Goal: Task Accomplishment & Management: Manage account settings

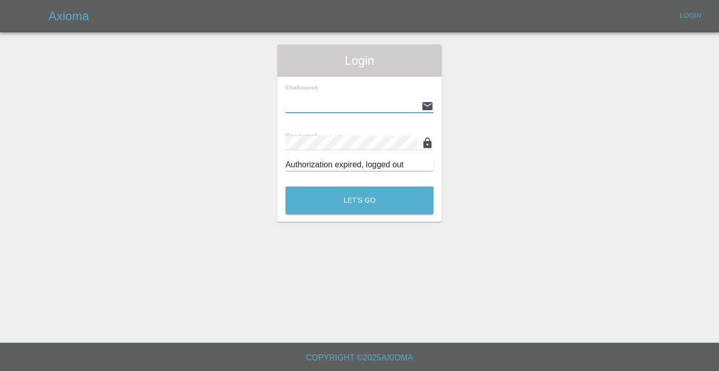
type input "[EMAIL_ADDRESS][DOMAIN_NAME]"
click at [359, 200] on button "Let's Go" at bounding box center [359, 200] width 148 height 28
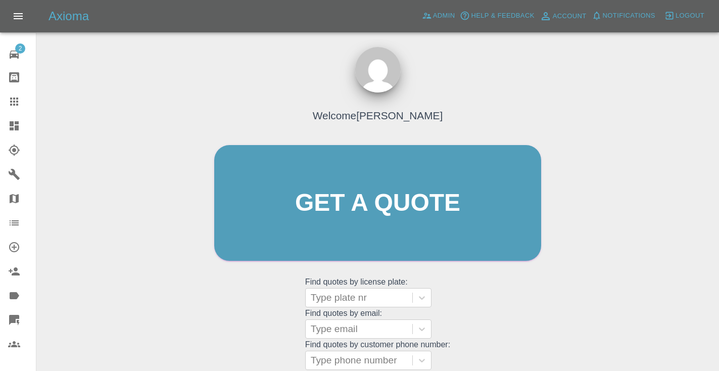
click at [583, 316] on div "Welcome [PERSON_NAME] Get a quote Get a quote Find quotes by license plate: Typ…" at bounding box center [377, 251] width 666 height 363
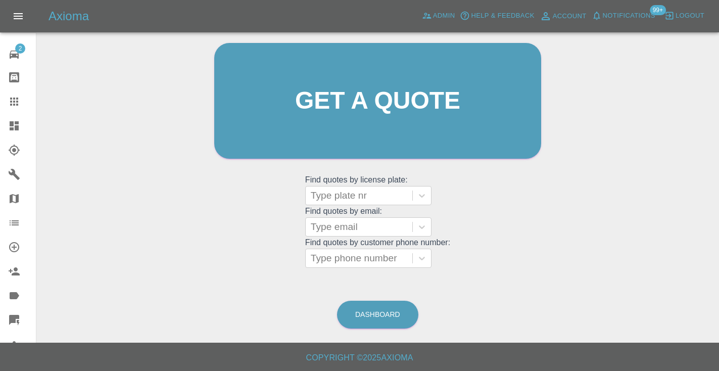
scroll to position [102, 0]
click at [370, 319] on link "Dashboard" at bounding box center [377, 315] width 81 height 28
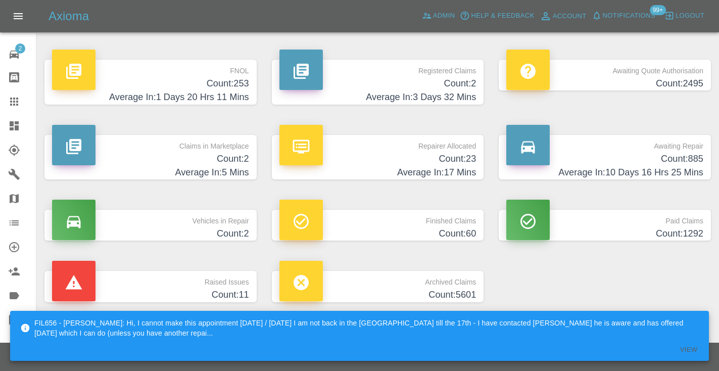
click at [691, 165] on h4 "Count: 885" at bounding box center [604, 159] width 197 height 14
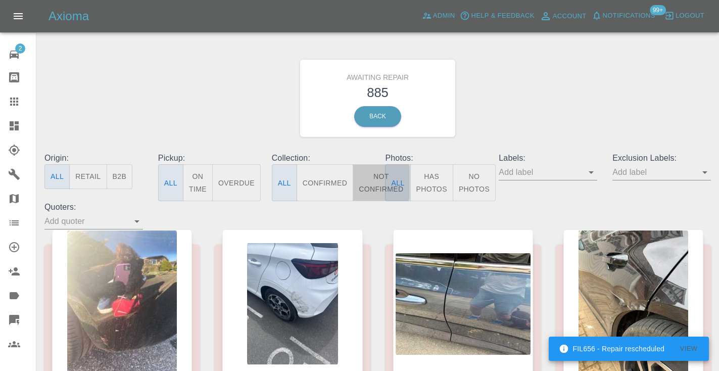
click at [382, 178] on button "Not Confirmed" at bounding box center [381, 182] width 57 height 37
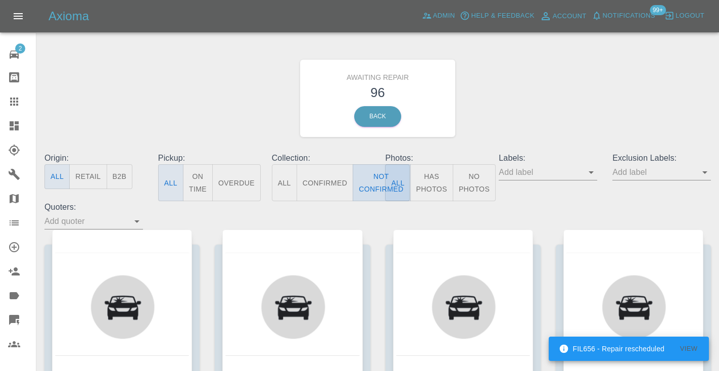
type button "false"
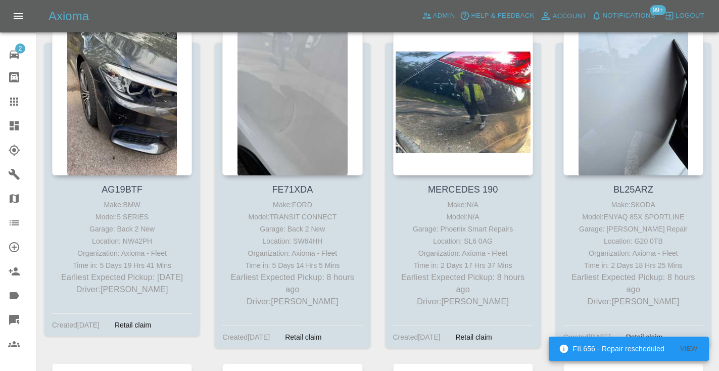
scroll to position [208, 0]
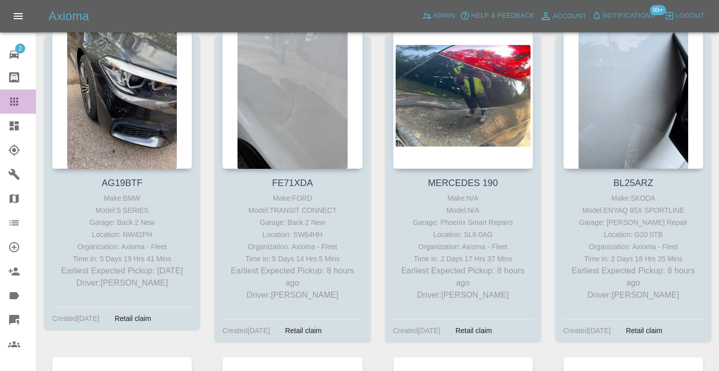
click at [10, 96] on icon at bounding box center [14, 101] width 12 height 12
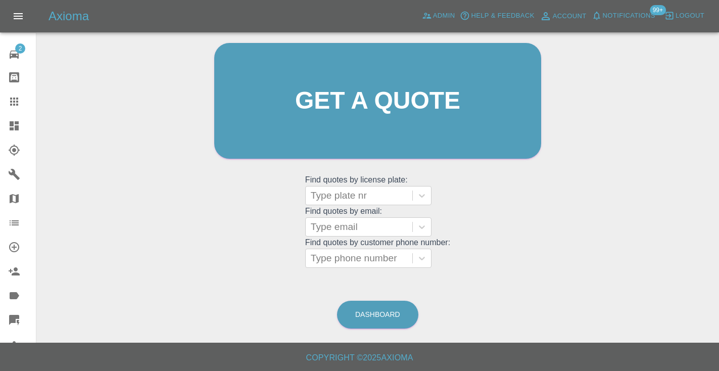
scroll to position [102, 0]
click at [350, 252] on div at bounding box center [359, 259] width 96 height 14
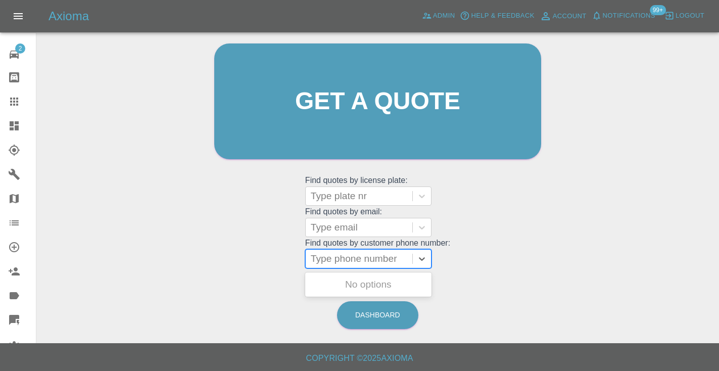
paste input "07877066746"
type input "07877066746"
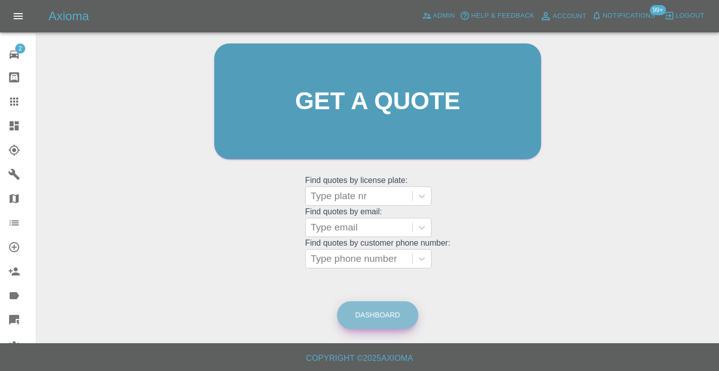
click at [394, 303] on link "Dashboard" at bounding box center [377, 315] width 81 height 28
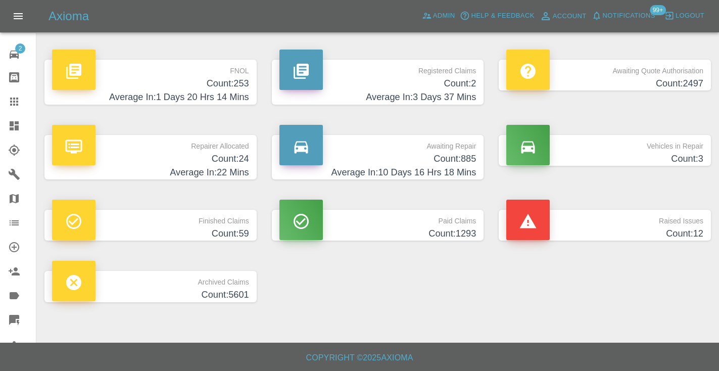
click at [436, 159] on h4 "Count: 885" at bounding box center [377, 159] width 197 height 14
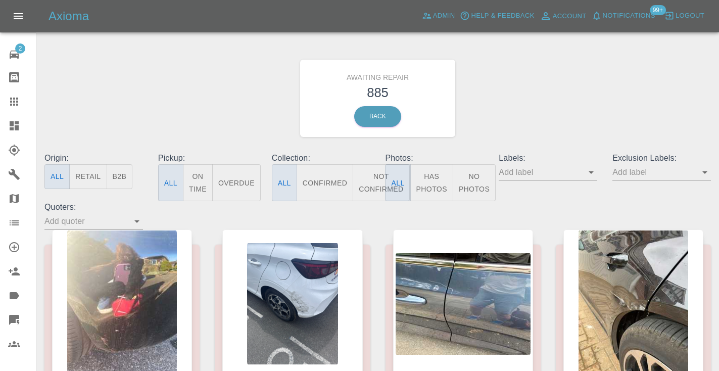
click at [368, 176] on button "Not Confirmed" at bounding box center [381, 182] width 57 height 37
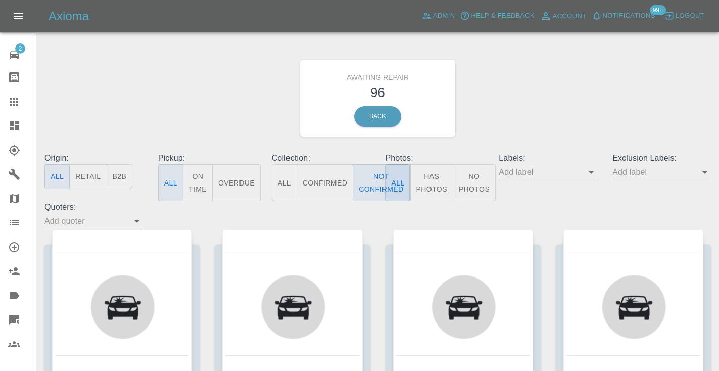
click at [544, 127] on div "Awaiting Repair 96 Back" at bounding box center [377, 98] width 681 height 108
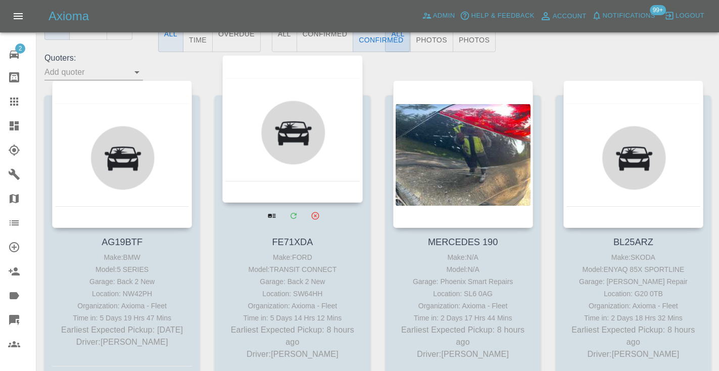
scroll to position [153, 0]
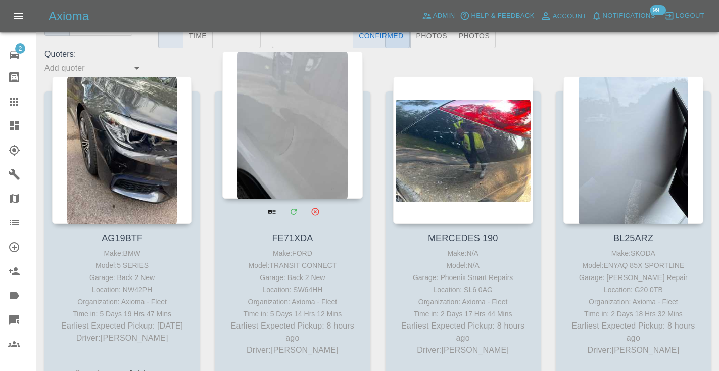
click at [300, 151] on div at bounding box center [292, 124] width 140 height 147
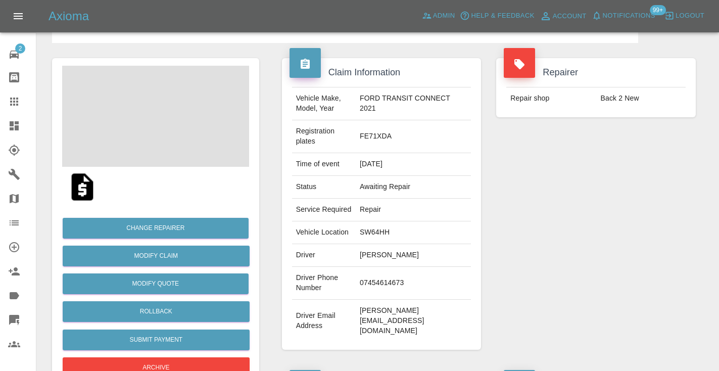
scroll to position [106, 0]
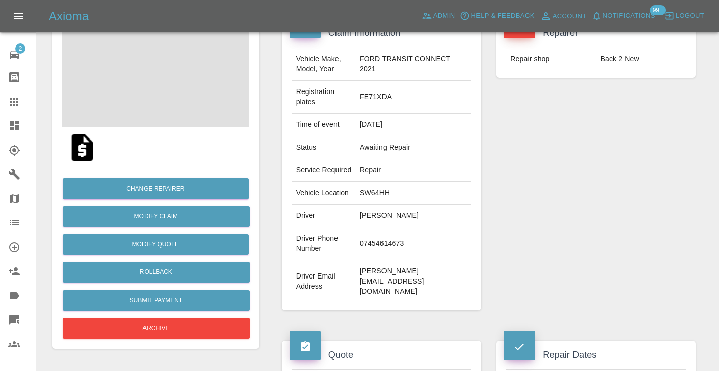
click at [378, 260] on td "07454614673" at bounding box center [413, 243] width 115 height 33
copy td "07454614673"
click at [600, 208] on div "Repairer Repair shop Back 2 New" at bounding box center [595, 165] width 215 height 322
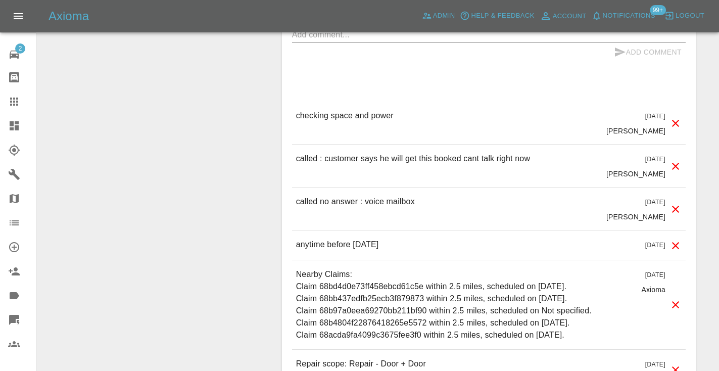
scroll to position [979, 0]
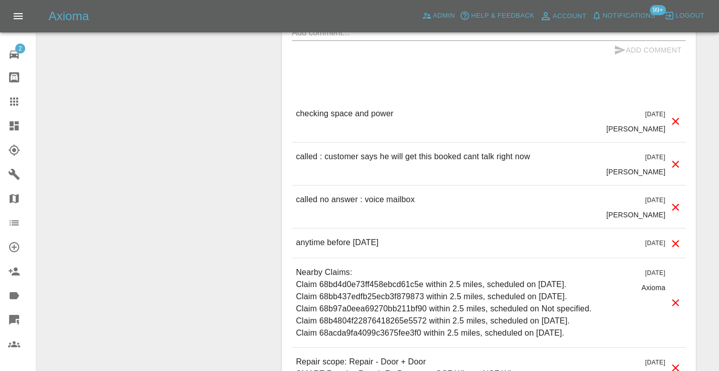
click at [382, 206] on p "called no answer : voice mailbox" at bounding box center [355, 199] width 119 height 12
copy p "called no answer : voice mailbox"
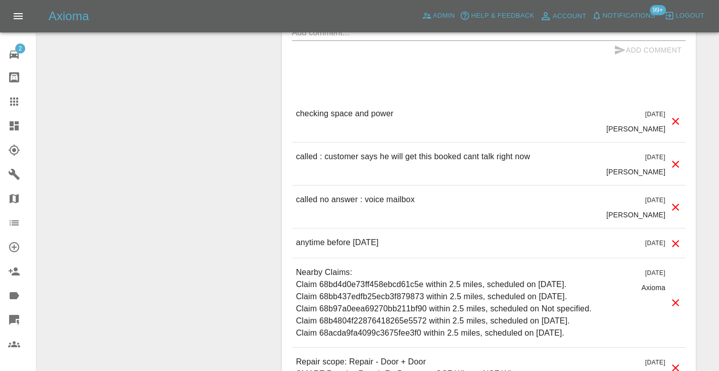
click at [347, 38] on textarea at bounding box center [488, 33] width 393 height 12
paste textarea "called no answer : voice mailbox"
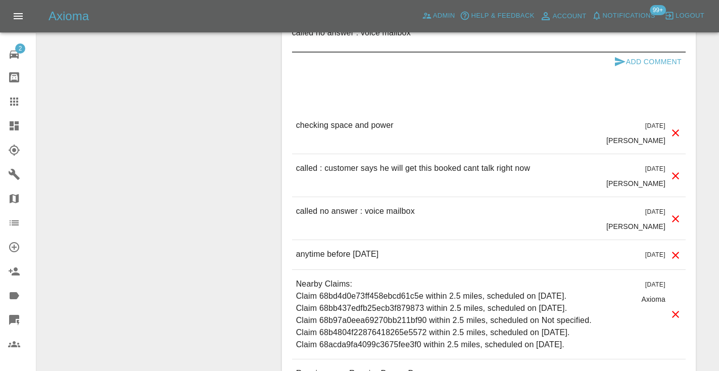
type textarea "called no answer : voice mailbox"
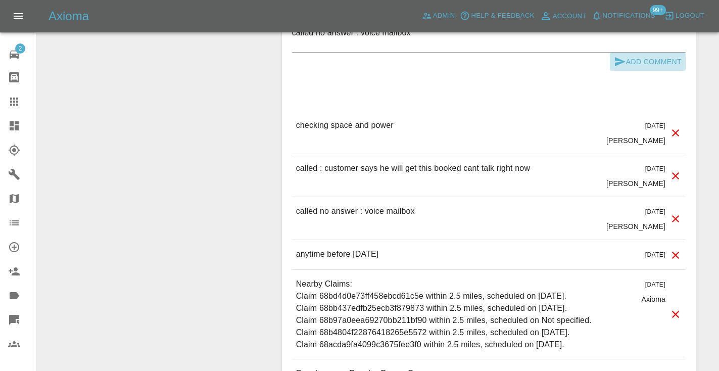
click at [615, 68] on icon "submit" at bounding box center [620, 62] width 12 height 12
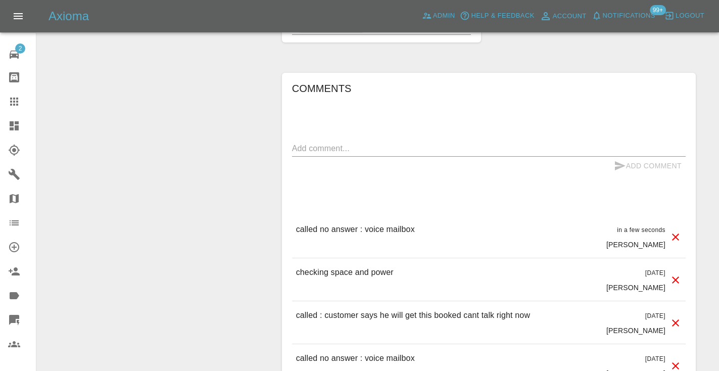
scroll to position [866, 0]
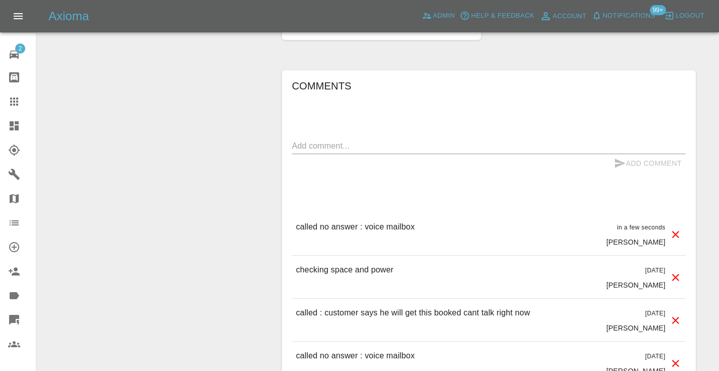
click at [19, 103] on icon at bounding box center [14, 101] width 12 height 12
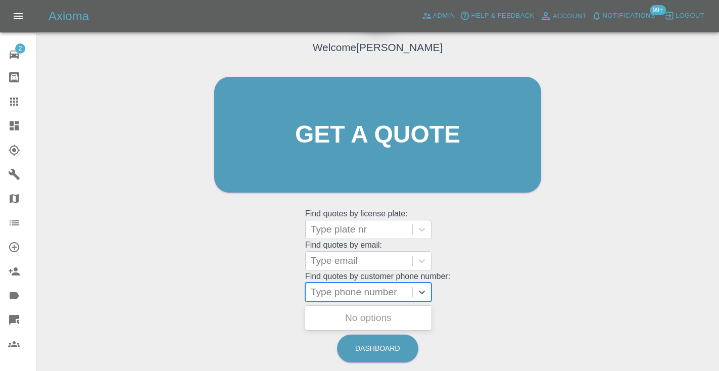
click at [371, 291] on div "Type phone number" at bounding box center [359, 292] width 96 height 12
paste input "07852195809"
type input "07852195809"
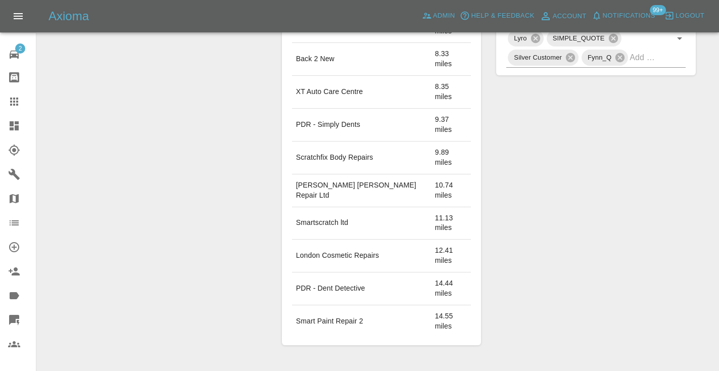
scroll to position [606, 0]
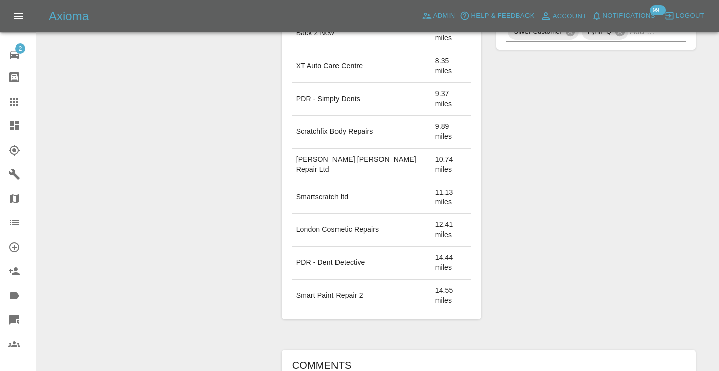
type textarea "inbound : general quote enquiry"
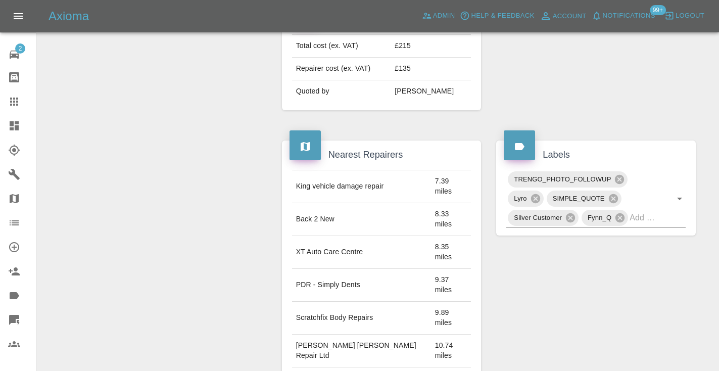
scroll to position [434, 0]
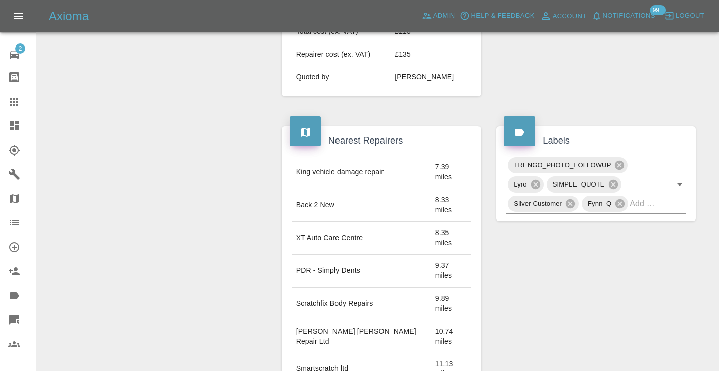
click at [15, 96] on icon at bounding box center [14, 101] width 12 height 12
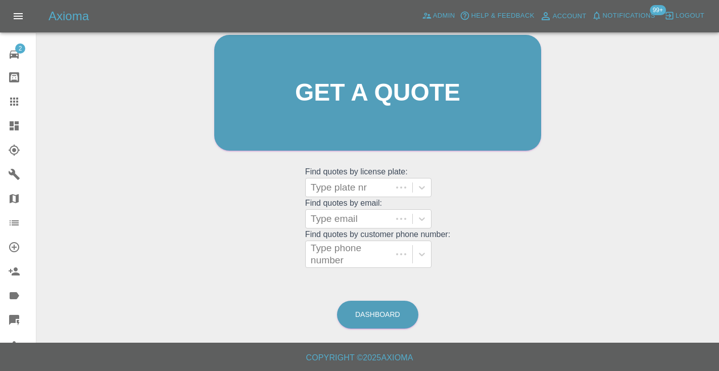
scroll to position [102, 0]
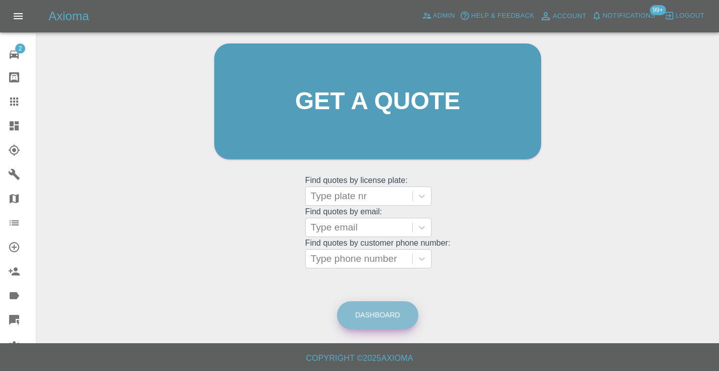
click at [391, 321] on link "Dashboard" at bounding box center [377, 315] width 81 height 28
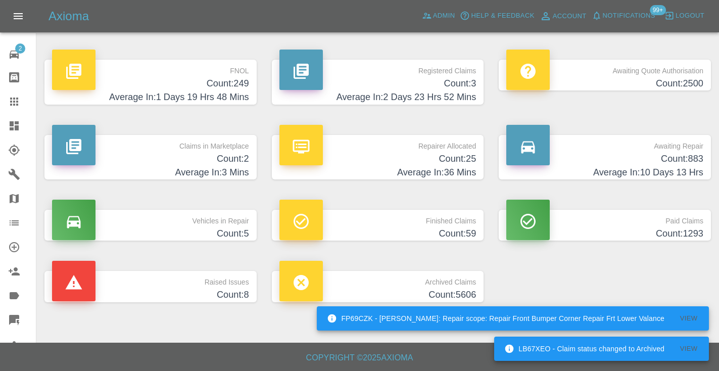
click at [649, 158] on h4 "Count: 883" at bounding box center [604, 159] width 197 height 14
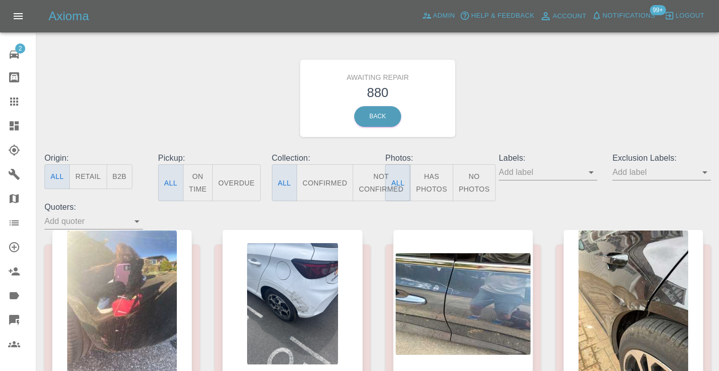
click at [378, 180] on button "Not Confirmed" at bounding box center [381, 182] width 57 height 37
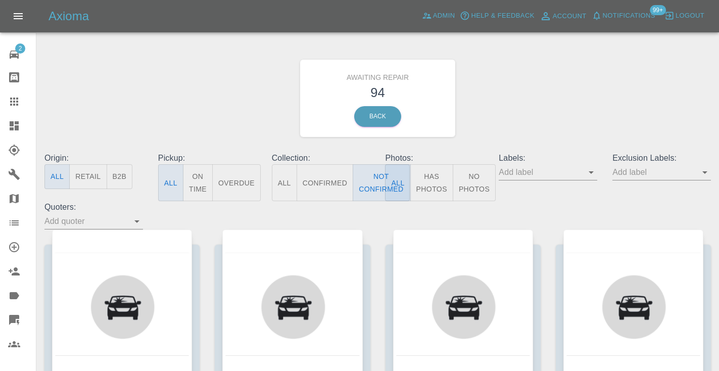
click at [524, 125] on div "Awaiting Repair 94 Back" at bounding box center [377, 98] width 681 height 108
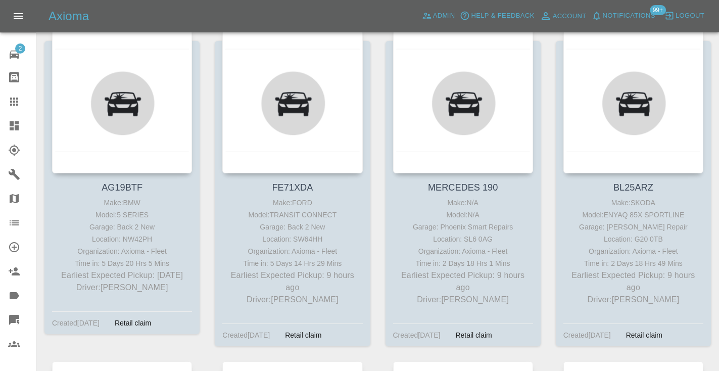
scroll to position [212, 0]
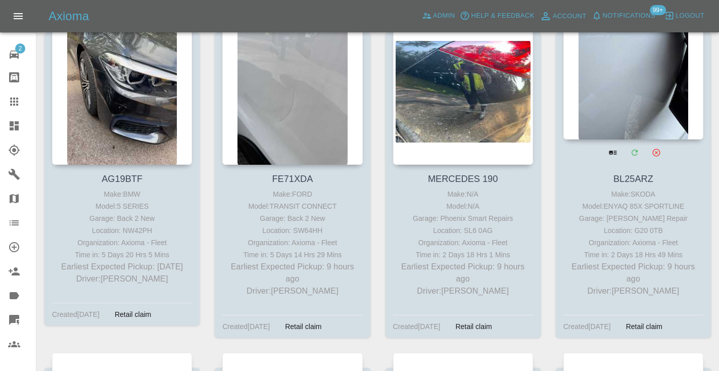
click at [621, 90] on div at bounding box center [633, 65] width 140 height 147
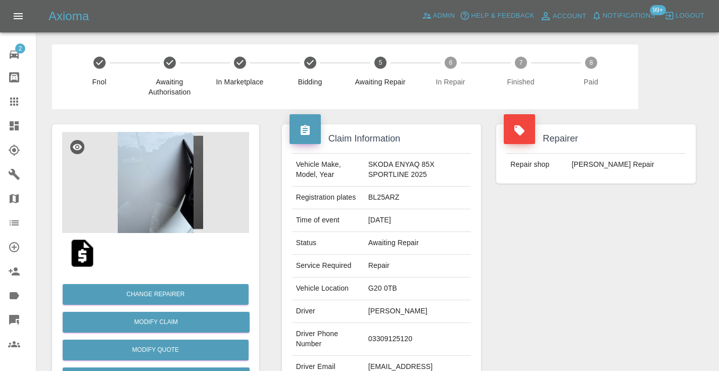
click at [383, 337] on td "03309125120" at bounding box center [417, 339] width 107 height 33
copy td "03309125120"
click at [552, 277] on div "Repairer Repair shop SL Dent Repair" at bounding box center [595, 260] width 215 height 302
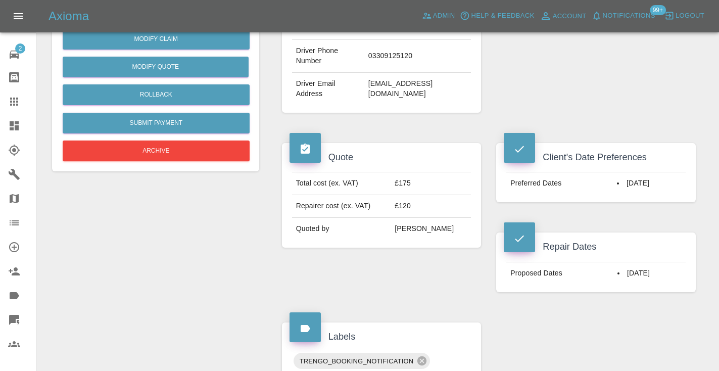
scroll to position [279, 0]
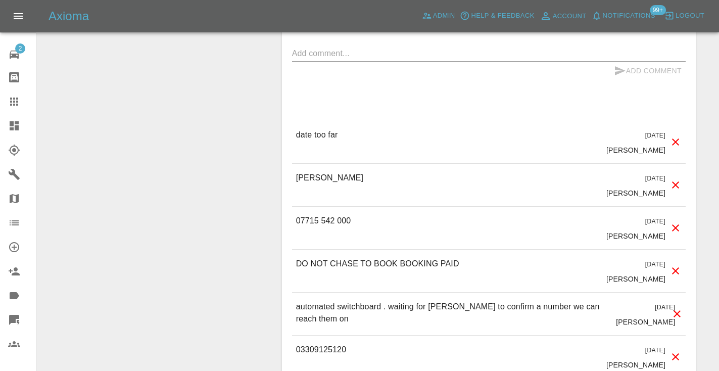
scroll to position [1003, 0]
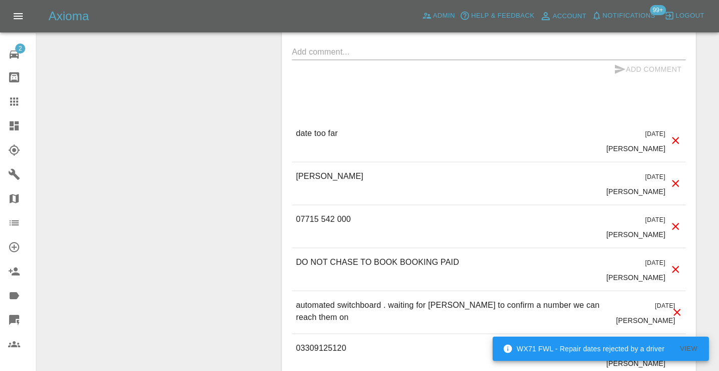
click at [318, 54] on textarea at bounding box center [488, 52] width 393 height 12
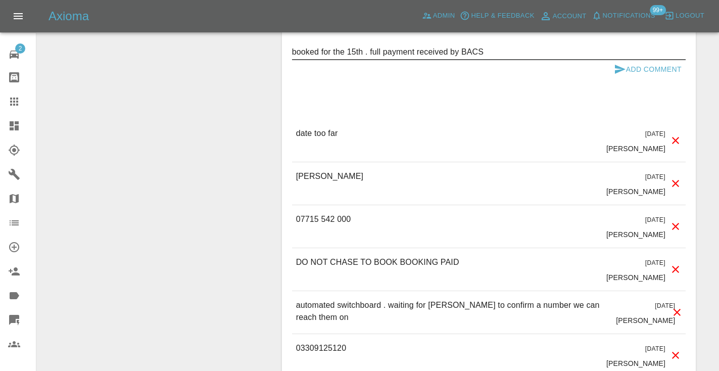
type textarea "booked for the 15th . full payment received by BACS"
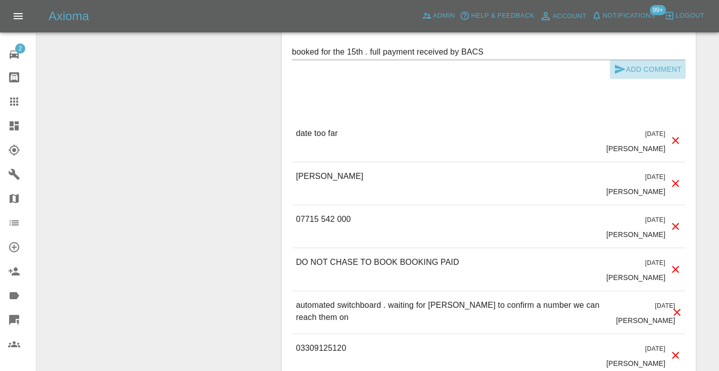
click at [619, 68] on icon "submit" at bounding box center [620, 69] width 11 height 9
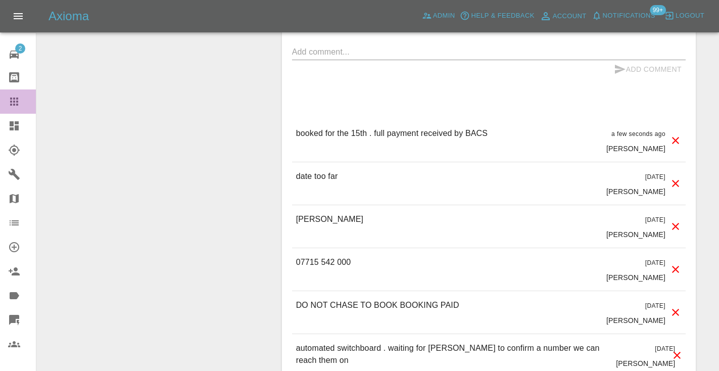
click at [15, 98] on icon at bounding box center [14, 101] width 8 height 8
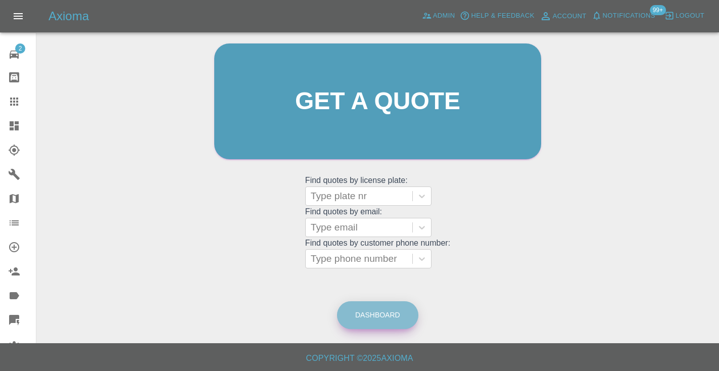
click at [384, 315] on link "Dashboard" at bounding box center [377, 315] width 81 height 28
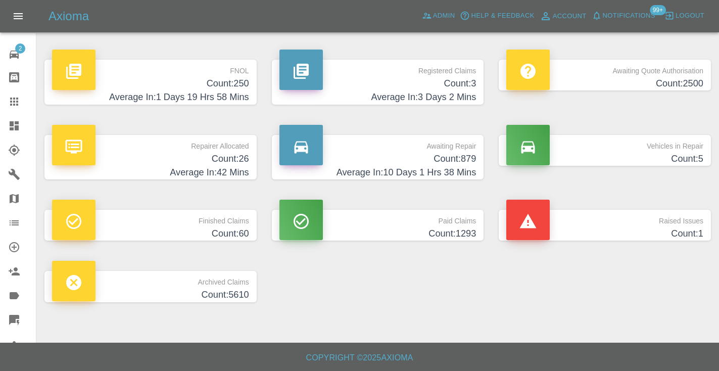
click at [448, 164] on h4 "Count: 879" at bounding box center [377, 159] width 197 height 14
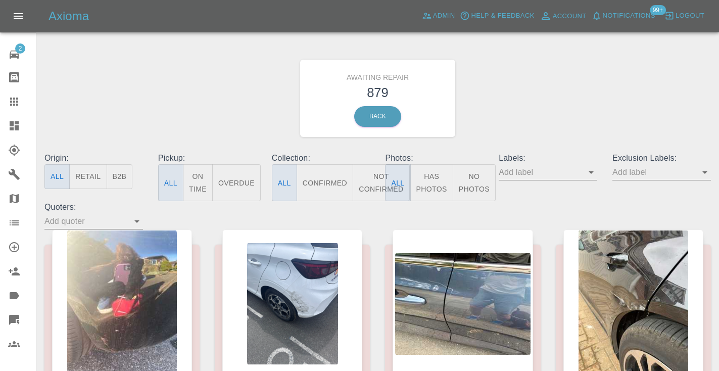
click at [374, 181] on button "Not Confirmed" at bounding box center [381, 182] width 57 height 37
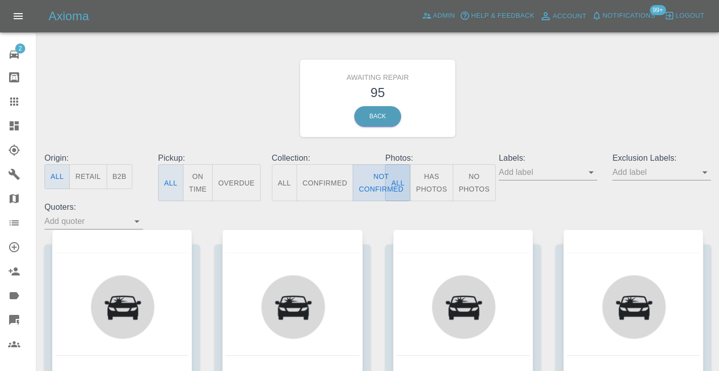
type button "false"
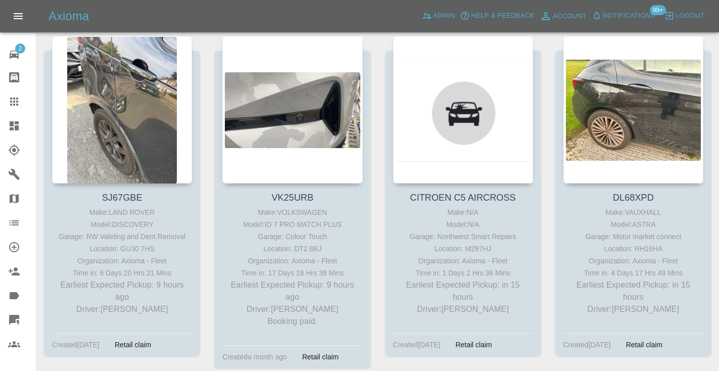
scroll to position [544, 0]
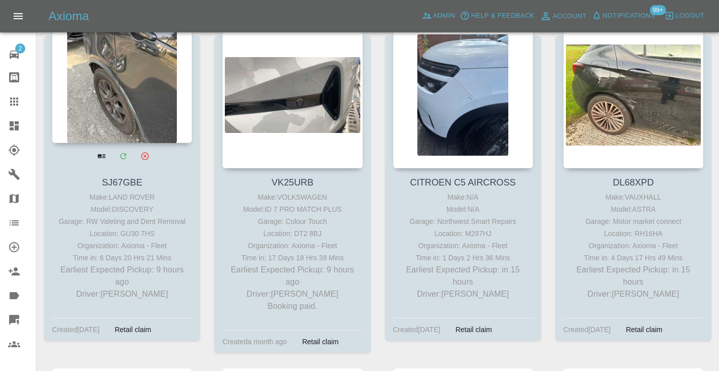
click at [135, 95] on div at bounding box center [122, 68] width 140 height 147
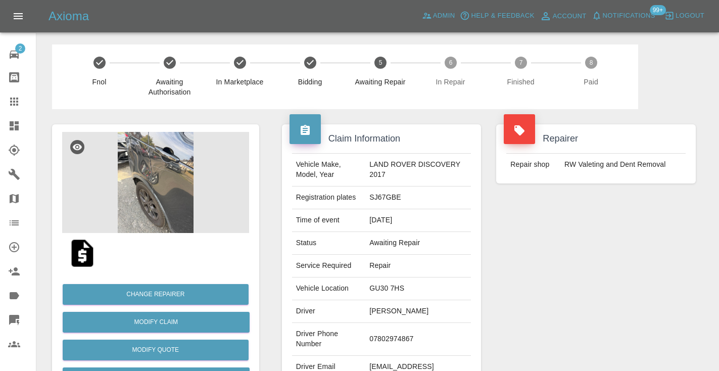
click at [388, 352] on td "07802974867" at bounding box center [418, 339] width 106 height 33
copy td "07802974867"
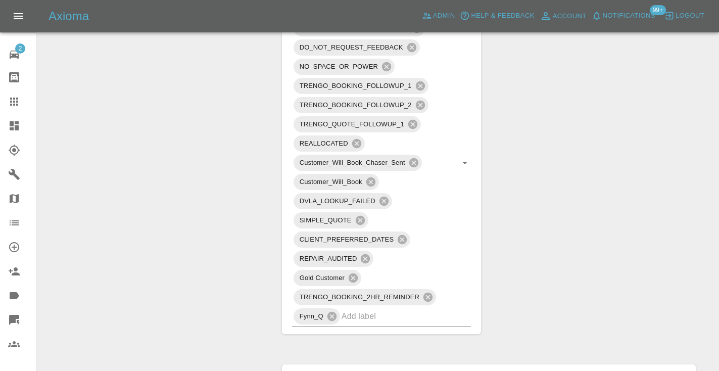
scroll to position [679, 0]
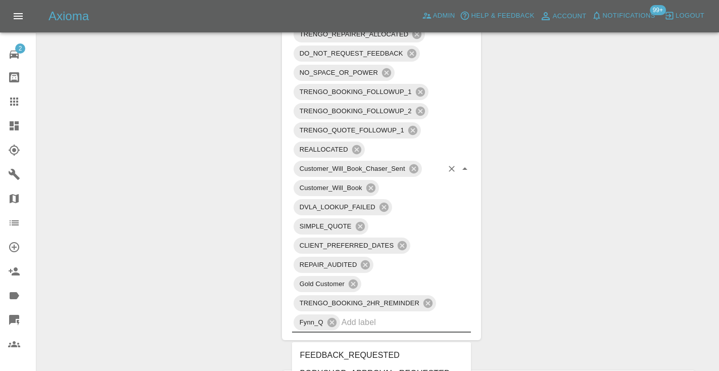
click at [355, 330] on input "text" at bounding box center [392, 322] width 102 height 16
type input "CUST"
click at [364, 365] on li "CUSTOMER_CANCELLED" at bounding box center [381, 373] width 179 height 18
click at [196, 172] on div "Change Repairer Modify Claim Modify Quote Rollback Submit Payment Archive" at bounding box center [155, 314] width 222 height 1768
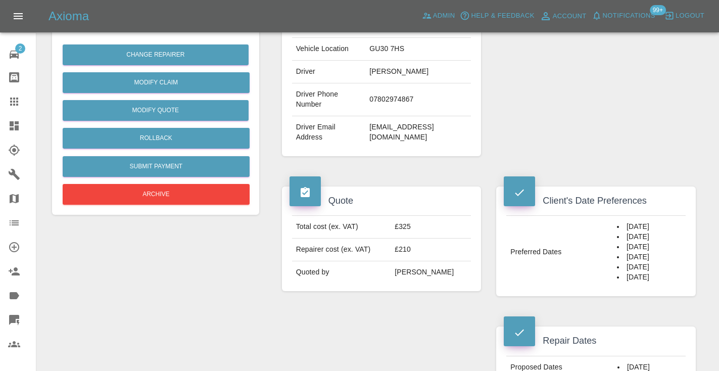
scroll to position [213, 0]
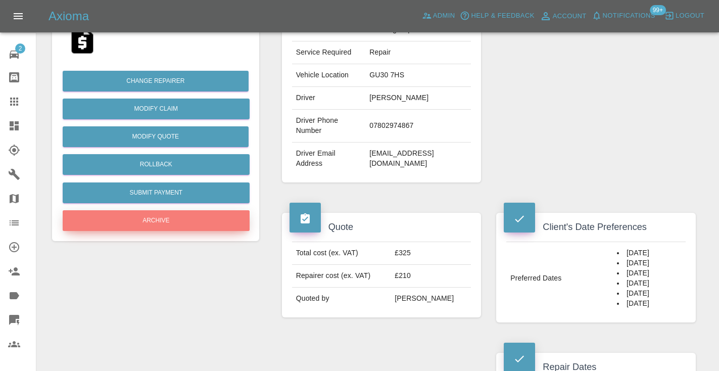
click at [174, 228] on button "Archive" at bounding box center [156, 220] width 187 height 21
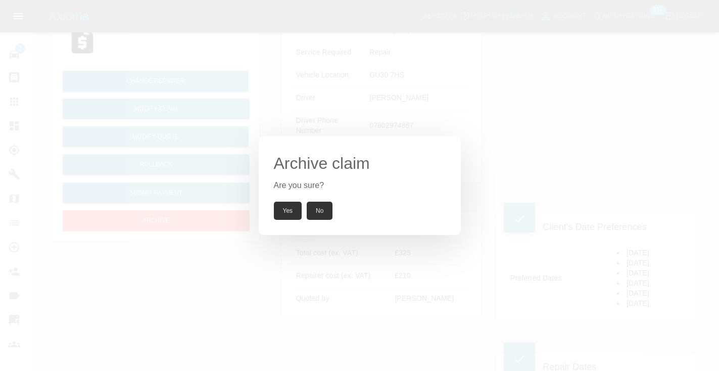
click at [293, 209] on button "Yes" at bounding box center [288, 211] width 28 height 18
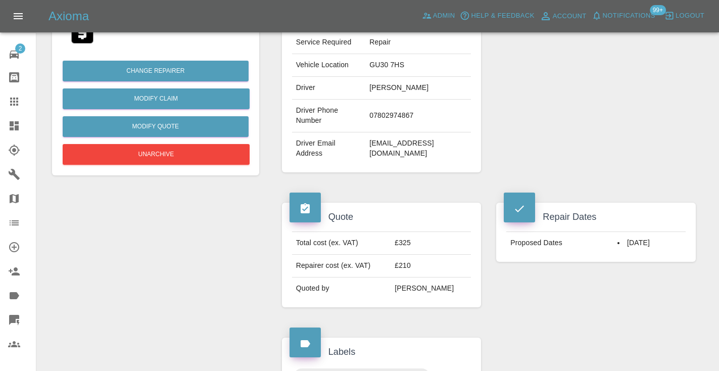
click at [12, 107] on icon at bounding box center [14, 101] width 12 height 12
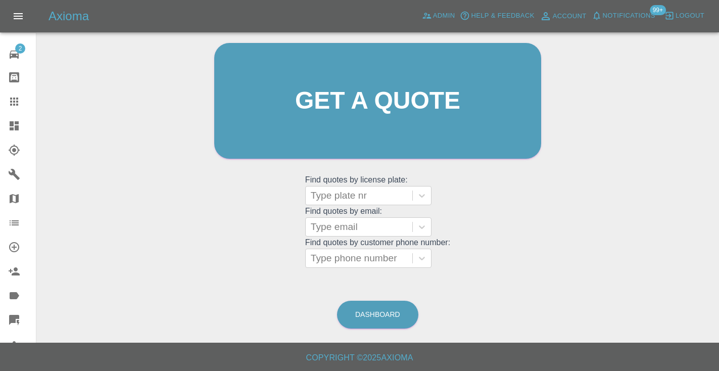
scroll to position [68, 0]
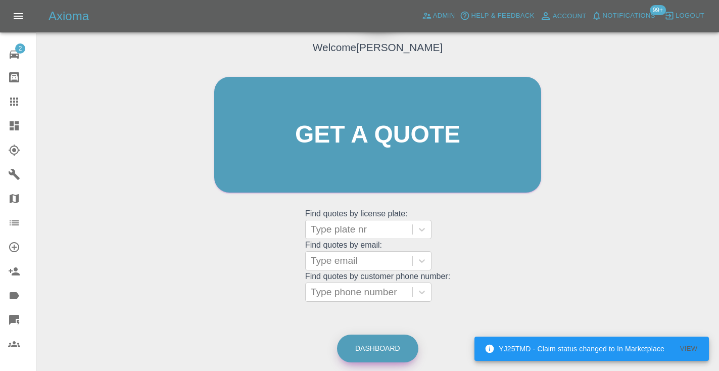
click at [352, 351] on link "Dashboard" at bounding box center [377, 348] width 81 height 28
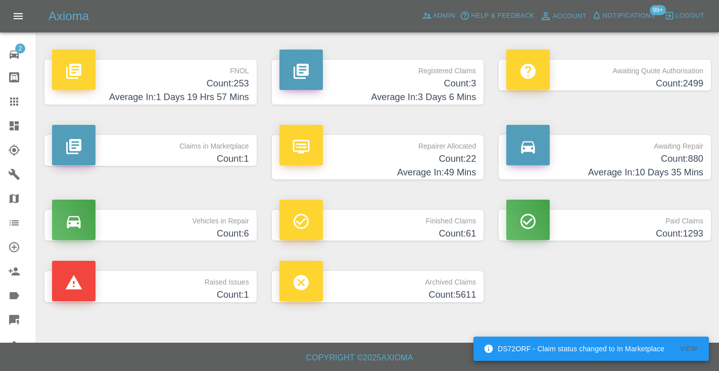
click at [4, 95] on link "Claims" at bounding box center [18, 101] width 36 height 24
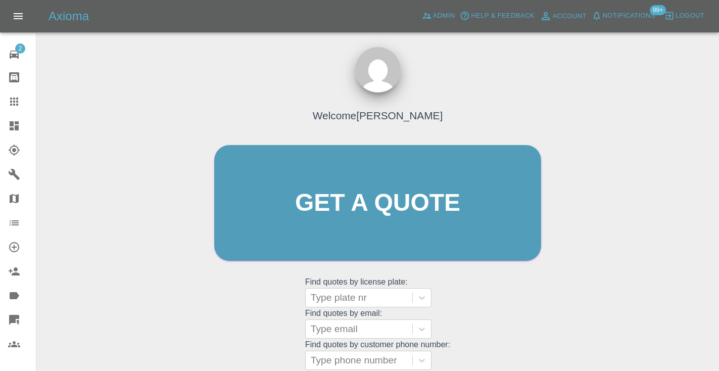
click at [461, 313] on div "Welcome Castro Get a quote Get a quote Find quotes by license plate: Type plate…" at bounding box center [378, 222] width 348 height 305
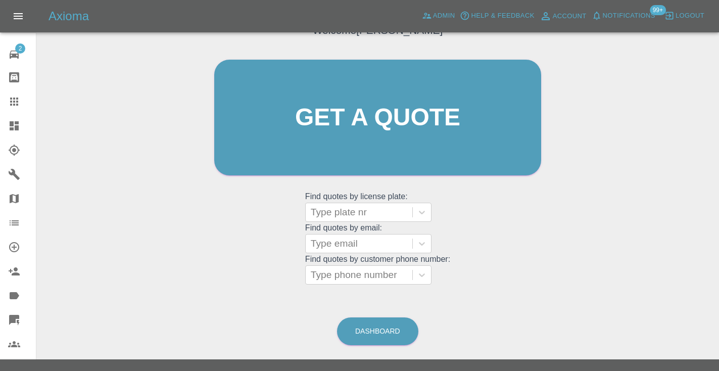
scroll to position [89, 0]
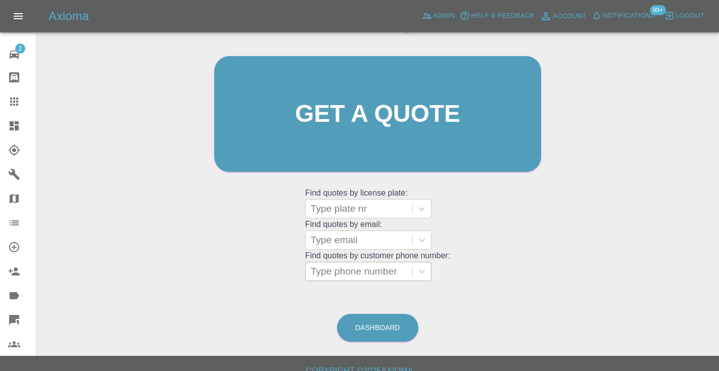
click at [387, 270] on div "Type phone number" at bounding box center [359, 271] width 96 height 12
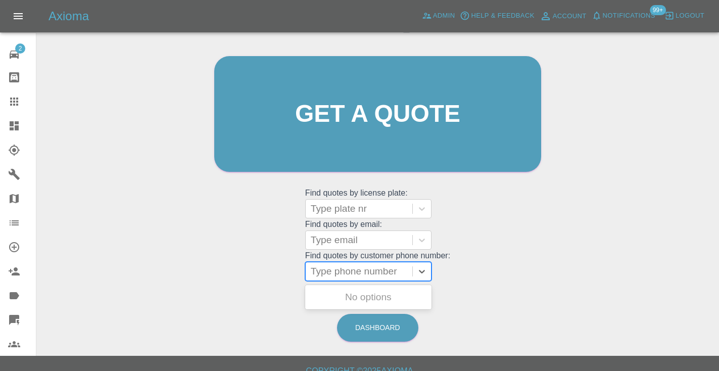
paste input "07712105011"
type input "07712105011"
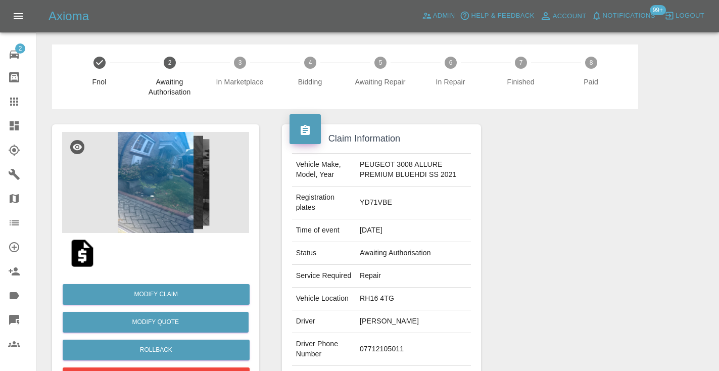
click at [639, 255] on div at bounding box center [595, 265] width 215 height 312
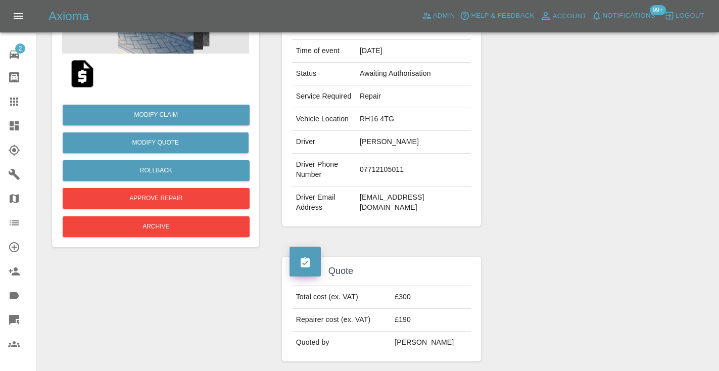
scroll to position [185, 0]
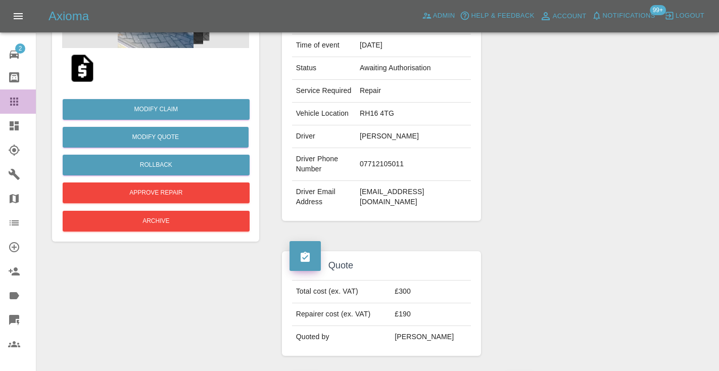
click at [14, 98] on icon at bounding box center [14, 101] width 8 height 8
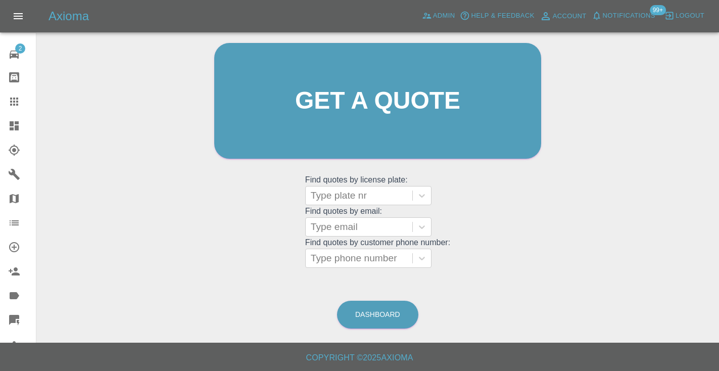
scroll to position [102, 0]
click at [378, 320] on link "Dashboard" at bounding box center [377, 315] width 81 height 28
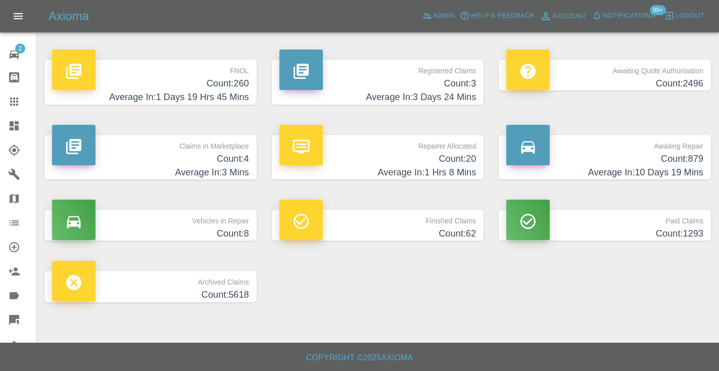
click at [652, 156] on h4 "Count: 879" at bounding box center [604, 159] width 197 height 14
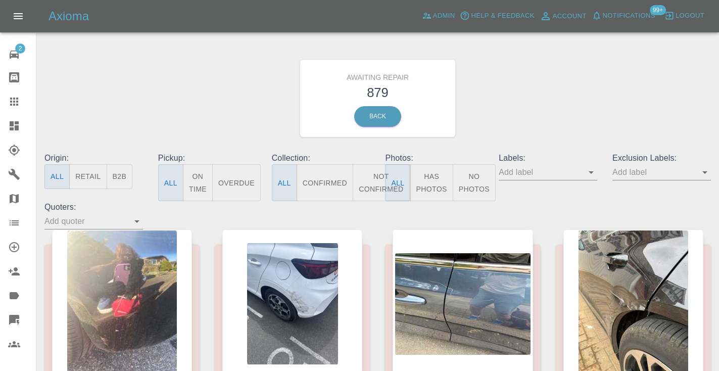
click at [373, 186] on button "Not Confirmed" at bounding box center [381, 182] width 57 height 37
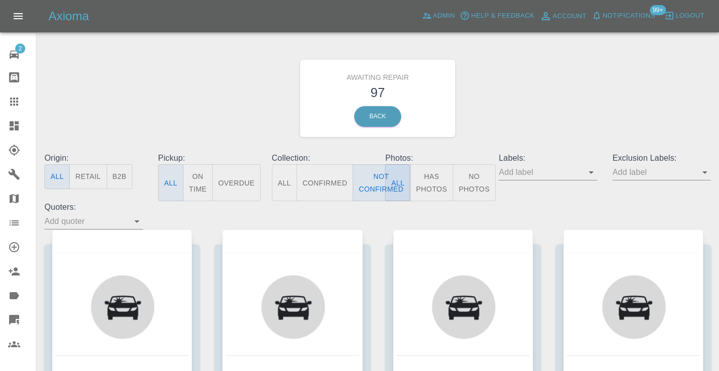
click at [561, 98] on div "Awaiting Repair 97 Back" at bounding box center [377, 98] width 681 height 108
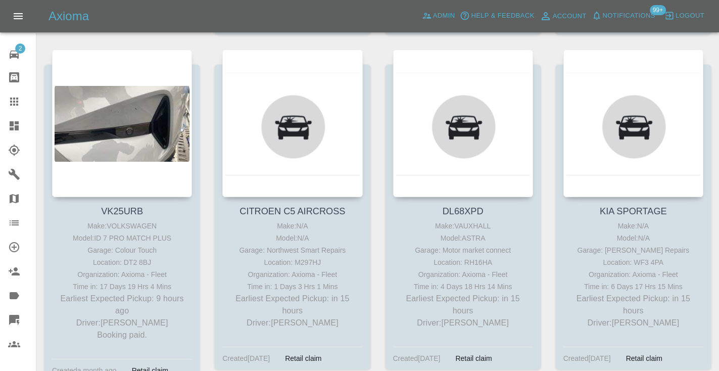
scroll to position [516, 0]
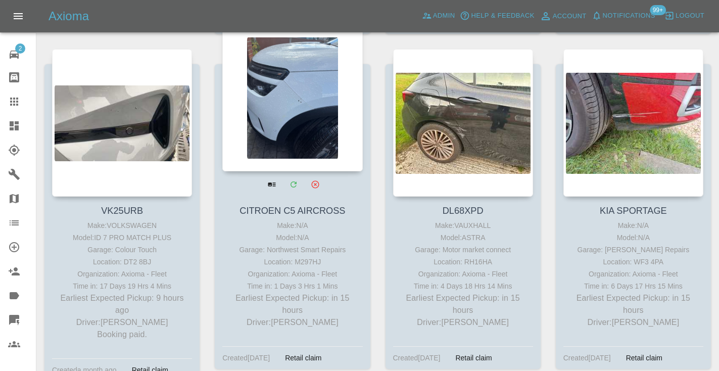
click at [288, 97] on div at bounding box center [292, 97] width 140 height 147
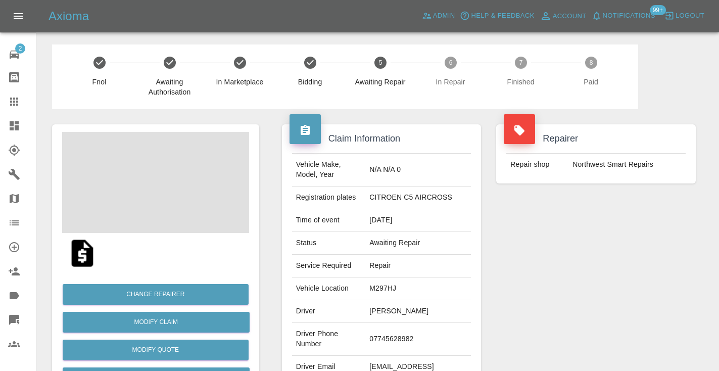
click at [408, 339] on td "07745628982" at bounding box center [418, 339] width 106 height 33
copy td "07745628982"
click at [566, 283] on div "Repairer Repair shop Northwest Smart Repairs" at bounding box center [595, 260] width 215 height 302
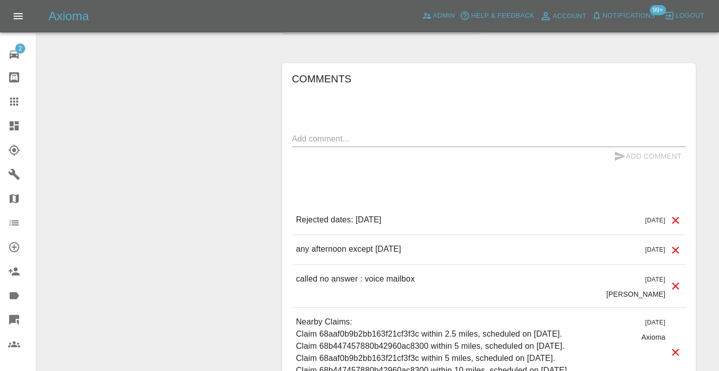
scroll to position [956, 0]
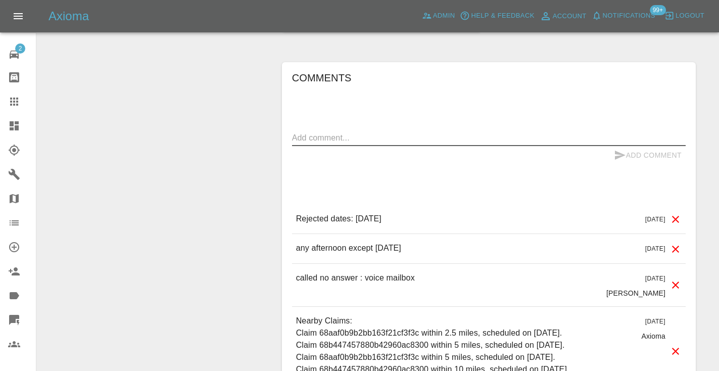
click at [371, 132] on textarea at bounding box center [488, 138] width 393 height 12
type textarea "called no answer : voice message left"
click at [622, 149] on icon "submit" at bounding box center [620, 155] width 12 height 12
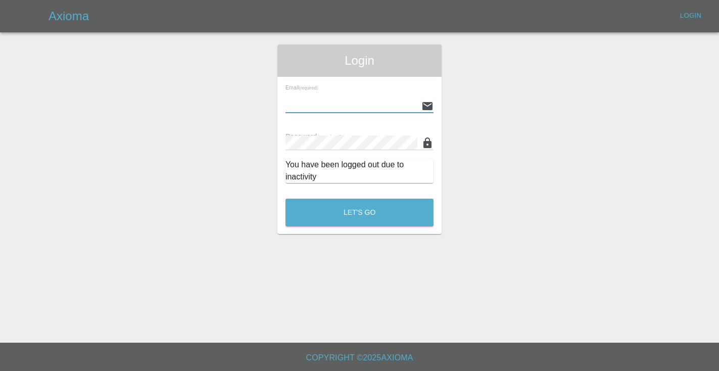
type input "Castrokhonqwana@gmail.com"
click at [359, 212] on button "Let's Go" at bounding box center [359, 212] width 148 height 28
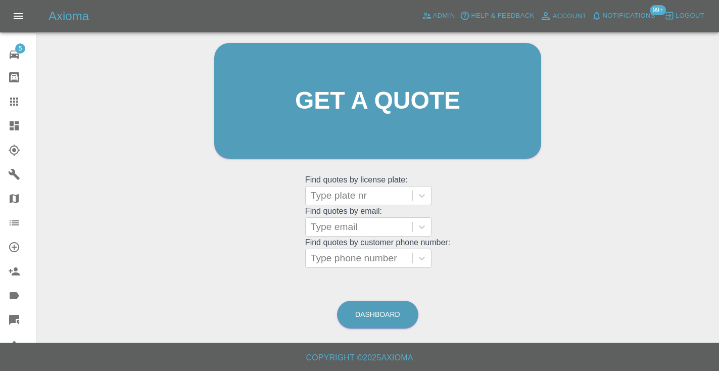
scroll to position [102, 0]
click at [383, 317] on link "Dashboard" at bounding box center [377, 315] width 81 height 28
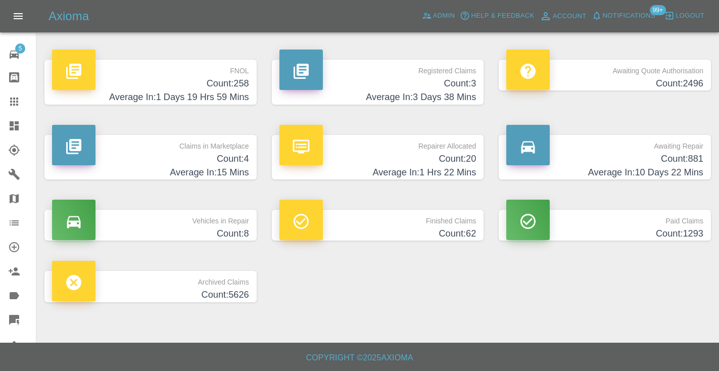
click at [689, 155] on h4 "Count: 881" at bounding box center [604, 159] width 197 height 14
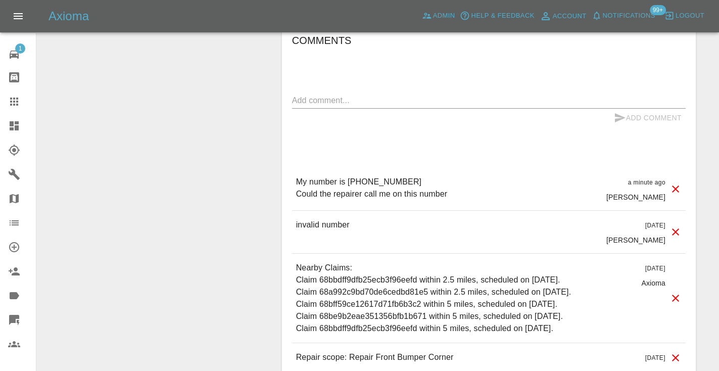
scroll to position [919, 0]
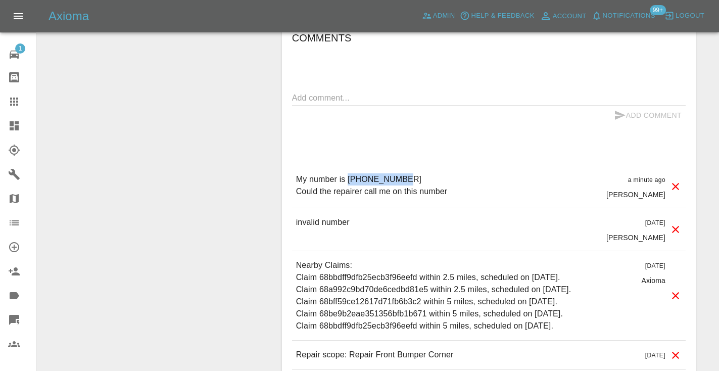
drag, startPoint x: 399, startPoint y: 175, endPoint x: 347, endPoint y: 173, distance: 52.1
click at [347, 173] on p "My number is [PHONE_NUMBER] Could the repairer call me on this number" at bounding box center [372, 185] width 152 height 24
copy p "07391720279"
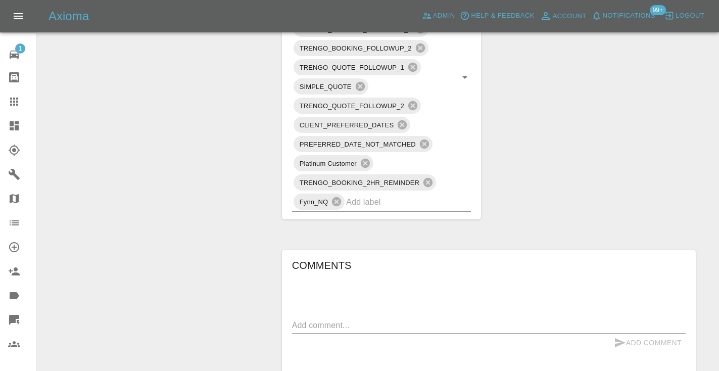
scroll to position [693, 0]
click at [312, 324] on textarea at bounding box center [488, 324] width 393 height 12
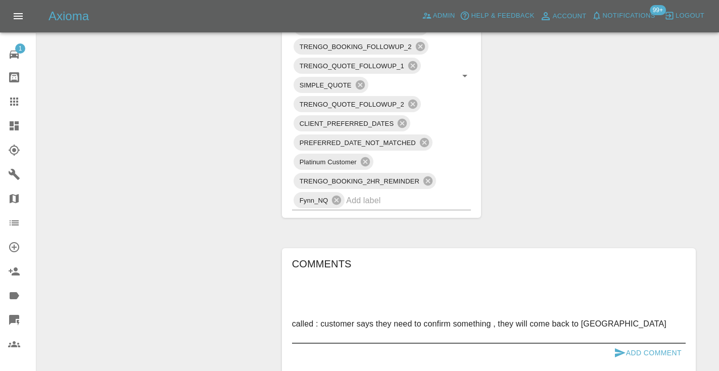
type textarea "called : customer says they need to confirm something , they will come back to …"
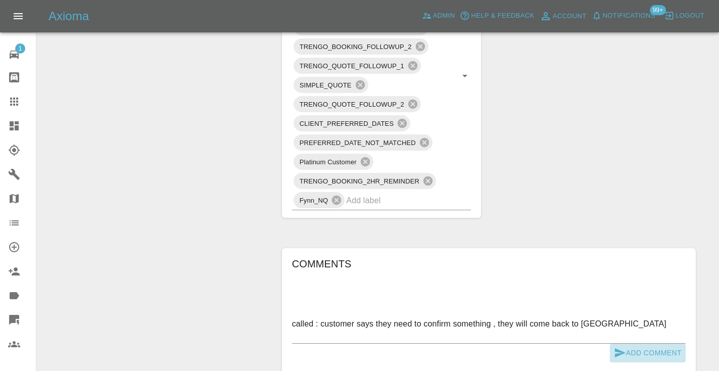
click at [614, 353] on icon "submit" at bounding box center [620, 352] width 12 height 12
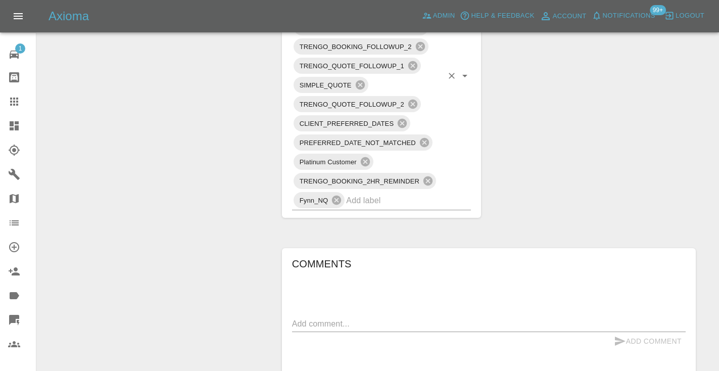
click at [386, 200] on input "text" at bounding box center [394, 200] width 96 height 16
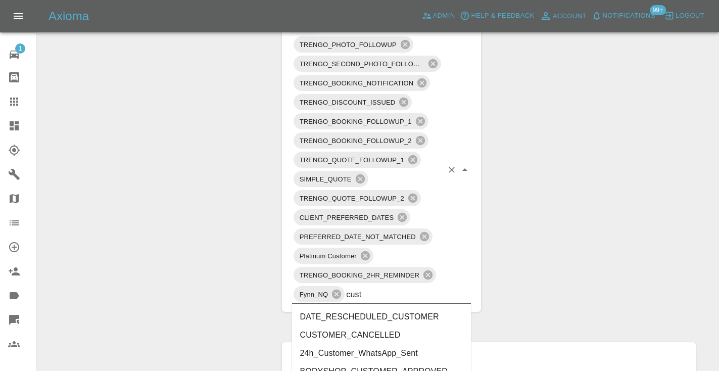
type input "cust"
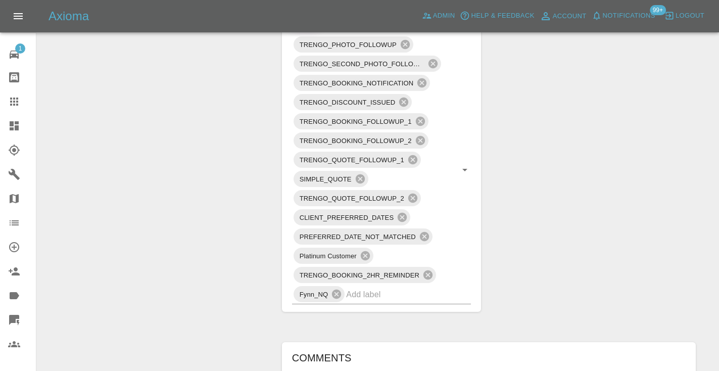
click at [544, 273] on div "Claim Information Vehicle Make, Model, Year SKODA FABIA SE COMFORT TSI 95 2024 …" at bounding box center [488, 147] width 429 height 1274
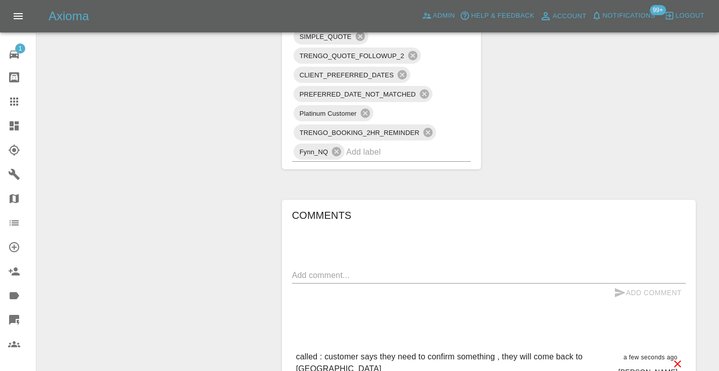
scroll to position [750, 0]
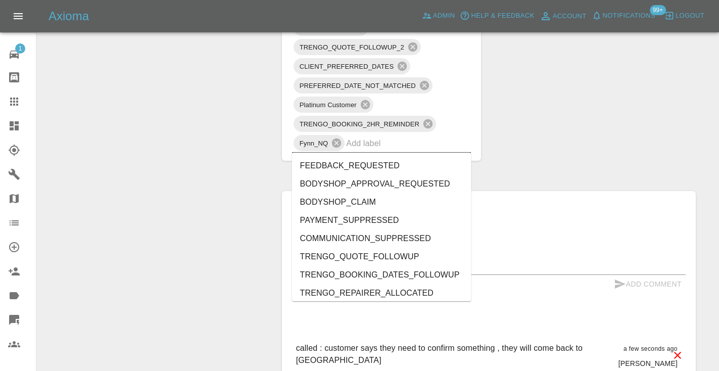
click at [370, 147] on input "text" at bounding box center [394, 143] width 96 height 16
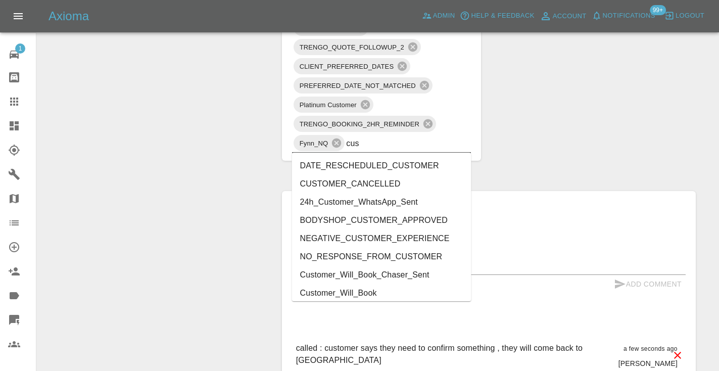
type input "cust"
click at [333, 294] on li "Customer_Will_Book" at bounding box center [381, 293] width 179 height 18
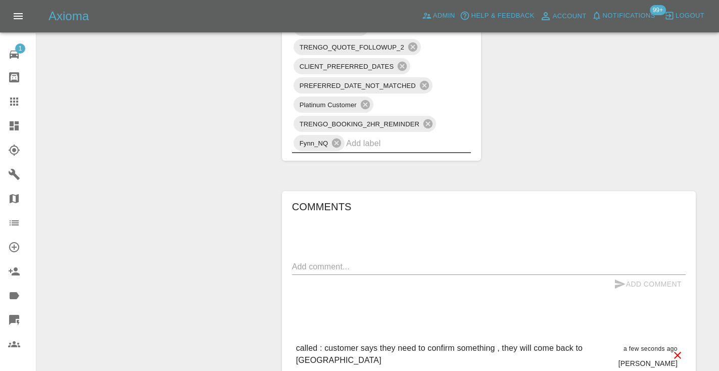
click at [16, 104] on icon at bounding box center [14, 101] width 12 height 12
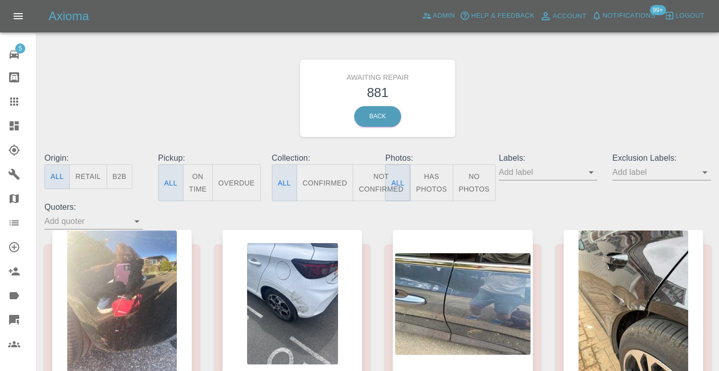
click at [376, 182] on button "Not Confirmed" at bounding box center [381, 182] width 57 height 37
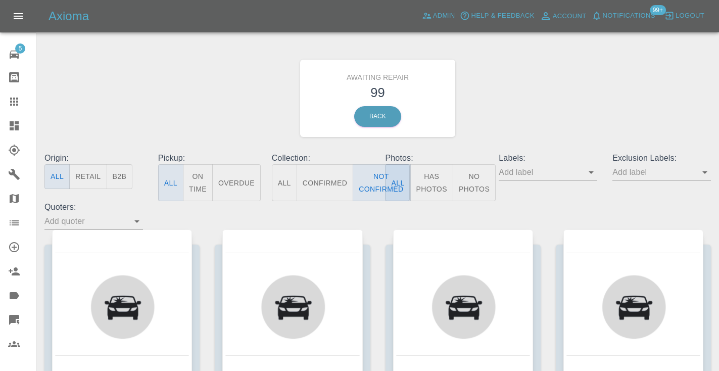
click at [494, 119] on div "Awaiting Repair 99 Back" at bounding box center [377, 98] width 681 height 108
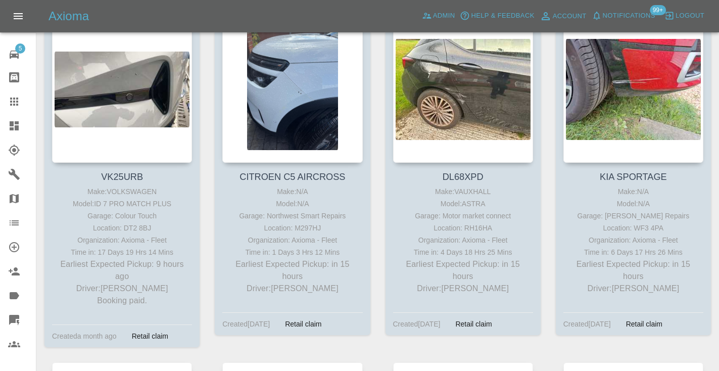
scroll to position [550, 0]
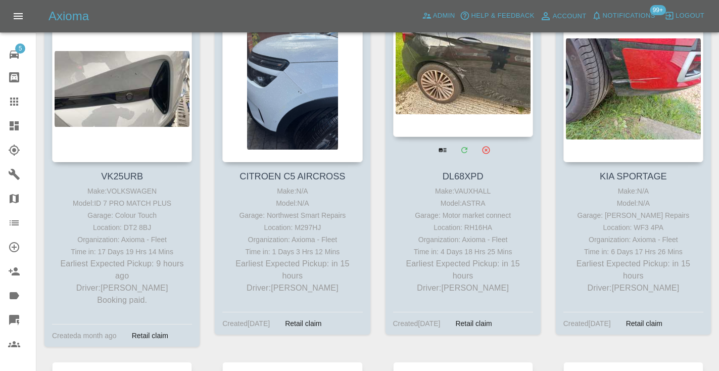
click at [484, 71] on div at bounding box center [463, 62] width 140 height 147
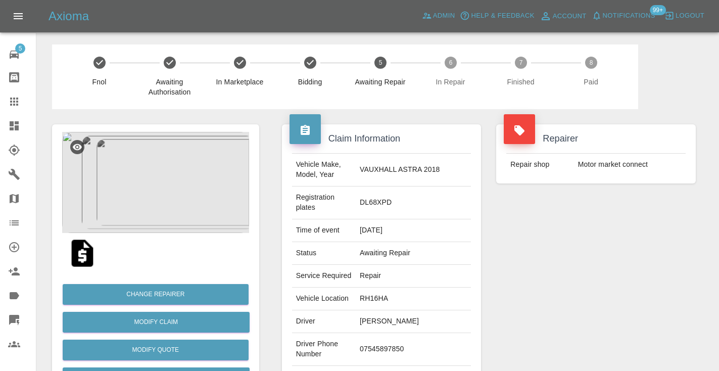
click at [372, 333] on td "07545897850" at bounding box center [413, 349] width 115 height 33
copy td "07545897850"
click at [583, 271] on div "Repairer Repair shop Motor market connect" at bounding box center [595, 270] width 215 height 322
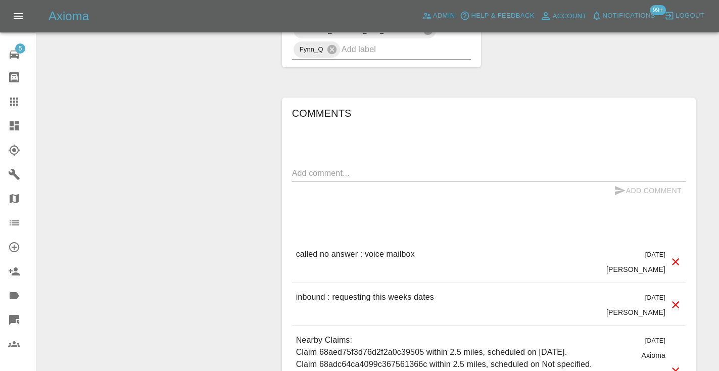
scroll to position [766, 0]
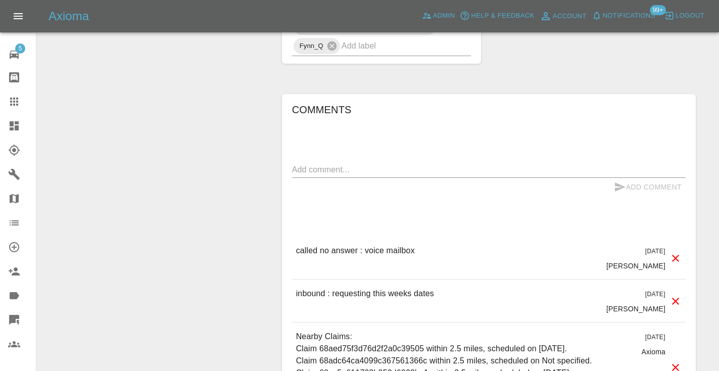
click at [311, 164] on textarea at bounding box center [488, 170] width 393 height 12
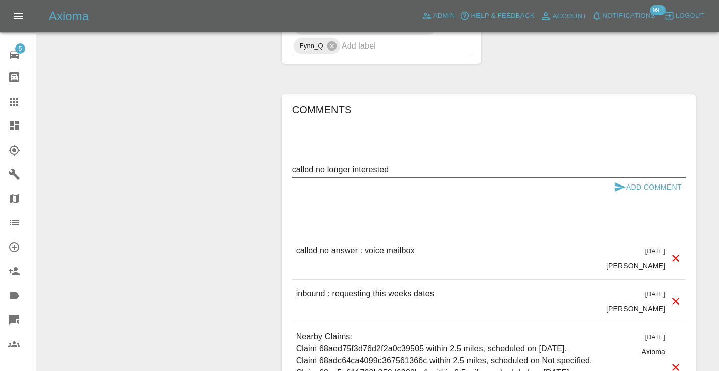
type textarea "called no longer interested"
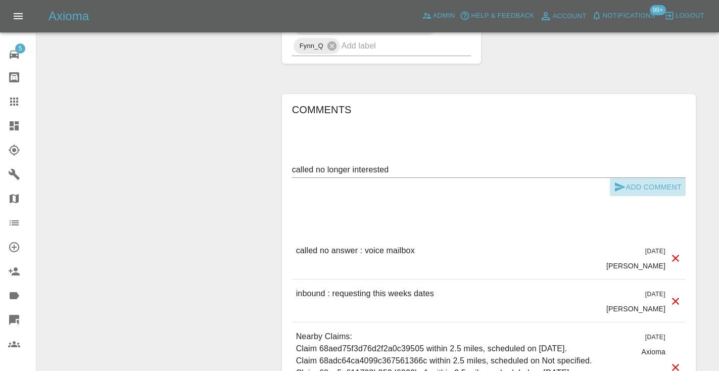
click at [617, 181] on icon "submit" at bounding box center [620, 187] width 12 height 12
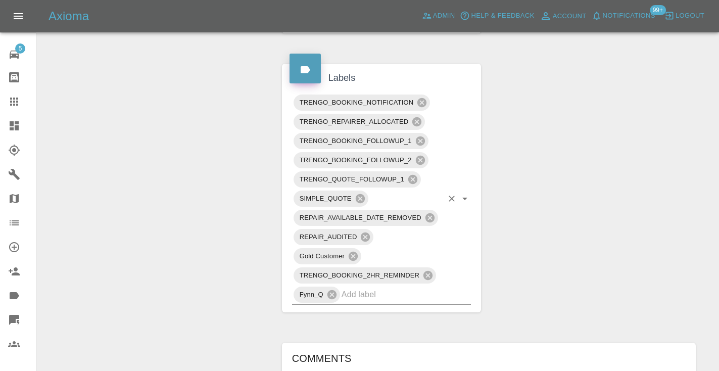
scroll to position [516, 0]
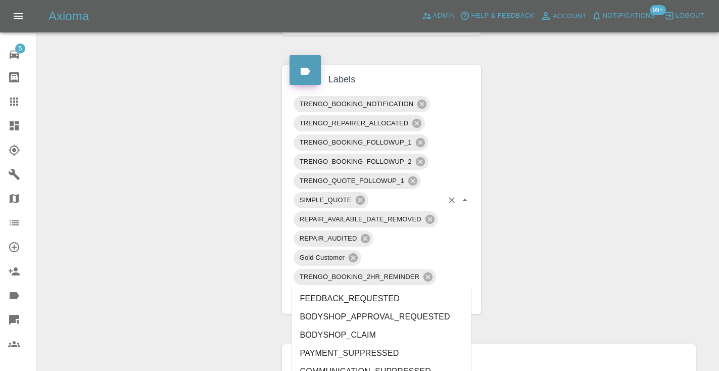
click at [360, 288] on input "text" at bounding box center [392, 296] width 102 height 16
type input "cust"
click at [345, 317] on li "CUSTOMER_CANCELLED" at bounding box center [381, 317] width 179 height 18
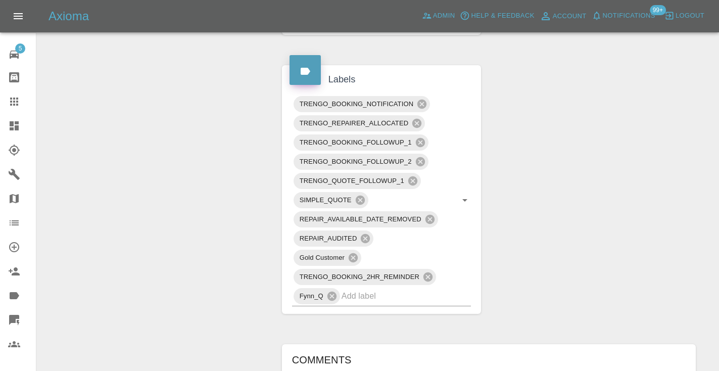
click at [210, 128] on div "Change Repairer Modify Claim Modify Quote Rollback Submit Payment Archive" at bounding box center [155, 189] width 222 height 1192
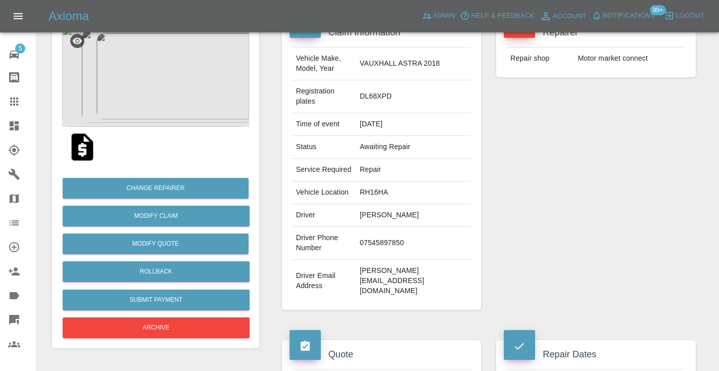
scroll to position [100, 0]
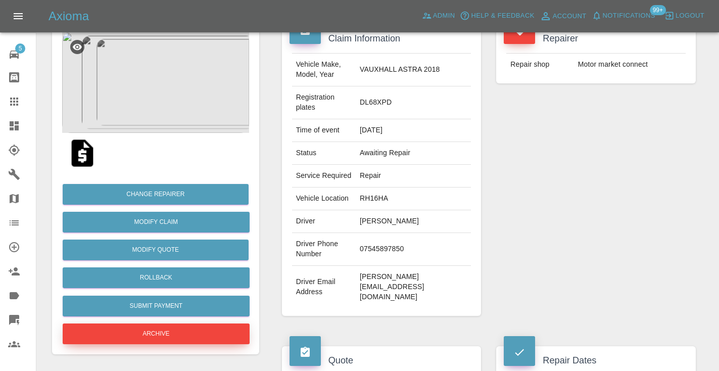
click at [160, 334] on button "Archive" at bounding box center [156, 333] width 187 height 21
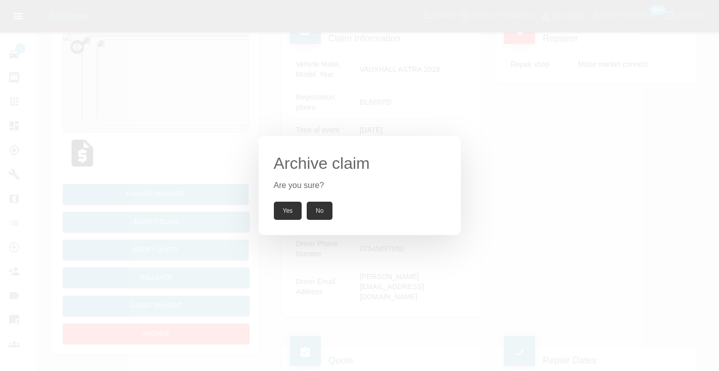
click at [284, 211] on button "Yes" at bounding box center [288, 211] width 28 height 18
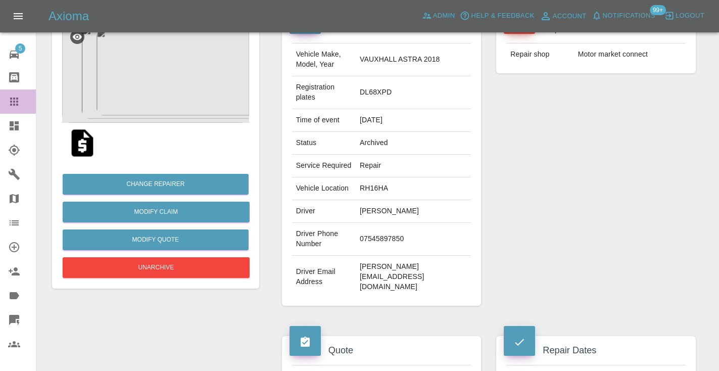
click at [13, 103] on icon at bounding box center [14, 101] width 12 height 12
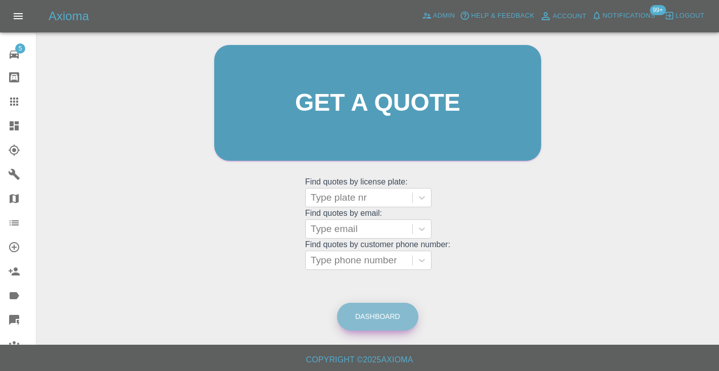
click at [389, 317] on link "Dashboard" at bounding box center [377, 317] width 81 height 28
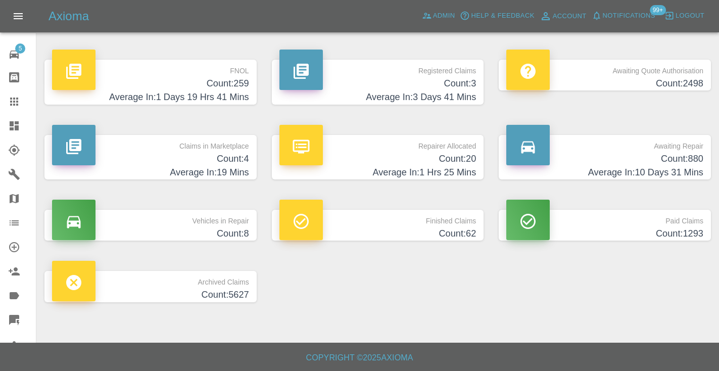
click at [670, 140] on p "Awaiting Repair" at bounding box center [604, 143] width 197 height 17
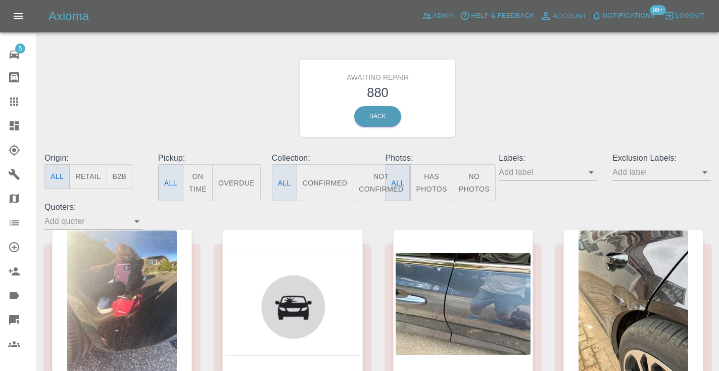
click at [373, 179] on button "Not Confirmed" at bounding box center [381, 182] width 57 height 37
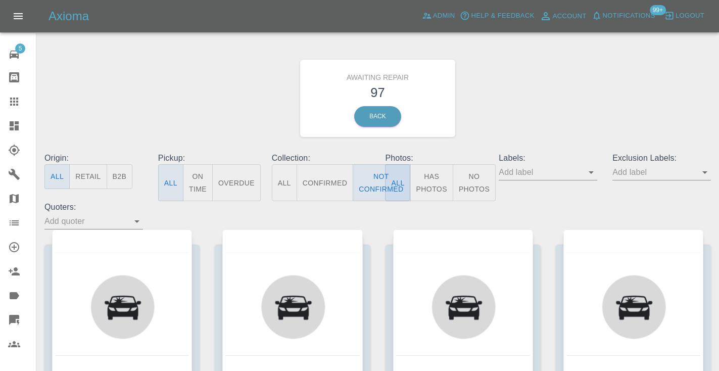
click at [558, 105] on div "Awaiting Repair 97 Back" at bounding box center [377, 98] width 681 height 108
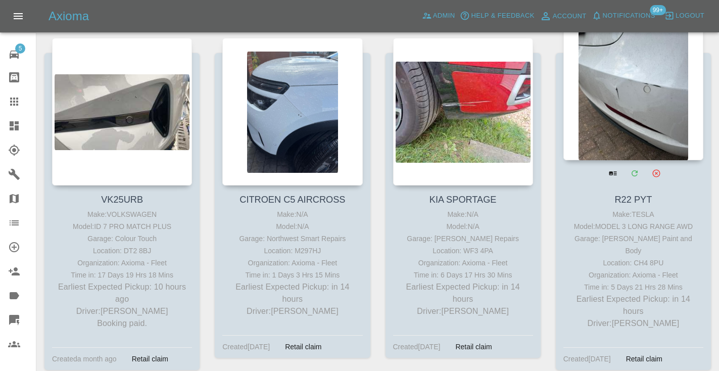
scroll to position [525, 0]
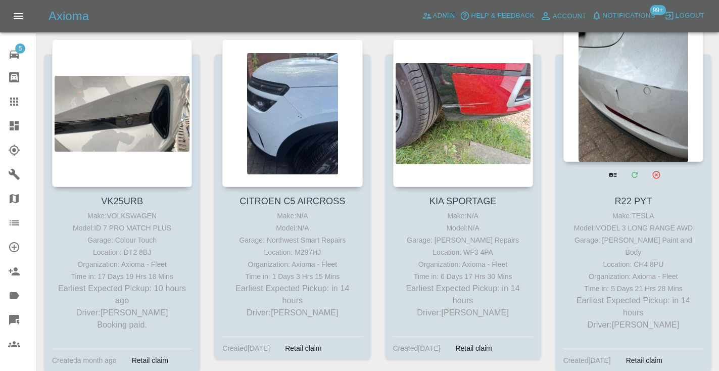
click at [634, 96] on div at bounding box center [633, 87] width 140 height 147
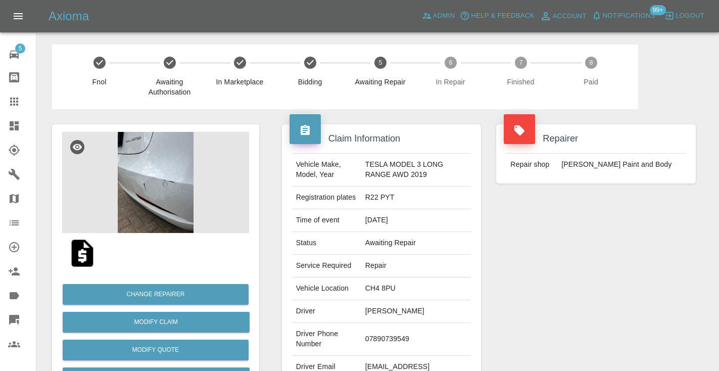
click at [386, 336] on td "07890739549" at bounding box center [416, 339] width 110 height 33
copy td "07890739549"
click at [578, 261] on div "Repairer Repair shop J Taylor Paint and Body" at bounding box center [595, 260] width 215 height 302
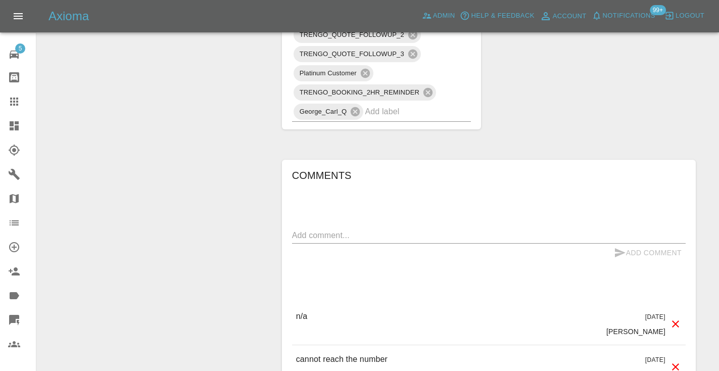
scroll to position [765, 0]
click at [388, 118] on input "text" at bounding box center [404, 111] width 78 height 16
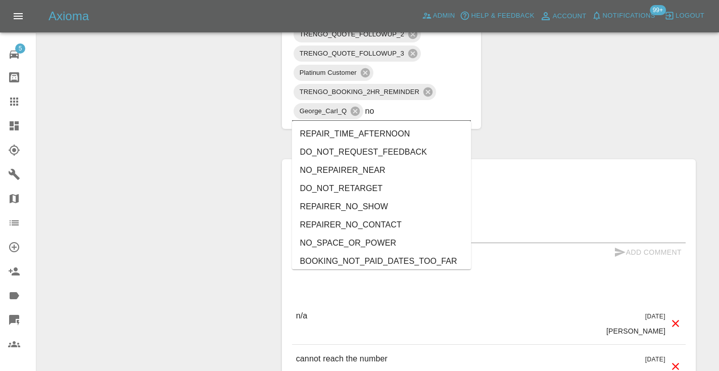
type input "no_"
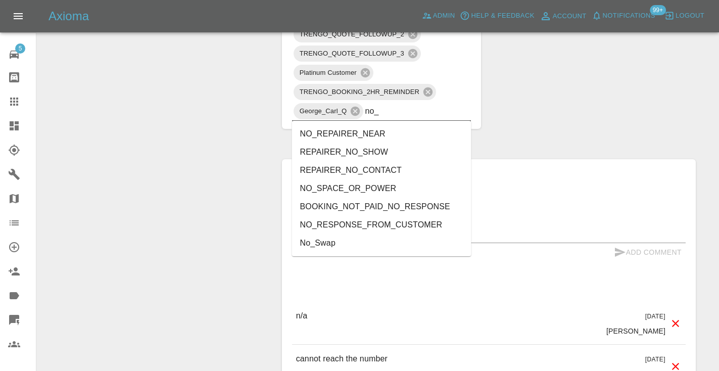
click at [356, 223] on li "NO_RESPONSE_FROM_CUSTOMER" at bounding box center [381, 225] width 179 height 18
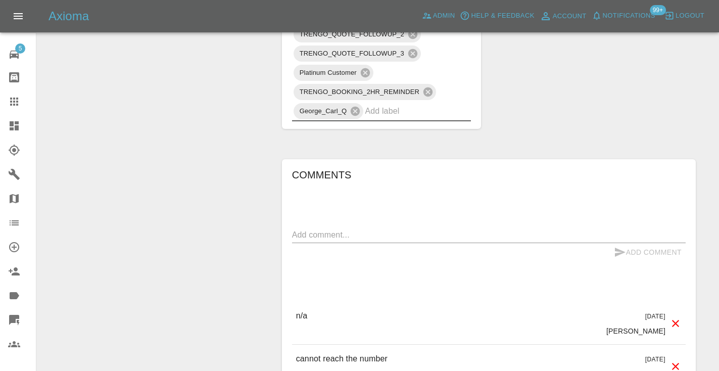
click at [318, 236] on textarea at bounding box center [488, 235] width 393 height 12
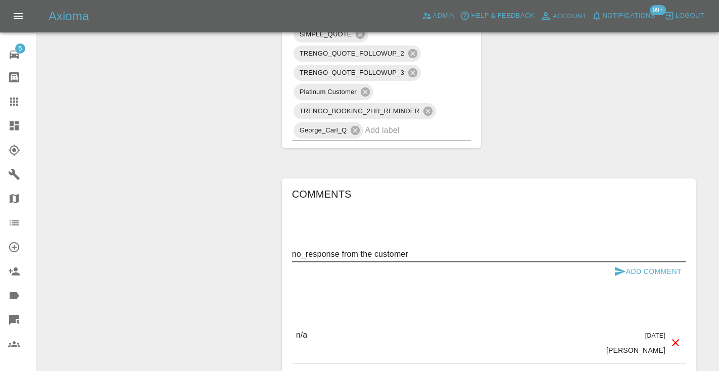
type textarea "no_response from the customer"
click at [618, 271] on icon "submit" at bounding box center [620, 271] width 12 height 12
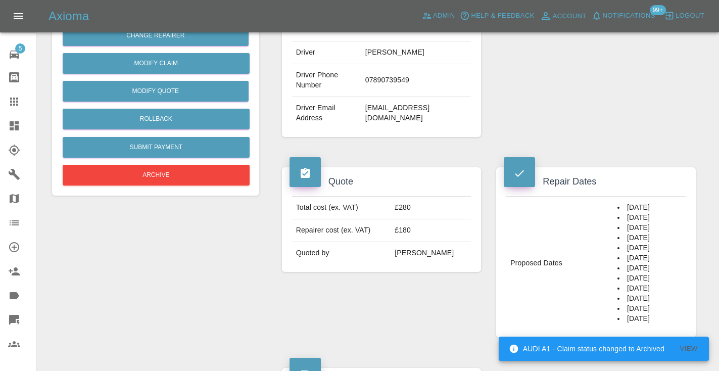
scroll to position [247, 0]
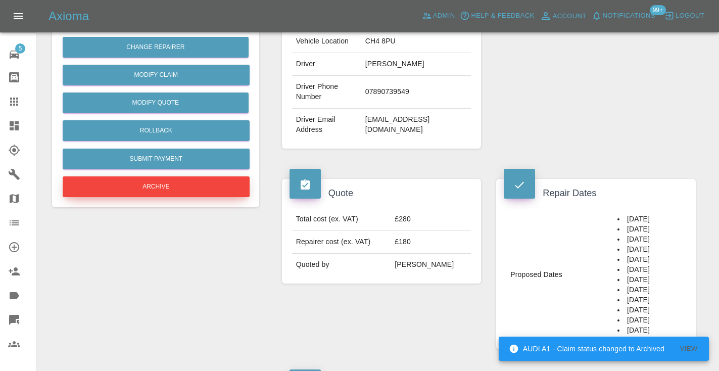
click at [176, 180] on button "Archive" at bounding box center [156, 186] width 187 height 21
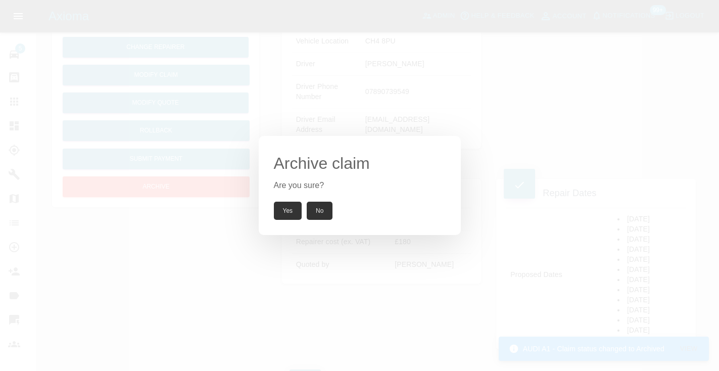
click at [286, 211] on button "Yes" at bounding box center [288, 211] width 28 height 18
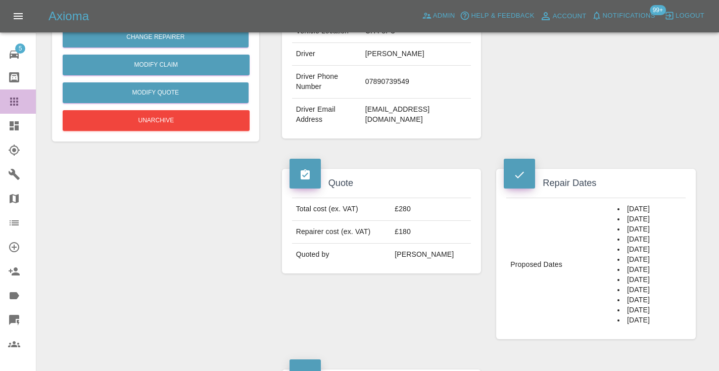
click at [16, 104] on icon at bounding box center [14, 101] width 12 height 12
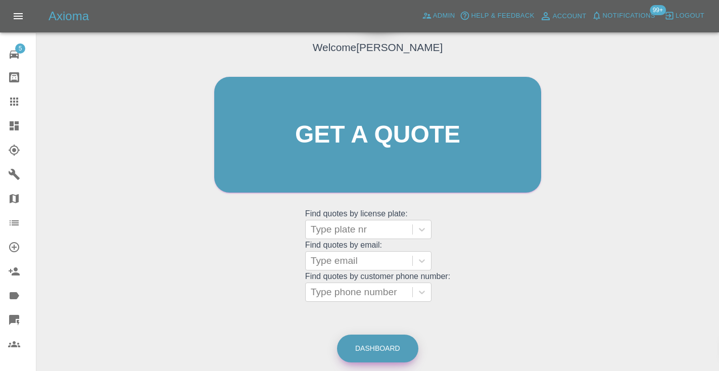
click at [389, 351] on link "Dashboard" at bounding box center [377, 348] width 81 height 28
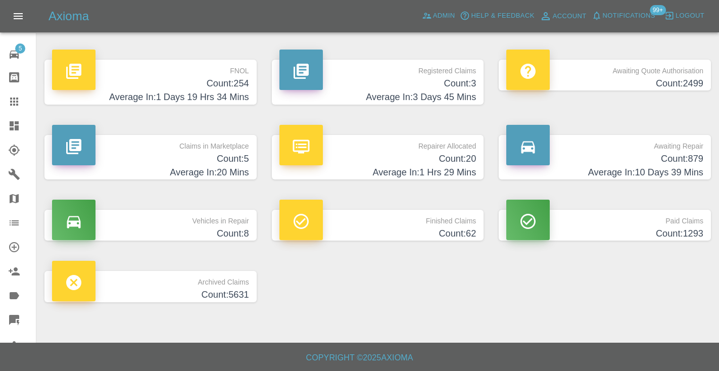
click at [653, 155] on h4 "Count: 879" at bounding box center [604, 159] width 197 height 14
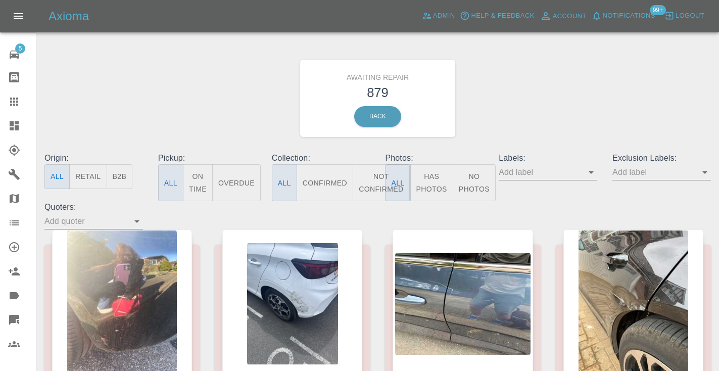
click at [374, 181] on button "Not Confirmed" at bounding box center [381, 182] width 57 height 37
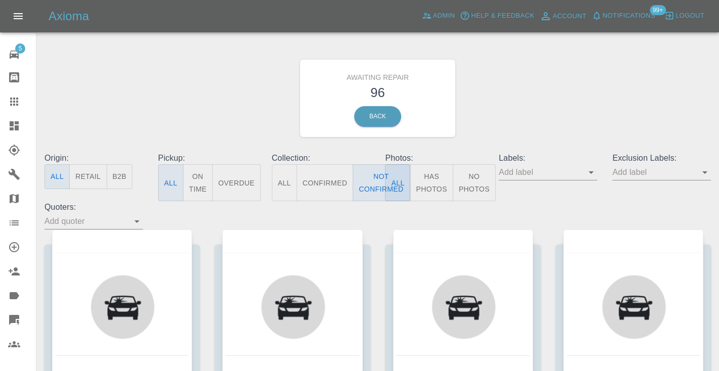
click at [550, 91] on div "Awaiting Repair 96 Back" at bounding box center [377, 98] width 681 height 108
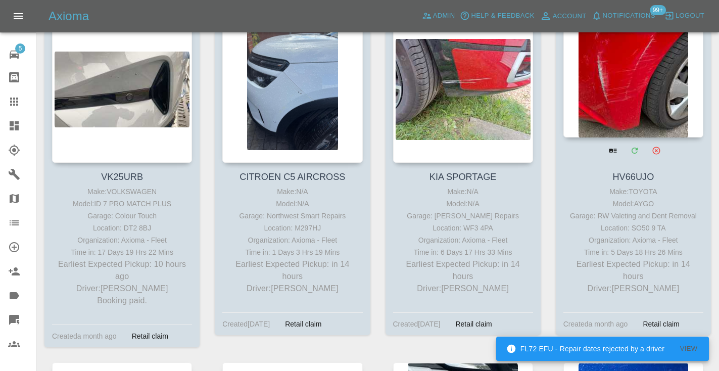
scroll to position [549, 0]
click at [642, 80] on div at bounding box center [633, 63] width 140 height 147
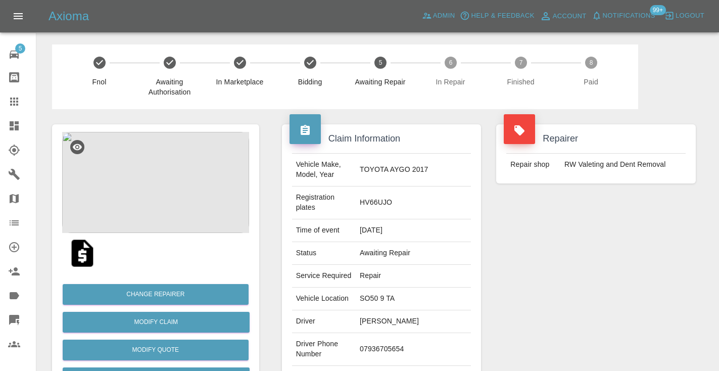
click at [386, 337] on td "07936705654" at bounding box center [413, 349] width 115 height 33
copy td "07936705654"
click at [593, 256] on div "Repairer Repair shop RW Valeting and Dent Removal" at bounding box center [595, 270] width 215 height 322
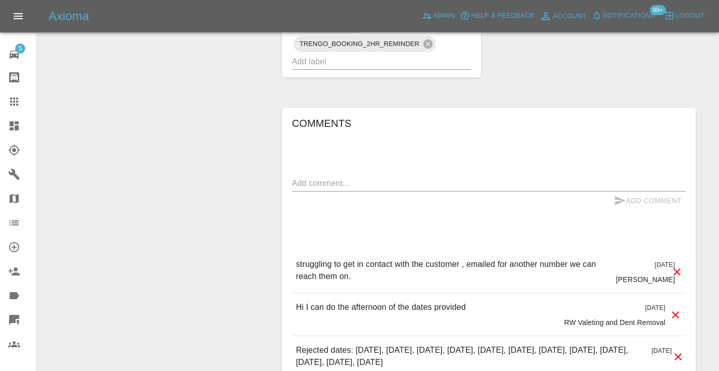
scroll to position [766, 0]
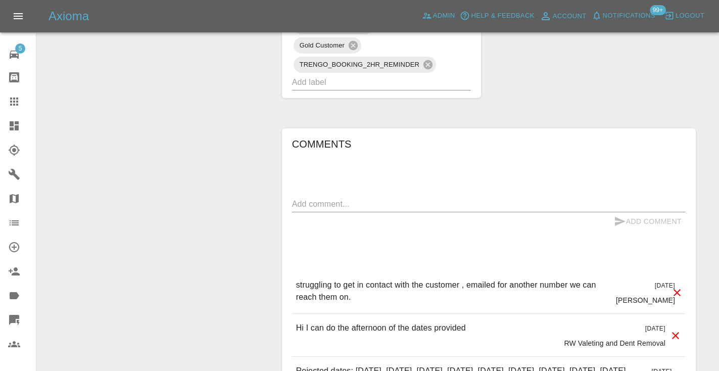
click at [317, 196] on div "x" at bounding box center [488, 204] width 393 height 16
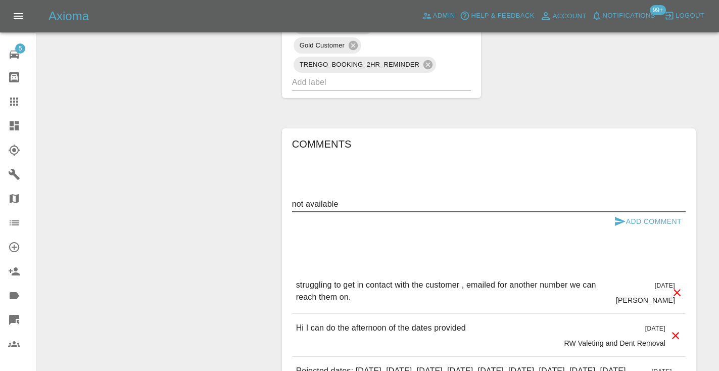
type textarea "not available"
click at [619, 217] on icon "submit" at bounding box center [620, 221] width 11 height 9
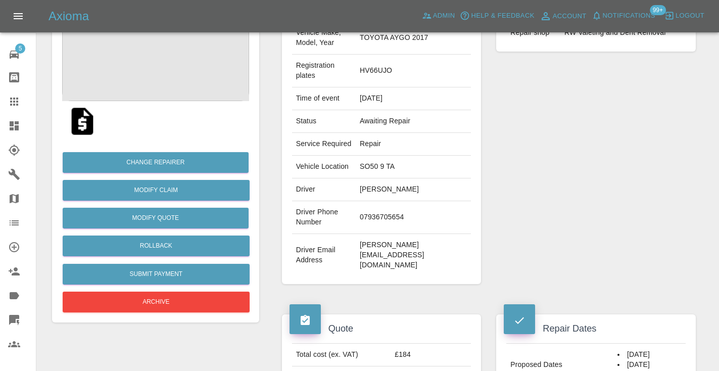
scroll to position [120, 0]
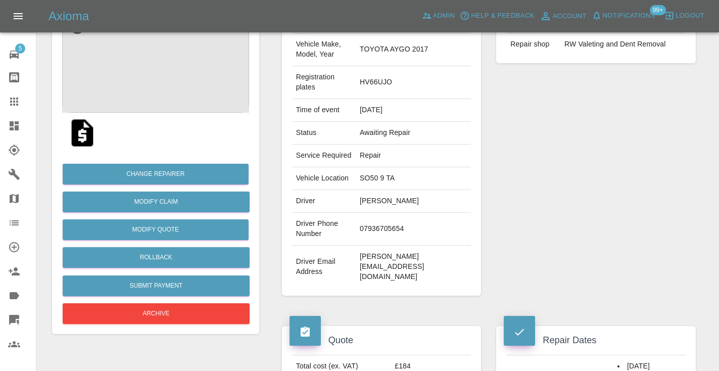
click at [19, 95] on link "Claims" at bounding box center [18, 101] width 36 height 24
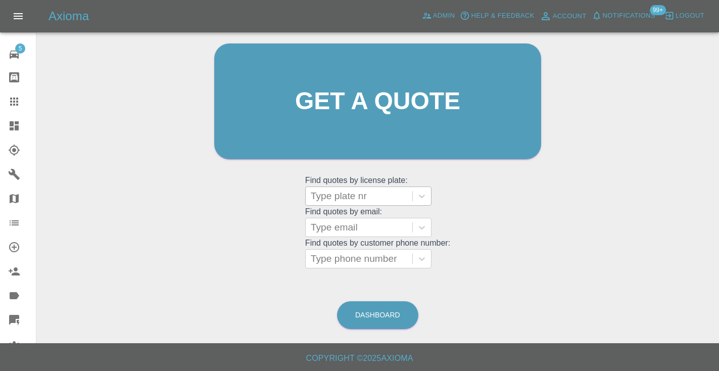
click at [335, 202] on div at bounding box center [359, 196] width 96 height 14
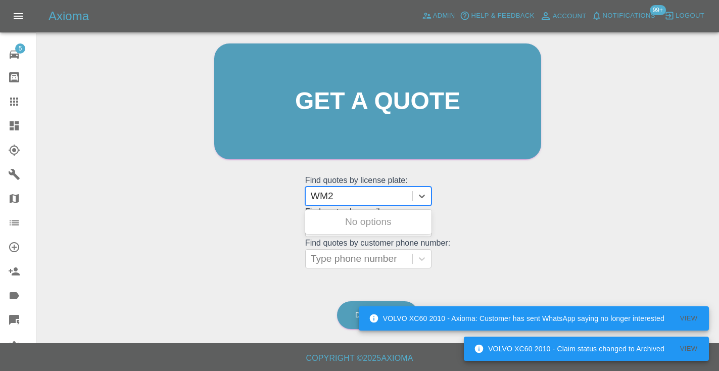
type input "WM24"
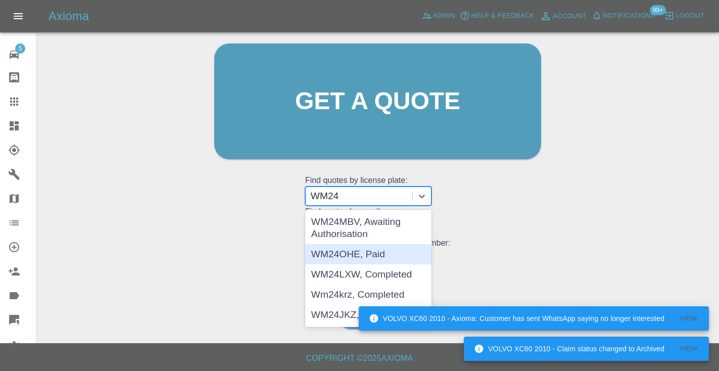
click at [334, 249] on div "WM24OHE, Paid" at bounding box center [368, 254] width 126 height 20
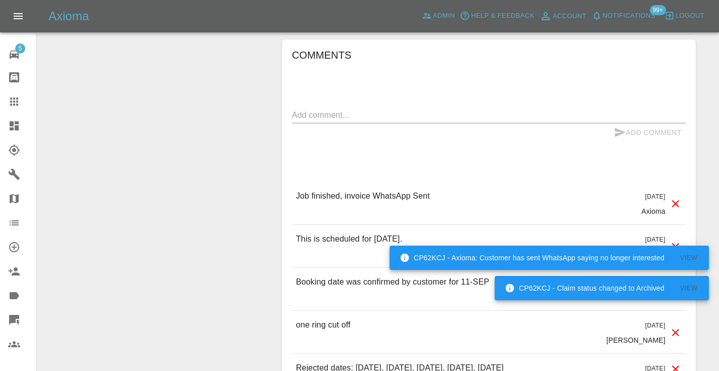
scroll to position [1082, 0]
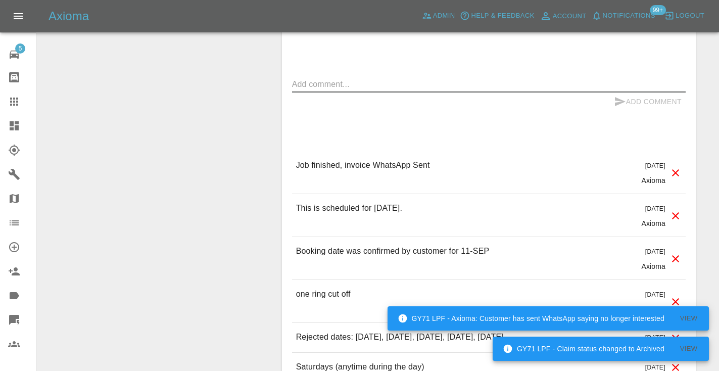
click at [323, 78] on textarea at bounding box center [488, 84] width 393 height 12
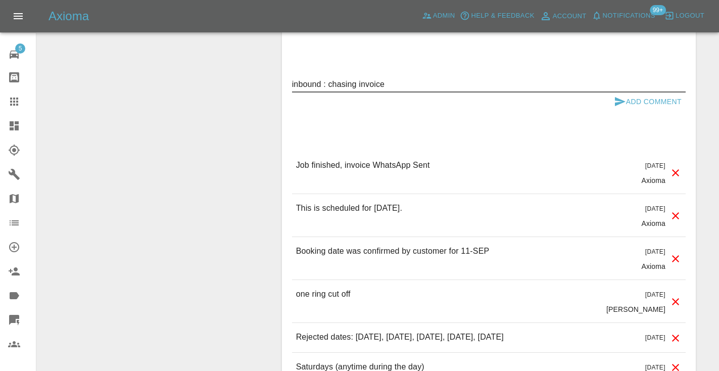
type textarea "inbound : chasing invoice"
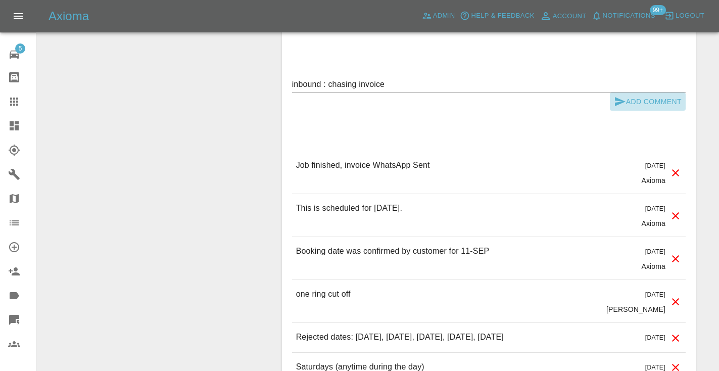
click at [620, 98] on icon "submit" at bounding box center [620, 101] width 12 height 12
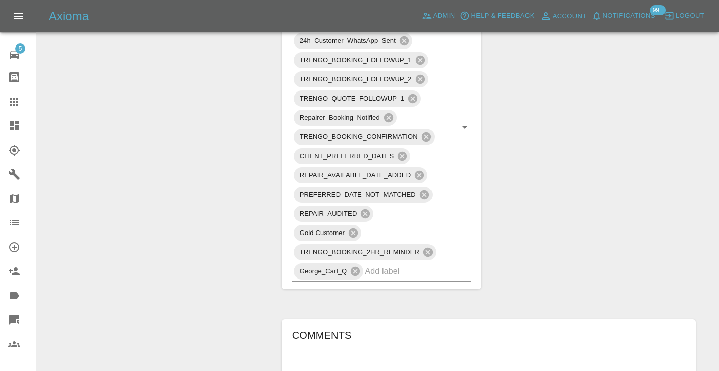
scroll to position [756, 0]
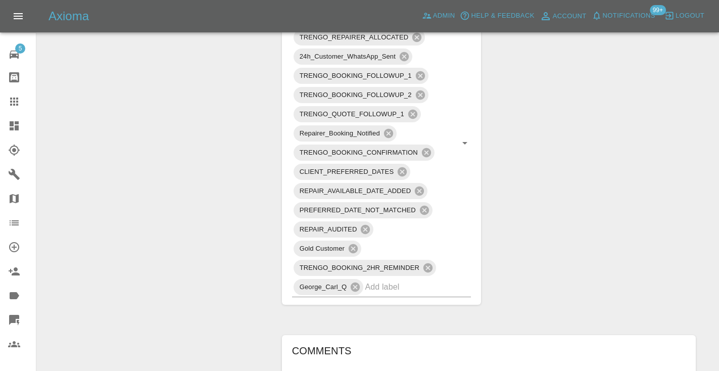
click at [13, 102] on icon at bounding box center [14, 101] width 8 height 8
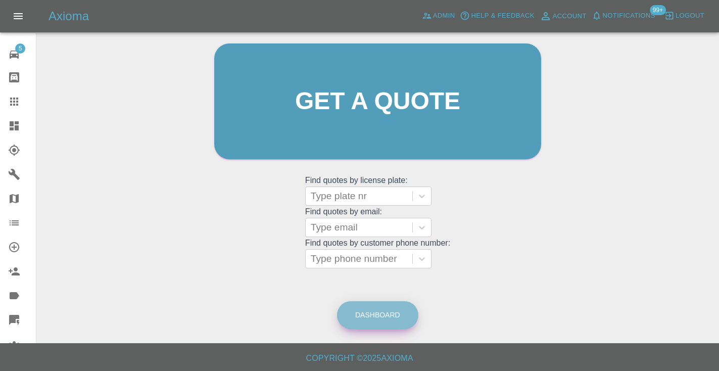
click at [365, 318] on link "Dashboard" at bounding box center [377, 315] width 81 height 28
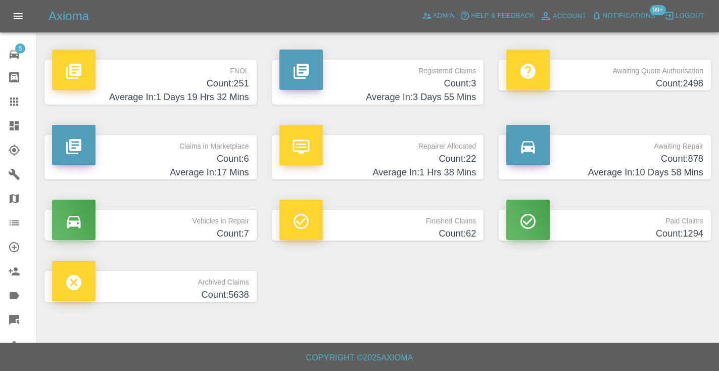
click at [679, 158] on h4 "Count: 878" at bounding box center [604, 159] width 197 height 14
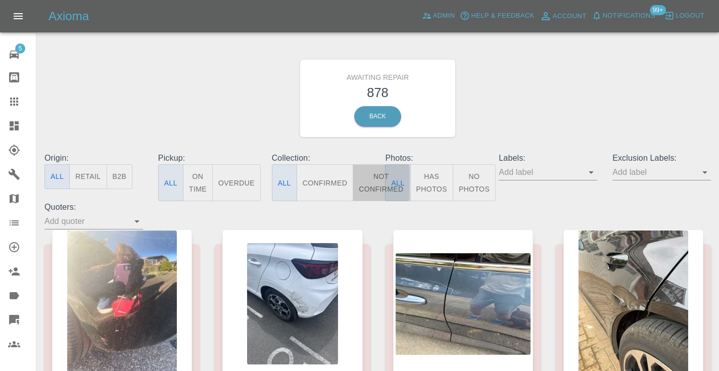
click at [374, 185] on button "Not Confirmed" at bounding box center [381, 182] width 57 height 37
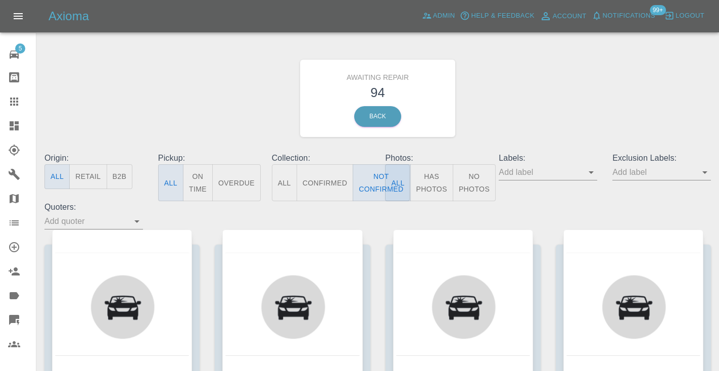
click at [602, 78] on div "Awaiting Repair 94 Back" at bounding box center [377, 98] width 681 height 108
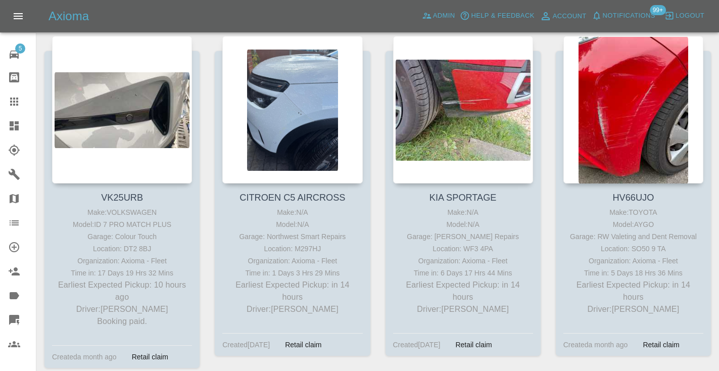
scroll to position [555, 0]
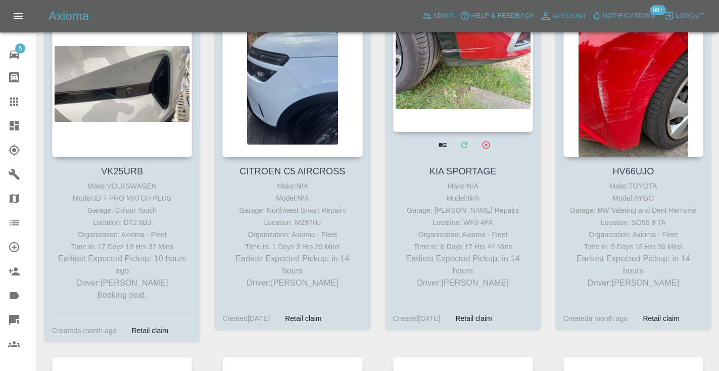
click at [469, 75] on div at bounding box center [463, 57] width 140 height 147
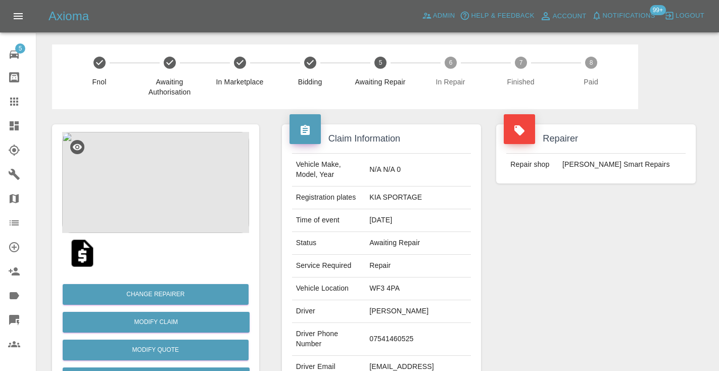
click at [373, 343] on td "07541460525" at bounding box center [418, 339] width 106 height 33
copy td "07541460525"
click at [589, 260] on div "Repairer Repair shop Rickys Smart Repairs" at bounding box center [595, 260] width 215 height 302
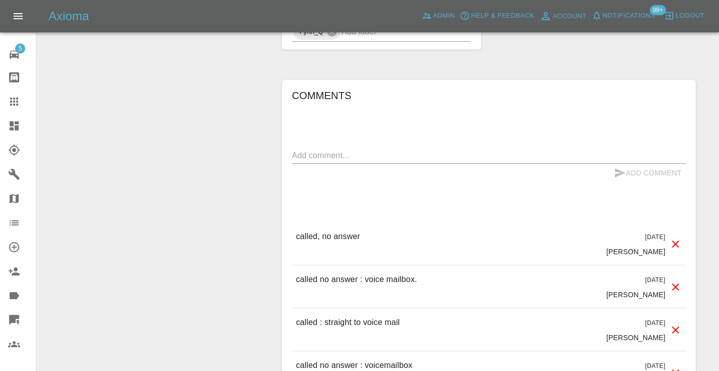
scroll to position [830, 0]
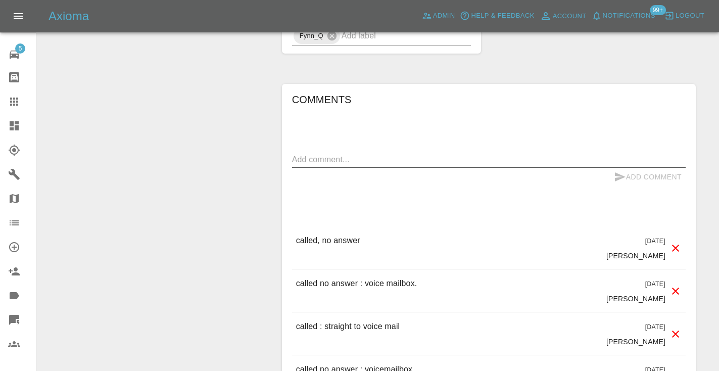
click at [317, 165] on textarea at bounding box center [488, 160] width 393 height 12
type textarea "called no answer"
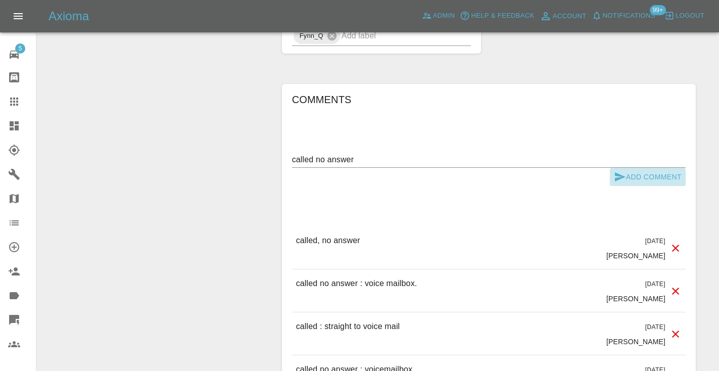
click at [622, 181] on icon "submit" at bounding box center [620, 176] width 11 height 9
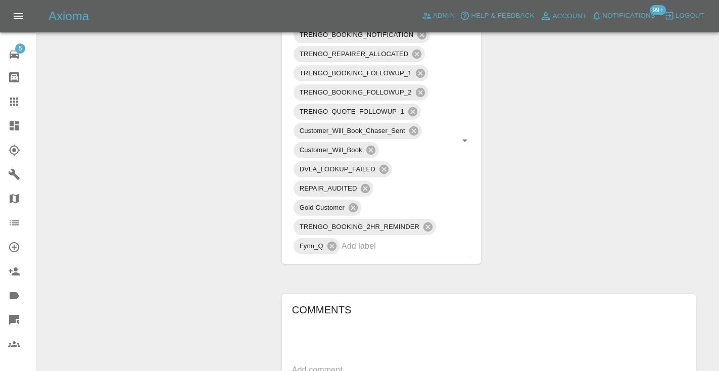
scroll to position [626, 0]
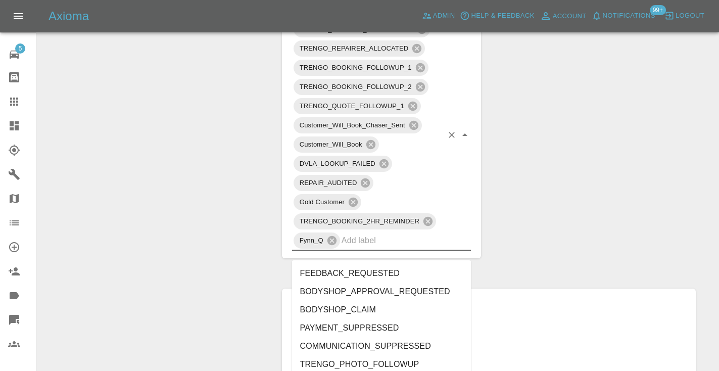
click at [368, 248] on input "text" at bounding box center [392, 240] width 102 height 16
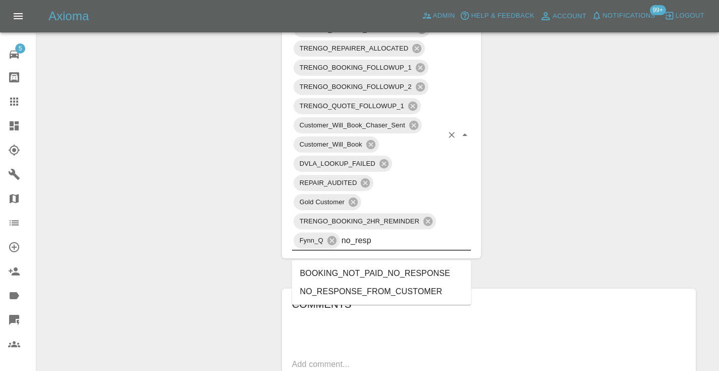
type input "no_respo"
click at [350, 289] on li "NO_RESPONSE_FROM_CUSTOMER" at bounding box center [381, 291] width 179 height 18
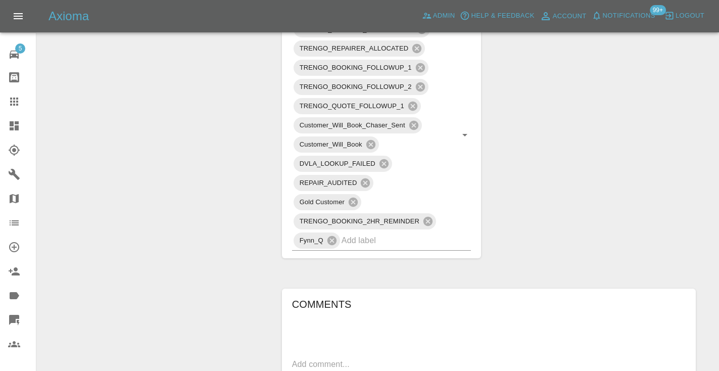
click at [238, 164] on div "Change Repairer Modify Claim Modify Quote Rollback Submit Payment Archive" at bounding box center [155, 132] width 222 height 1298
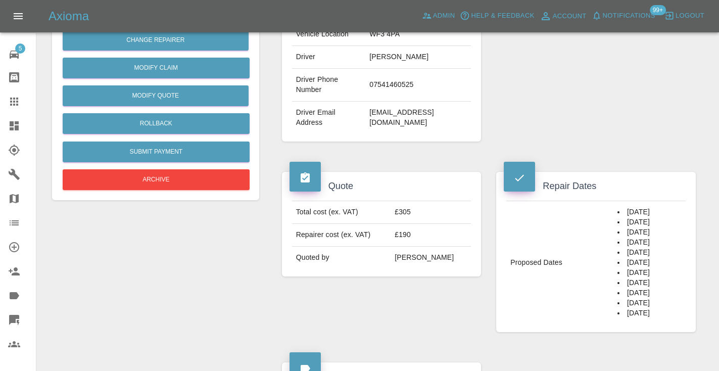
scroll to position [245, 0]
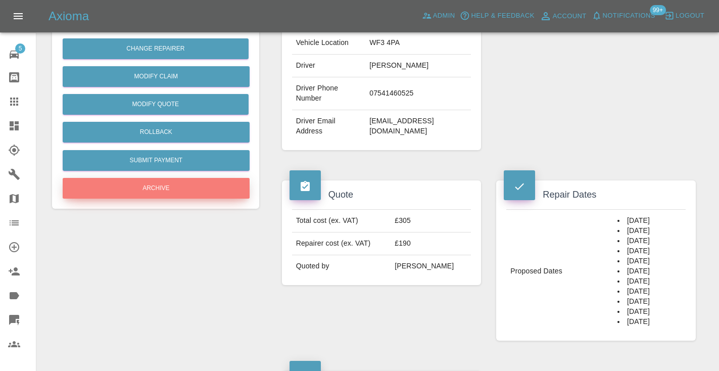
click at [158, 187] on button "Archive" at bounding box center [156, 188] width 187 height 21
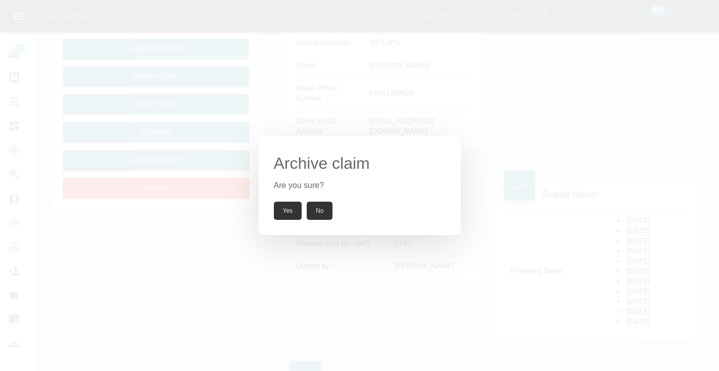
click at [279, 216] on button "Yes" at bounding box center [288, 211] width 28 height 18
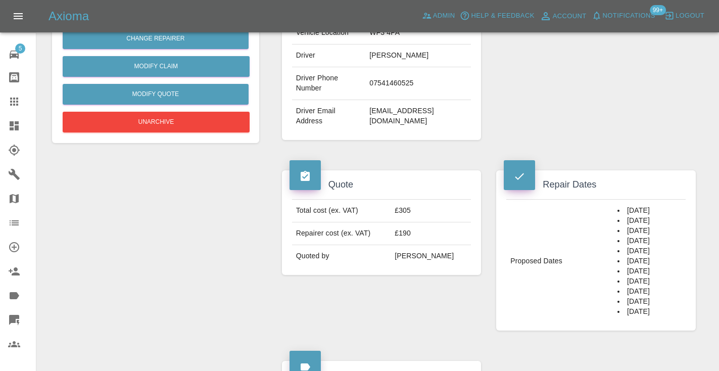
click at [11, 99] on icon at bounding box center [14, 101] width 8 height 8
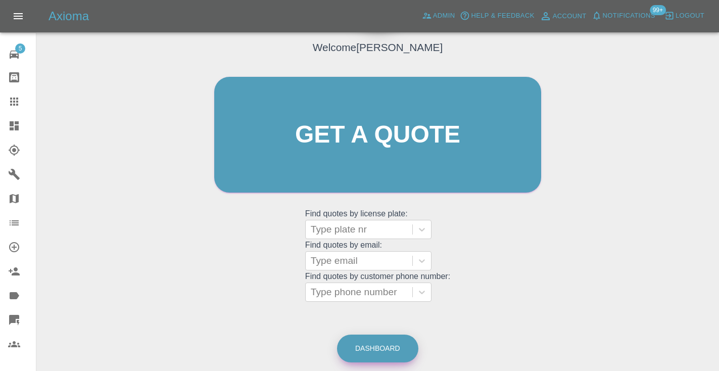
click at [399, 351] on link "Dashboard" at bounding box center [377, 348] width 81 height 28
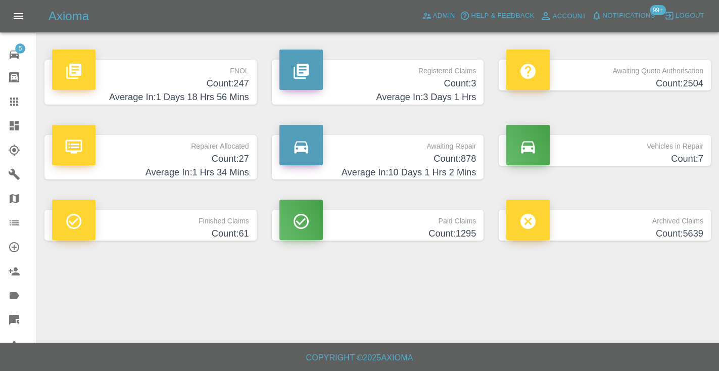
click at [466, 160] on h4 "Count: 878" at bounding box center [377, 159] width 197 height 14
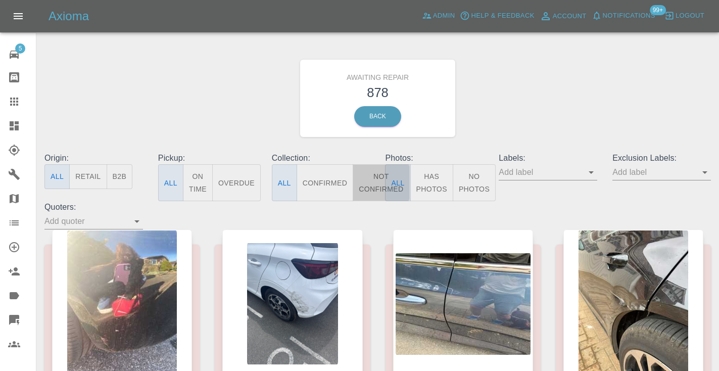
click at [375, 188] on button "Not Confirmed" at bounding box center [381, 182] width 57 height 37
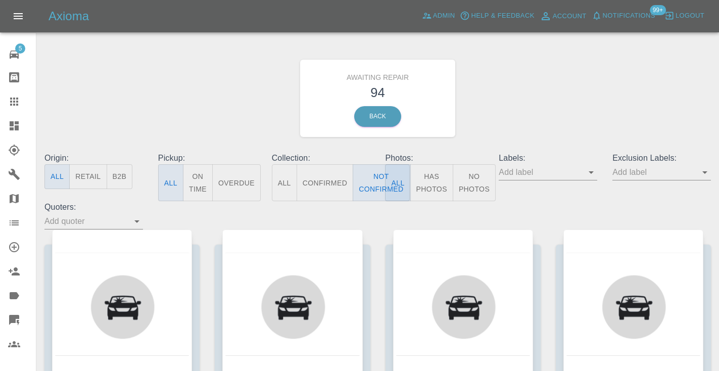
click at [523, 105] on div "Awaiting Repair 94 Back" at bounding box center [377, 98] width 681 height 108
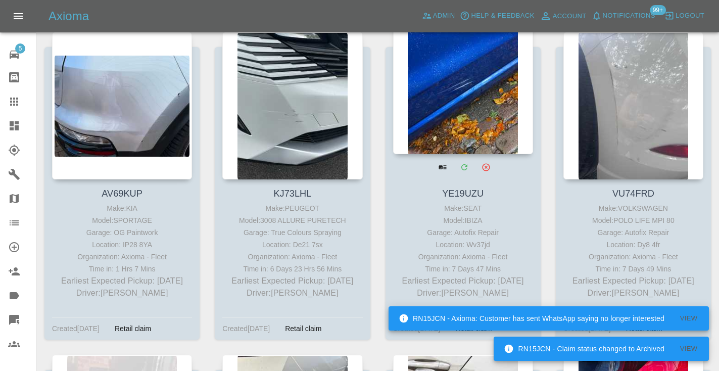
scroll to position [873, 0]
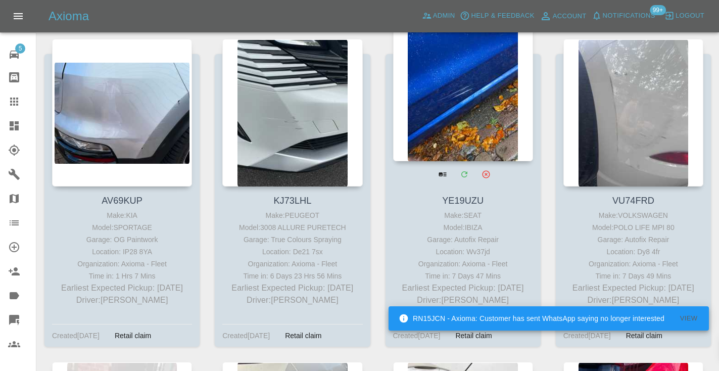
click at [455, 92] on div at bounding box center [463, 87] width 140 height 147
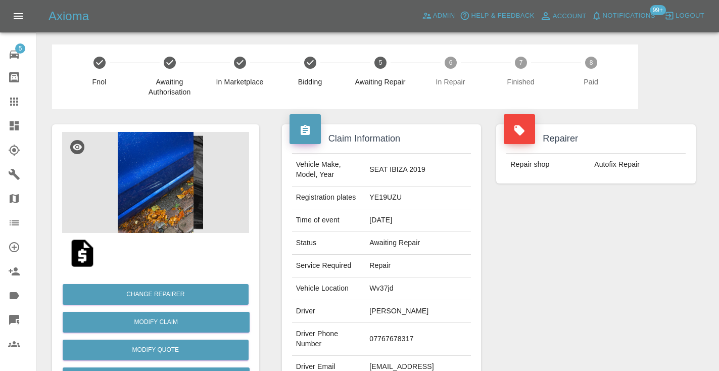
click at [396, 331] on td "07767678317" at bounding box center [418, 339] width 106 height 33
copy td "07767678317"
click at [552, 264] on div "Repairer Repair shop Autofix Repair" at bounding box center [595, 260] width 215 height 302
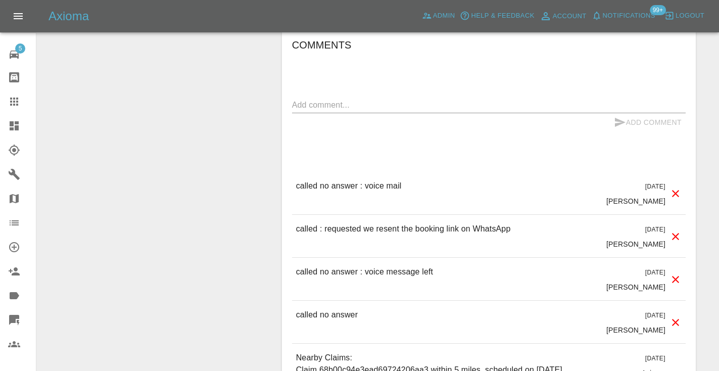
scroll to position [799, 0]
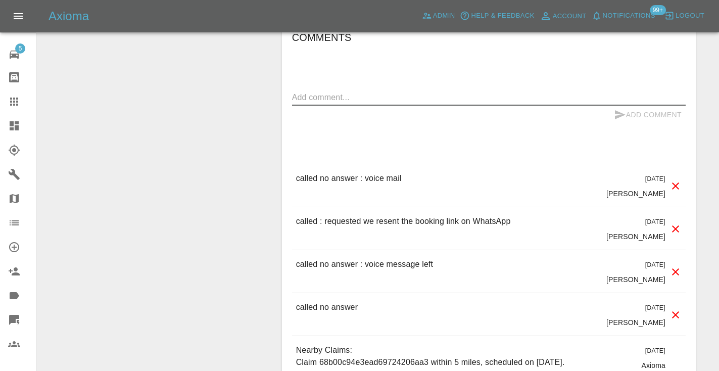
click at [324, 91] on textarea at bounding box center [488, 97] width 393 height 12
type textarea "called no answer : voice mailbox"
click at [627, 106] on button "Add Comment" at bounding box center [648, 115] width 76 height 19
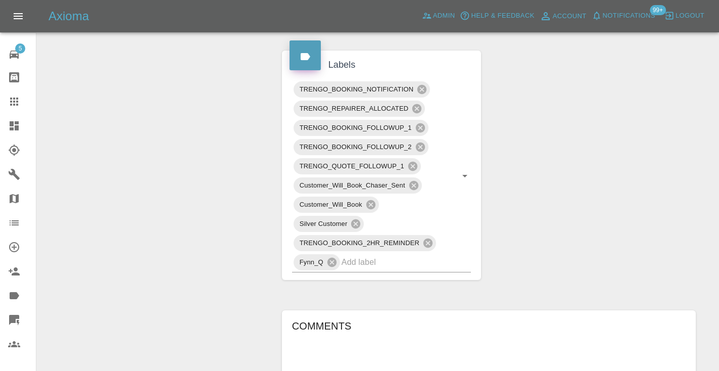
scroll to position [494, 0]
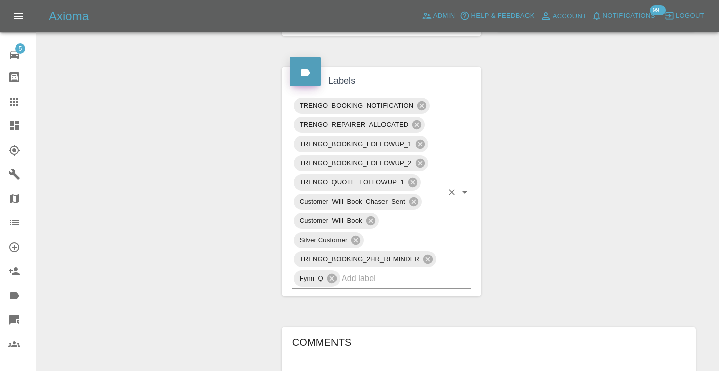
click at [358, 270] on input "text" at bounding box center [392, 278] width 102 height 16
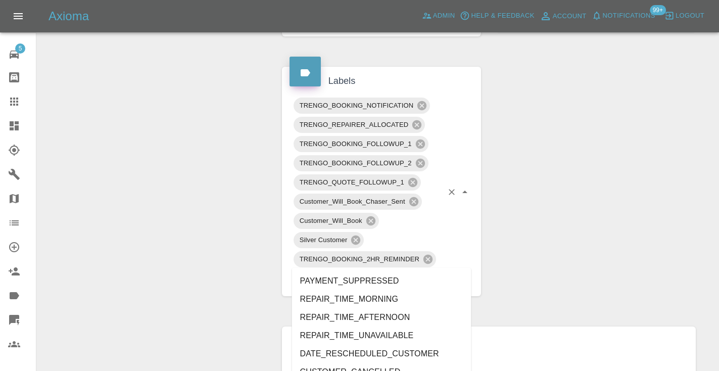
type input "meh"
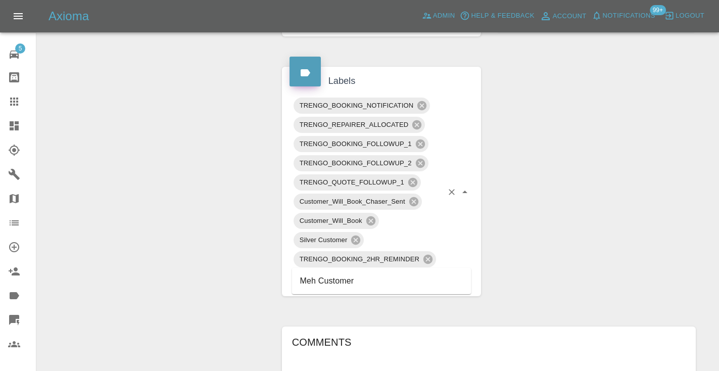
scroll to position [493, 0]
click at [351, 282] on li "Meh Customer" at bounding box center [381, 281] width 179 height 18
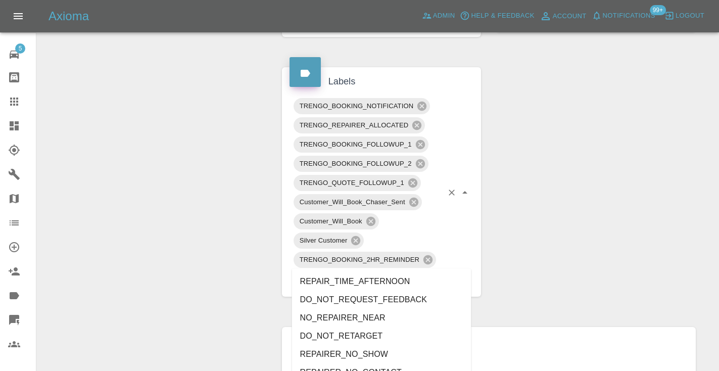
type input "no_"
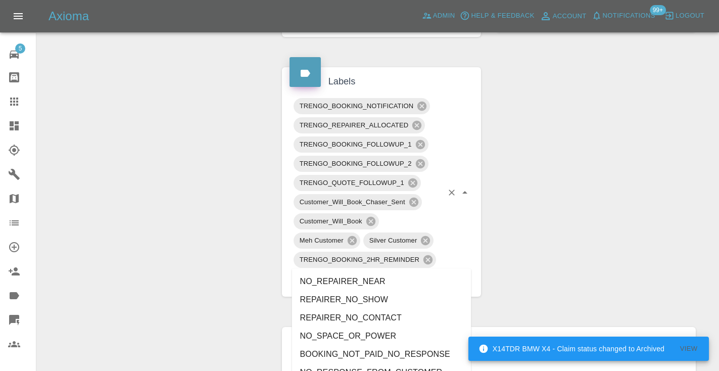
click at [344, 366] on li "NO_RESPONSE_FROM_CUSTOMER" at bounding box center [381, 372] width 179 height 18
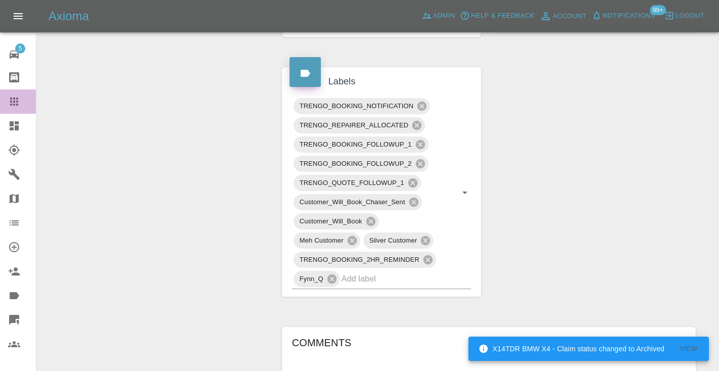
click at [14, 97] on icon at bounding box center [14, 101] width 8 height 8
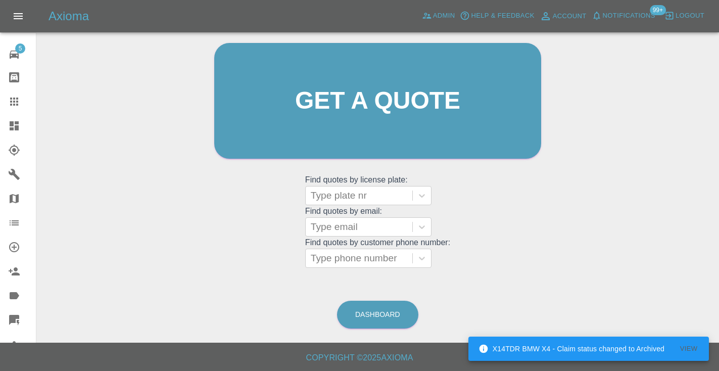
scroll to position [102, 0]
click at [363, 312] on link "Dashboard" at bounding box center [377, 315] width 81 height 28
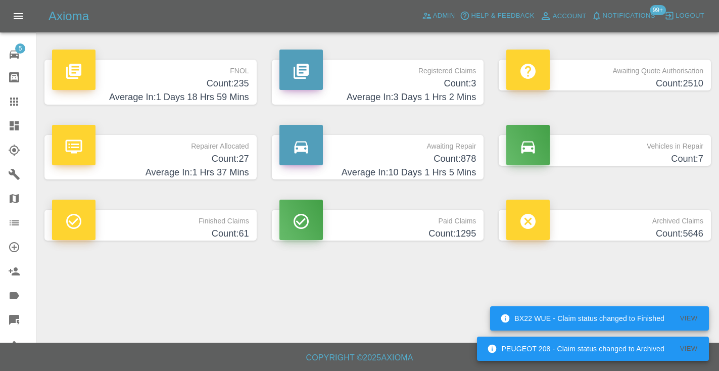
click at [453, 167] on h4 "Average In: 10 Days 1 Hrs 5 Mins" at bounding box center [377, 173] width 197 height 14
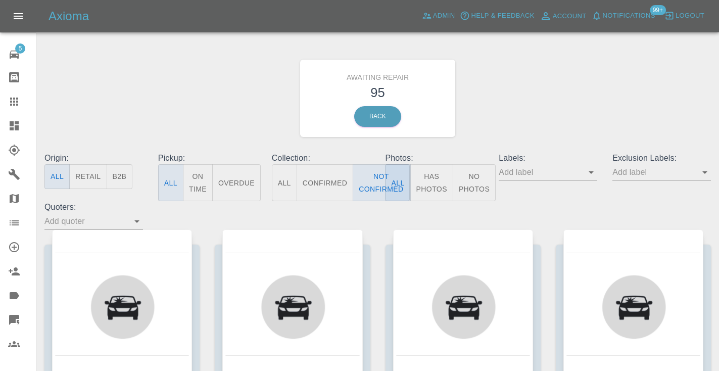
click at [542, 108] on div "Awaiting Repair 95 Back" at bounding box center [377, 98] width 681 height 108
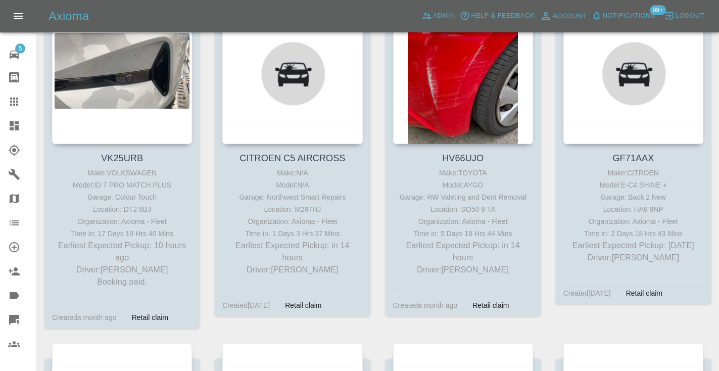
scroll to position [572, 0]
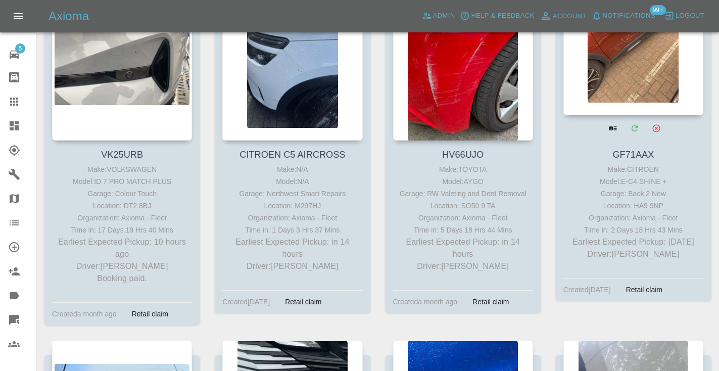
click at [633, 79] on div at bounding box center [633, 41] width 140 height 147
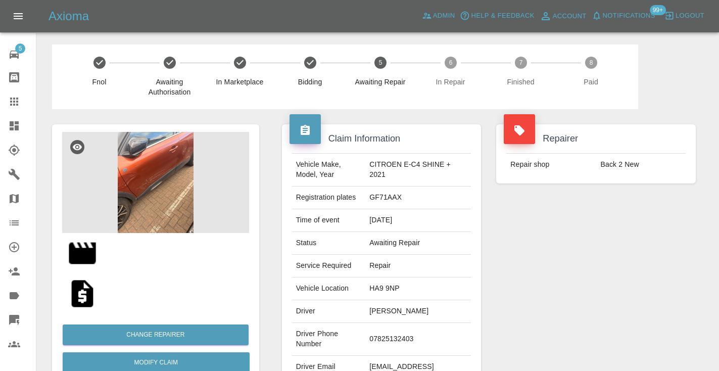
click at [402, 335] on td "07825132403" at bounding box center [418, 339] width 106 height 33
copy td "07825132403"
click at [611, 224] on div "Repairer Repair shop Back 2 New" at bounding box center [595, 260] width 215 height 302
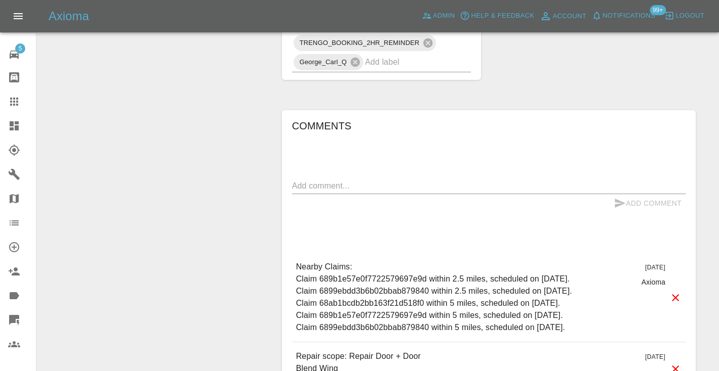
scroll to position [680, 0]
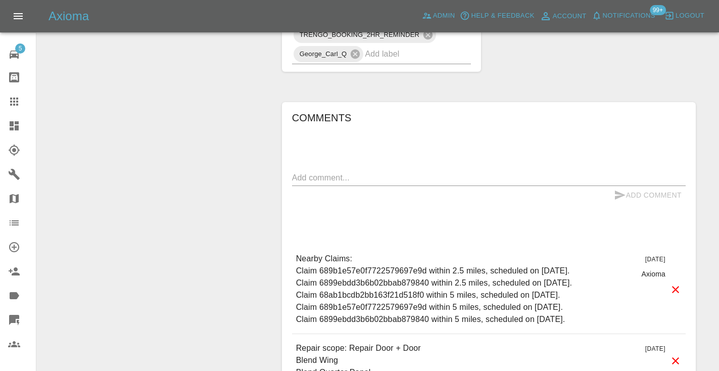
click at [329, 172] on textarea at bounding box center [488, 178] width 393 height 12
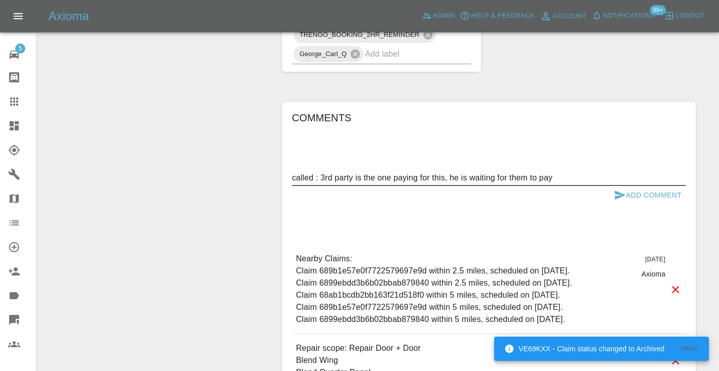
type textarea "called : 3rd party is the one paying for this, he is waiting for them to pay"
click at [629, 186] on button "Add Comment" at bounding box center [648, 195] width 76 height 19
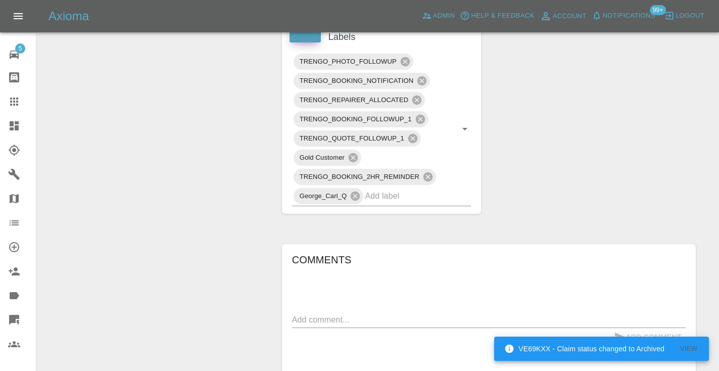
scroll to position [511, 0]
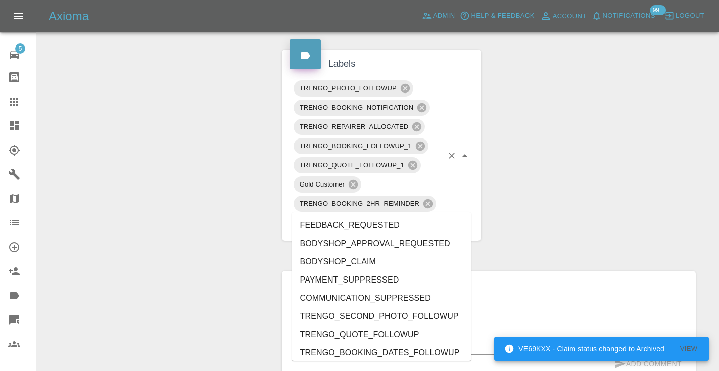
click at [377, 215] on input "text" at bounding box center [404, 223] width 78 height 16
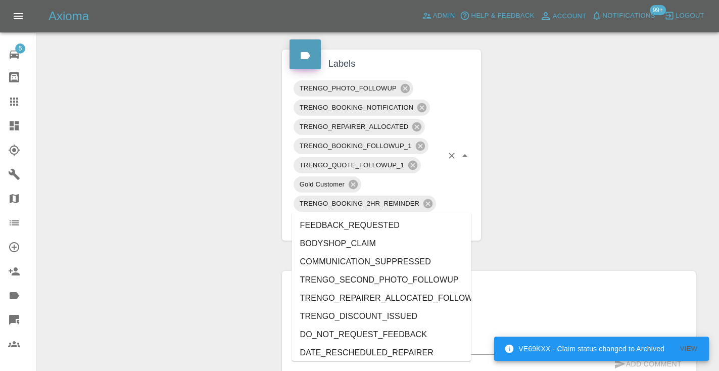
type input "cust"
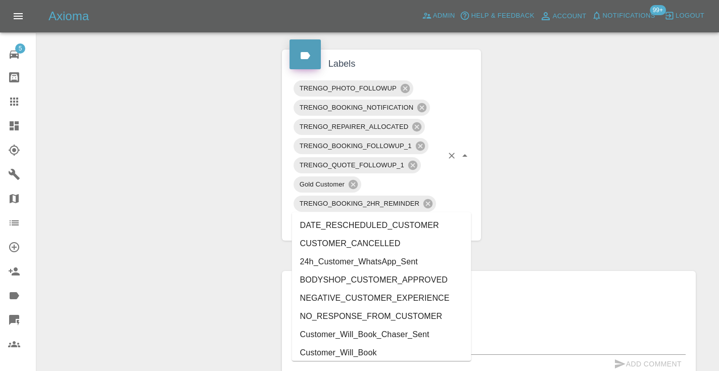
click at [363, 349] on li "Customer_Will_Book" at bounding box center [381, 352] width 179 height 18
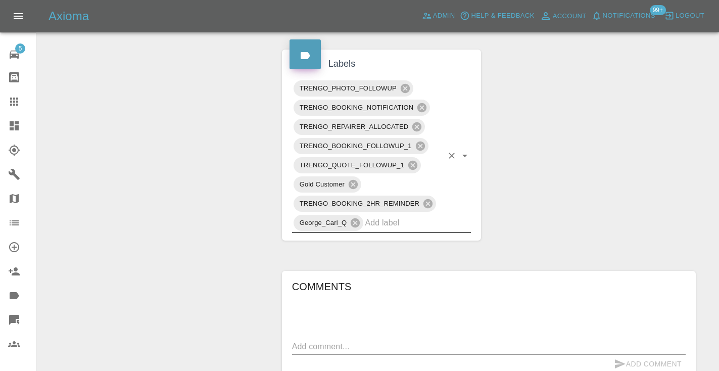
click at [16, 100] on icon at bounding box center [14, 101] width 12 height 12
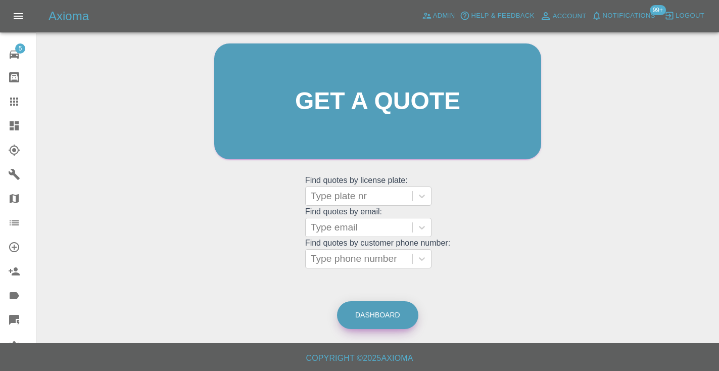
click at [375, 312] on link "Dashboard" at bounding box center [377, 315] width 81 height 28
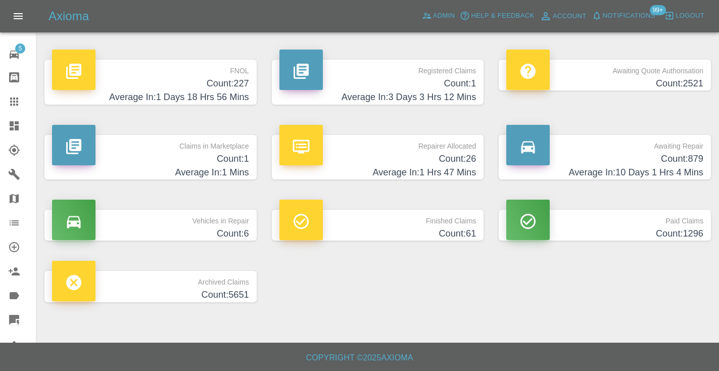
click at [686, 160] on h4 "Count: 879" at bounding box center [604, 159] width 197 height 14
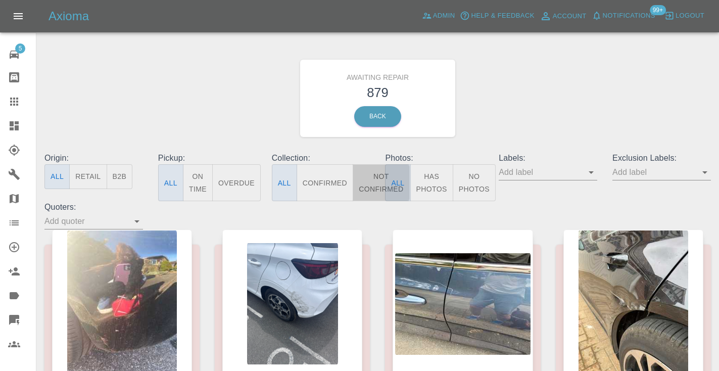
click at [364, 169] on button "Not Confirmed" at bounding box center [381, 182] width 57 height 37
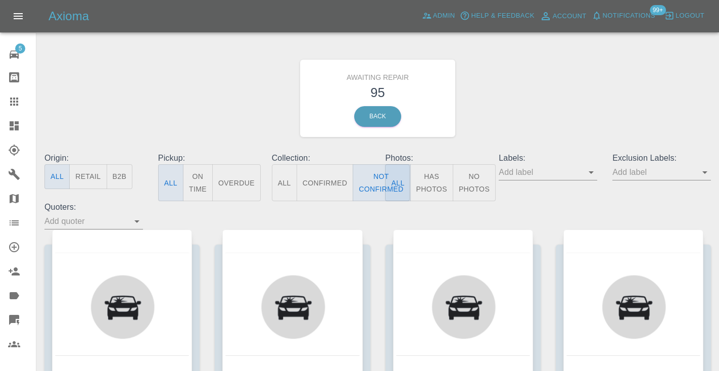
click at [514, 101] on div "Awaiting Repair 95 Back" at bounding box center [377, 98] width 681 height 108
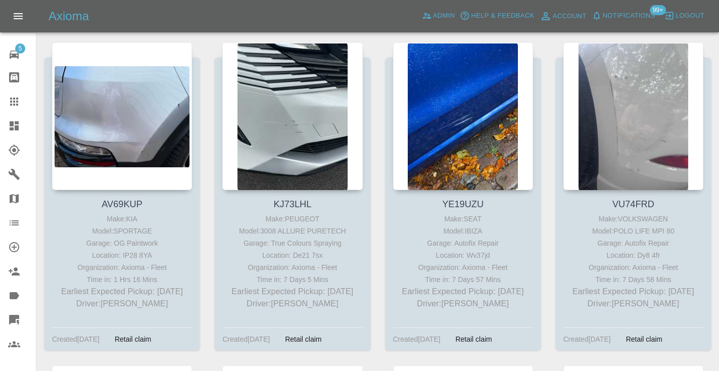
scroll to position [877, 0]
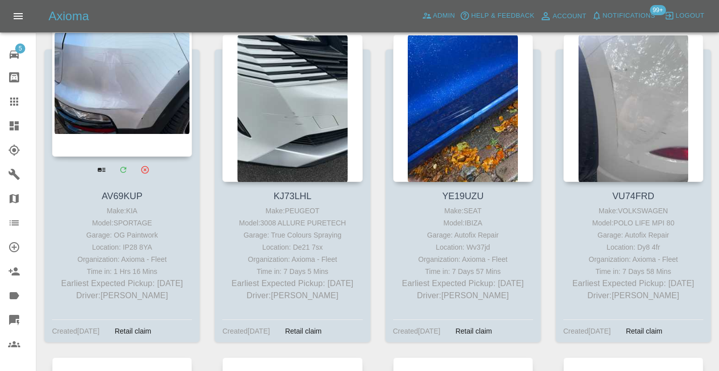
click at [87, 107] on div at bounding box center [122, 82] width 140 height 147
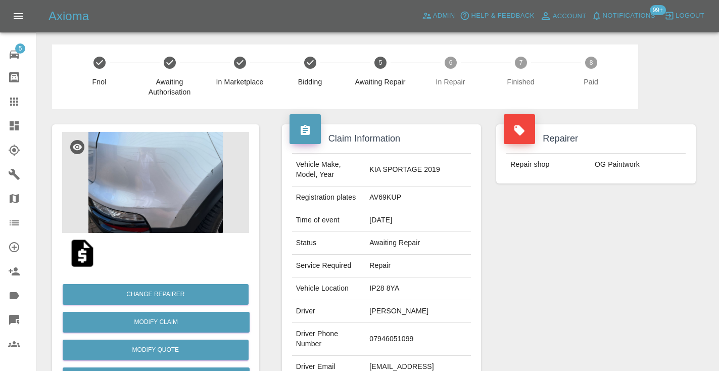
click at [399, 333] on td "07946051099" at bounding box center [418, 339] width 106 height 33
copy td "07946051099"
click at [547, 279] on div "Repairer Repair shop OG Paintwork" at bounding box center [595, 260] width 215 height 302
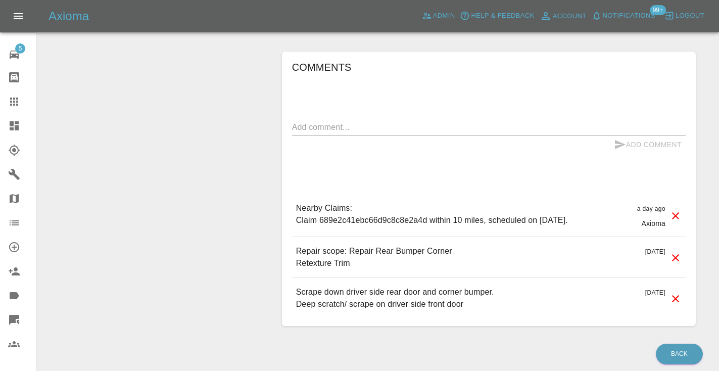
scroll to position [806, 0]
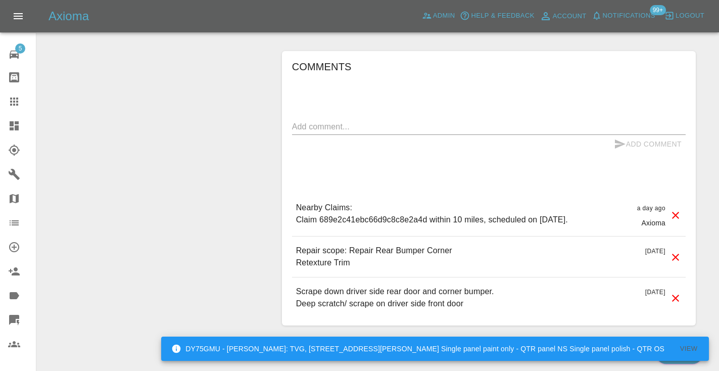
click at [510, 72] on div "Comments x Add Comment Nearby Claims: Claim 689e2c41ebc66d9c8c8e2a4d within 10 …" at bounding box center [488, 189] width 393 height 260
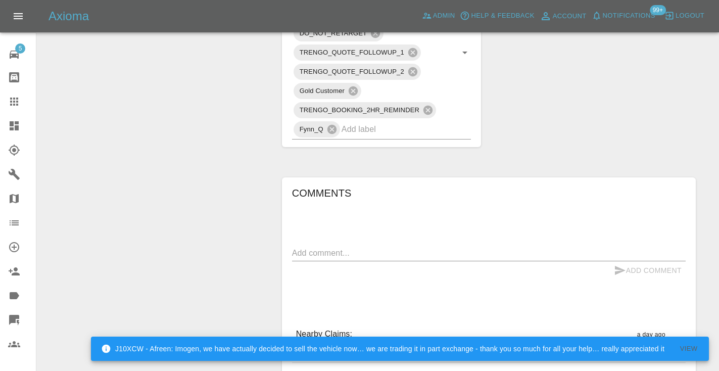
scroll to position [683, 0]
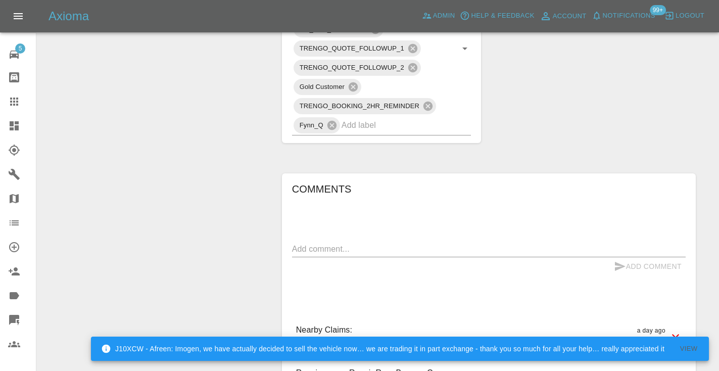
click at [325, 243] on textarea at bounding box center [488, 249] width 393 height 12
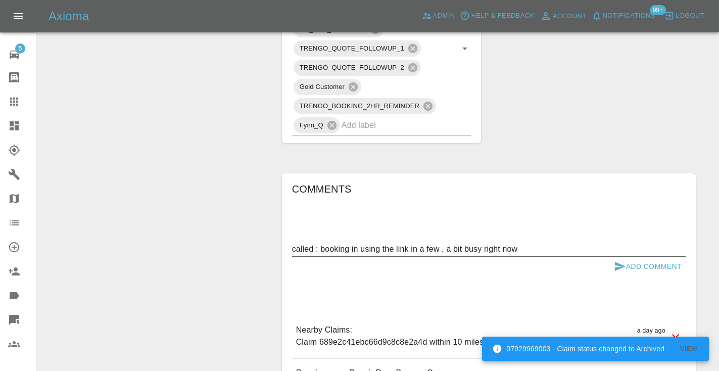
type textarea "called : booking in using the link in a few , a bit busy right now"
click at [618, 260] on icon "submit" at bounding box center [620, 266] width 12 height 12
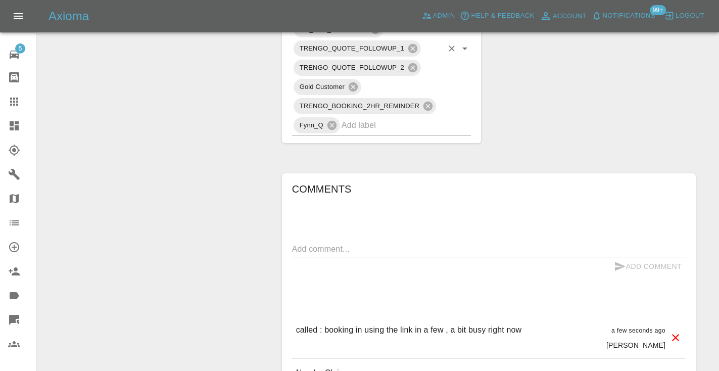
click at [415, 117] on input "text" at bounding box center [392, 125] width 102 height 16
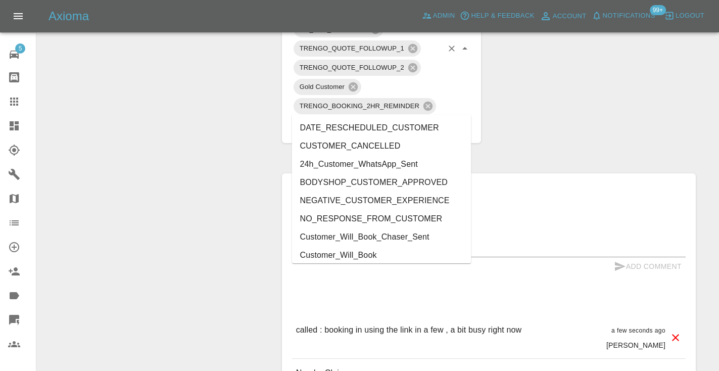
type input "cust"
click at [372, 258] on li "Customer_Will_Book" at bounding box center [381, 255] width 179 height 18
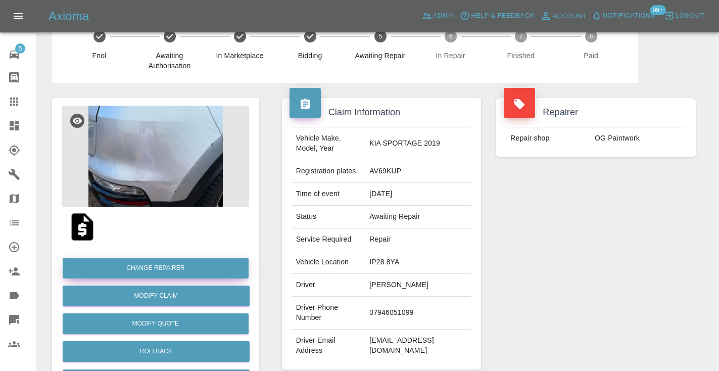
scroll to position [-2, 0]
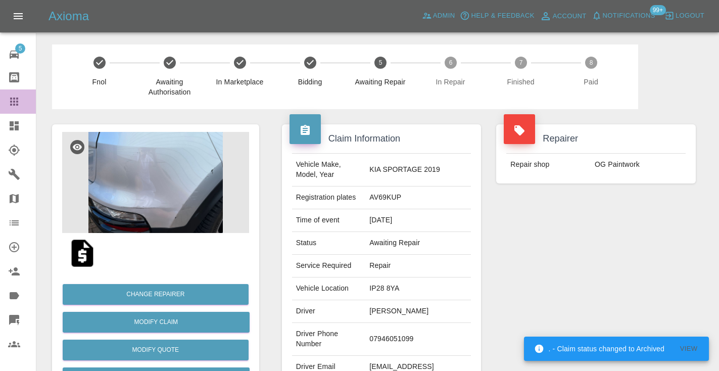
click at [13, 106] on icon at bounding box center [14, 101] width 12 height 12
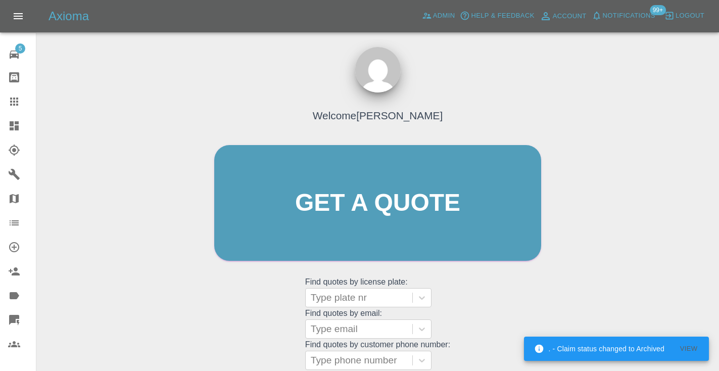
click at [492, 307] on div "Welcome Castro Get a quote Get a quote Find quotes by license plate: Type plate…" at bounding box center [378, 222] width 348 height 305
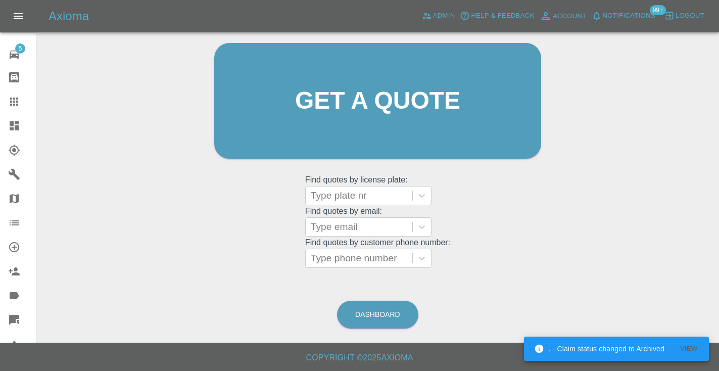
scroll to position [102, 0]
click at [357, 315] on link "Dashboard" at bounding box center [377, 315] width 81 height 28
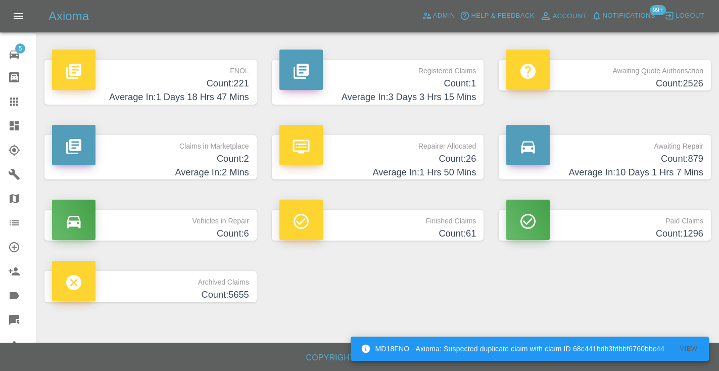
click at [672, 152] on h4 "Count: 879" at bounding box center [604, 159] width 197 height 14
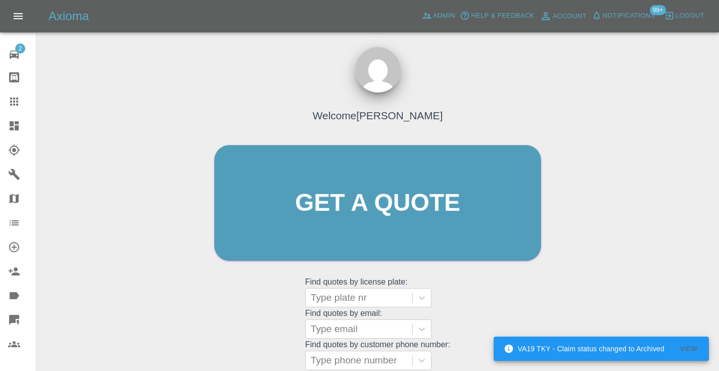
click at [482, 283] on div "Welcome [PERSON_NAME] Get a quote Get a quote Find quotes by license plate: Typ…" at bounding box center [378, 222] width 348 height 305
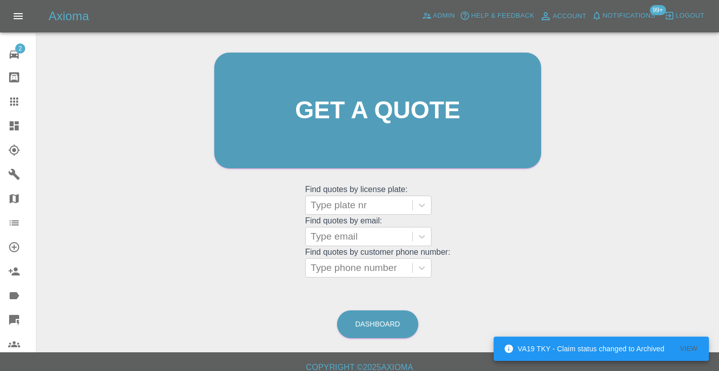
scroll to position [102, 0]
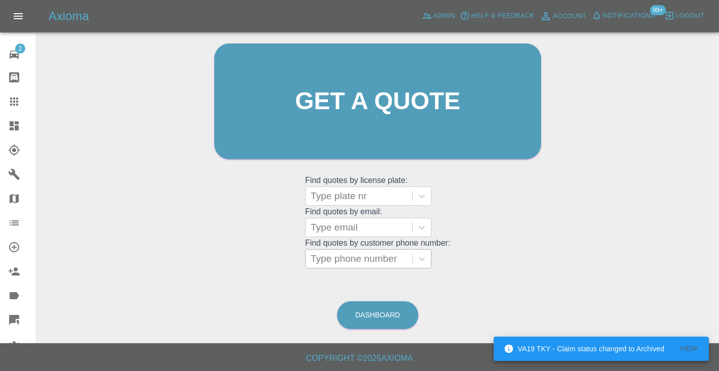
click at [369, 253] on div "Type phone number" at bounding box center [359, 259] width 96 height 12
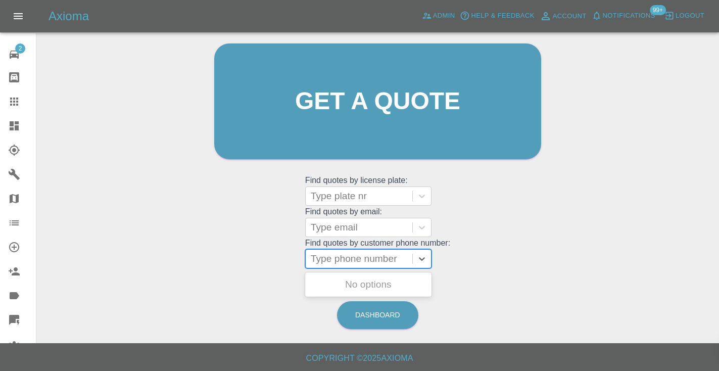
paste input "07808987024"
type input "07808987024"
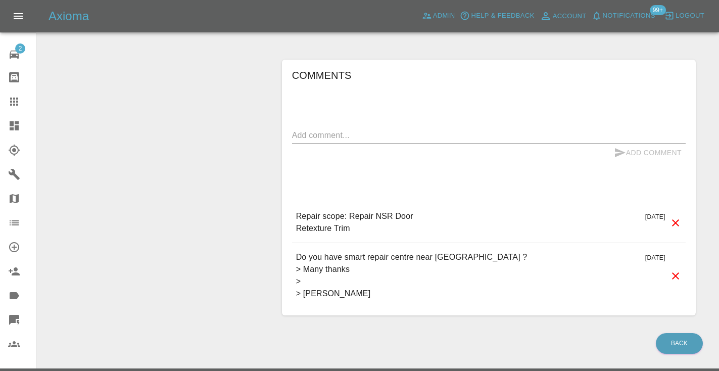
scroll to position [790, 0]
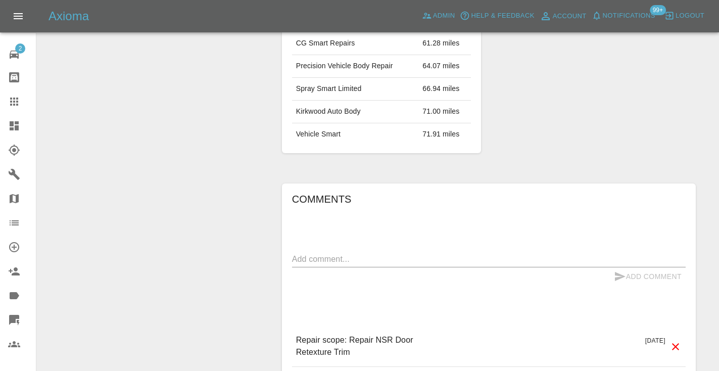
scroll to position [697, 0]
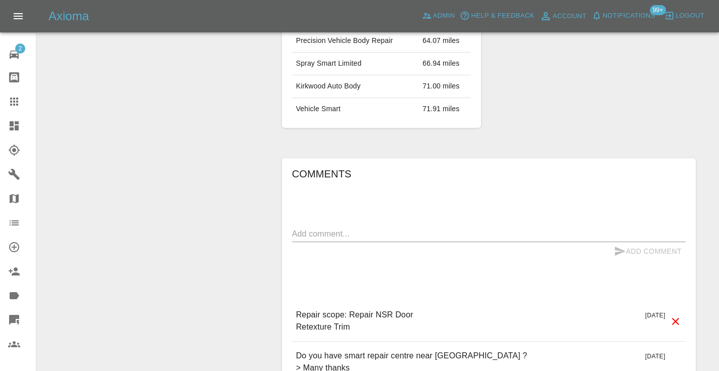
click at [304, 228] on textarea at bounding box center [488, 234] width 393 height 12
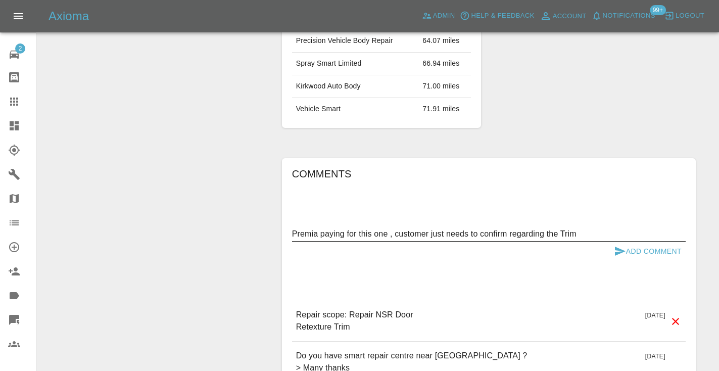
type textarea "Premia paying for this one , customer just needs to confirm regarding the Trim"
click at [623, 245] on icon "submit" at bounding box center [620, 251] width 12 height 12
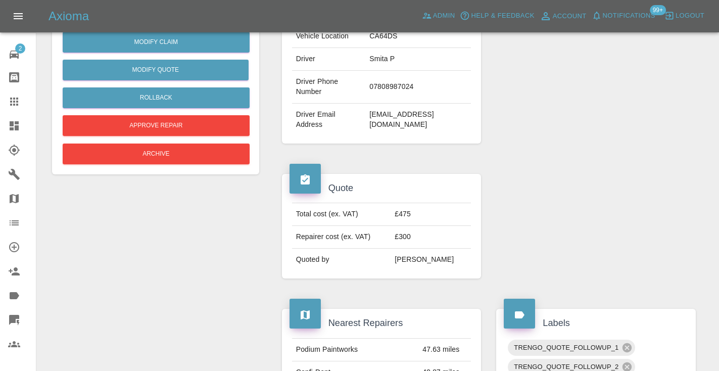
scroll to position [236, 0]
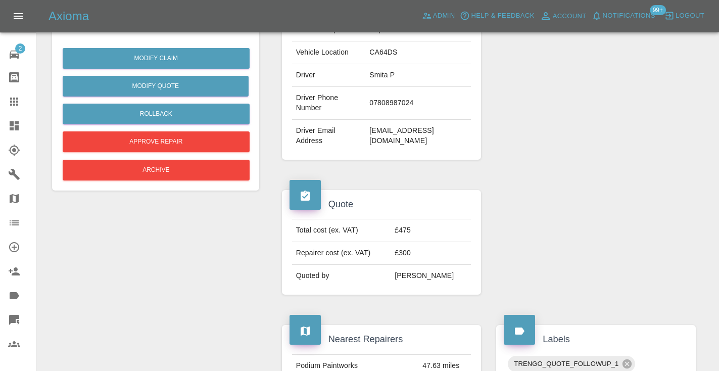
click at [7, 98] on link "Claims" at bounding box center [18, 101] width 36 height 24
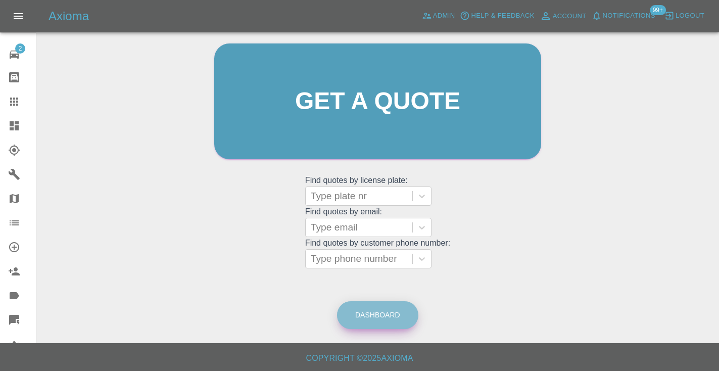
click at [364, 311] on link "Dashboard" at bounding box center [377, 315] width 81 height 28
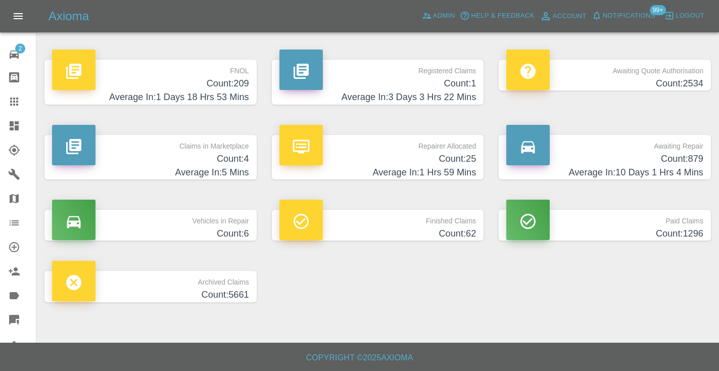
click at [693, 158] on h4 "Count: 879" at bounding box center [604, 159] width 197 height 14
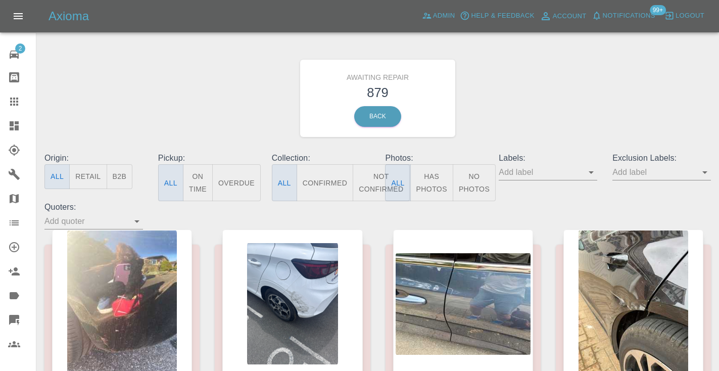
click at [378, 183] on button "Not Confirmed" at bounding box center [381, 182] width 57 height 37
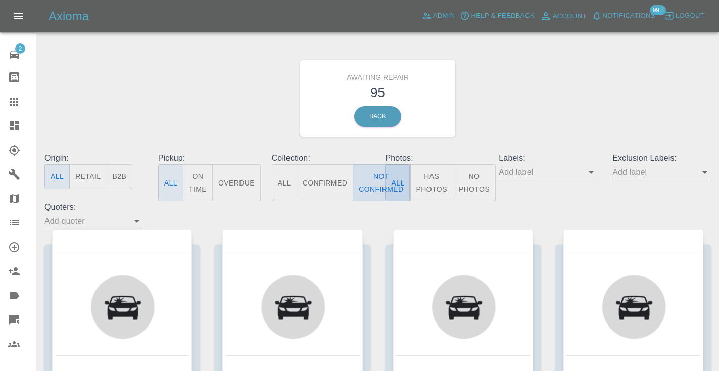
click at [378, 183] on button "Not Confirmed" at bounding box center [381, 182] width 57 height 37
click at [574, 84] on div "Awaiting Repair 95 Back" at bounding box center [377, 98] width 681 height 108
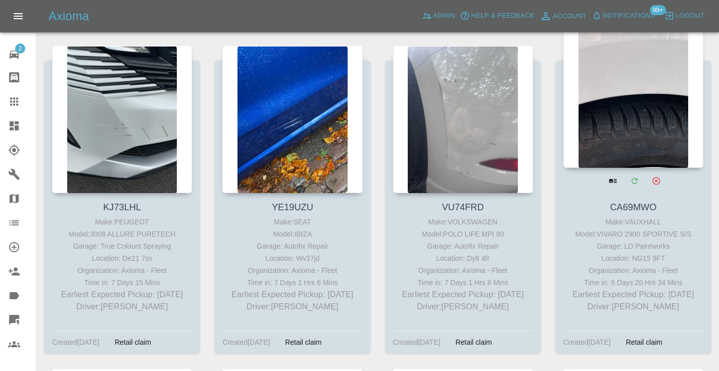
scroll to position [853, 0]
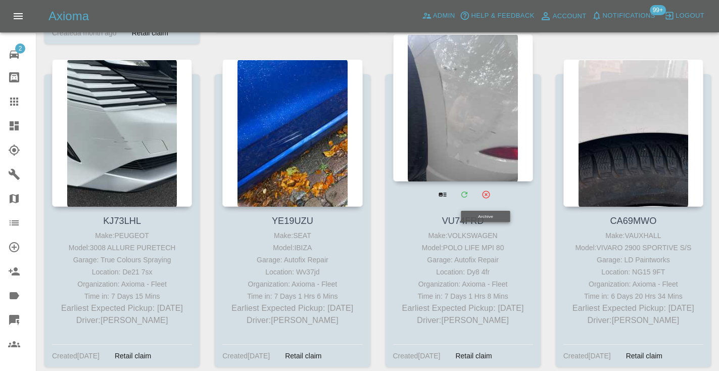
click at [475, 107] on div at bounding box center [463, 107] width 140 height 147
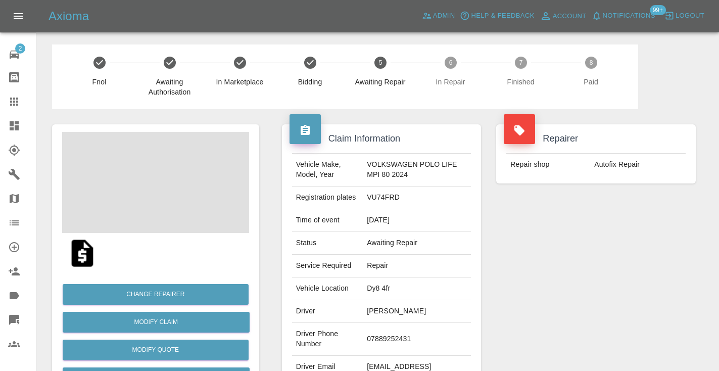
click at [386, 333] on td "07889252431" at bounding box center [417, 339] width 108 height 33
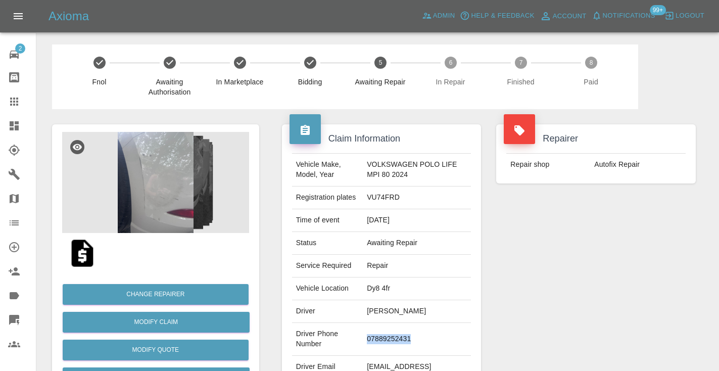
copy td "07889252431"
drag, startPoint x: 620, startPoint y: 263, endPoint x: 622, endPoint y: 258, distance: 5.2
click at [620, 263] on div "Repairer Repair shop Autofix Repair" at bounding box center [595, 260] width 215 height 302
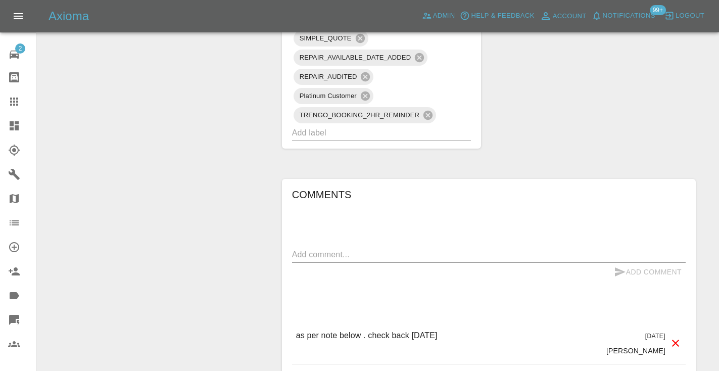
scroll to position [691, 0]
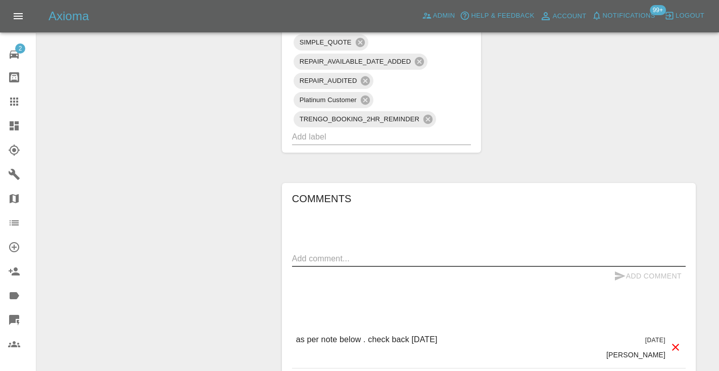
click at [301, 257] on textarea at bounding box center [488, 259] width 393 height 12
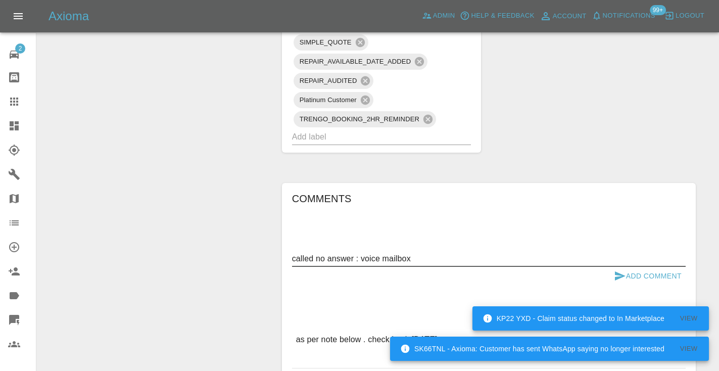
type textarea "called no answer : voice mailbox"
click at [618, 273] on icon "submit" at bounding box center [620, 275] width 11 height 9
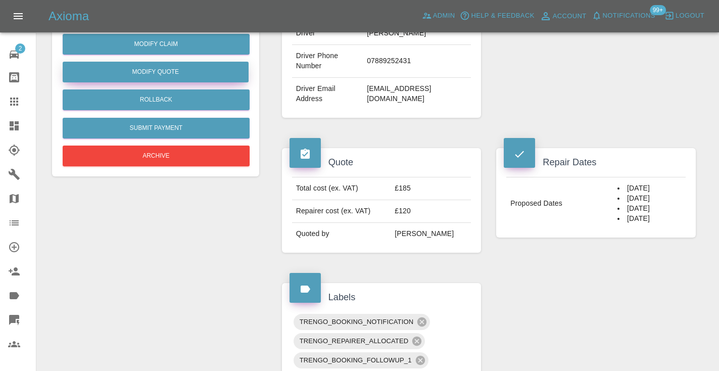
scroll to position [274, 0]
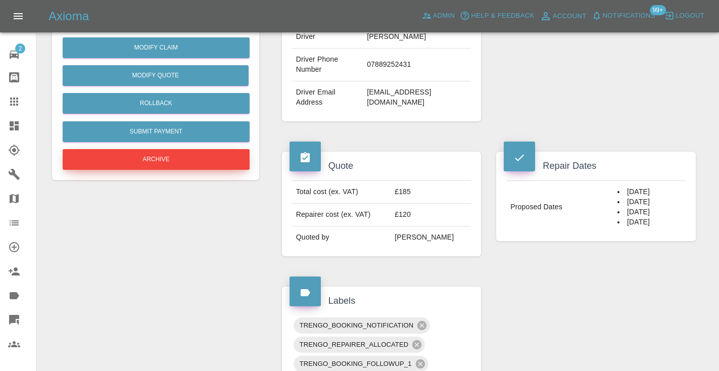
click at [155, 165] on button "Archive" at bounding box center [156, 159] width 187 height 21
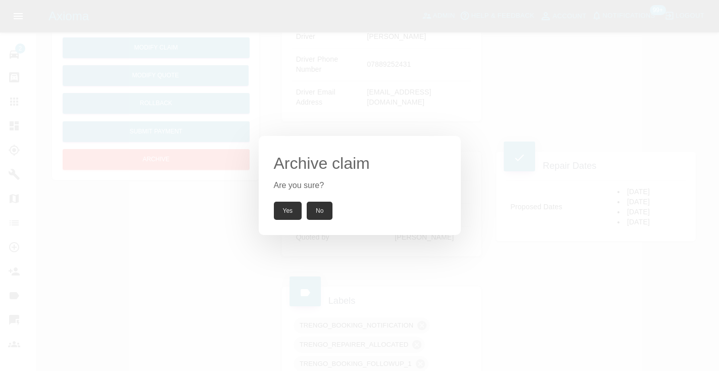
click at [291, 215] on button "Yes" at bounding box center [288, 211] width 28 height 18
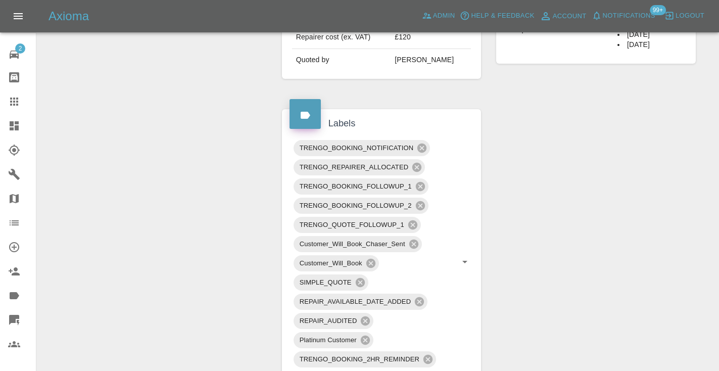
scroll to position [468, 0]
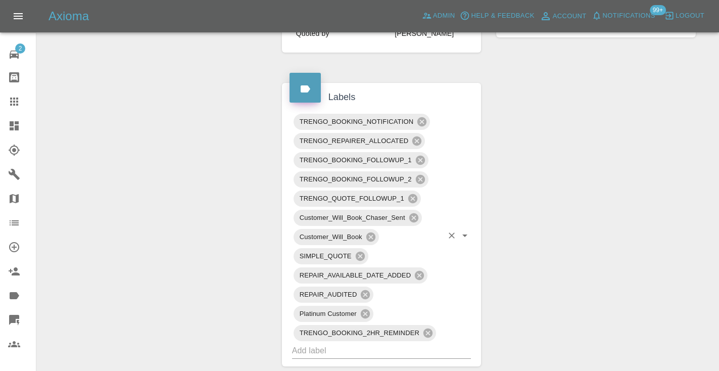
click at [327, 350] on input "text" at bounding box center [367, 350] width 151 height 16
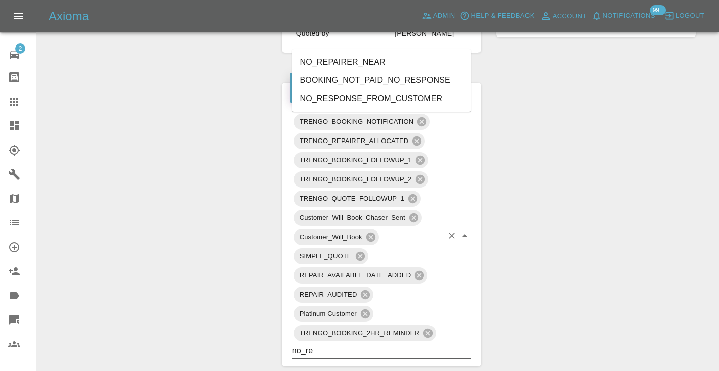
type input "no_res"
click at [369, 102] on li "NO_RESPONSE_FROM_CUSTOMER" at bounding box center [381, 98] width 179 height 18
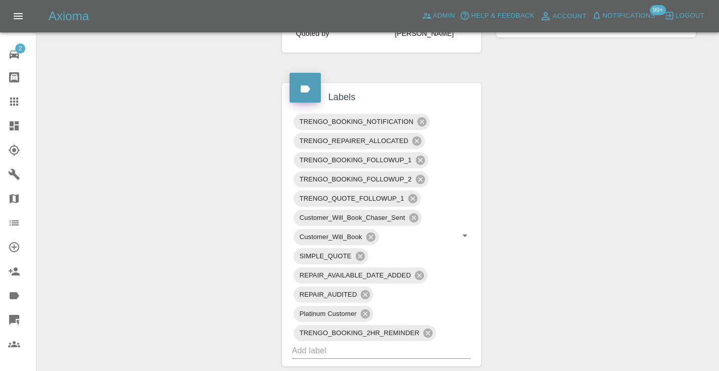
click at [180, 125] on div "Change Repairer Modify Claim Modify Quote Unarchive" at bounding box center [155, 256] width 222 height 1250
click at [8, 98] on link "Claims" at bounding box center [18, 101] width 36 height 24
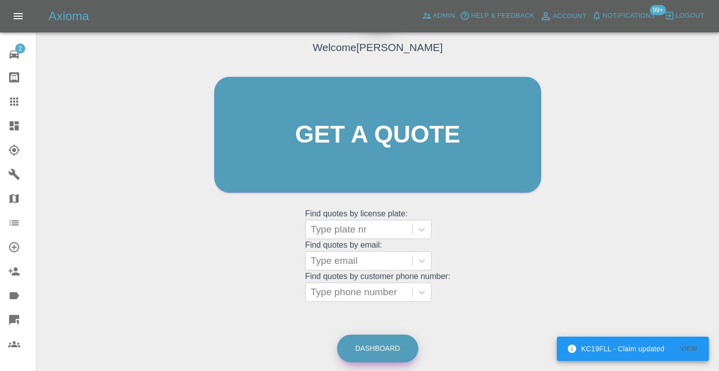
click at [380, 349] on link "Dashboard" at bounding box center [377, 348] width 81 height 28
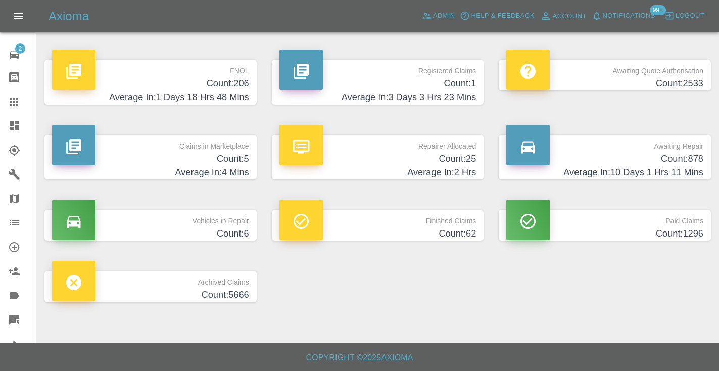
click at [683, 162] on h4 "Count: 878" at bounding box center [604, 159] width 197 height 14
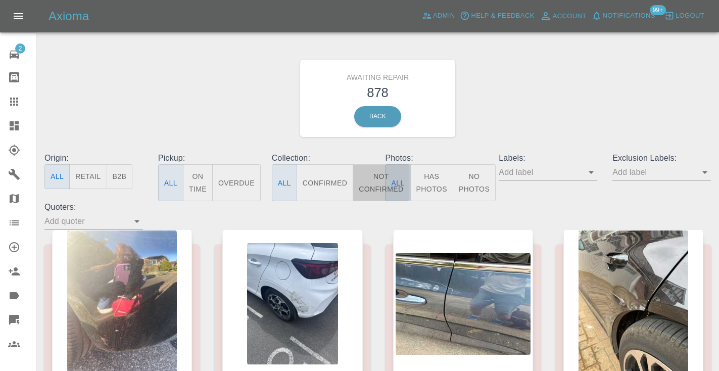
click at [378, 176] on button "Not Confirmed" at bounding box center [381, 182] width 57 height 37
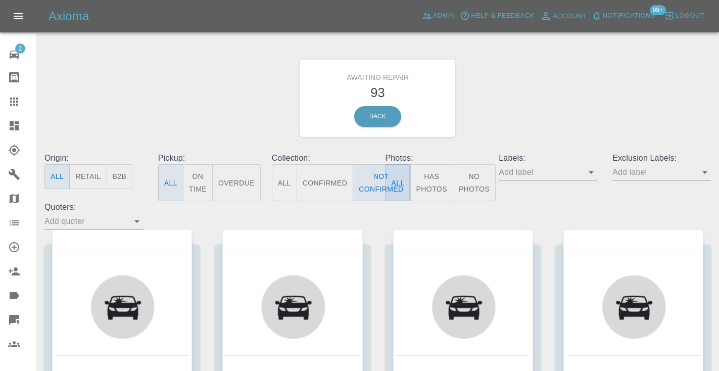
click at [508, 118] on div "Awaiting Repair 93 Back" at bounding box center [377, 98] width 681 height 108
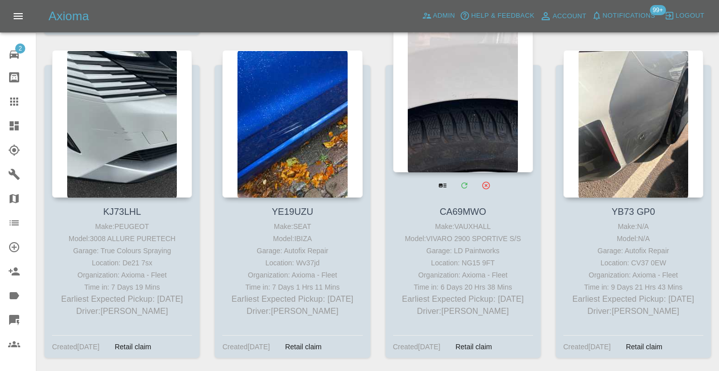
scroll to position [857, 0]
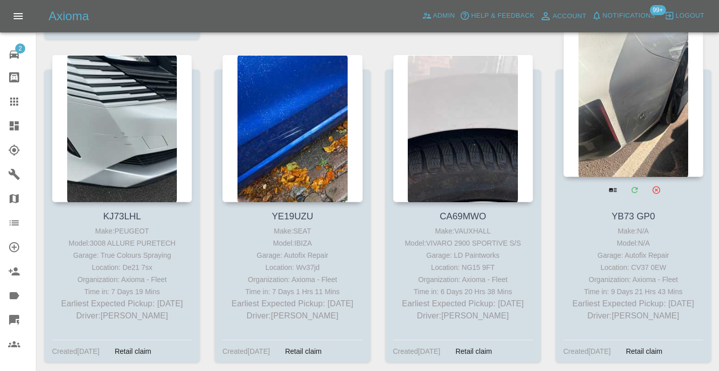
click at [654, 98] on div at bounding box center [633, 102] width 140 height 147
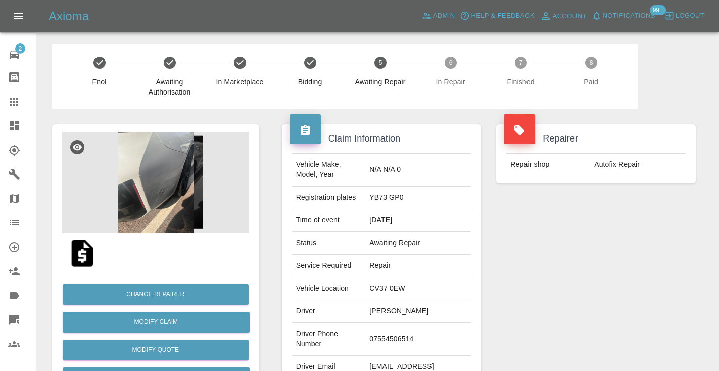
click at [409, 330] on td "07554506514" at bounding box center [418, 339] width 106 height 33
copy td "07554506514"
click at [649, 236] on div "Repairer Repair shop Autofix Repair" at bounding box center [595, 260] width 215 height 302
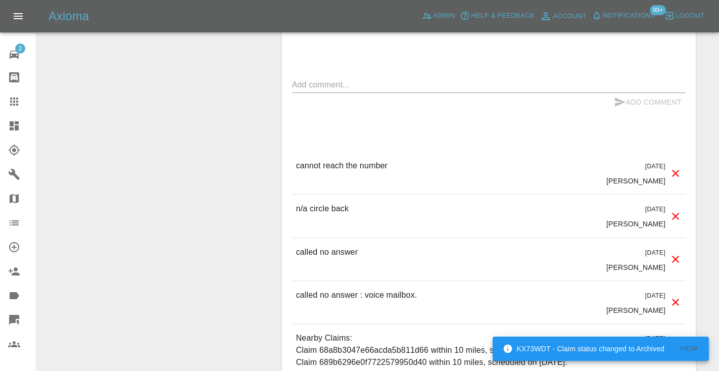
scroll to position [991, 0]
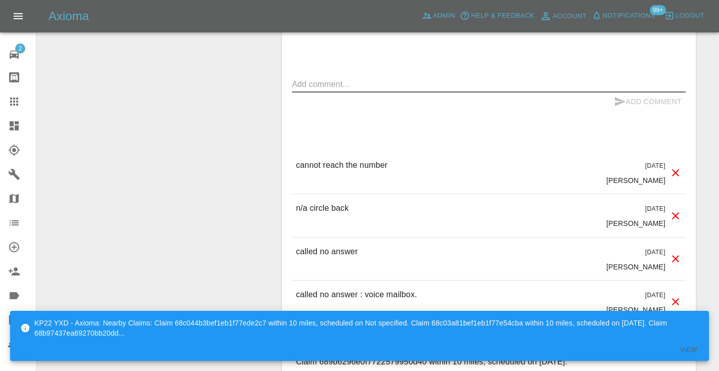
click at [302, 78] on textarea at bounding box center [488, 84] width 393 height 12
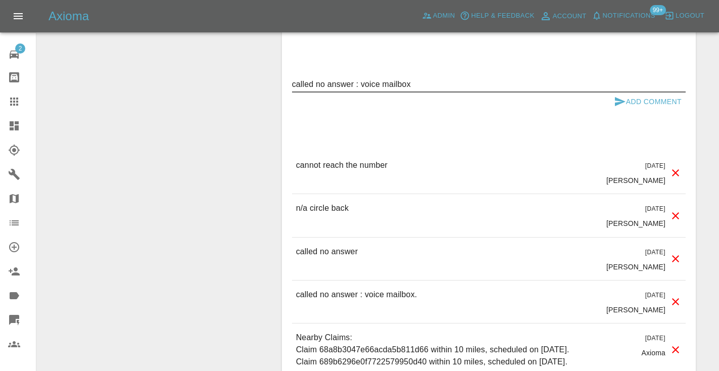
type textarea "called no answer : voice mailbox"
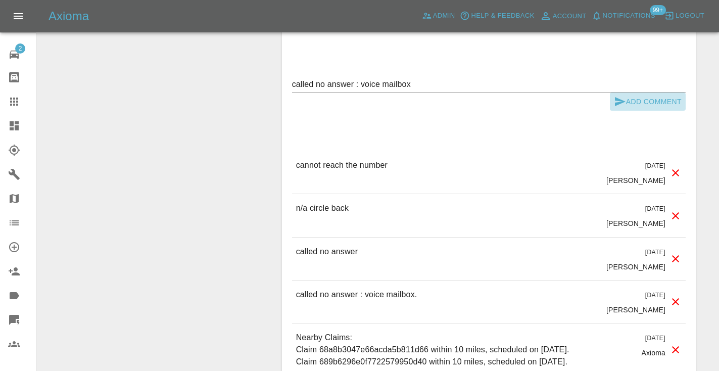
click at [623, 97] on icon "submit" at bounding box center [620, 101] width 11 height 9
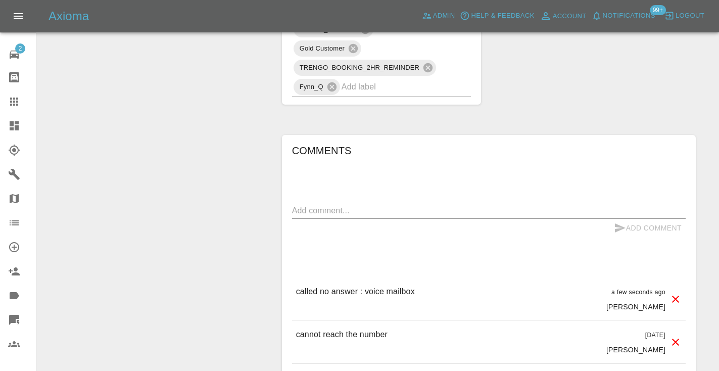
scroll to position [838, 0]
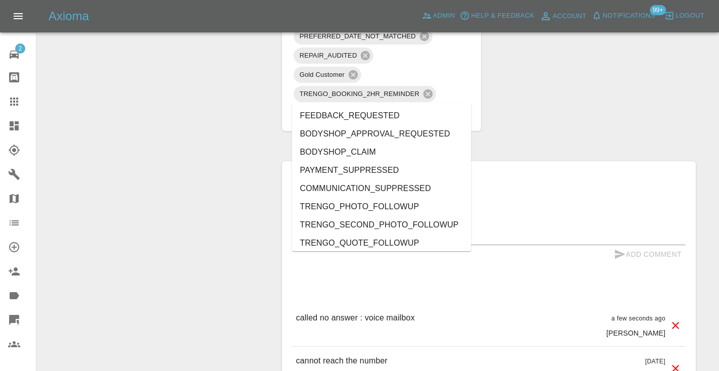
click at [355, 105] on input "text" at bounding box center [392, 113] width 102 height 16
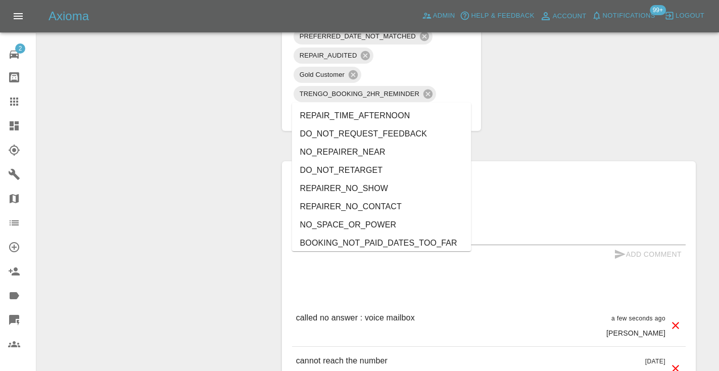
type input "no_"
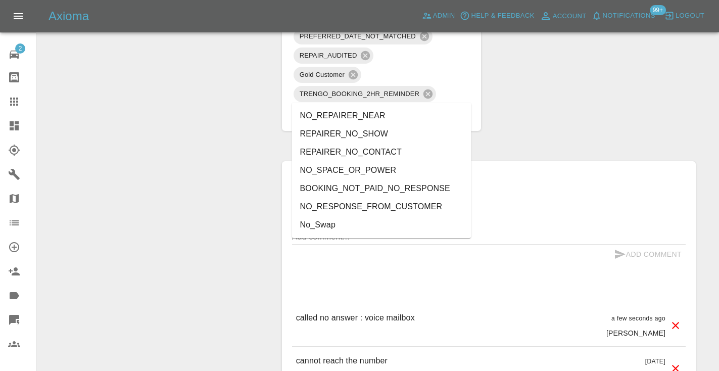
click at [328, 207] on li "NO_RESPONSE_FROM_CUSTOMER" at bounding box center [381, 206] width 179 height 18
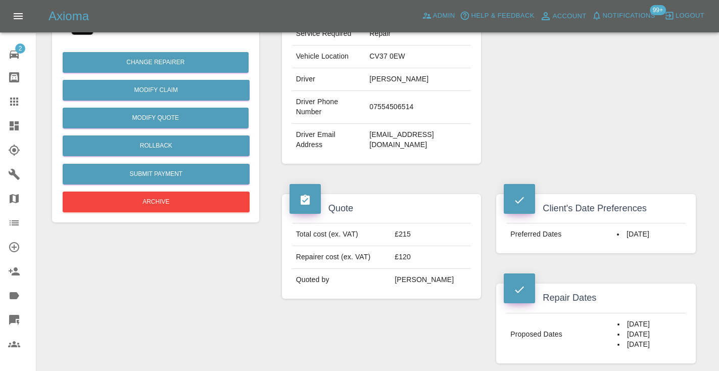
scroll to position [228, 0]
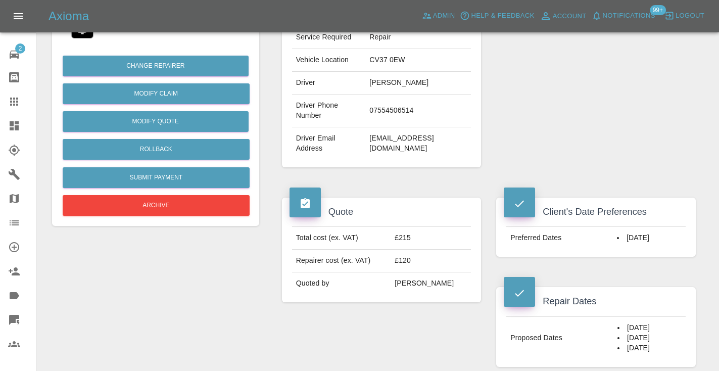
click at [148, 216] on div "Change Repairer Modify Claim Modify Quote Rollback Submit Payment Archive" at bounding box center [155, 131] width 187 height 173
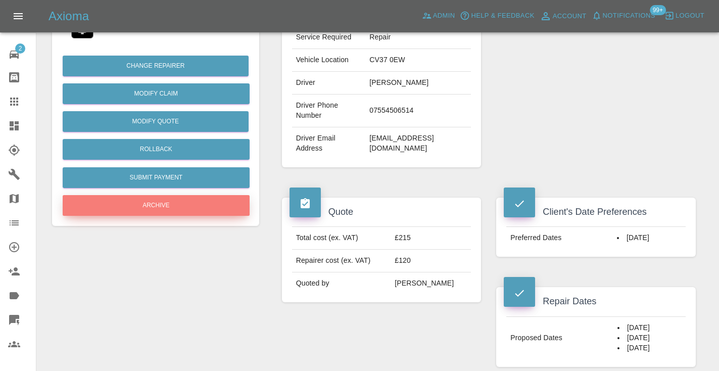
click at [152, 209] on button "Archive" at bounding box center [156, 205] width 187 height 21
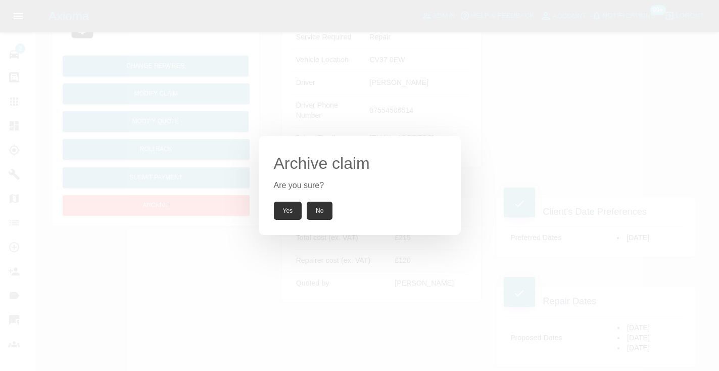
click at [282, 208] on button "Yes" at bounding box center [288, 211] width 28 height 18
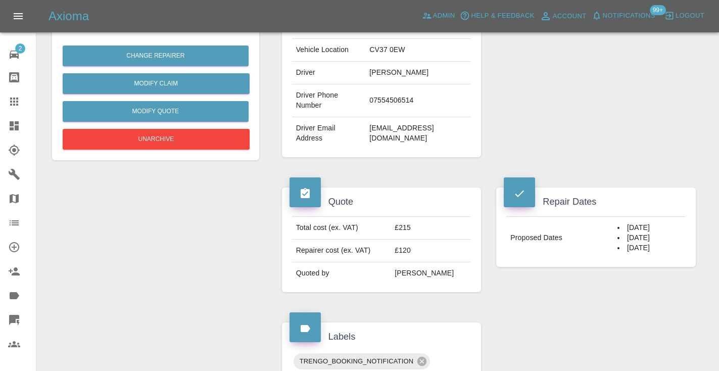
click at [15, 102] on icon at bounding box center [14, 101] width 8 height 8
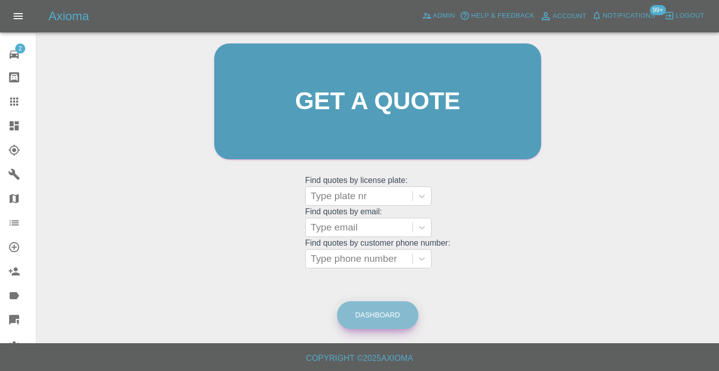
click at [380, 318] on link "Dashboard" at bounding box center [377, 315] width 81 height 28
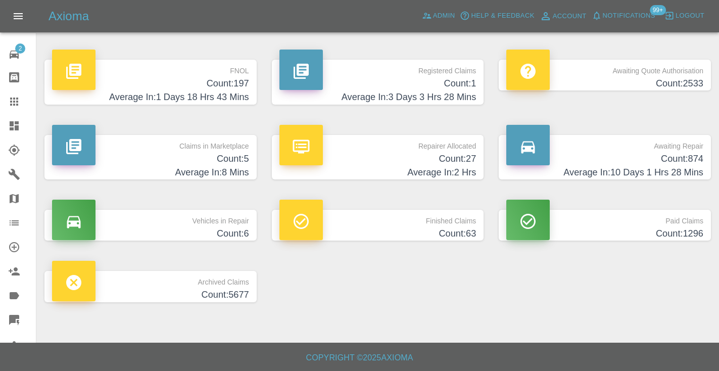
click at [672, 159] on h4 "Count: 874" at bounding box center [604, 159] width 197 height 14
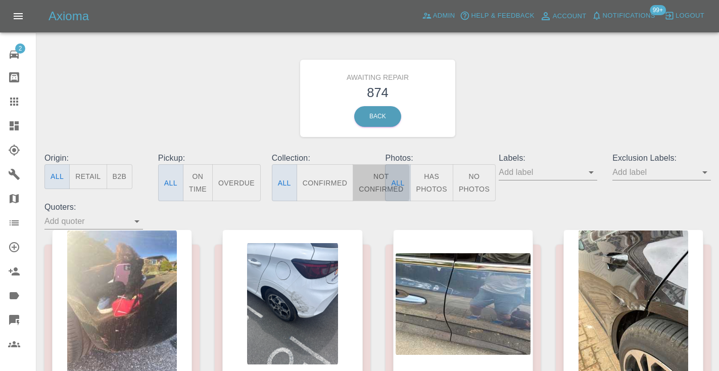
click at [371, 186] on button "Not Confirmed" at bounding box center [381, 182] width 57 height 37
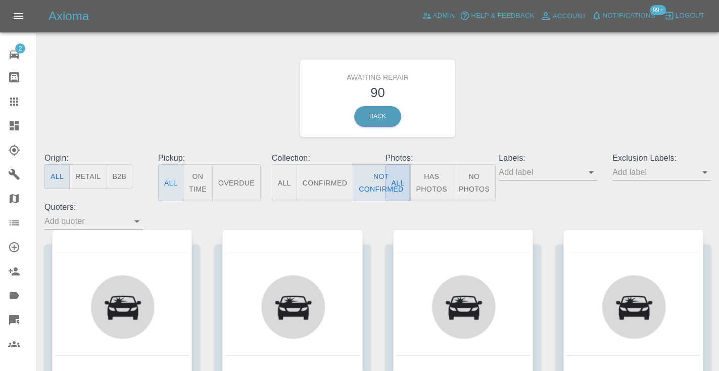
click at [573, 109] on div "Awaiting Repair 90 Back" at bounding box center [377, 98] width 681 height 108
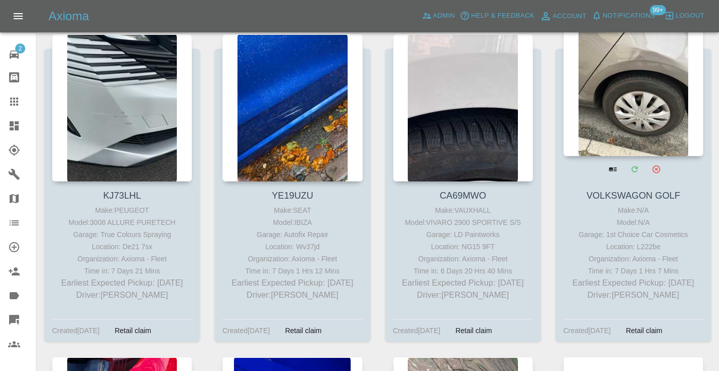
scroll to position [872, 0]
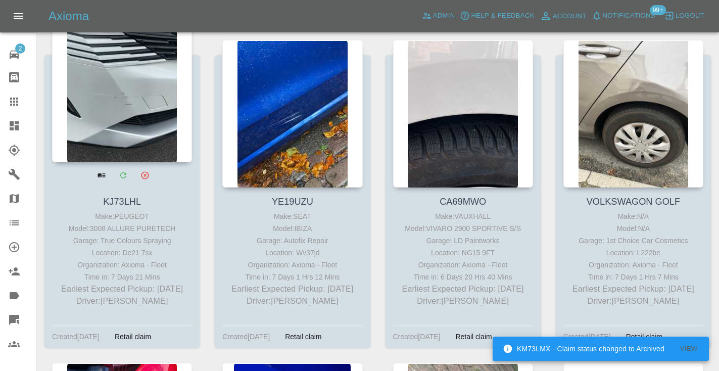
click at [142, 80] on div at bounding box center [122, 88] width 140 height 147
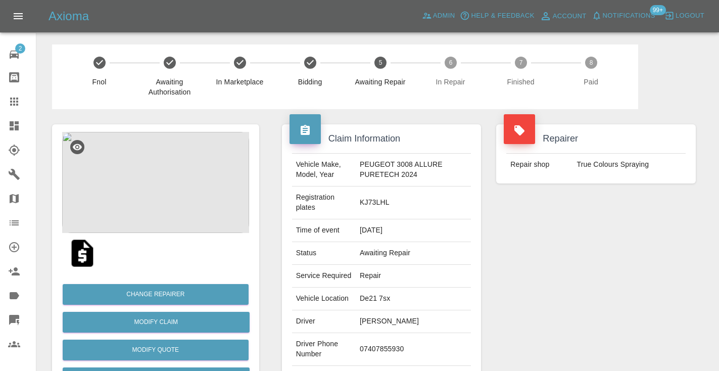
click at [395, 339] on td "07407855930" at bounding box center [413, 349] width 115 height 33
copy td "07407855930"
click at [583, 261] on div "Repairer Repair shop True Colours Spraying" at bounding box center [595, 270] width 215 height 322
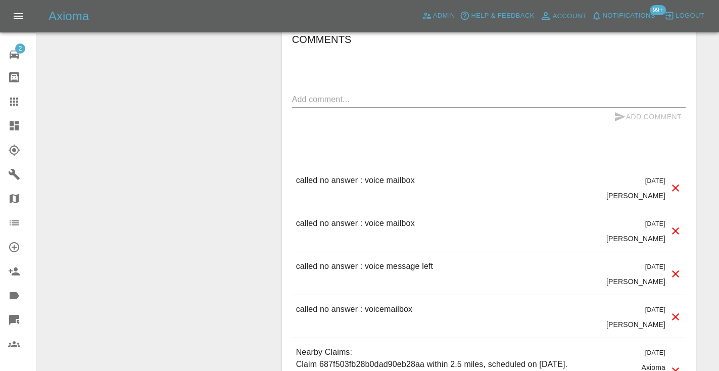
scroll to position [871, 0]
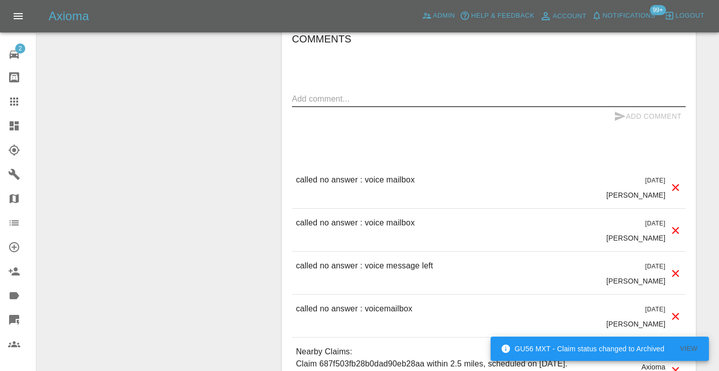
click at [330, 93] on textarea at bounding box center [488, 99] width 393 height 12
click at [361, 174] on p "called no answer : voice mailbox" at bounding box center [355, 180] width 119 height 12
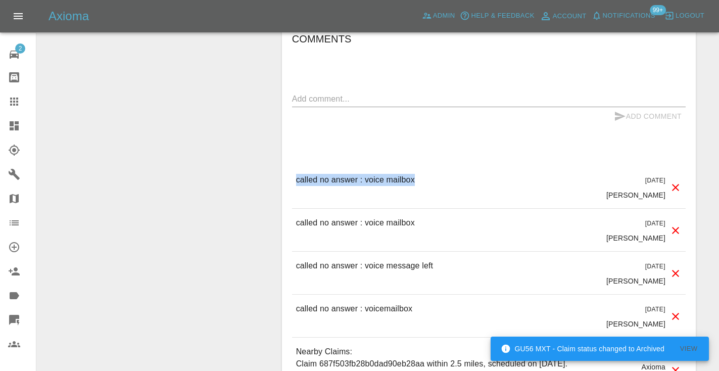
click at [361, 174] on p "called no answer : voice mailbox" at bounding box center [355, 180] width 119 height 12
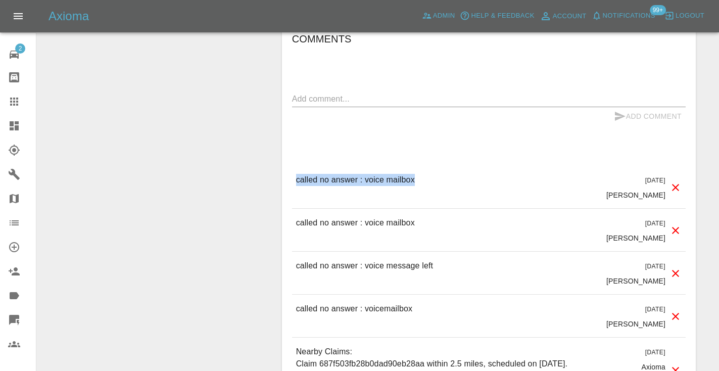
copy p "called no answer : voice mailbox"
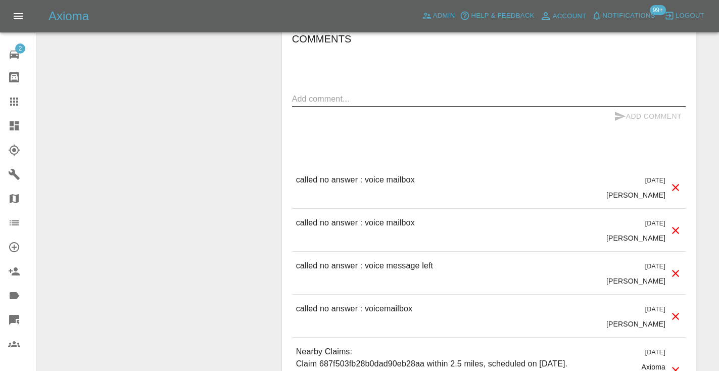
click at [317, 93] on textarea at bounding box center [488, 99] width 393 height 12
paste textarea "called no answer : voice mailbox"
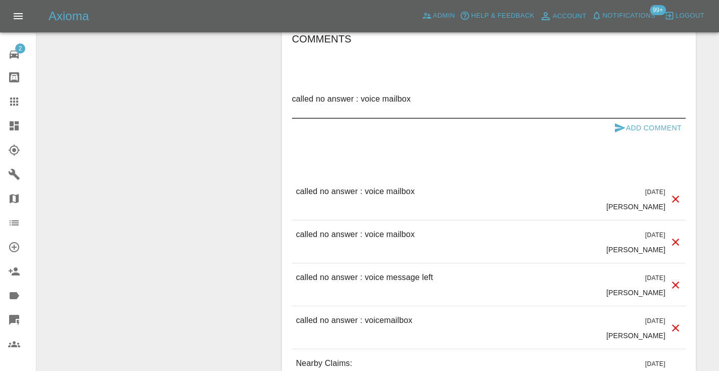
click at [421, 93] on textarea "called no answer : voice mailbox" at bounding box center [488, 104] width 393 height 23
type textarea "called no answer : voice mailbox ."
click at [640, 119] on button "Add Comment" at bounding box center [648, 128] width 76 height 19
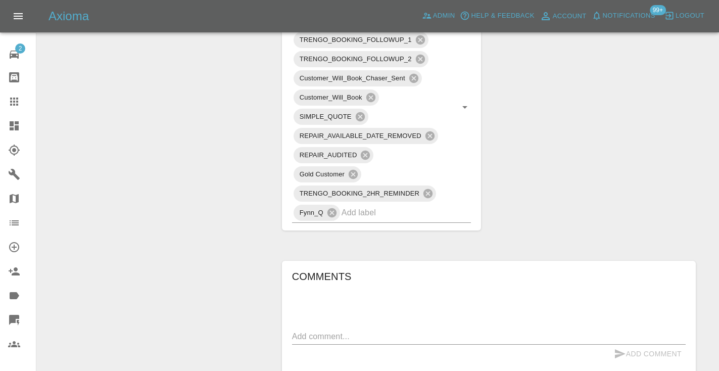
scroll to position [625, 0]
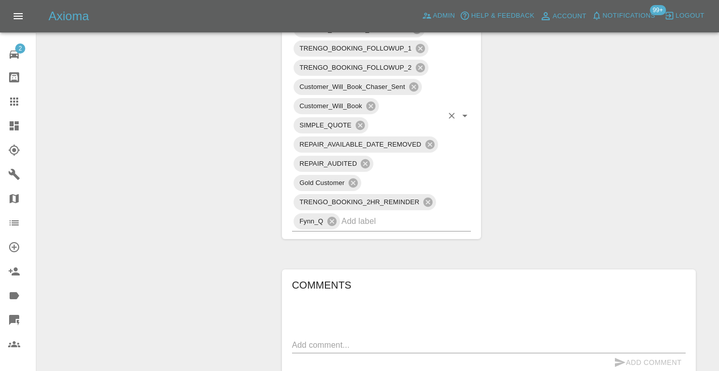
drag, startPoint x: 371, startPoint y: 200, endPoint x: 377, endPoint y: 175, distance: 26.1
click at [371, 213] on input "text" at bounding box center [392, 221] width 102 height 16
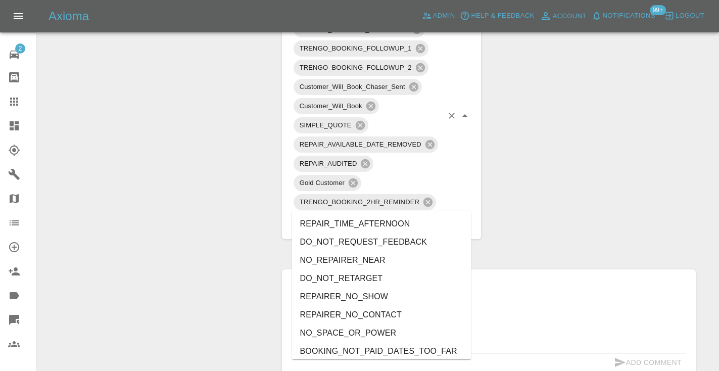
type input "no_"
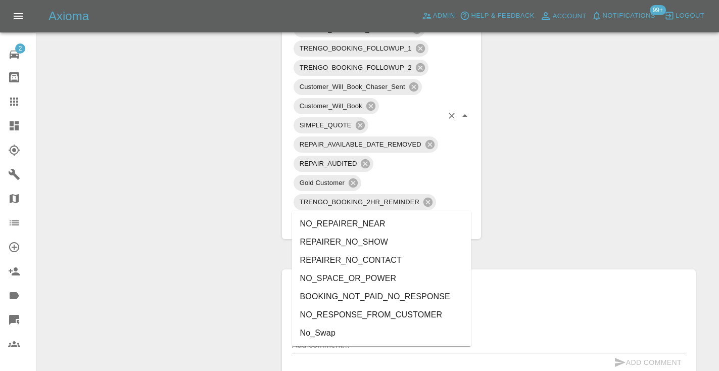
click at [346, 314] on li "NO_RESPONSE_FROM_CUSTOMER" at bounding box center [381, 315] width 179 height 18
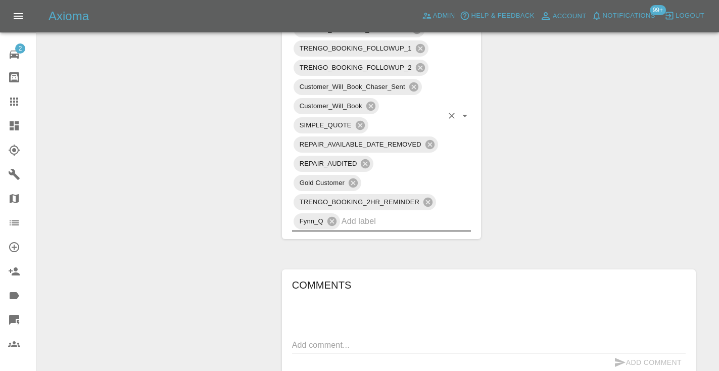
click at [237, 185] on div "Change Repairer Modify Claim Modify Quote Rollback Submit Payment Archive" at bounding box center [155, 128] width 222 height 1288
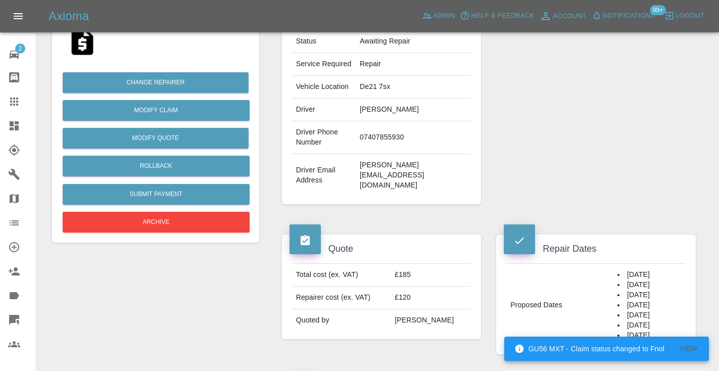
scroll to position [185, 0]
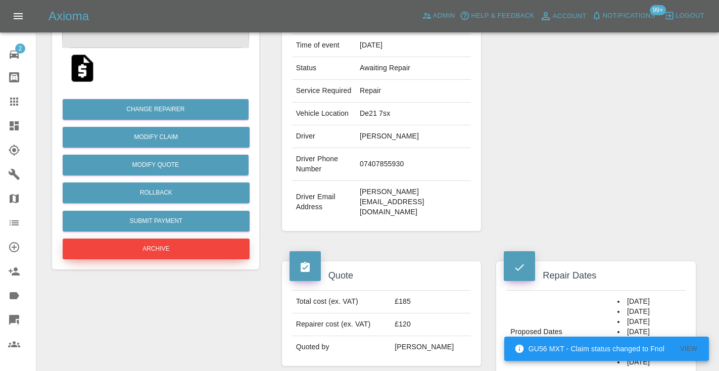
click at [164, 249] on button "Archive" at bounding box center [156, 248] width 187 height 21
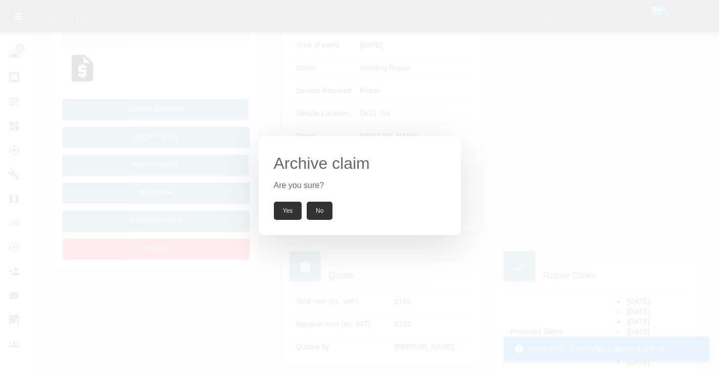
click at [282, 209] on button "Yes" at bounding box center [288, 211] width 28 height 18
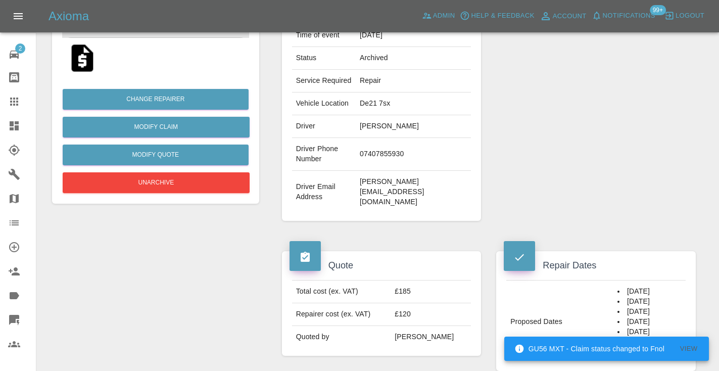
click at [18, 103] on icon at bounding box center [14, 101] width 8 height 8
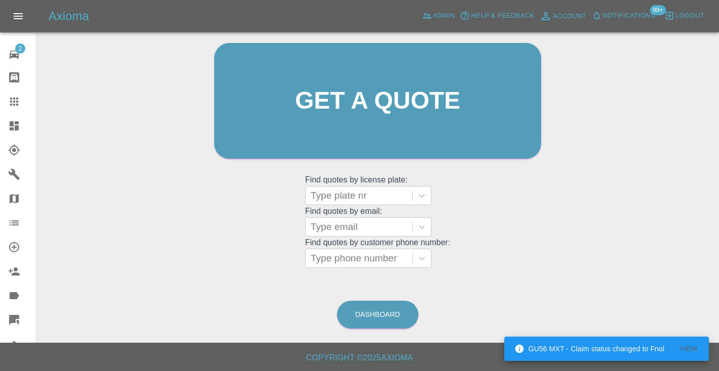
scroll to position [68, 0]
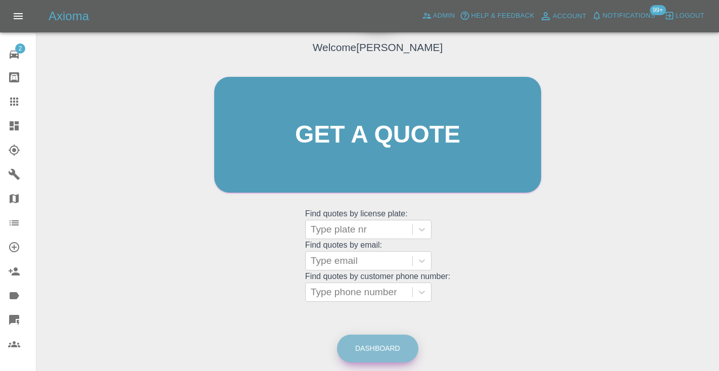
click at [384, 352] on link "Dashboard" at bounding box center [377, 348] width 81 height 28
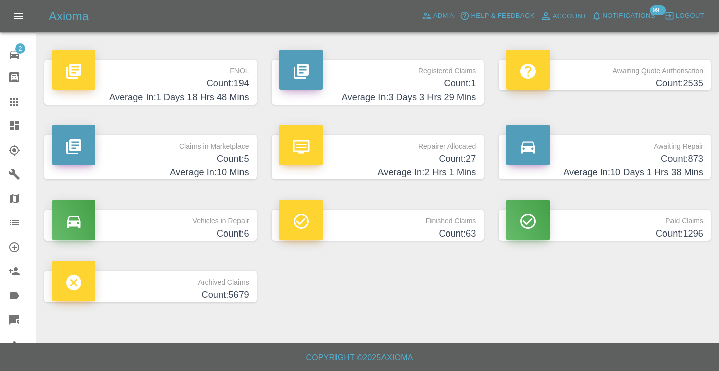
click at [680, 166] on h4 "Average In: 10 Days 1 Hrs 38 Mins" at bounding box center [604, 173] width 197 height 14
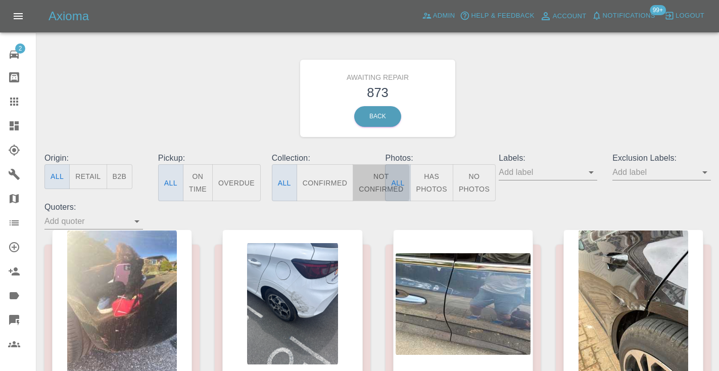
click at [371, 180] on button "Not Confirmed" at bounding box center [381, 182] width 57 height 37
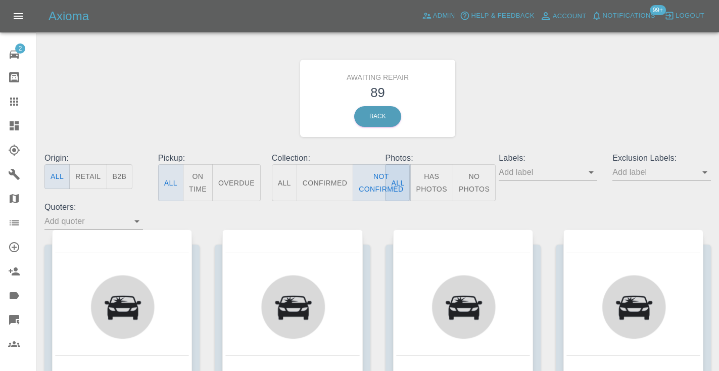
click at [542, 94] on div "Awaiting Repair 89 Back" at bounding box center [377, 98] width 681 height 108
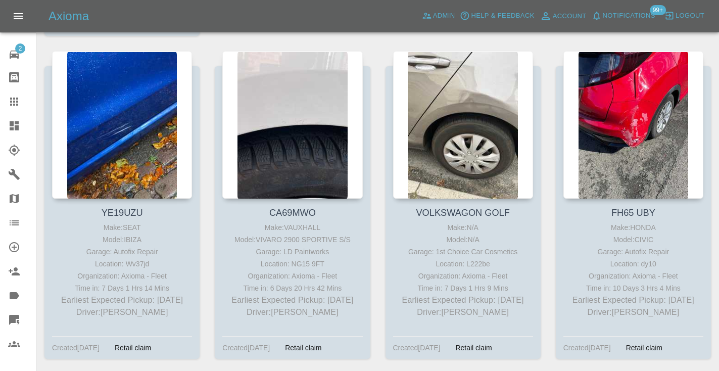
scroll to position [860, 0]
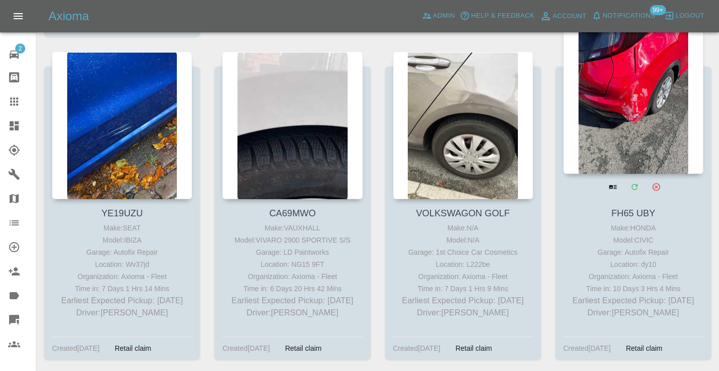
click at [635, 101] on div at bounding box center [633, 99] width 140 height 147
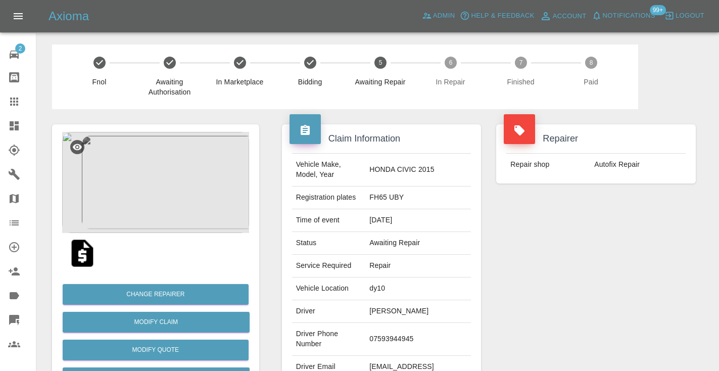
click at [380, 339] on td "07593944945" at bounding box center [418, 339] width 106 height 33
copy td "07593944945"
click at [600, 262] on div "Repairer Repair shop Autofix Repair" at bounding box center [595, 260] width 215 height 302
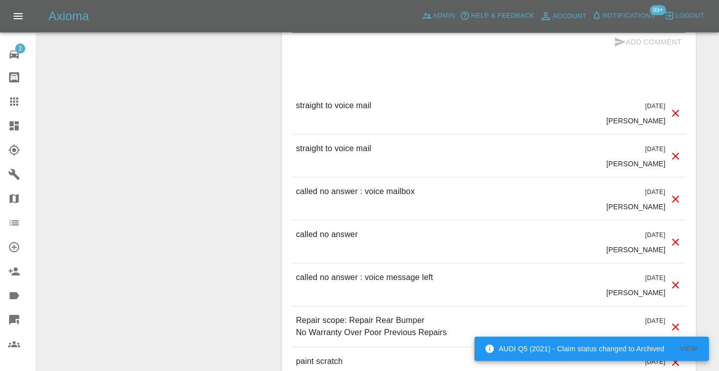
scroll to position [862, 0]
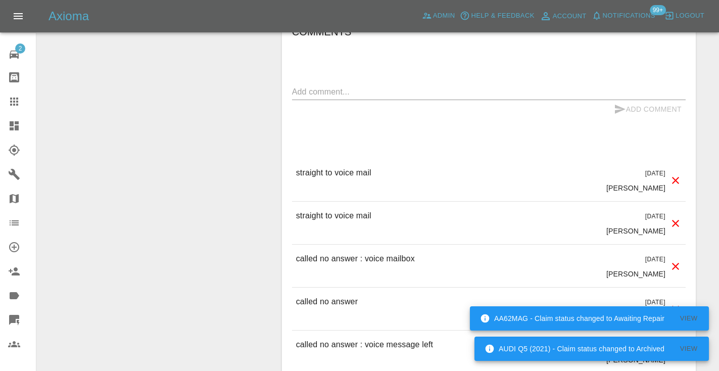
click at [319, 90] on textarea at bounding box center [488, 92] width 393 height 12
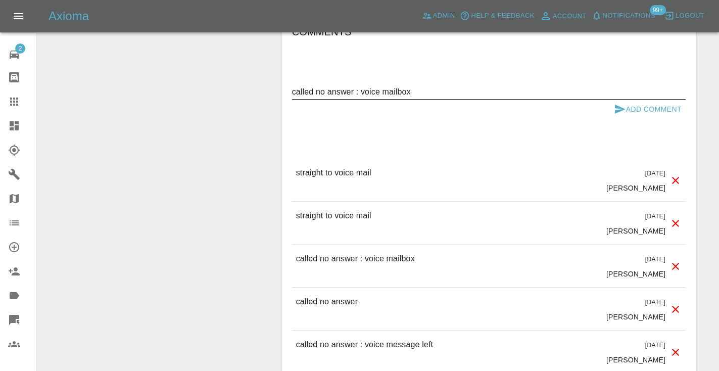
type textarea "called no answer : voice mailbox"
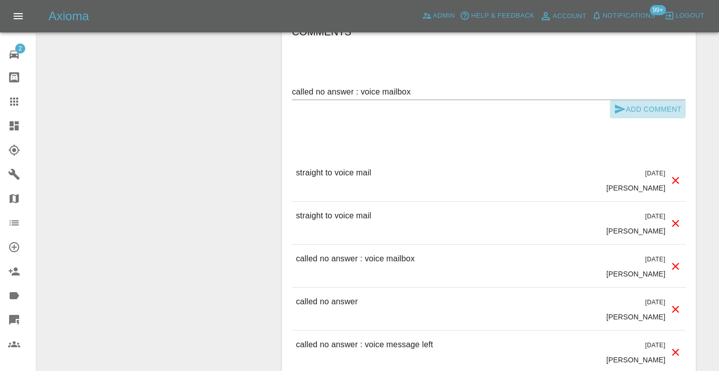
click at [618, 112] on icon "submit" at bounding box center [620, 109] width 12 height 12
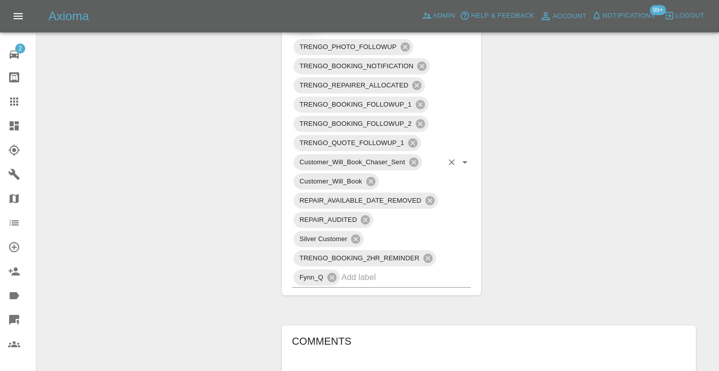
scroll to position [549, 0]
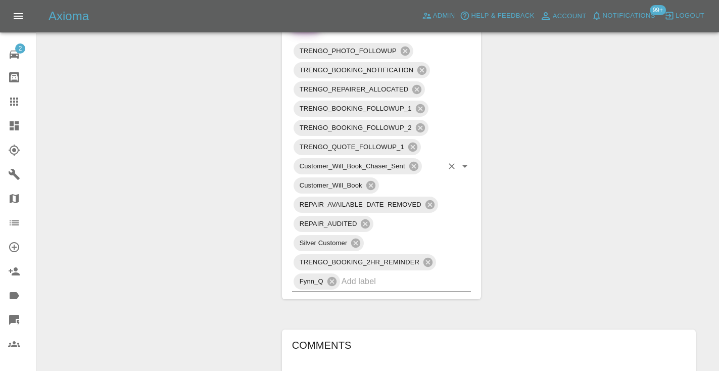
click at [378, 287] on input "text" at bounding box center [392, 281] width 102 height 16
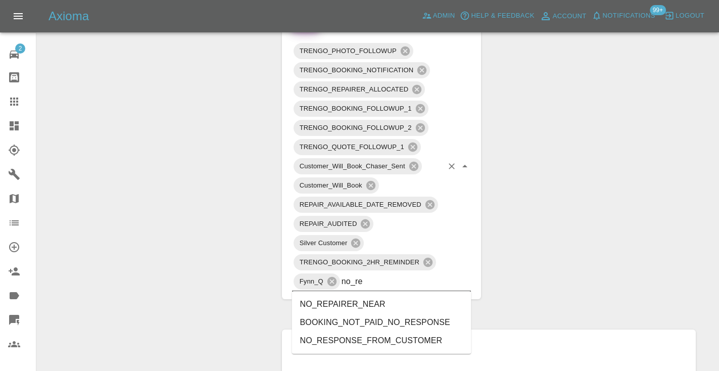
type input "no_res"
click at [346, 322] on li "NO_RESPONSE_FROM_CUSTOMER" at bounding box center [381, 322] width 179 height 18
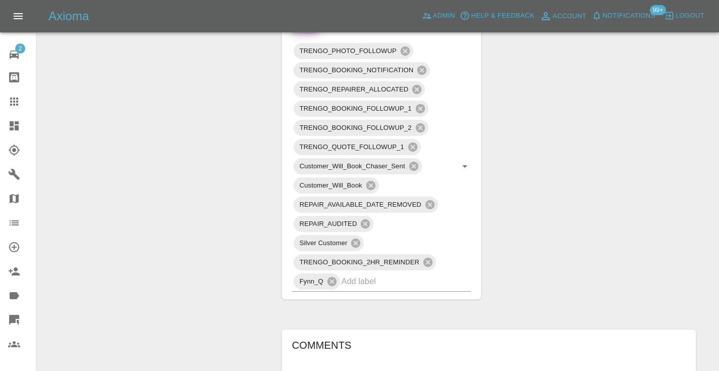
click at [240, 167] on div "Change Repairer Modify Claim Modify Quote Rollback Submit Payment Archive" at bounding box center [155, 192] width 222 height 1262
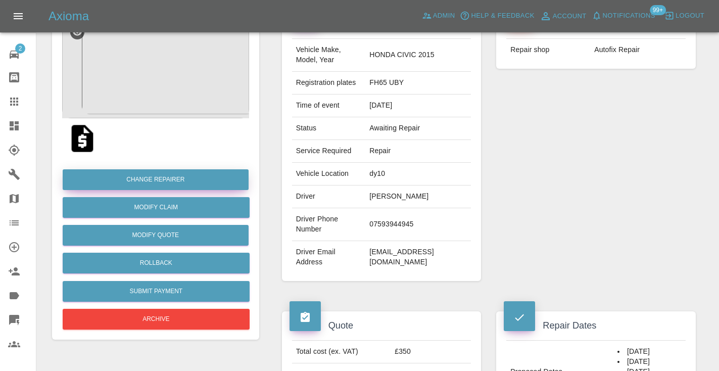
scroll to position [89, 0]
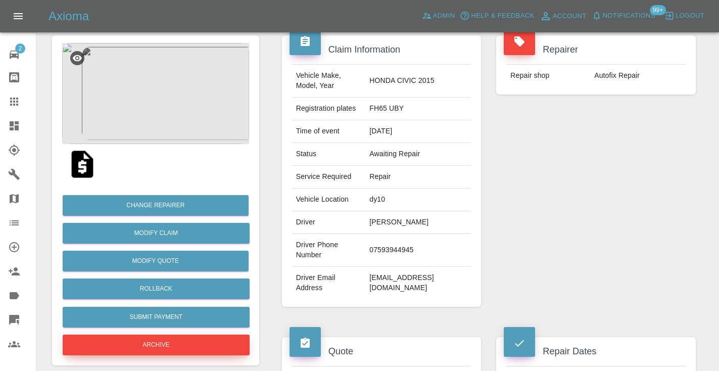
click at [118, 344] on button "Archive" at bounding box center [156, 344] width 187 height 21
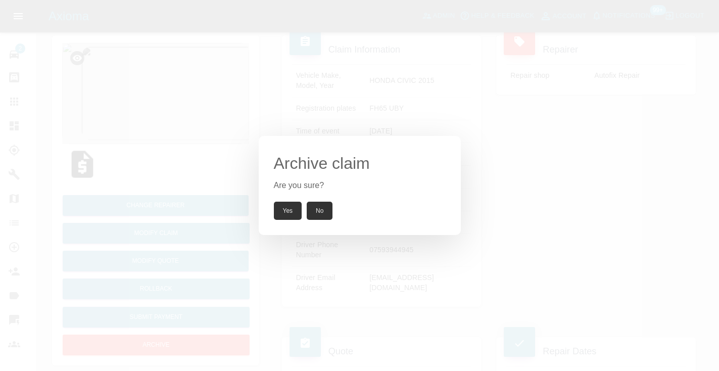
click at [293, 210] on button "Yes" at bounding box center [288, 211] width 28 height 18
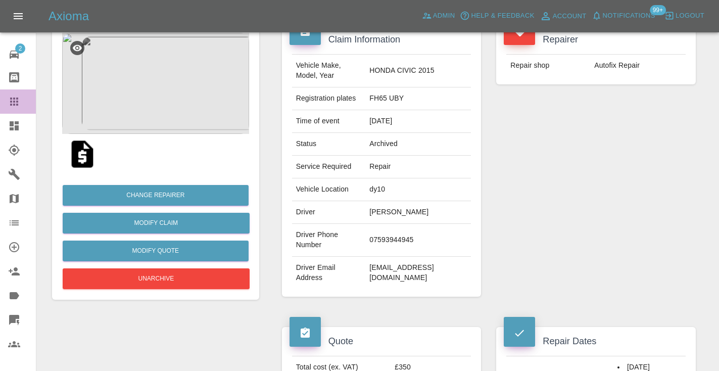
click at [12, 101] on icon at bounding box center [14, 101] width 8 height 8
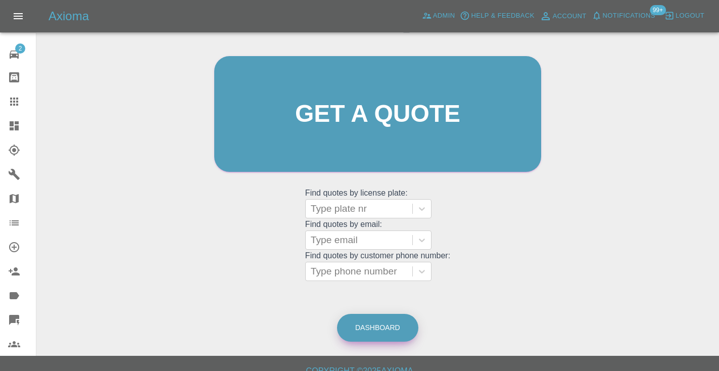
click at [367, 324] on link "Dashboard" at bounding box center [377, 328] width 81 height 28
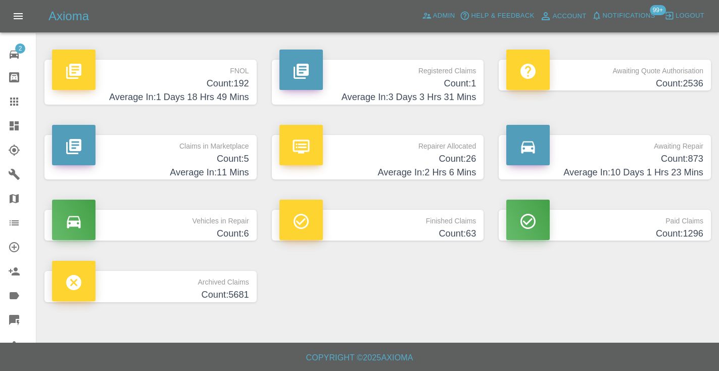
click at [687, 151] on p "Awaiting Repair" at bounding box center [604, 143] width 197 height 17
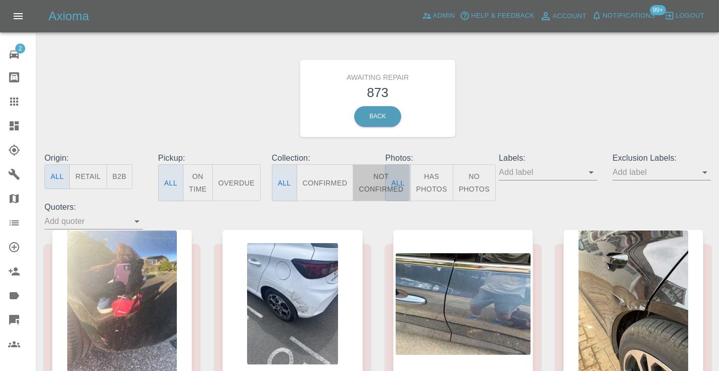
click at [366, 184] on button "Not Confirmed" at bounding box center [381, 182] width 57 height 37
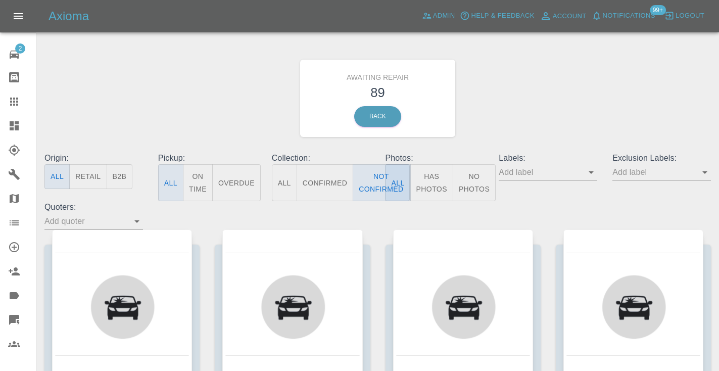
click at [601, 99] on div "Awaiting Repair 89 Back" at bounding box center [377, 98] width 681 height 108
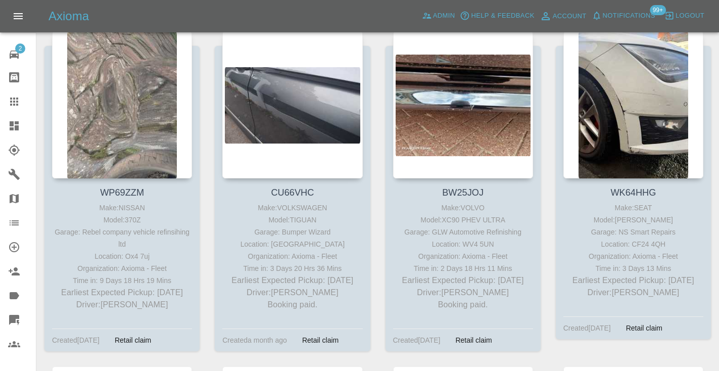
scroll to position [1217, 0]
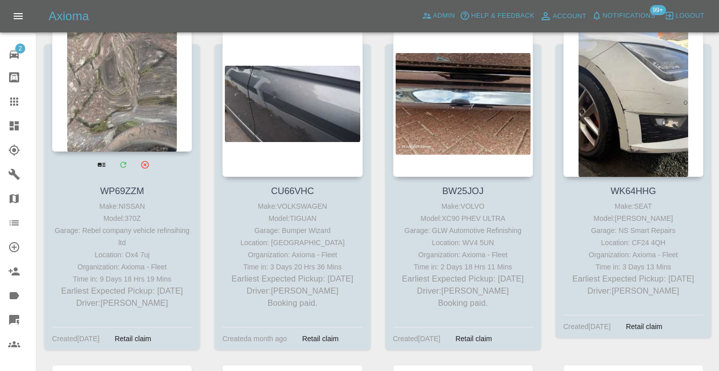
click at [148, 95] on div at bounding box center [122, 77] width 140 height 147
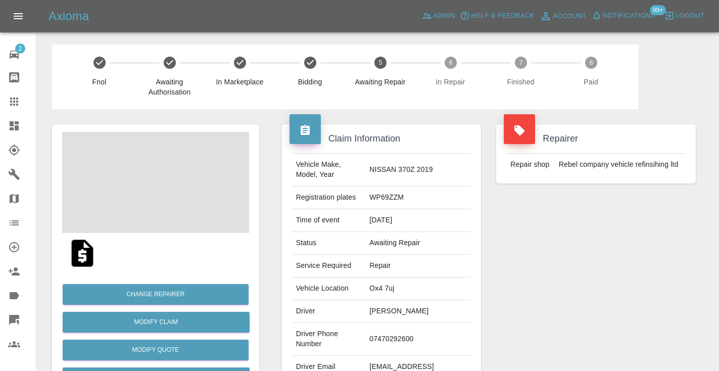
click at [417, 327] on td "07470292600" at bounding box center [418, 339] width 106 height 33
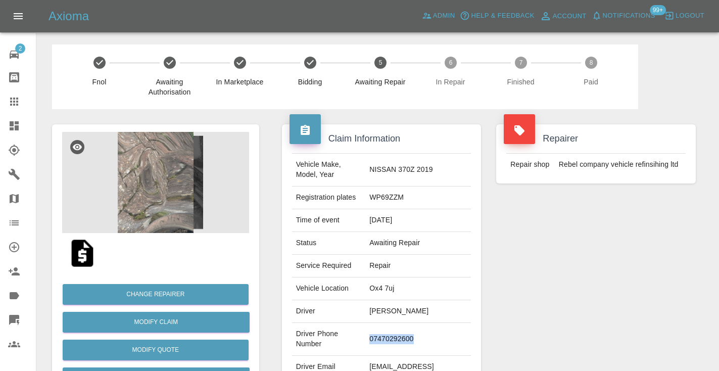
copy td "07470292600"
click at [616, 255] on div "Repairer Repair shop Rebel company vehicle refinsihing ltd" at bounding box center [595, 260] width 215 height 302
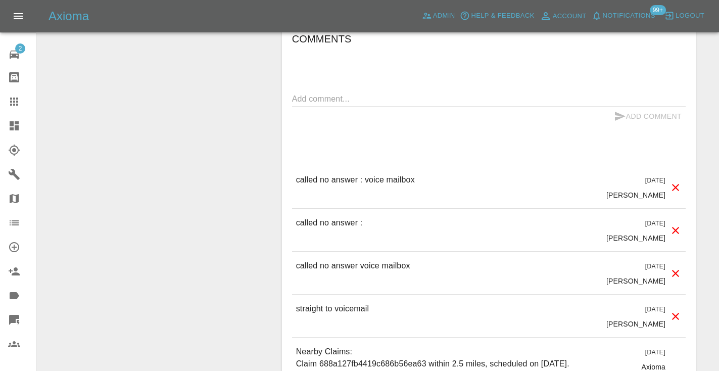
scroll to position [867, 0]
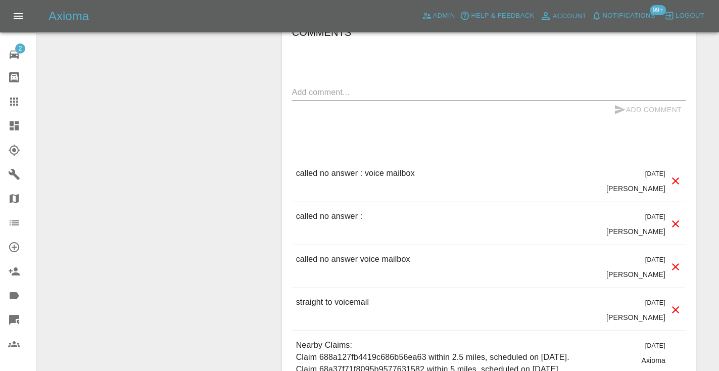
click at [328, 86] on textarea at bounding box center [488, 92] width 393 height 12
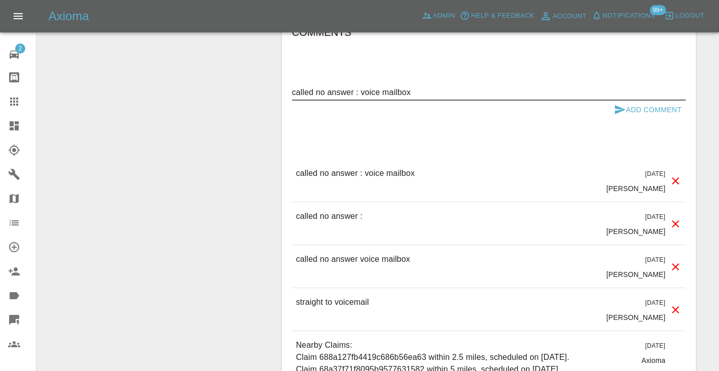
type textarea "called no answer : voice mailbox"
click at [623, 104] on icon "submit" at bounding box center [620, 110] width 12 height 12
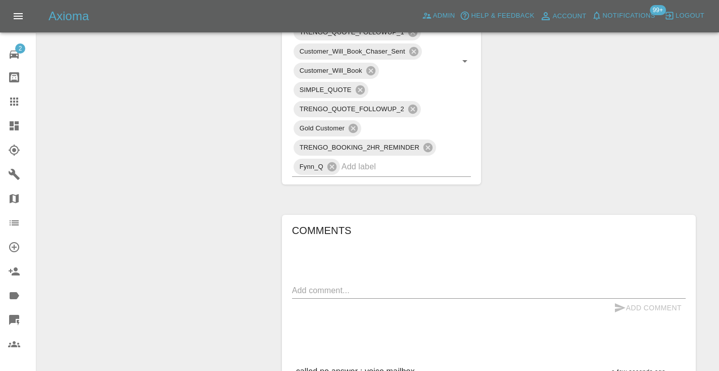
scroll to position [667, 0]
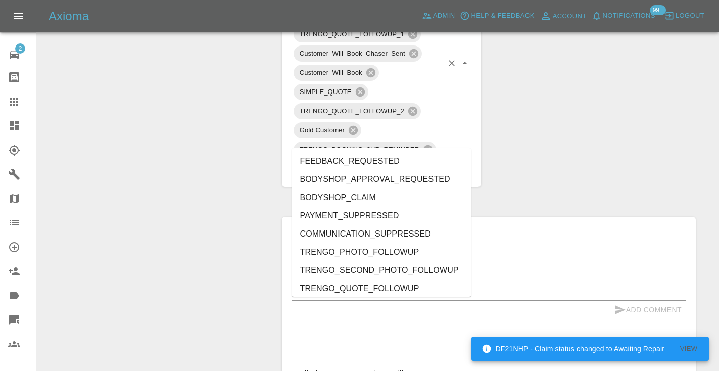
click at [362, 161] on input "text" at bounding box center [392, 169] width 102 height 16
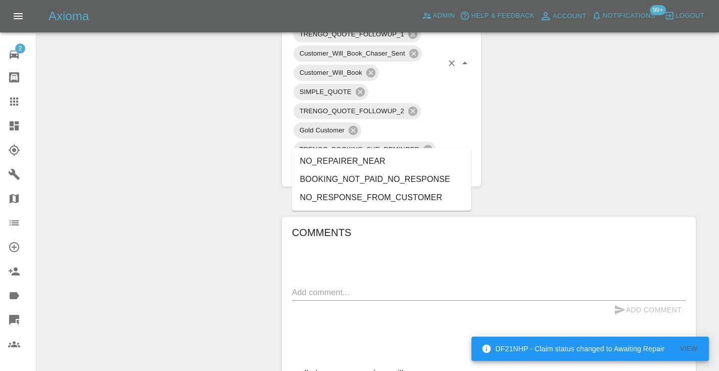
type input "no_res"
click at [381, 175] on li "NO_RESPONSE_FROM_CUSTOMER" at bounding box center [381, 179] width 179 height 18
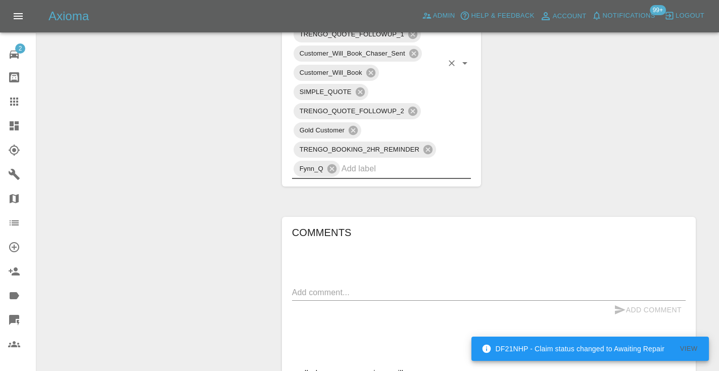
click at [230, 113] on div "Change Repairer Modify Claim Modify Quote Rollback Submit Payment Archive" at bounding box center [155, 93] width 222 height 1303
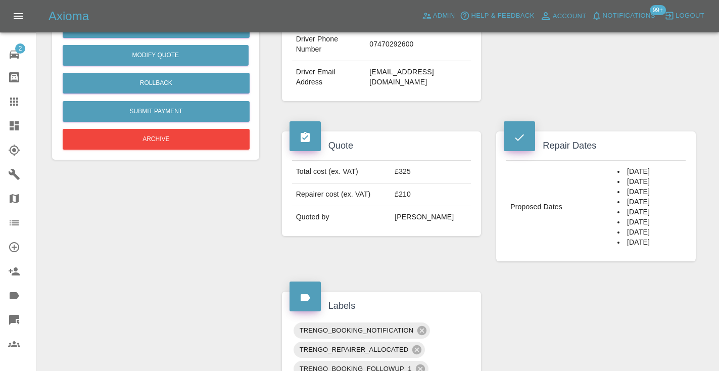
scroll to position [303, 0]
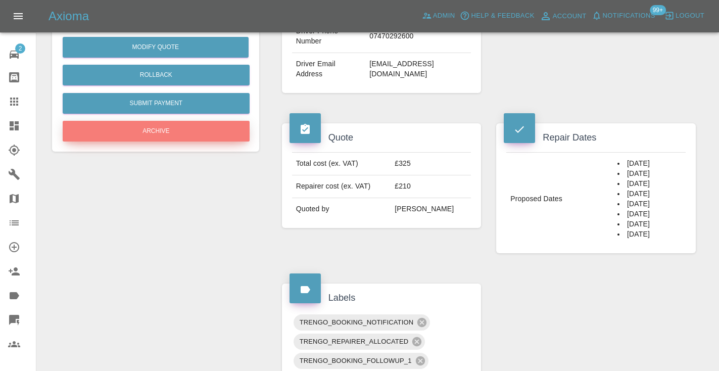
click at [146, 132] on button "Archive" at bounding box center [156, 131] width 187 height 21
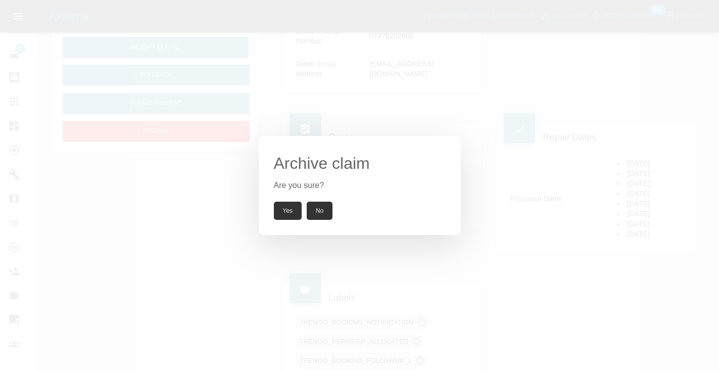
click at [290, 225] on div "Archive claim Are you sure? Yes No" at bounding box center [360, 185] width 202 height 99
click at [288, 209] on button "Yes" at bounding box center [288, 211] width 28 height 18
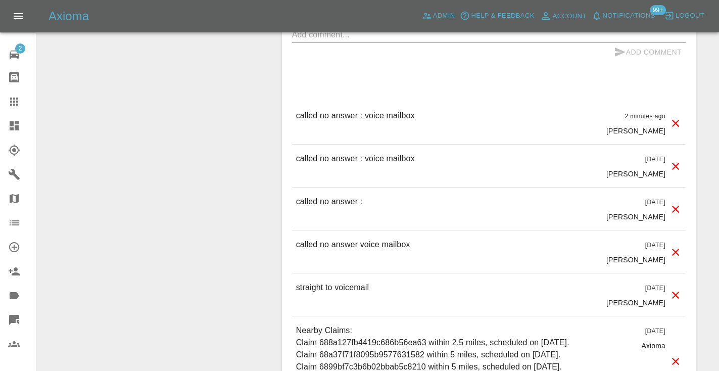
scroll to position [938, 0]
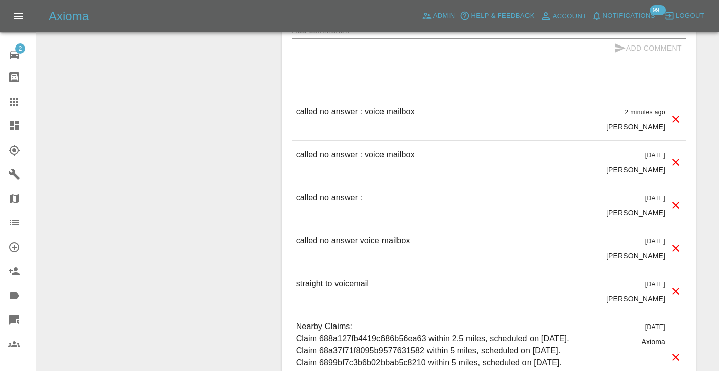
click at [21, 102] on div at bounding box center [22, 101] width 28 height 12
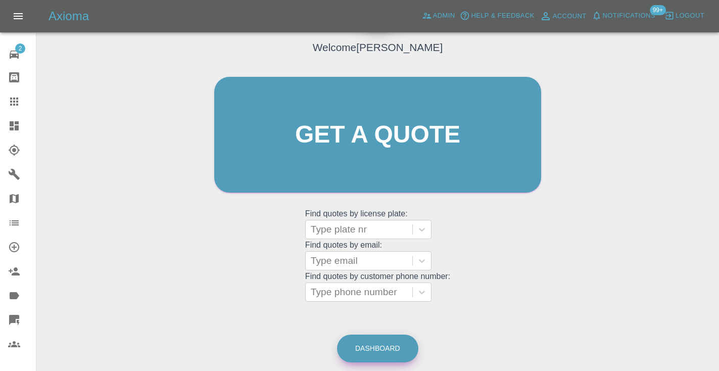
click at [380, 340] on link "Dashboard" at bounding box center [377, 348] width 81 height 28
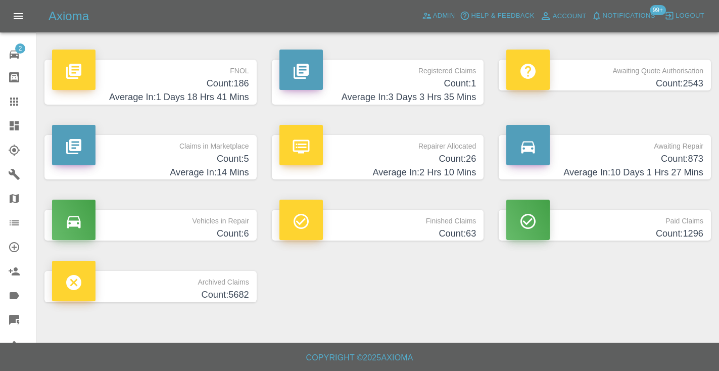
click at [682, 166] on h4 "Average In: 10 Days 1 Hrs 27 Mins" at bounding box center [604, 173] width 197 height 14
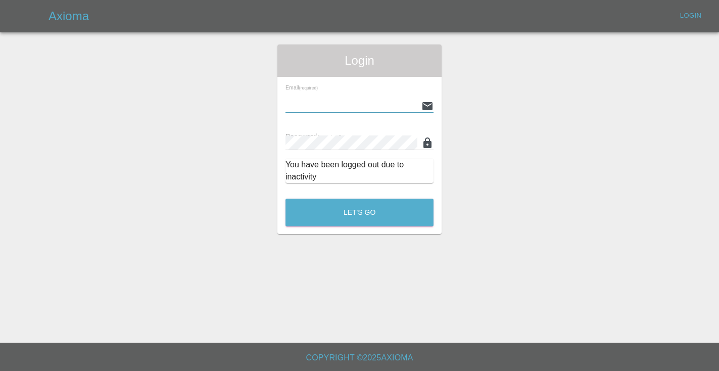
type input "[EMAIL_ADDRESS][DOMAIN_NAME]"
click at [359, 212] on button "Let's Go" at bounding box center [359, 212] width 148 height 28
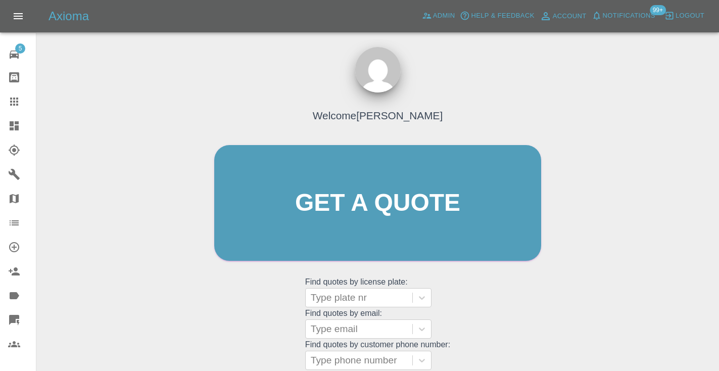
click at [587, 272] on div "Welcome [PERSON_NAME] Get a quote Get a quote Find quotes by license plate: Typ…" at bounding box center [377, 251] width 666 height 363
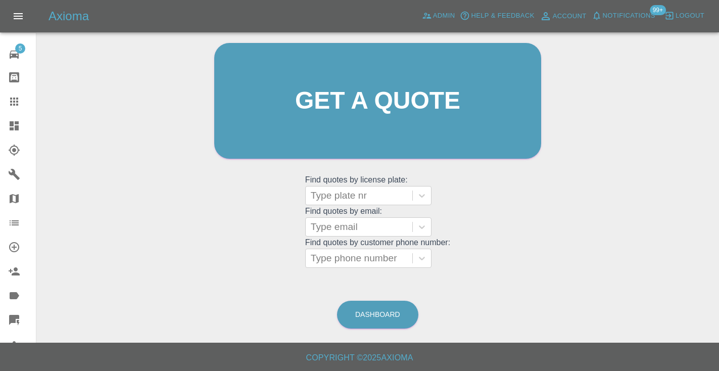
scroll to position [102, 0]
click at [358, 315] on link "Dashboard" at bounding box center [377, 315] width 81 height 28
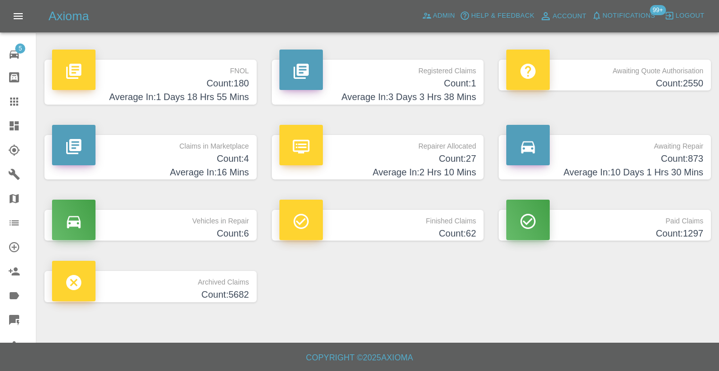
click at [683, 170] on h4 "Average In: 10 Days 1 Hrs 30 Mins" at bounding box center [604, 173] width 197 height 14
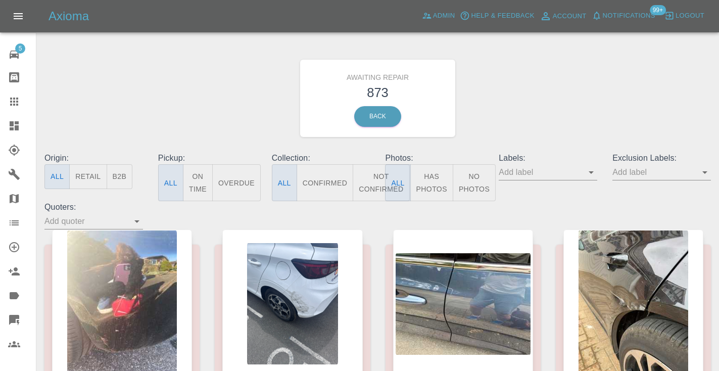
click at [378, 179] on button "Not Confirmed" at bounding box center [381, 182] width 57 height 37
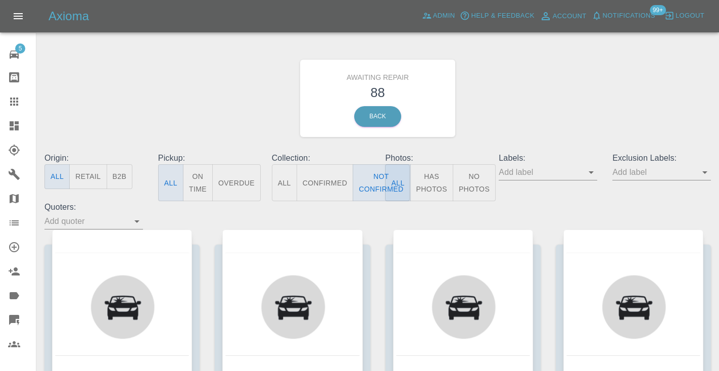
click at [542, 130] on div "Awaiting Repair 88 Back" at bounding box center [377, 98] width 681 height 108
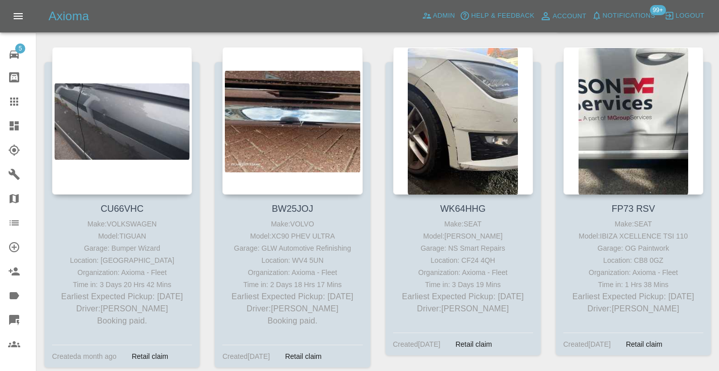
scroll to position [1197, 0]
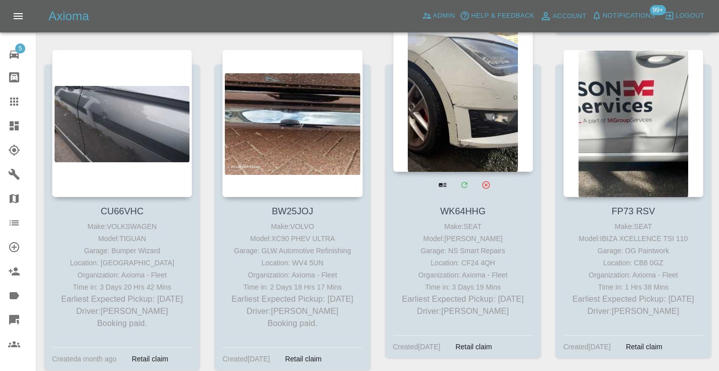
click at [463, 124] on div at bounding box center [463, 97] width 140 height 147
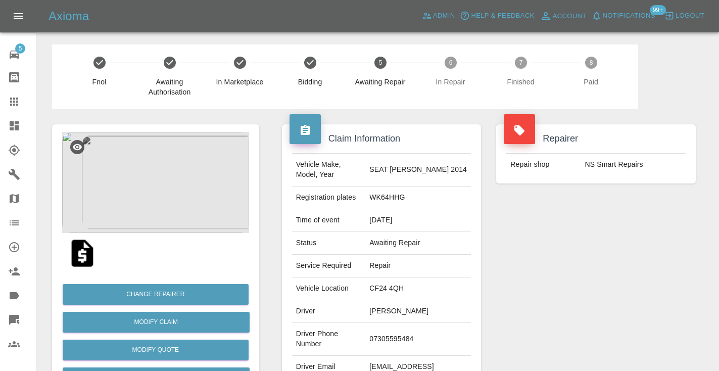
click at [411, 327] on td "07305595484" at bounding box center [418, 339] width 106 height 33
copy td "07305595484"
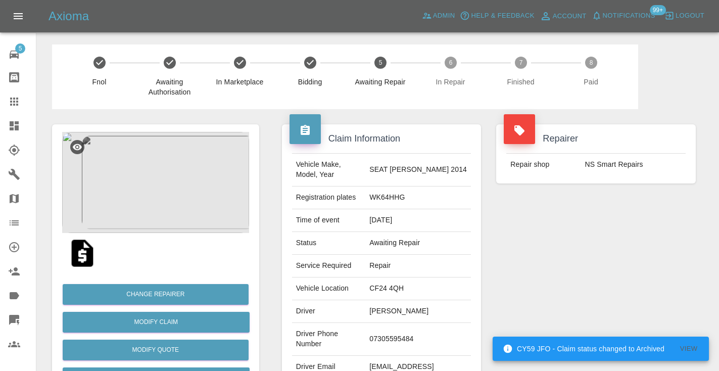
click at [562, 261] on div "Repairer Repair shop NS Smart Repairs" at bounding box center [595, 260] width 215 height 302
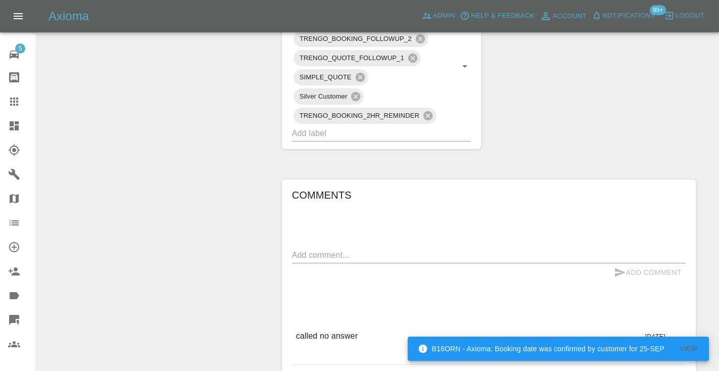
scroll to position [603, 0]
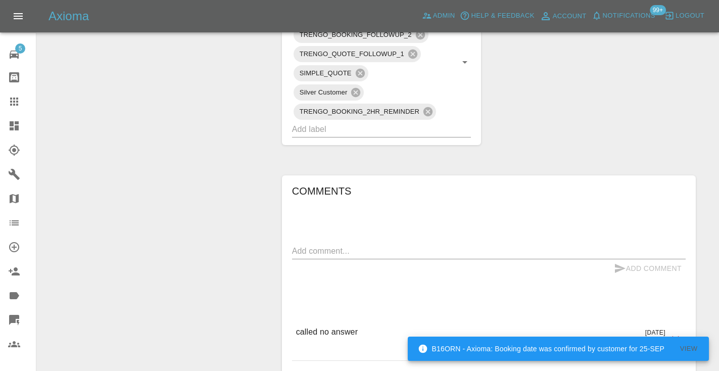
click at [351, 220] on div "Comments x Add Comment called no answer 3 days ago Castro called no answer 3 da…" at bounding box center [488, 301] width 393 height 236
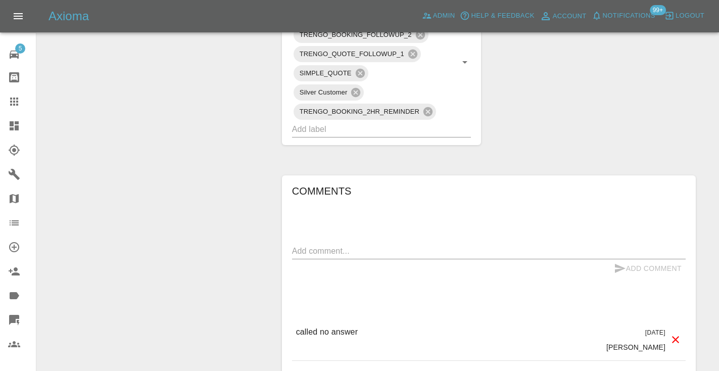
click at [341, 243] on div "x" at bounding box center [488, 251] width 393 height 16
type textarea "called no longer interested"
click at [629, 259] on button "Add Comment" at bounding box center [648, 268] width 76 height 19
click at [339, 121] on input "text" at bounding box center [367, 129] width 151 height 16
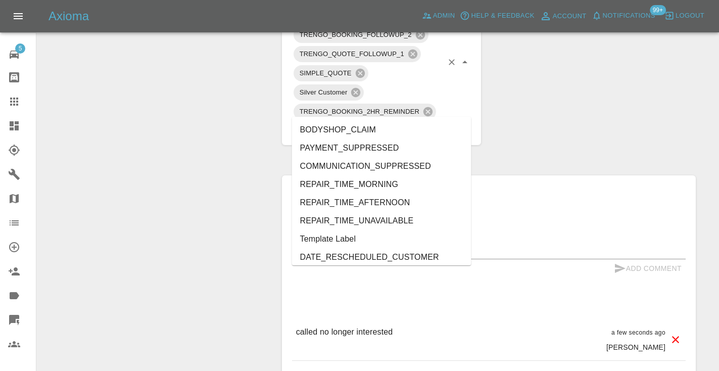
type input "meh"
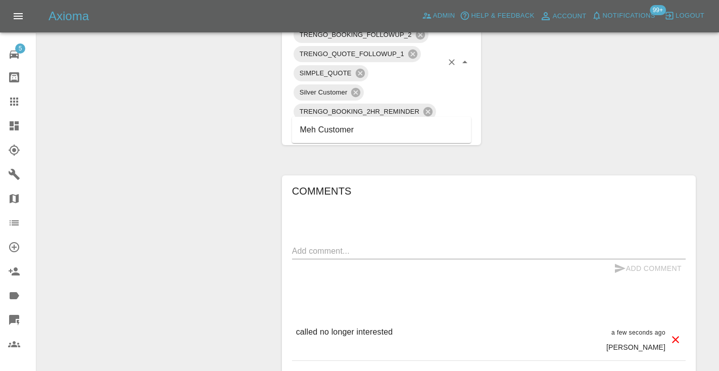
click at [328, 128] on li "Meh Customer" at bounding box center [381, 130] width 179 height 18
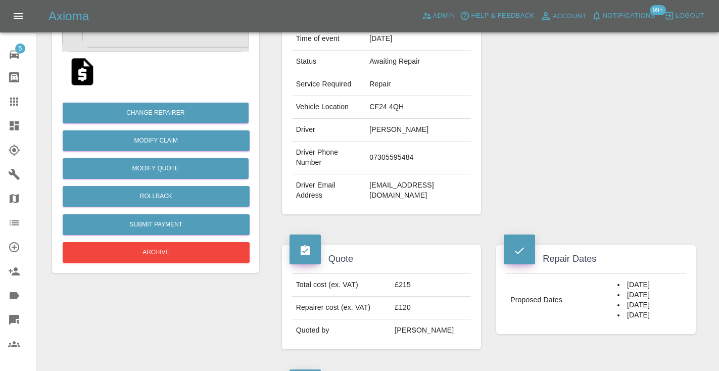
scroll to position [167, 0]
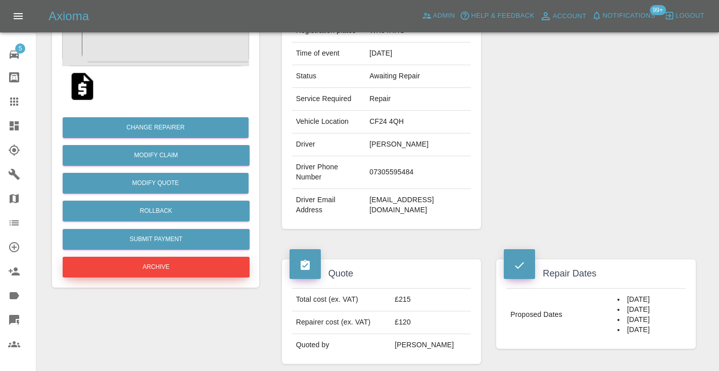
click at [168, 271] on button "Archive" at bounding box center [156, 267] width 187 height 21
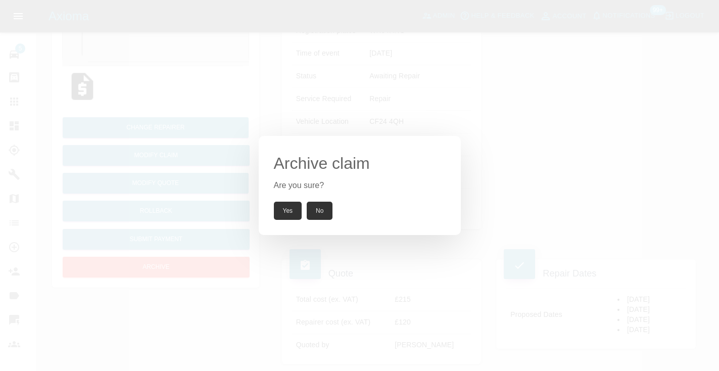
click at [292, 210] on button "Yes" at bounding box center [288, 211] width 28 height 18
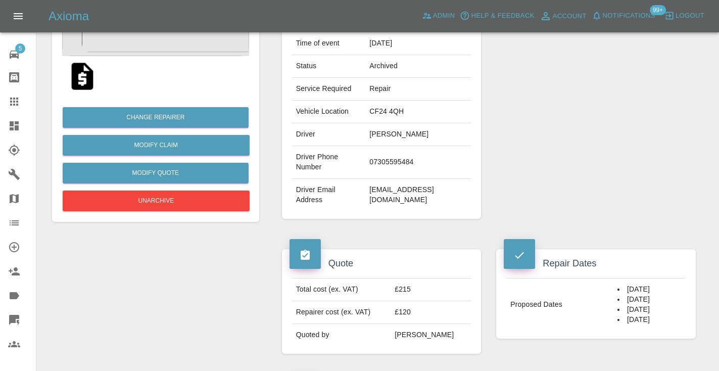
click at [23, 106] on div at bounding box center [22, 101] width 28 height 12
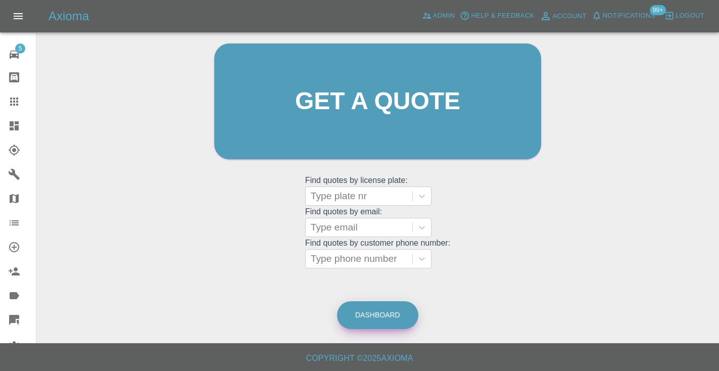
click at [366, 312] on link "Dashboard" at bounding box center [377, 315] width 81 height 28
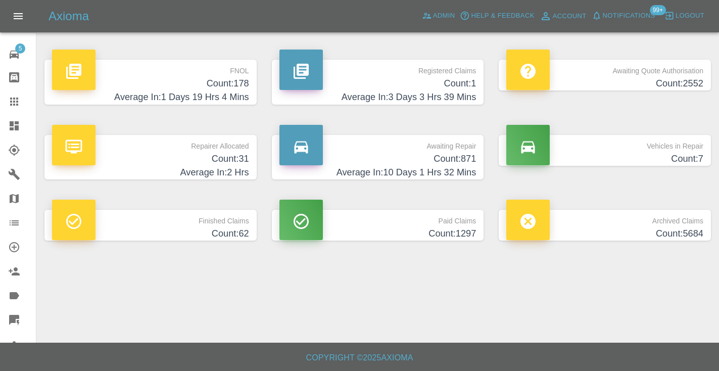
click at [453, 155] on h4 "Count: 871" at bounding box center [377, 159] width 197 height 14
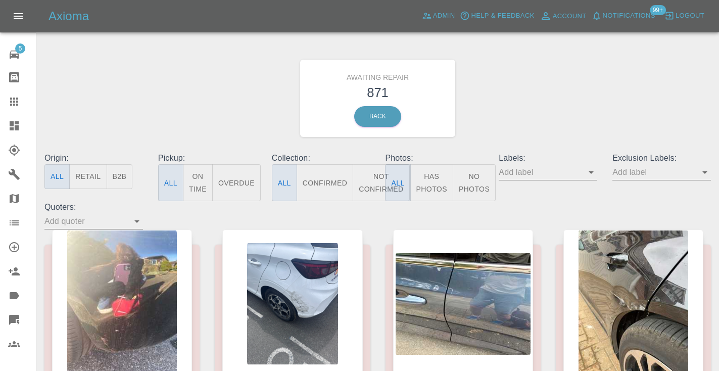
click at [379, 175] on button "Not Confirmed" at bounding box center [381, 182] width 57 height 37
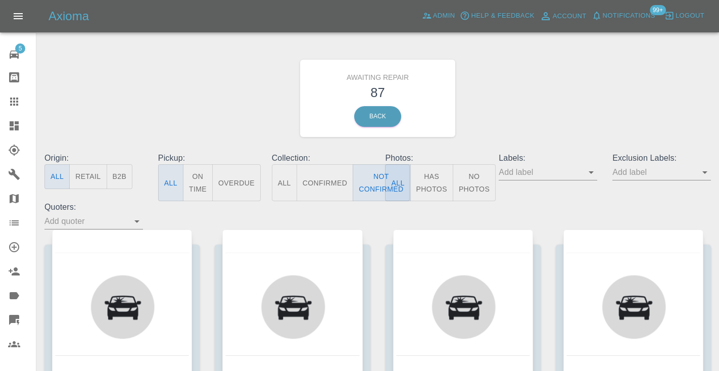
click at [538, 102] on div "Awaiting Repair 87 Back" at bounding box center [377, 98] width 681 height 108
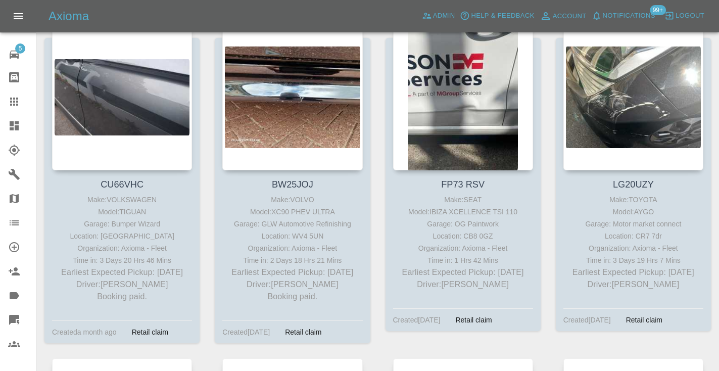
scroll to position [1224, 0]
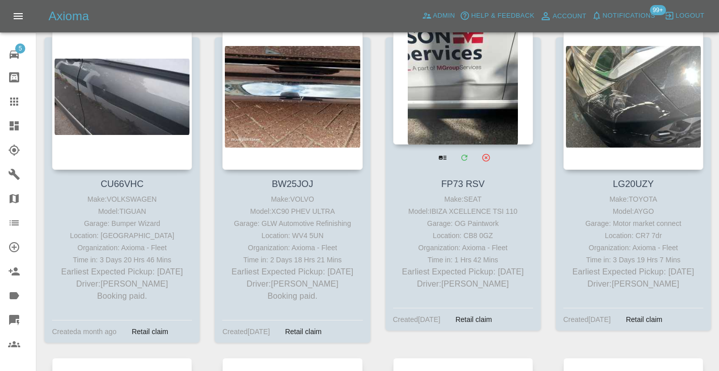
click at [450, 78] on div at bounding box center [463, 70] width 140 height 147
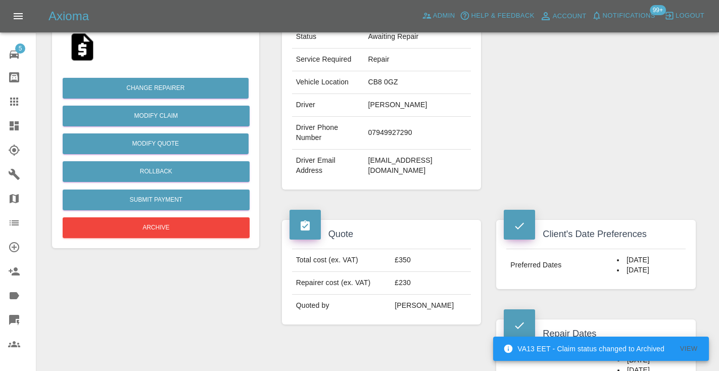
scroll to position [202, 0]
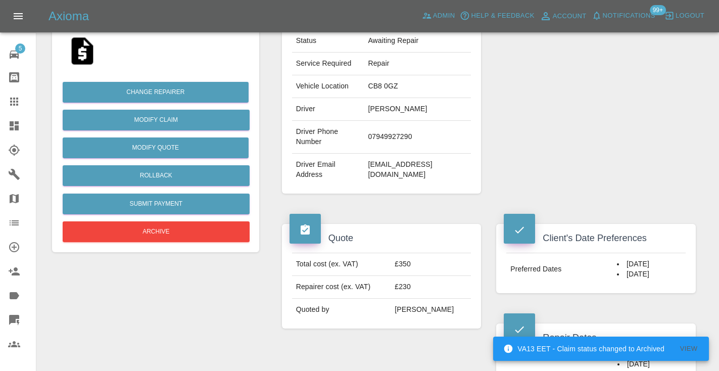
click at [394, 133] on td "07949927290" at bounding box center [417, 137] width 107 height 33
copy td "07949927290"
click at [630, 102] on div "Repairer Repair shop OG Paintwork" at bounding box center [595, 58] width 215 height 302
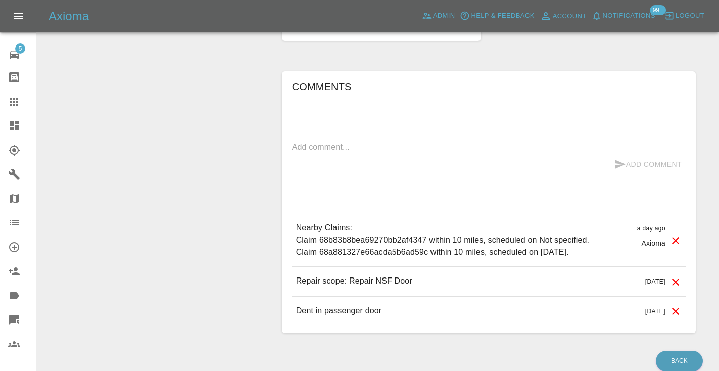
scroll to position [929, 0]
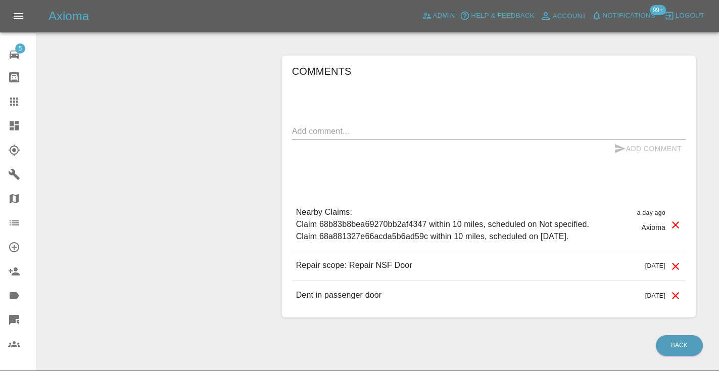
click at [349, 130] on textarea at bounding box center [488, 131] width 393 height 12
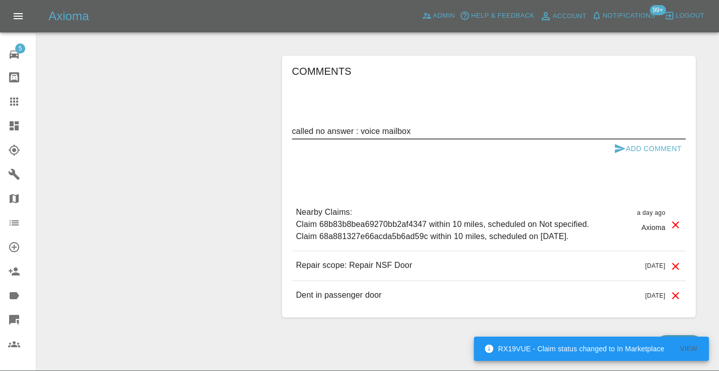
type textarea "called no answer : voice mailbox"
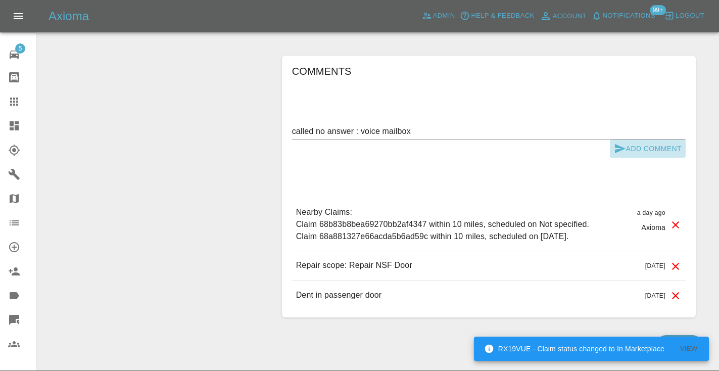
click at [623, 145] on icon "submit" at bounding box center [620, 148] width 12 height 12
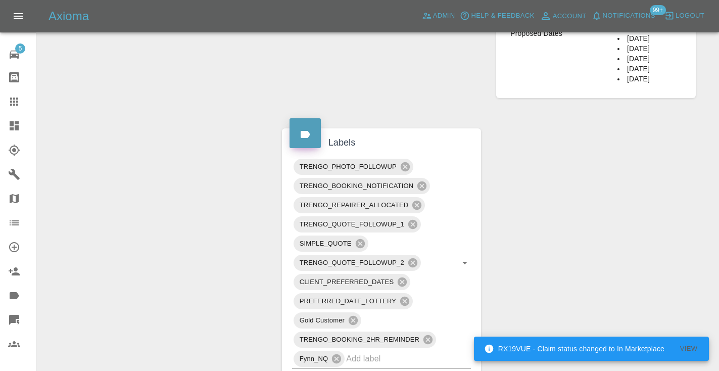
scroll to position [563, 0]
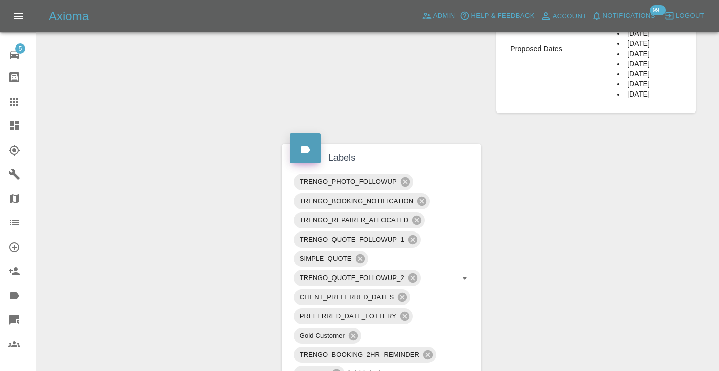
click at [21, 104] on div at bounding box center [22, 101] width 28 height 12
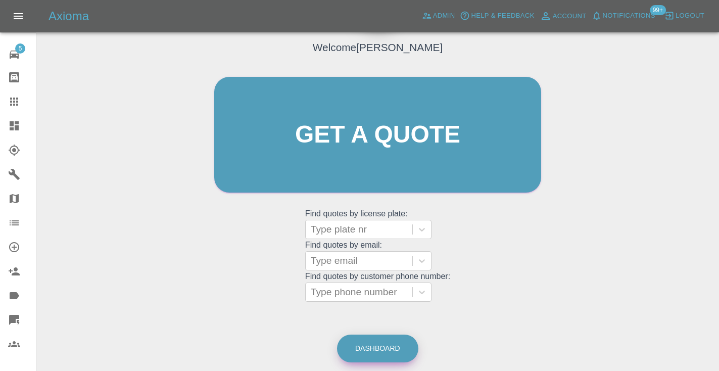
click at [401, 339] on link "Dashboard" at bounding box center [377, 348] width 81 height 28
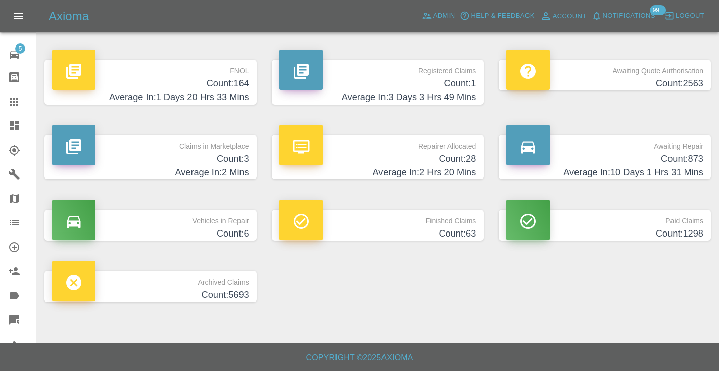
click at [649, 165] on h4 "Count: 873" at bounding box center [604, 159] width 197 height 14
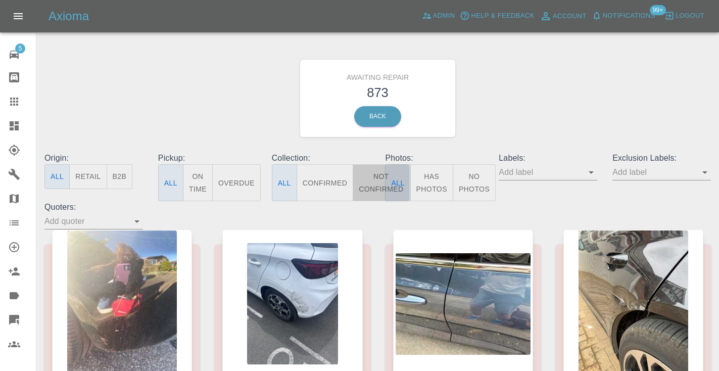
click at [371, 177] on button "Not Confirmed" at bounding box center [381, 182] width 57 height 37
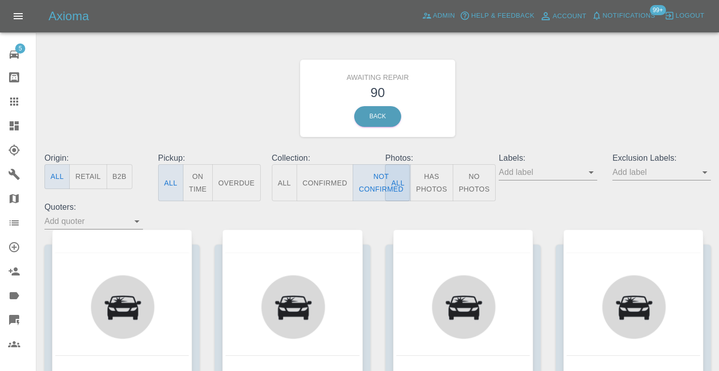
click at [590, 70] on div "Awaiting Repair 90 Back" at bounding box center [377, 98] width 681 height 108
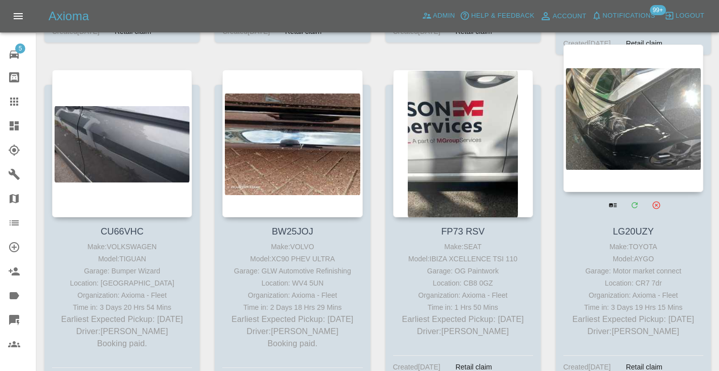
scroll to position [1176, 0]
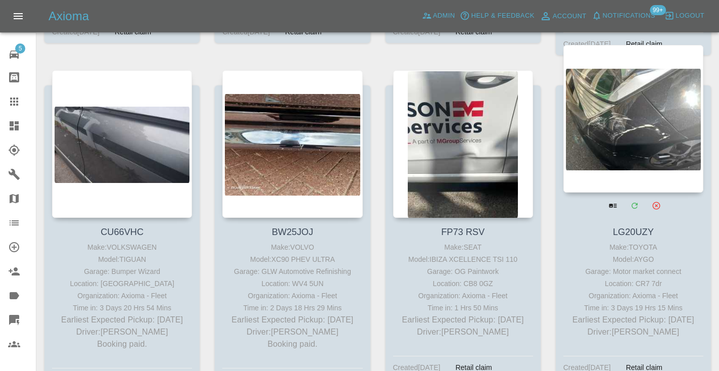
click at [627, 108] on div at bounding box center [633, 118] width 140 height 147
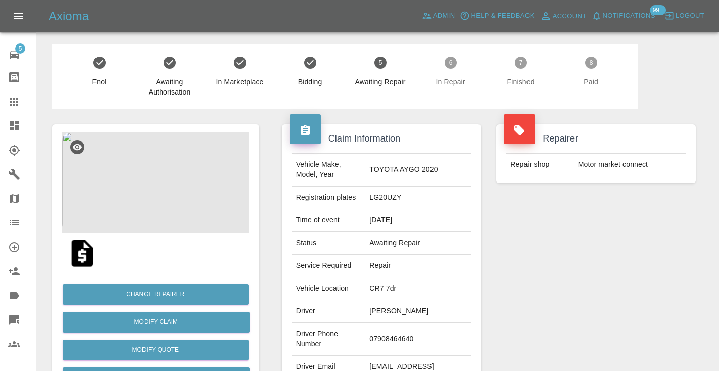
click at [393, 334] on td "07908464640" at bounding box center [418, 339] width 106 height 33
copy td "07908464640"
click at [578, 255] on div "Repairer Repair shop Motor market connect" at bounding box center [595, 260] width 215 height 302
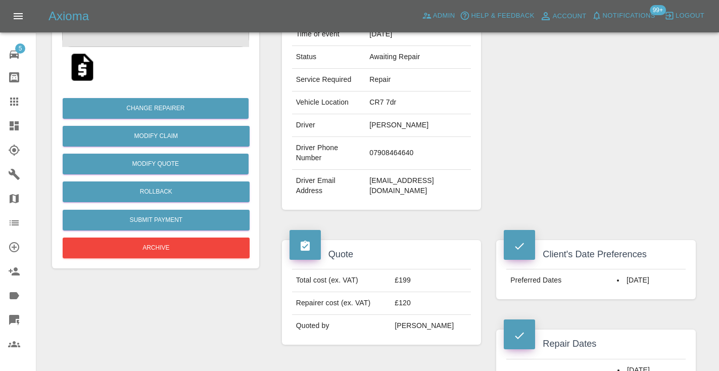
scroll to position [184, 0]
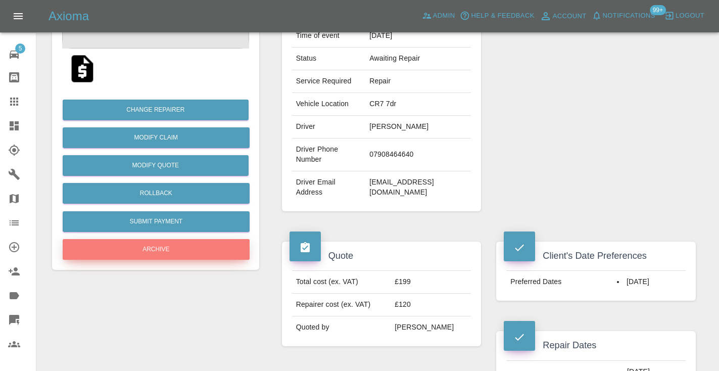
click at [213, 251] on button "Archive" at bounding box center [156, 249] width 187 height 21
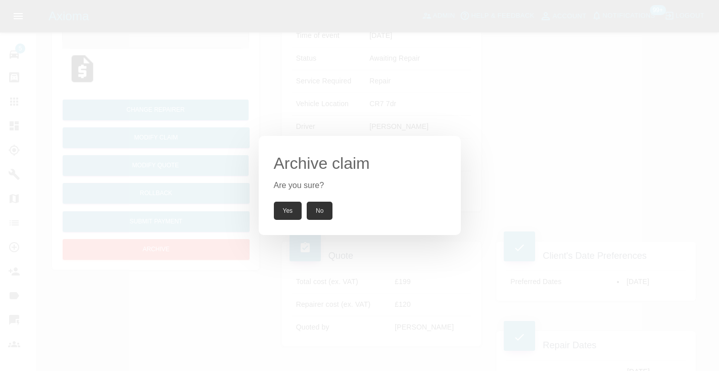
click at [281, 217] on button "Yes" at bounding box center [288, 211] width 28 height 18
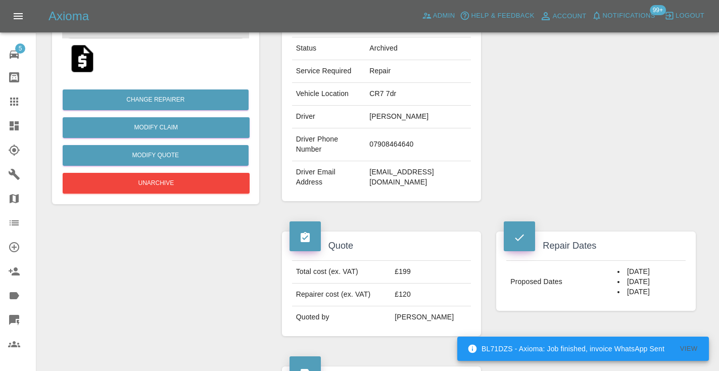
click at [15, 101] on icon at bounding box center [14, 101] width 8 height 8
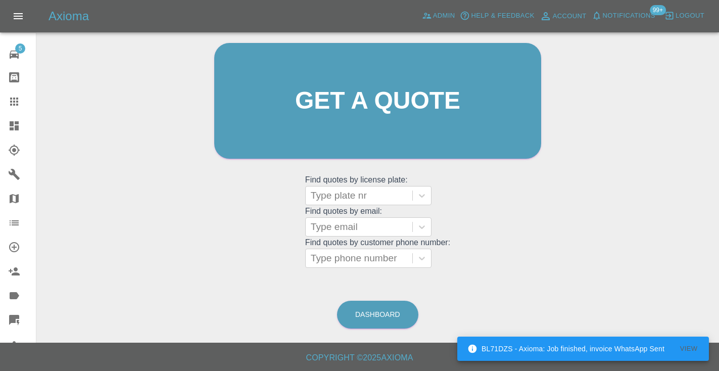
scroll to position [102, 0]
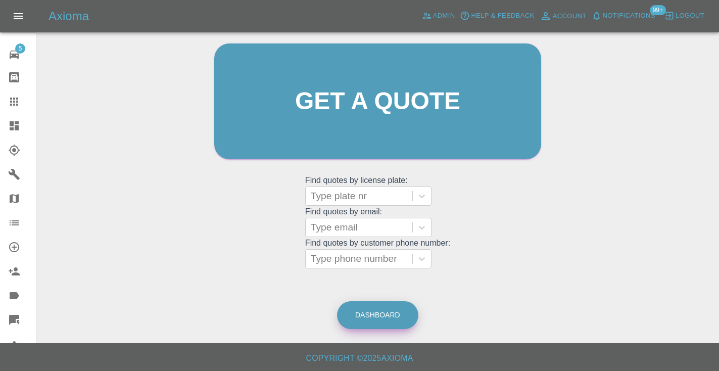
click at [357, 313] on link "Dashboard" at bounding box center [377, 315] width 81 height 28
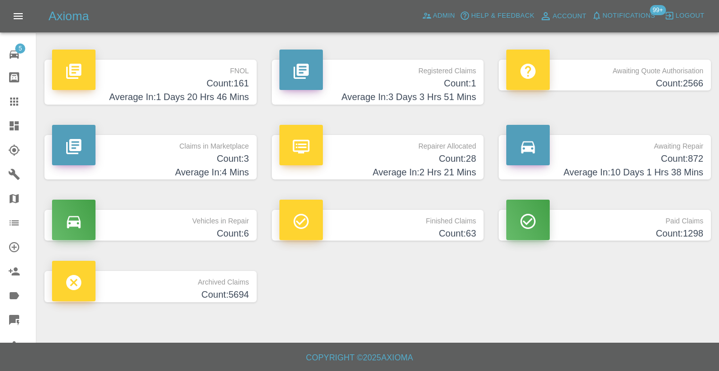
click at [662, 164] on h4 "Count: 872" at bounding box center [604, 159] width 197 height 14
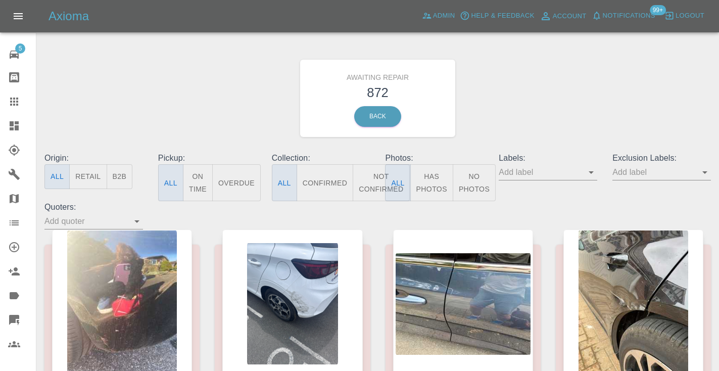
click at [372, 182] on button "Not Confirmed" at bounding box center [381, 182] width 57 height 37
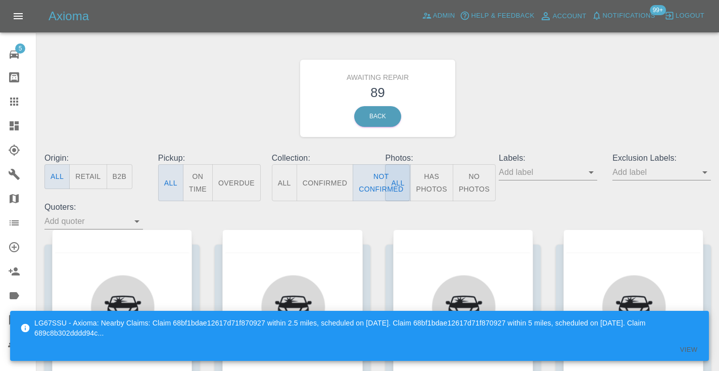
click at [480, 125] on div "Awaiting Repair 89 Back" at bounding box center [377, 98] width 681 height 108
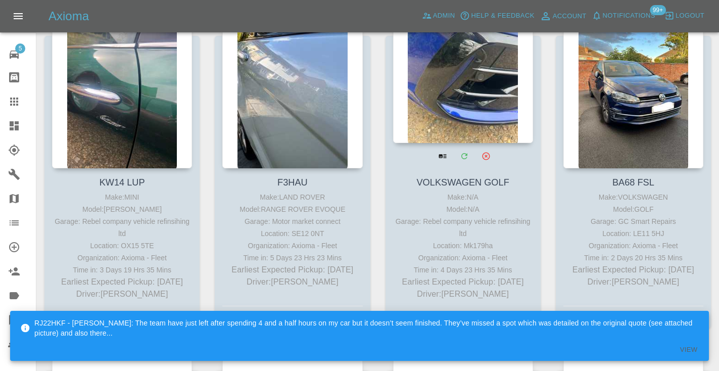
scroll to position [1577, 0]
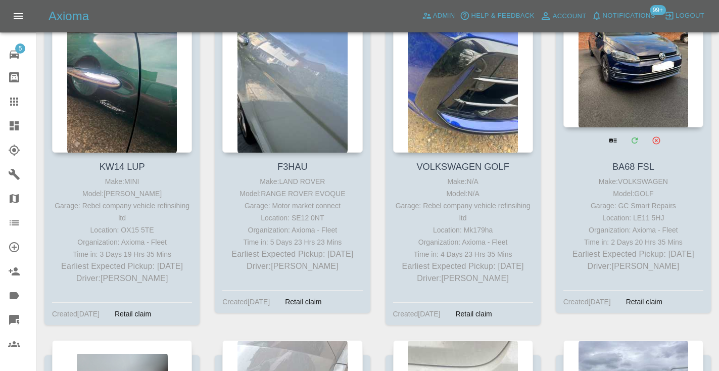
click at [641, 76] on div at bounding box center [633, 53] width 140 height 147
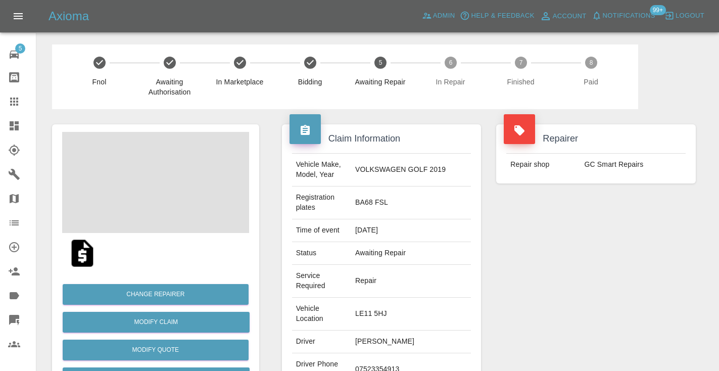
click at [411, 353] on td "07523354913" at bounding box center [411, 369] width 120 height 33
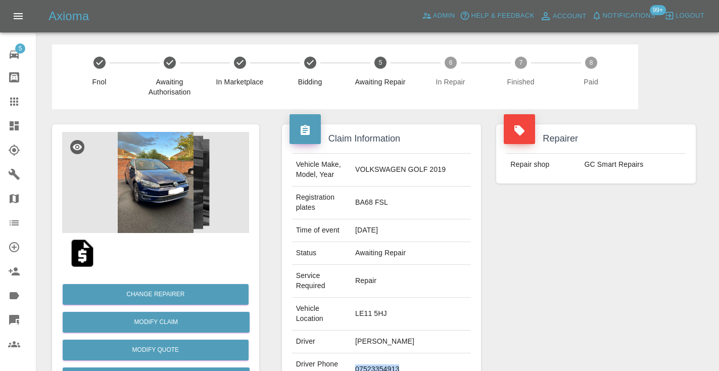
copy td "07523354913"
click at [634, 276] on div "Repairer Repair shop GC Smart Repairs" at bounding box center [595, 285] width 215 height 352
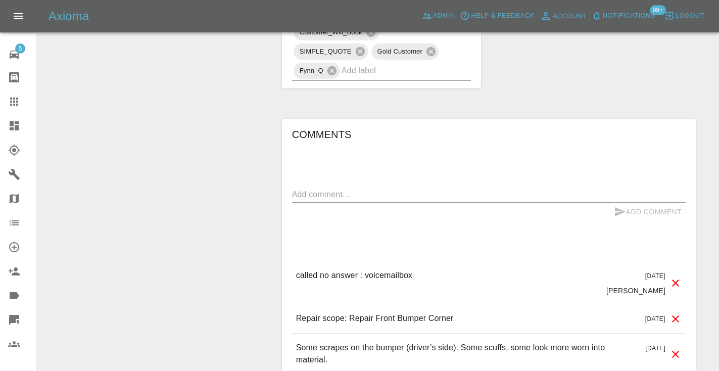
scroll to position [723, 0]
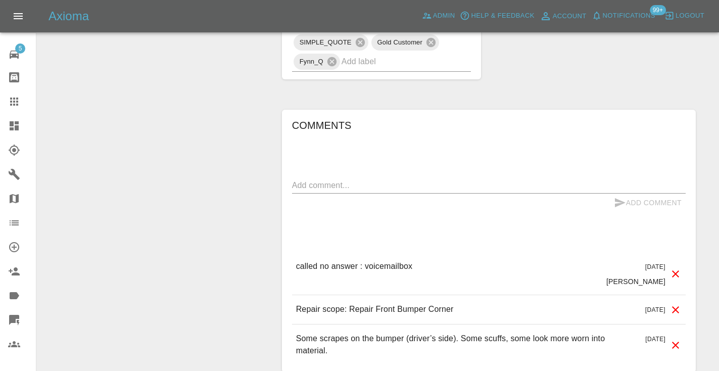
click at [377, 179] on textarea at bounding box center [488, 185] width 393 height 12
type textarea "called no answer : voice mailbox"
click at [611, 193] on button "Add Comment" at bounding box center [648, 202] width 76 height 19
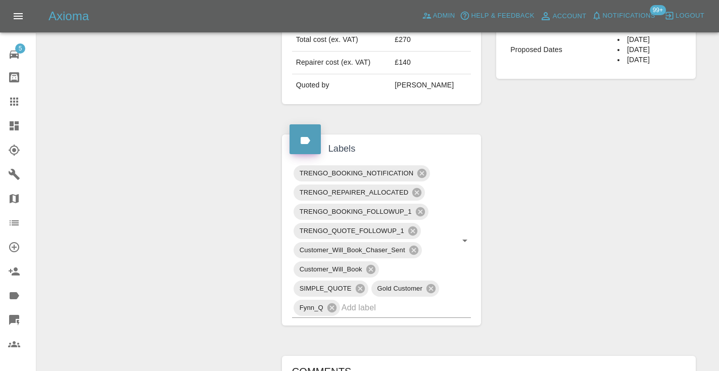
scroll to position [475, 0]
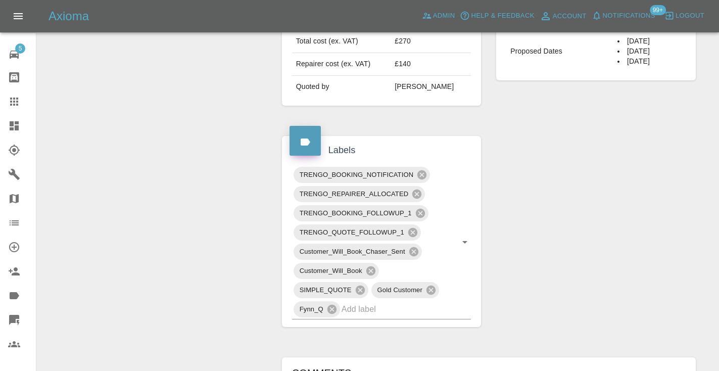
click at [18, 105] on icon at bounding box center [14, 101] width 8 height 8
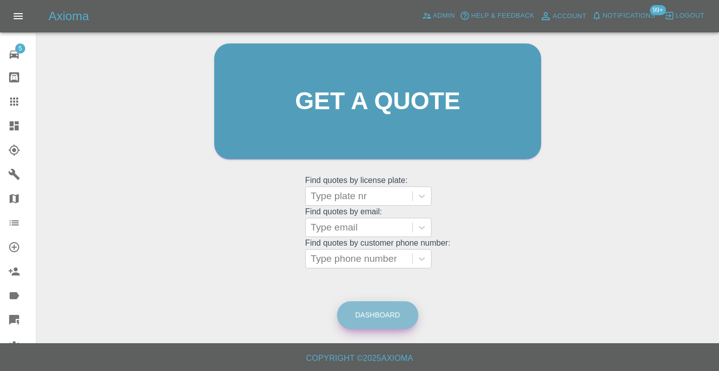
click at [382, 310] on link "Dashboard" at bounding box center [377, 315] width 81 height 28
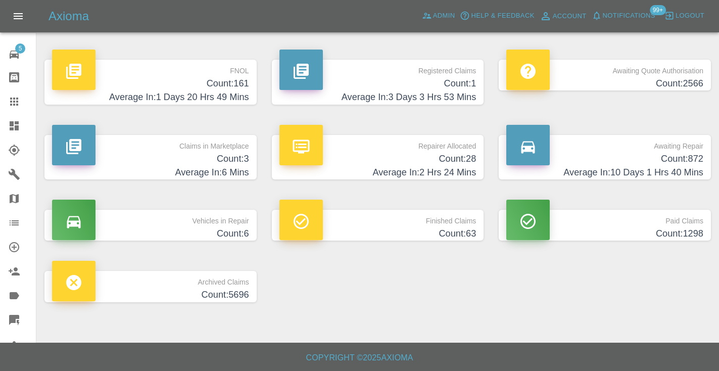
click at [692, 158] on h4 "Count: 872" at bounding box center [604, 159] width 197 height 14
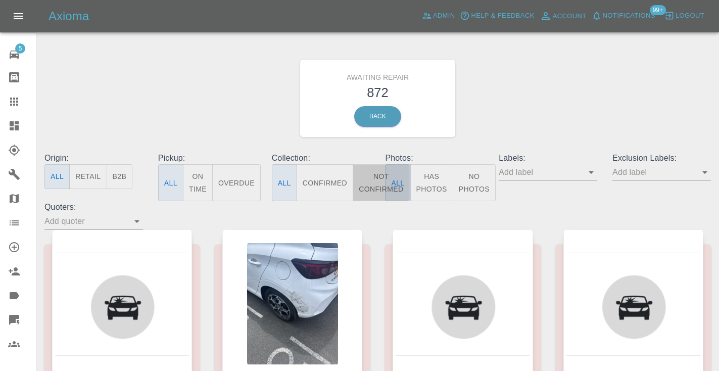
click at [367, 179] on button "Not Confirmed" at bounding box center [381, 182] width 57 height 37
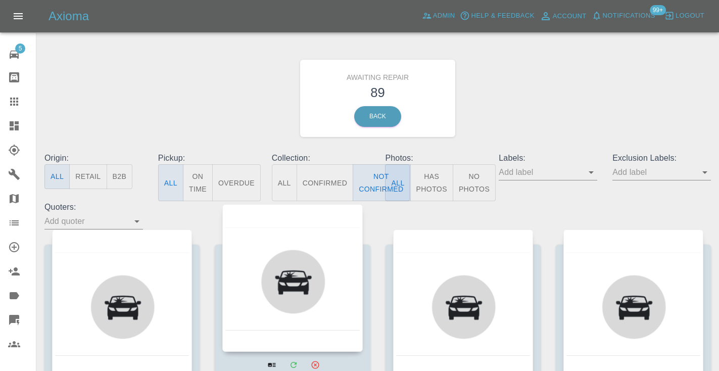
type button "false"
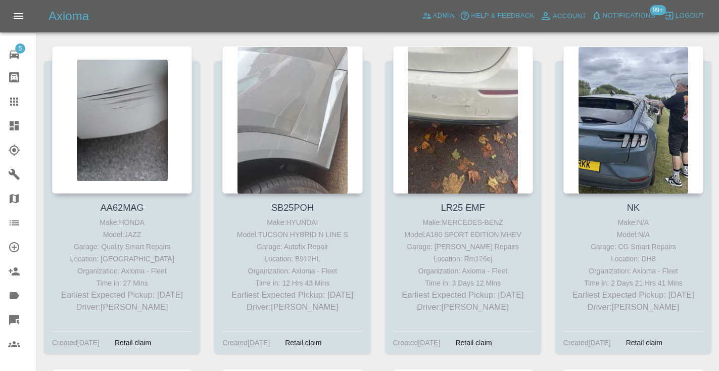
scroll to position [1865, 0]
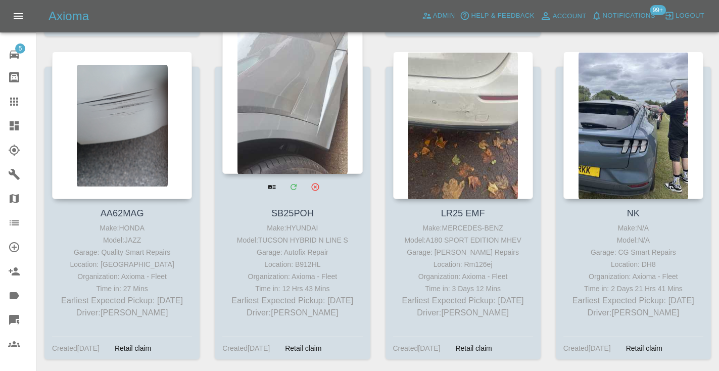
click at [262, 107] on div at bounding box center [292, 99] width 140 height 147
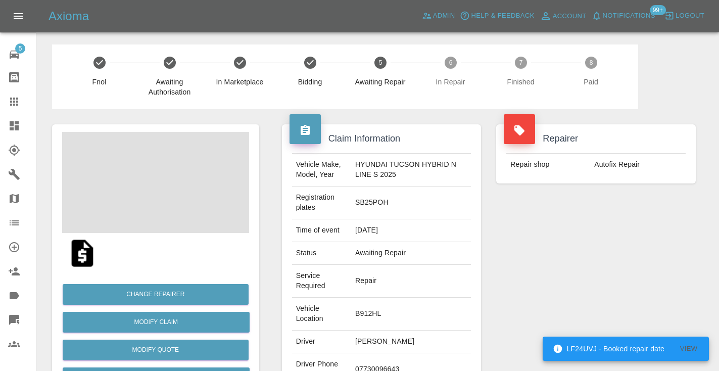
click at [360, 353] on td "[PERSON_NAME]" at bounding box center [411, 341] width 120 height 23
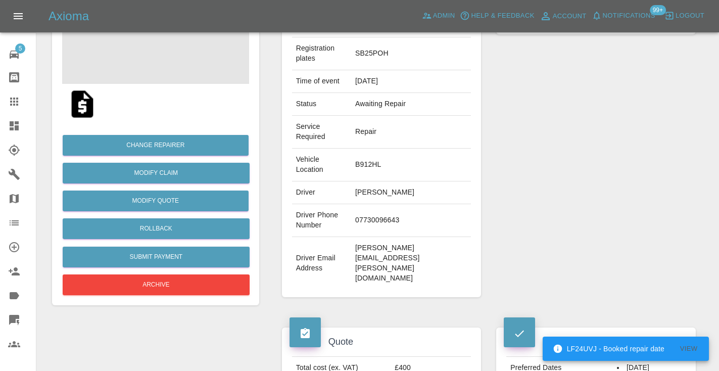
scroll to position [151, 0]
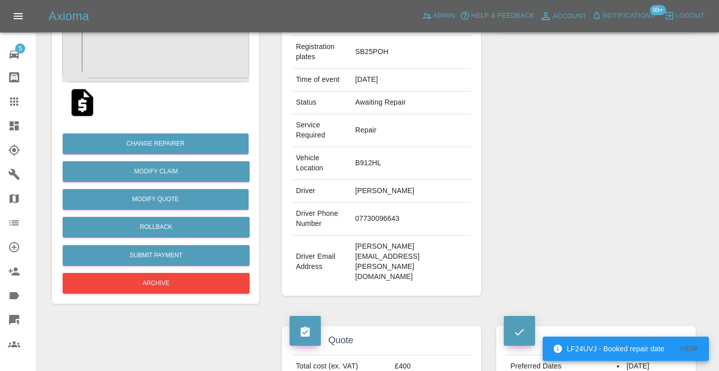
click at [366, 235] on td "07730096643" at bounding box center [411, 219] width 120 height 33
copy td "07730096643"
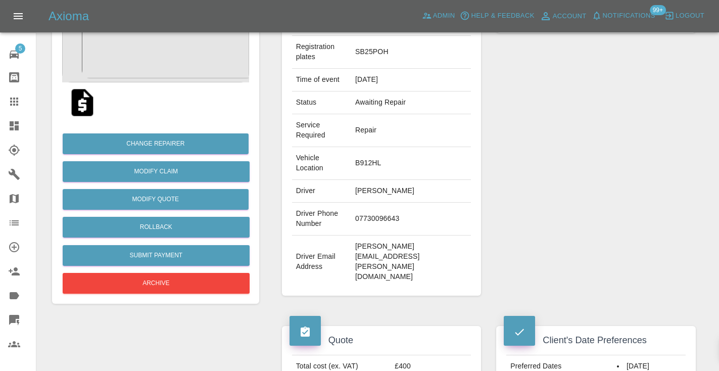
click at [613, 146] on div "Repairer Repair shop Autofix Repair" at bounding box center [595, 135] width 215 height 352
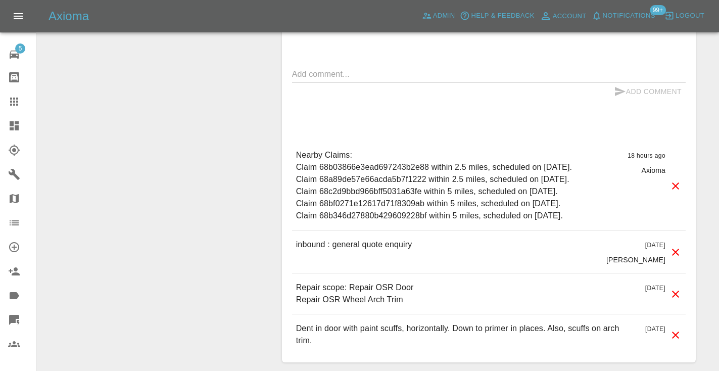
scroll to position [935, 0]
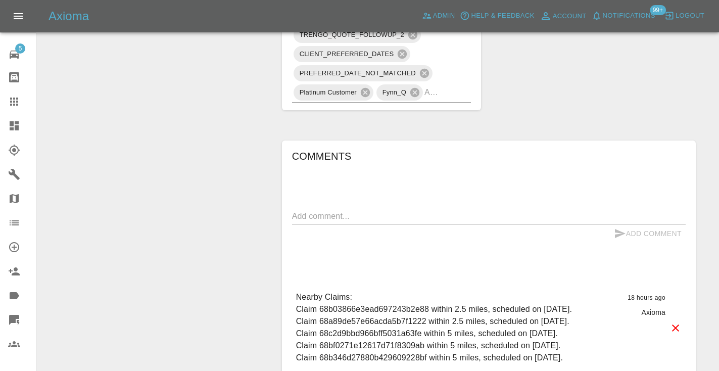
scroll to position [802, 0]
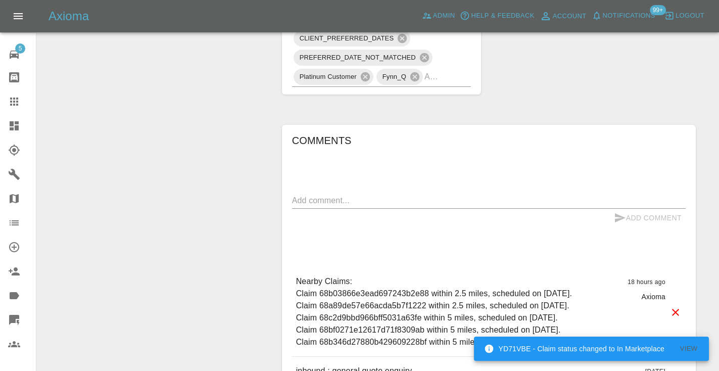
click at [317, 206] on textarea at bounding box center [488, 200] width 393 height 12
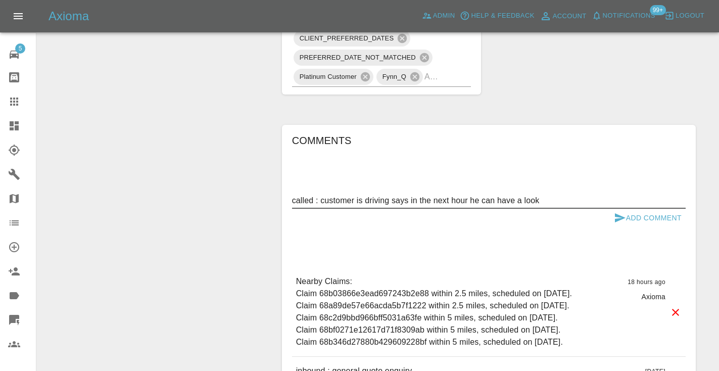
type textarea "called : customer is driving says in the next hour he can have a look"
click at [625, 227] on button "Add Comment" at bounding box center [648, 218] width 76 height 19
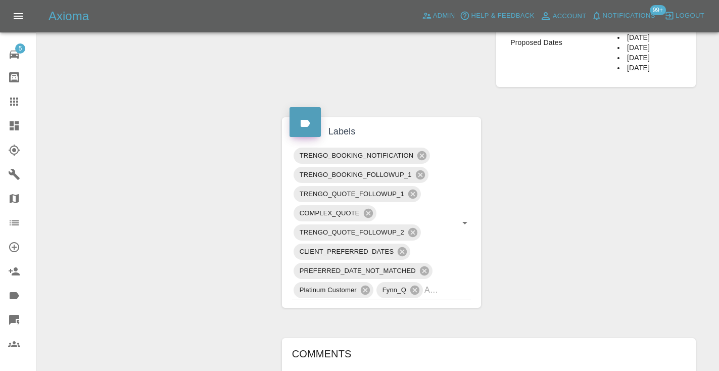
scroll to position [573, 0]
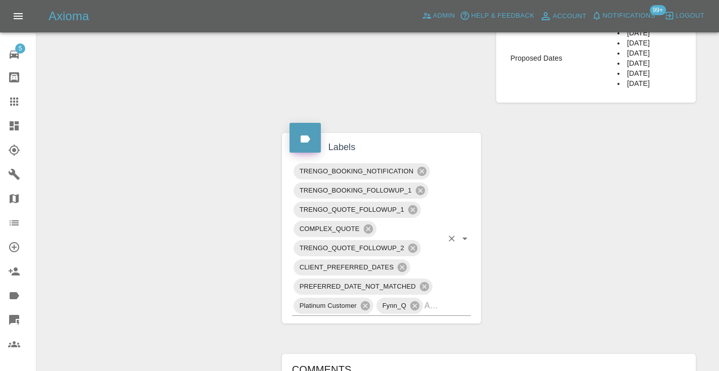
click at [446, 316] on div "TRENGO_BOOKING_NOTIFICATION TRENGO_BOOKING_FOLLOWUP_1 TRENGO_QUOTE_FOLLOWUP_1 C…" at bounding box center [381, 239] width 179 height 154
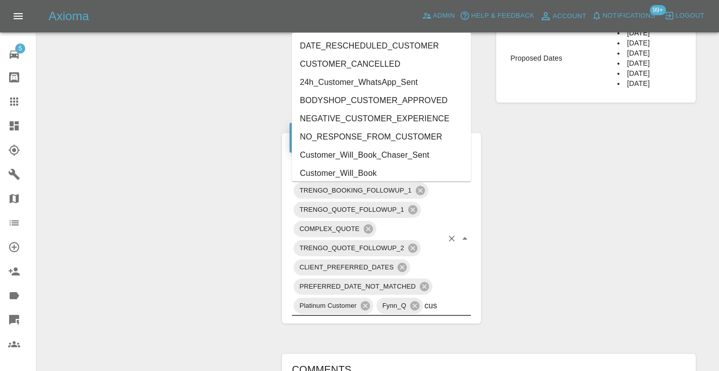
type input "cust"
click at [371, 174] on li "Customer_Will_Book" at bounding box center [381, 173] width 179 height 18
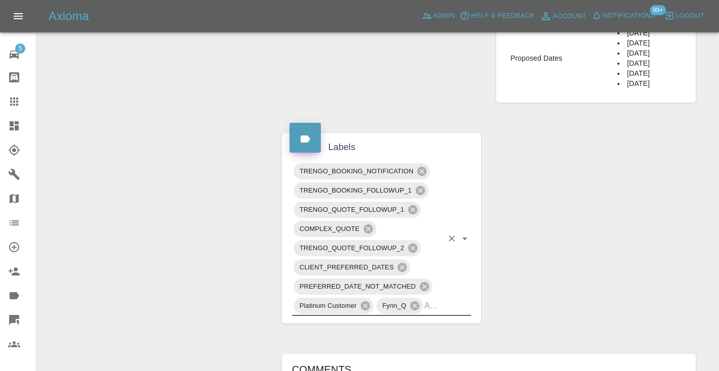
click at [590, 232] on div "Claim Information Vehicle Make, Model, Year HYUNDAI TUCSON HYBRID N LINE S 2025…" at bounding box center [488, 155] width 429 height 1239
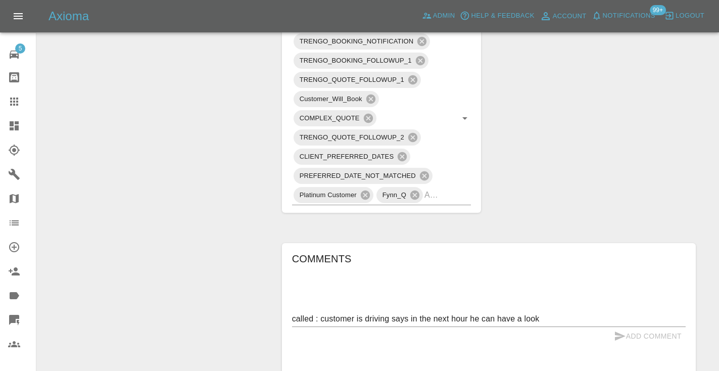
scroll to position [694, 0]
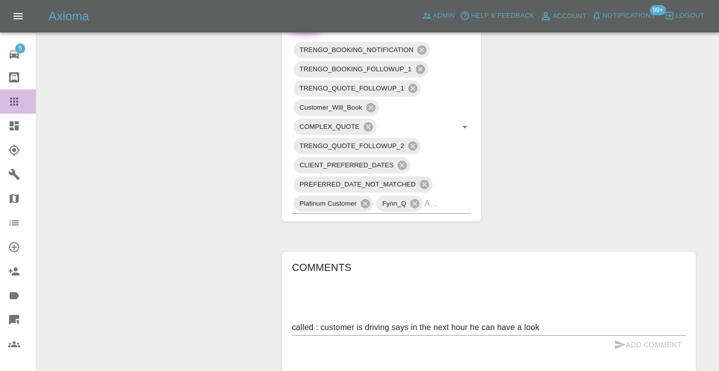
click at [11, 100] on icon at bounding box center [14, 101] width 12 height 12
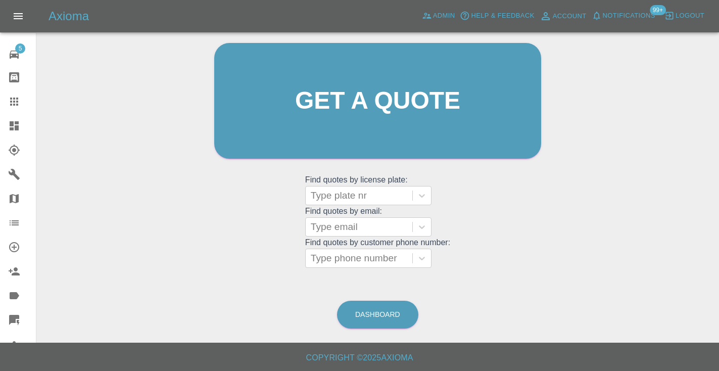
scroll to position [68, 0]
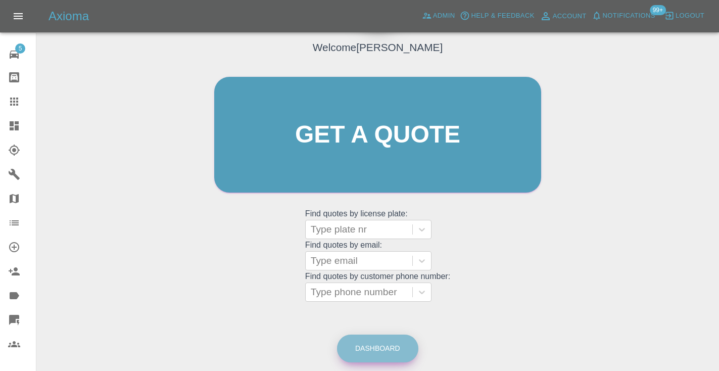
click at [396, 347] on link "Dashboard" at bounding box center [377, 348] width 81 height 28
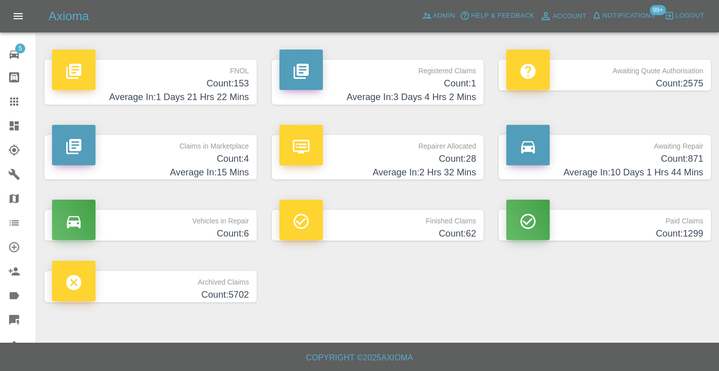
click at [690, 156] on h4 "Count: 871" at bounding box center [604, 159] width 197 height 14
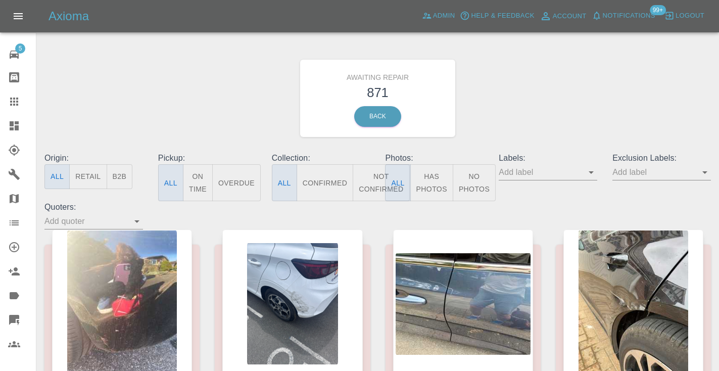
click at [369, 181] on button "Not Confirmed" at bounding box center [381, 182] width 57 height 37
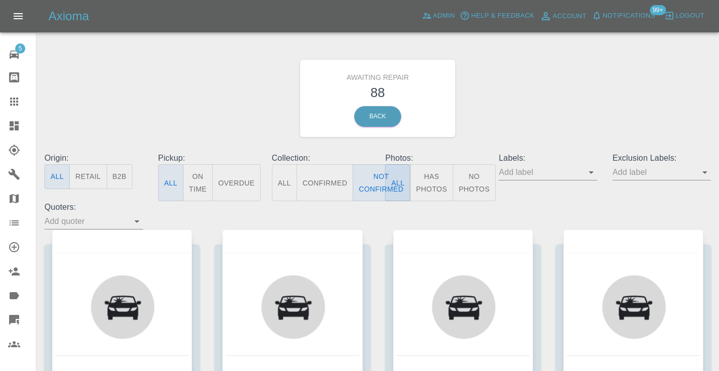
click at [535, 98] on div "Awaiting Repair 88 Back" at bounding box center [377, 98] width 681 height 108
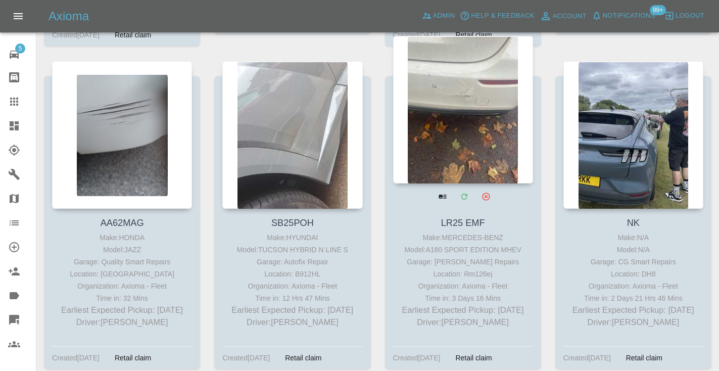
scroll to position [1852, 0]
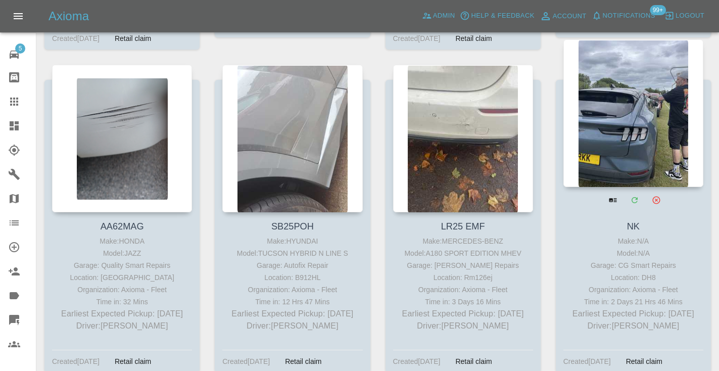
click at [643, 138] on div at bounding box center [633, 112] width 140 height 147
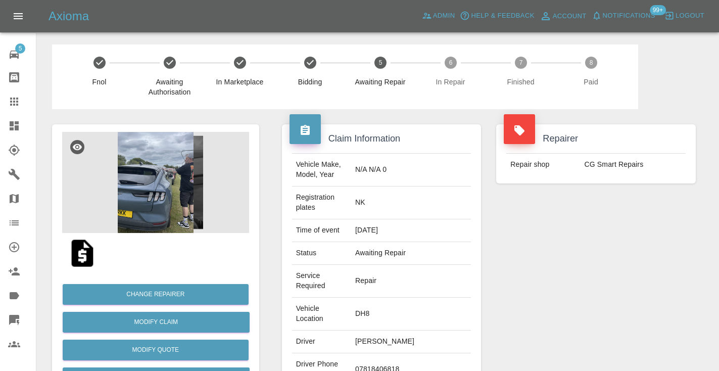
click at [384, 360] on td "07818406818" at bounding box center [411, 369] width 120 height 33
copy td "07818406818"
click at [604, 271] on div "Repairer Repair shop CG Smart Repairs" at bounding box center [595, 285] width 215 height 352
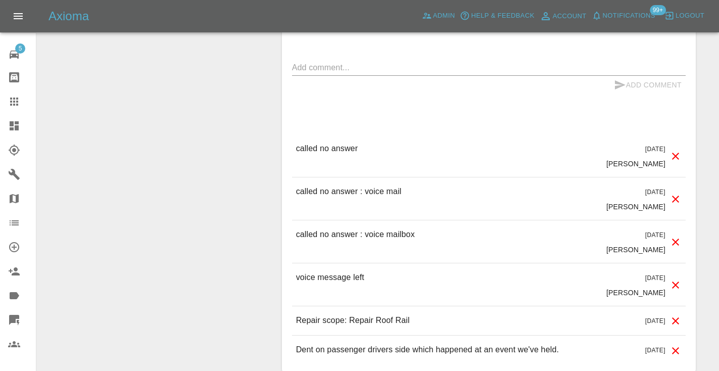
scroll to position [898, 0]
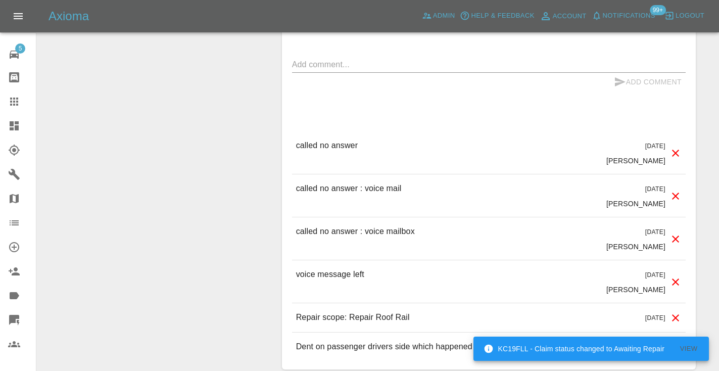
click at [366, 182] on p "called no answer : voice mail" at bounding box center [349, 188] width 106 height 12
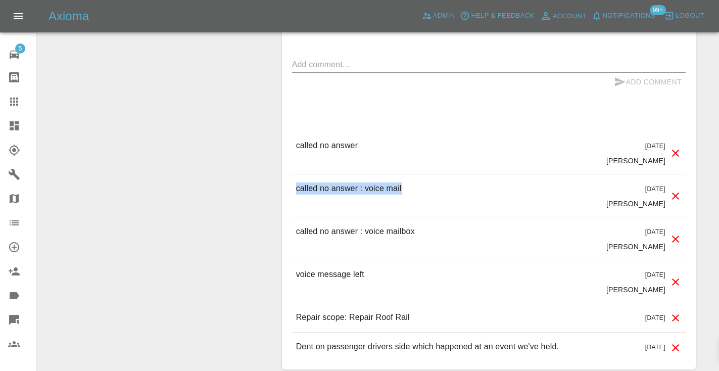
copy p "called no answer : voice mail"
click at [338, 59] on textarea at bounding box center [488, 65] width 393 height 12
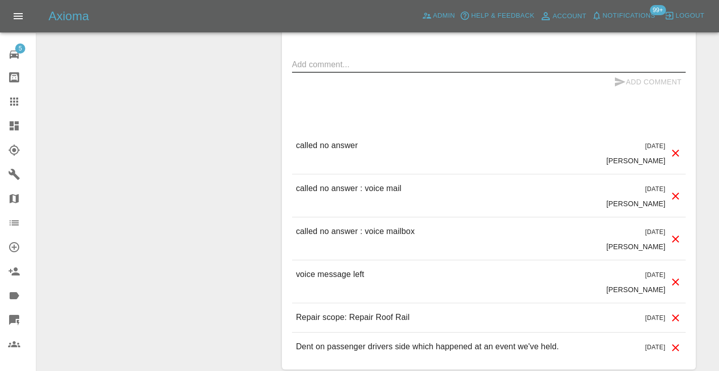
paste textarea "called no answer : voice mail"
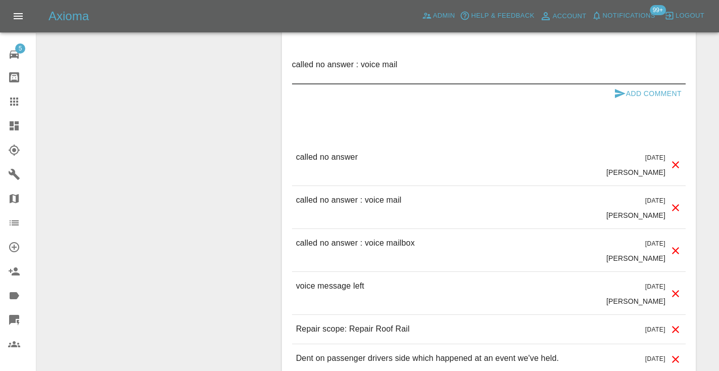
type textarea "called no answer : voice mail"
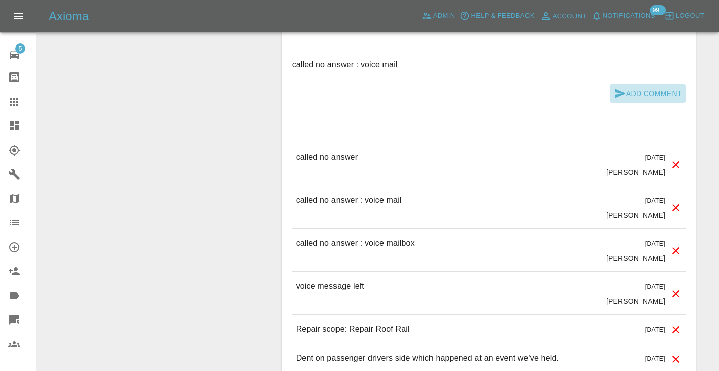
click at [624, 87] on icon "submit" at bounding box center [620, 93] width 12 height 12
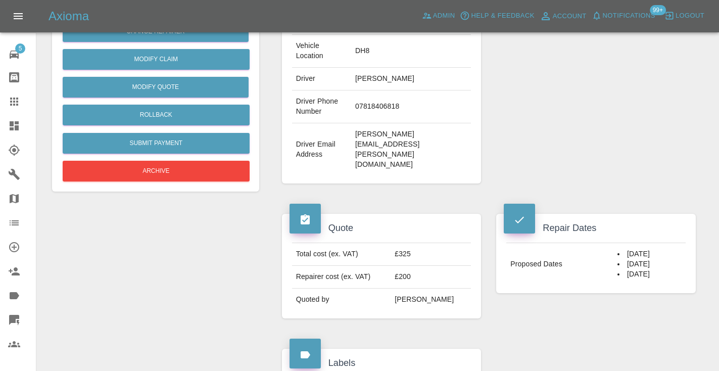
scroll to position [259, 0]
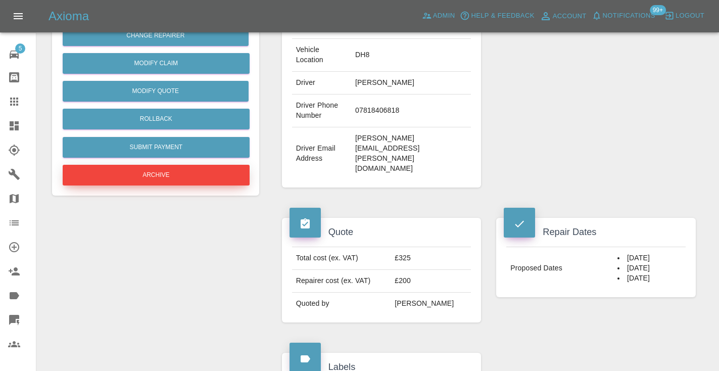
click at [191, 177] on button "Archive" at bounding box center [156, 175] width 187 height 21
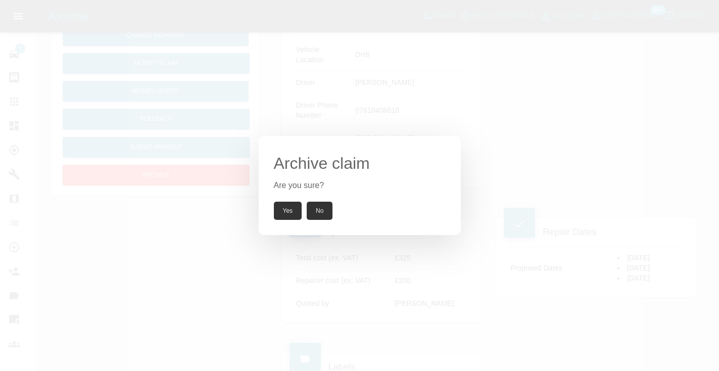
click at [289, 203] on button "Yes" at bounding box center [288, 211] width 28 height 18
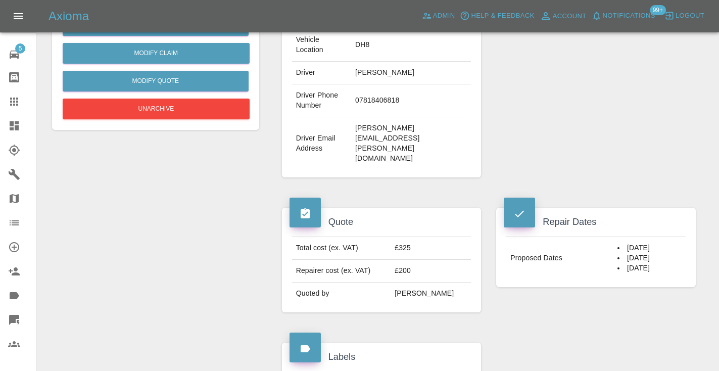
click at [17, 104] on icon at bounding box center [14, 101] width 8 height 8
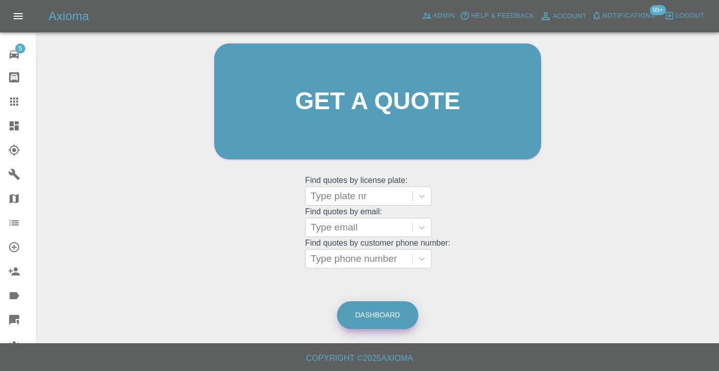
click at [380, 303] on link "Dashboard" at bounding box center [377, 315] width 81 height 28
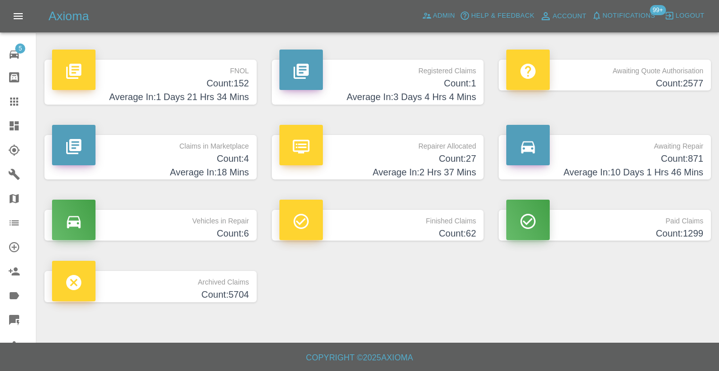
click at [652, 165] on h4 "Count: 871" at bounding box center [604, 159] width 197 height 14
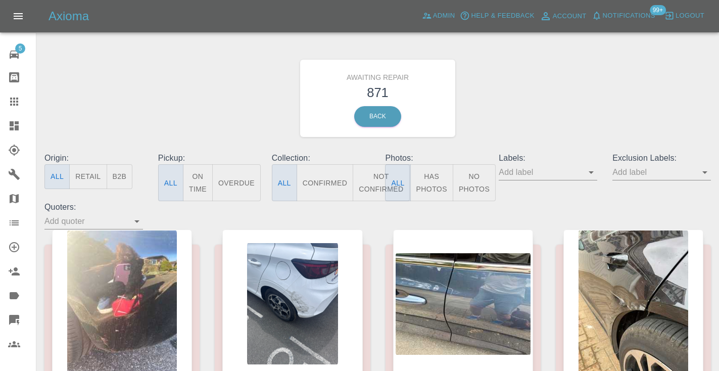
click at [373, 184] on button "Not Confirmed" at bounding box center [381, 182] width 57 height 37
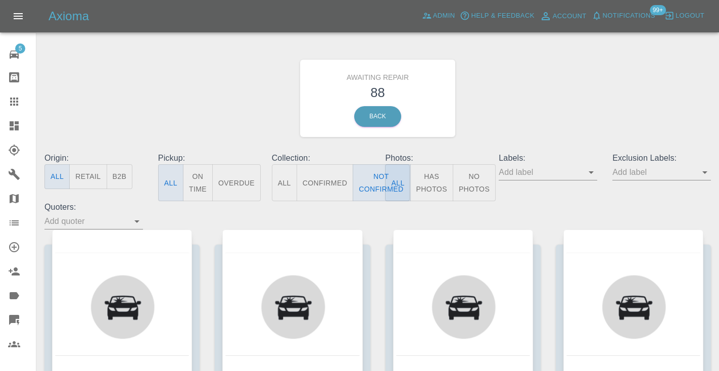
click at [533, 114] on div "Awaiting Repair 88 Back" at bounding box center [377, 98] width 681 height 108
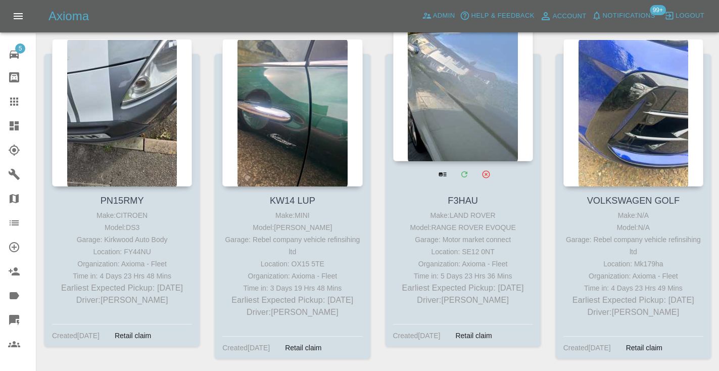
scroll to position [1525, 0]
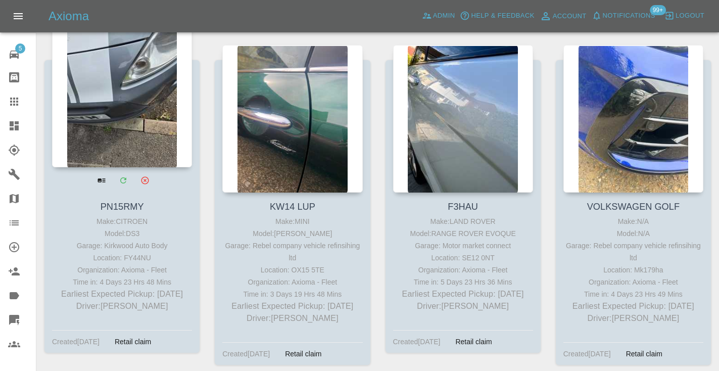
click at [143, 86] on div at bounding box center [122, 93] width 140 height 147
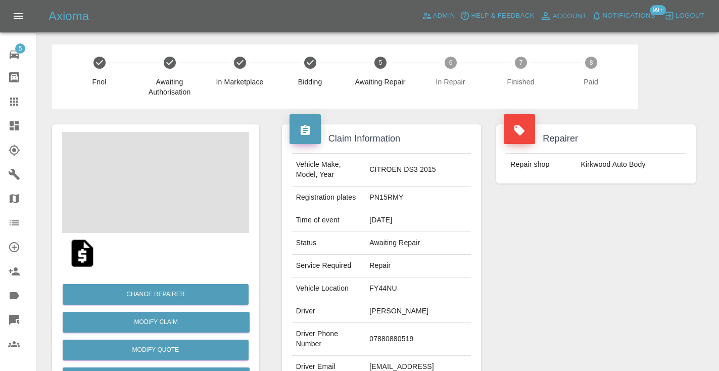
click at [427, 339] on td "07880880519" at bounding box center [418, 339] width 106 height 33
click at [424, 335] on td "07880880519" at bounding box center [418, 339] width 106 height 33
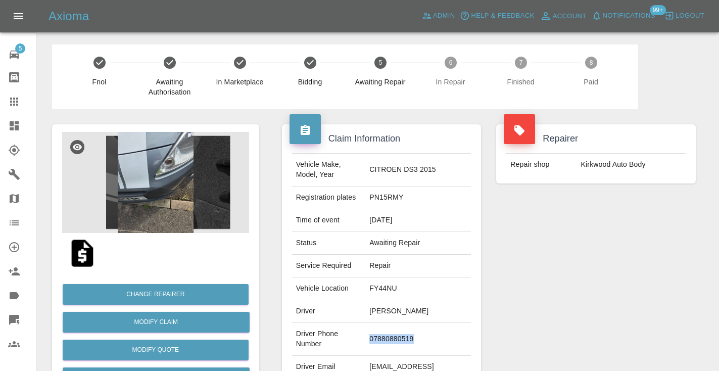
copy td "07880880519"
click at [568, 275] on div "Repairer Repair shop Kirkwood Auto Body" at bounding box center [595, 260] width 215 height 302
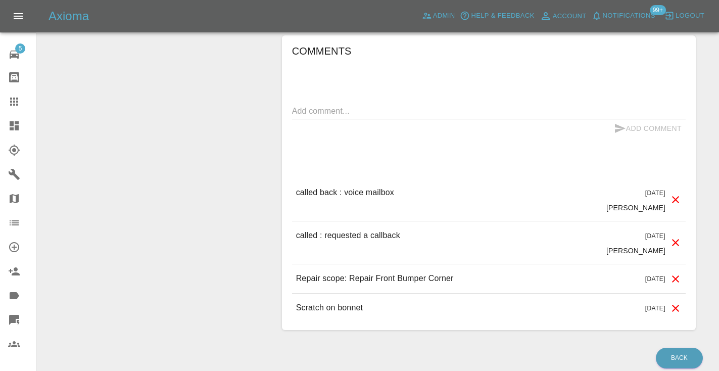
scroll to position [832, 0]
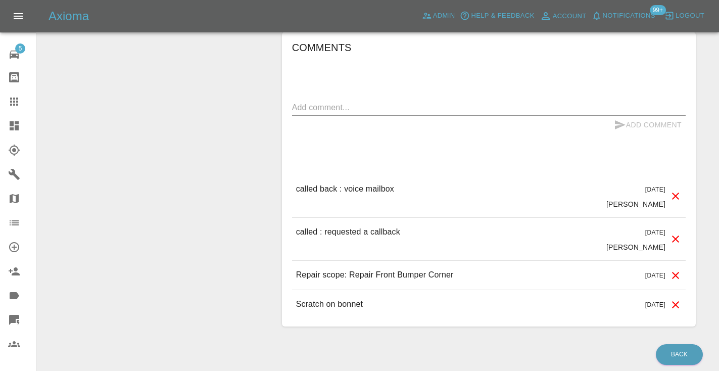
click at [316, 102] on textarea at bounding box center [488, 108] width 393 height 12
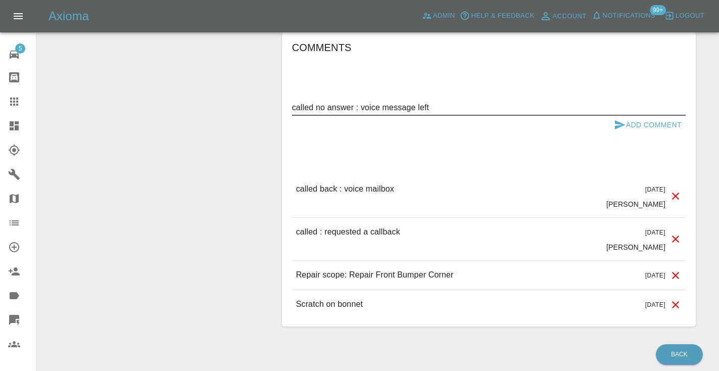
type textarea "called no answer : voice message left"
click at [615, 120] on icon "submit" at bounding box center [620, 124] width 11 height 9
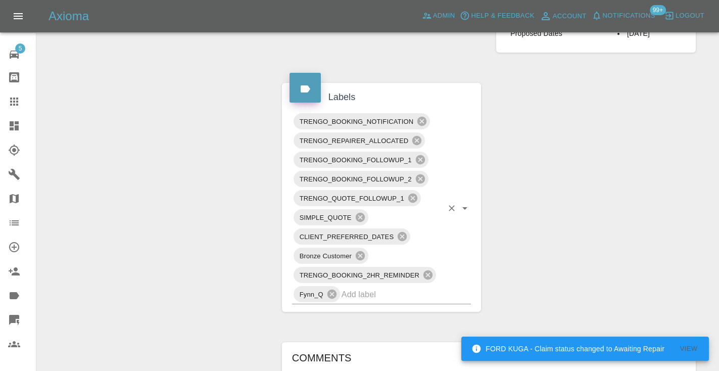
scroll to position [523, 0]
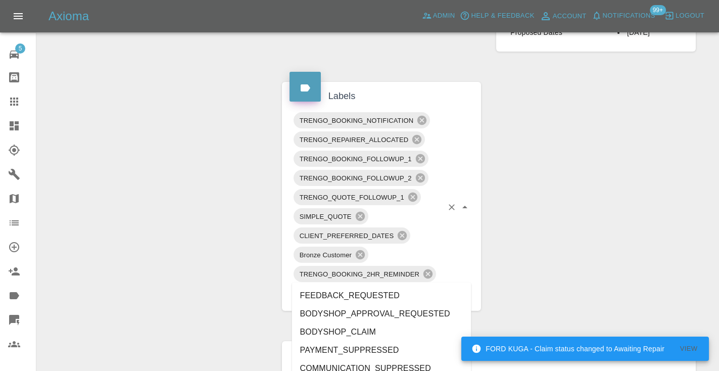
click at [366, 285] on input "text" at bounding box center [392, 293] width 102 height 16
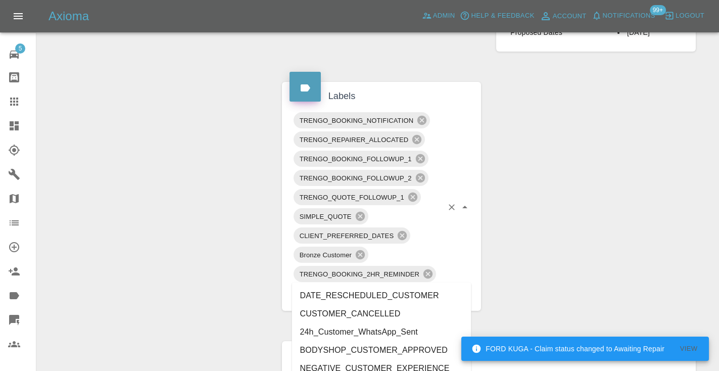
type input "cust"
click at [511, 260] on div "Claim Information Vehicle Make, Model, Year CITROEN DS3 2015 Registration plate…" at bounding box center [488, 140] width 429 height 1108
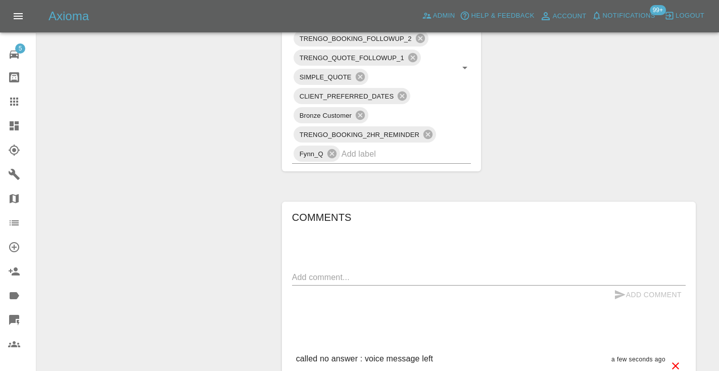
scroll to position [664, 0]
click at [358, 144] on input "text" at bounding box center [392, 152] width 102 height 16
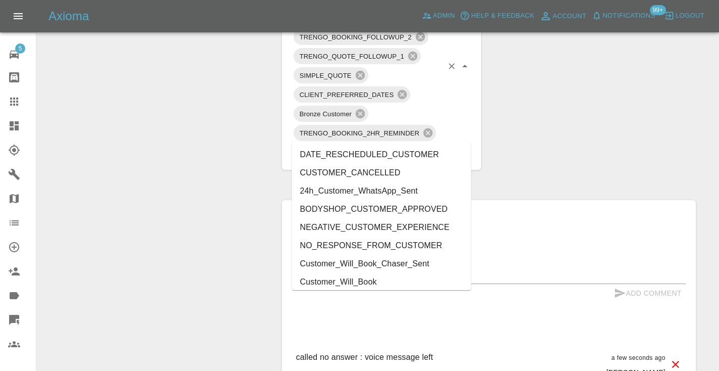
type input "cust"
click at [388, 279] on li "Customer_Will_Book" at bounding box center [381, 282] width 179 height 18
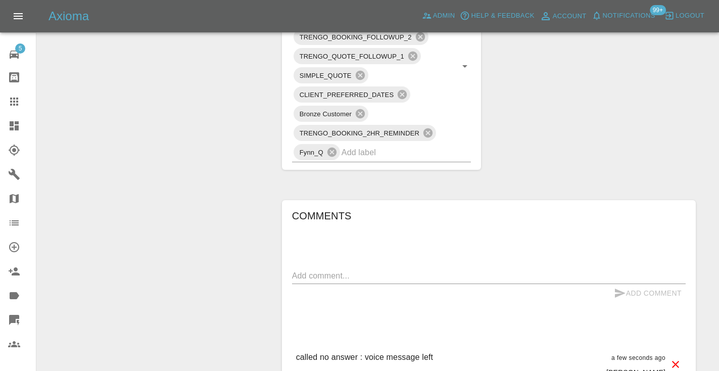
click at [22, 102] on div at bounding box center [22, 101] width 28 height 12
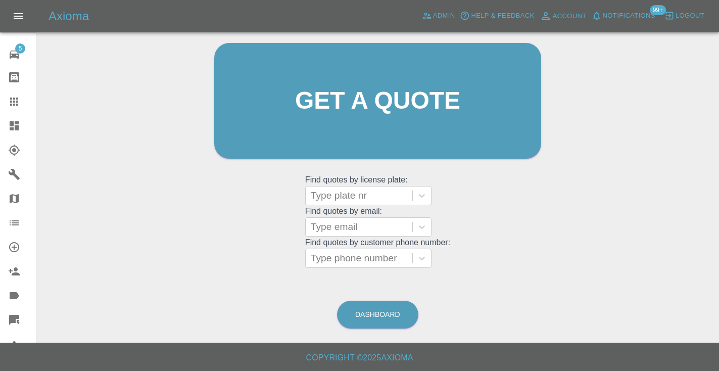
scroll to position [102, 0]
click at [387, 316] on link "Dashboard" at bounding box center [377, 315] width 81 height 28
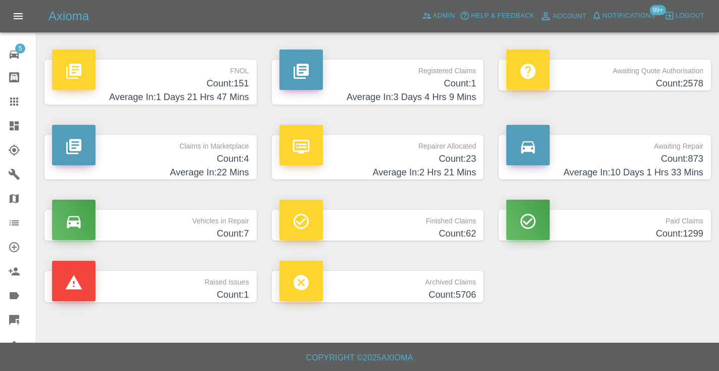
drag, startPoint x: 556, startPoint y: 31, endPoint x: 442, endPoint y: 320, distance: 310.2
click at [442, 320] on main "FNOL Count: 151 Average In: 1 Days 21 Hrs 47 Mins Registered Claims Count: 1 Av…" at bounding box center [359, 171] width 719 height 342
click at [694, 167] on h4 "Average In: 10 Days 1 Hrs 33 Mins" at bounding box center [604, 173] width 197 height 14
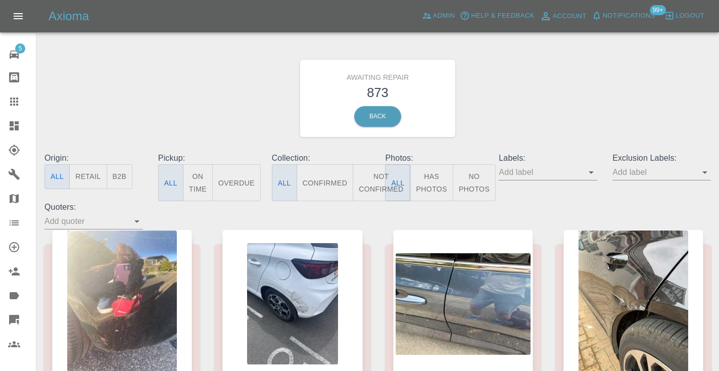
click at [362, 183] on button "Not Confirmed" at bounding box center [381, 182] width 57 height 37
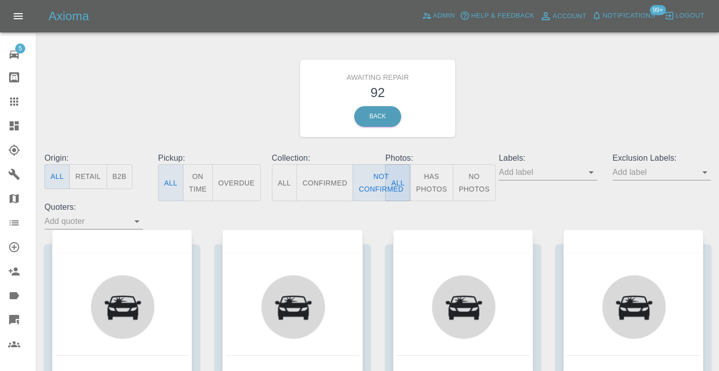
click at [516, 101] on div "Awaiting Repair 92 Back" at bounding box center [377, 98] width 681 height 108
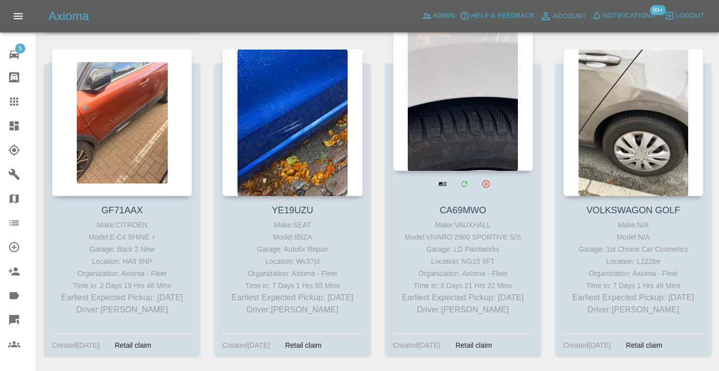
scroll to position [857, 0]
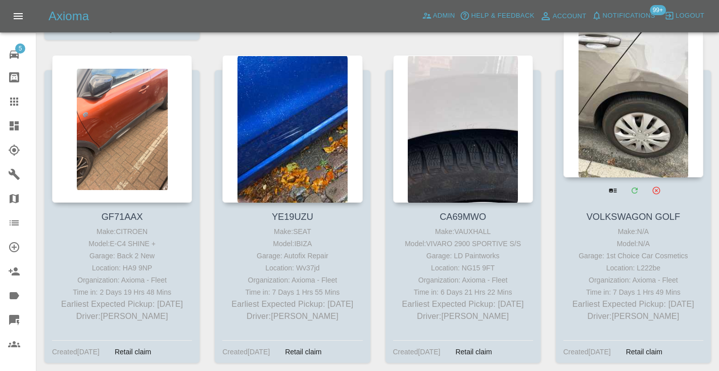
click at [638, 111] on div at bounding box center [633, 103] width 140 height 147
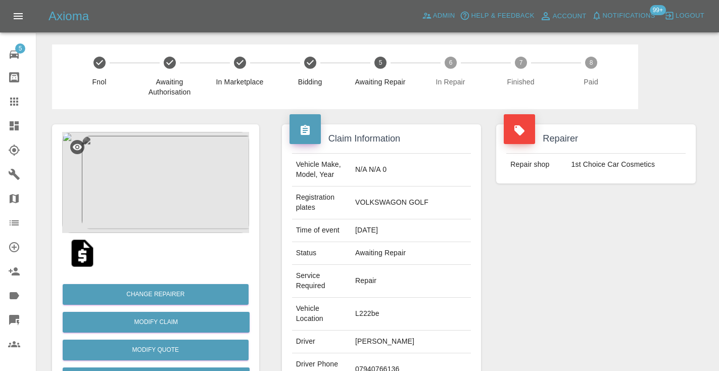
click at [389, 353] on td "07940766136" at bounding box center [411, 369] width 120 height 33
copy td "07940766136"
click at [527, 281] on div "Repairer Repair shop 1st Choice Car Cosmetics" at bounding box center [595, 285] width 215 height 352
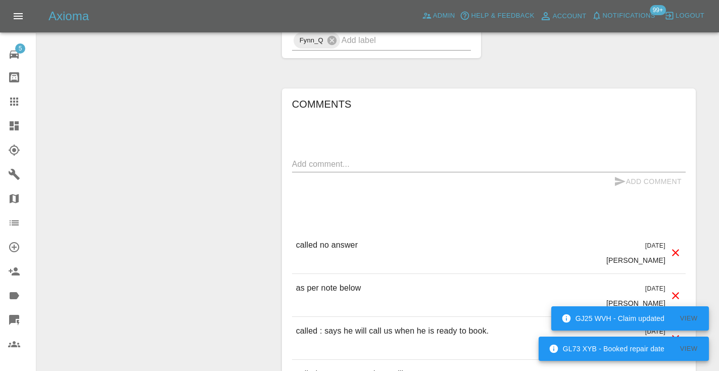
scroll to position [850, 0]
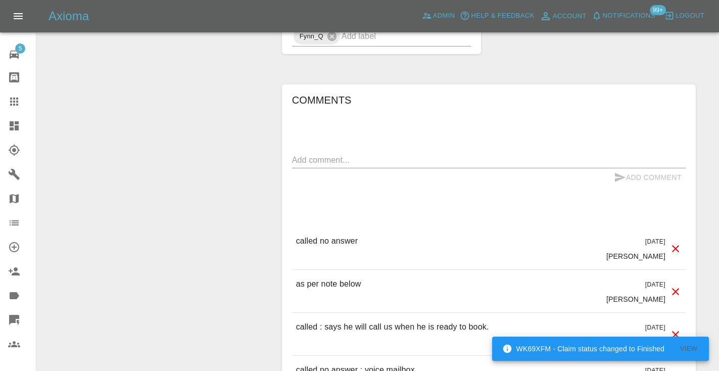
click at [350, 154] on textarea at bounding box center [488, 160] width 393 height 12
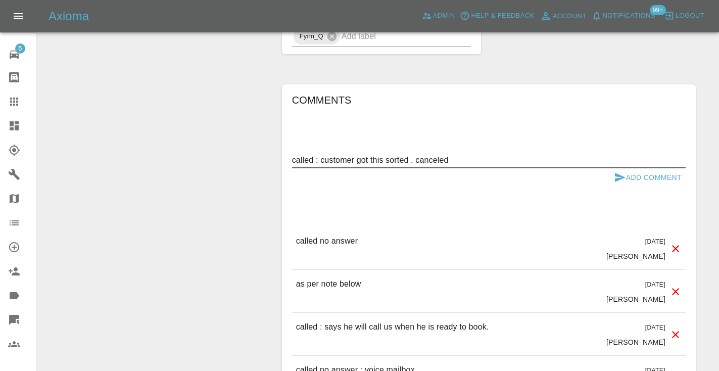
type textarea "called : customer got this sorted . canceled"
click at [615, 168] on button "Add Comment" at bounding box center [648, 177] width 76 height 19
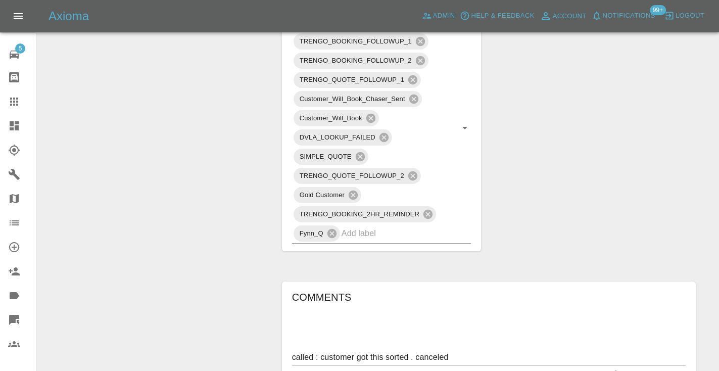
scroll to position [638, 0]
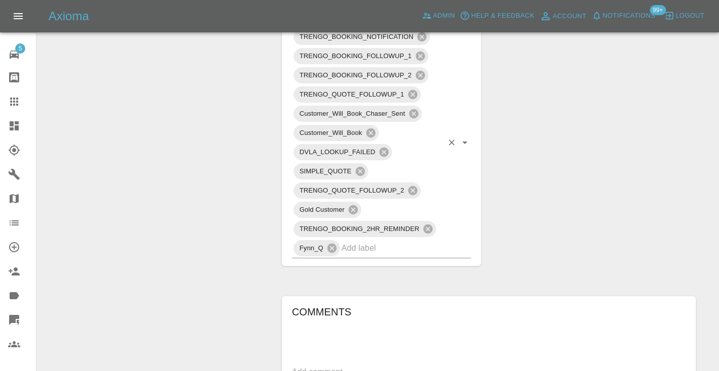
click at [370, 240] on input "text" at bounding box center [392, 248] width 102 height 16
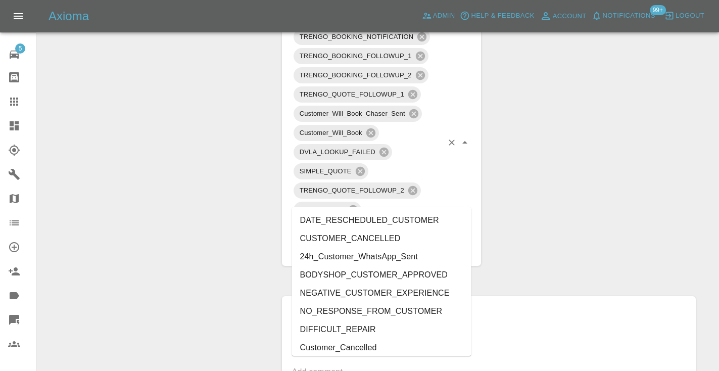
type input "cust"
click at [365, 325] on li "Customer_Cancelled" at bounding box center [381, 329] width 179 height 18
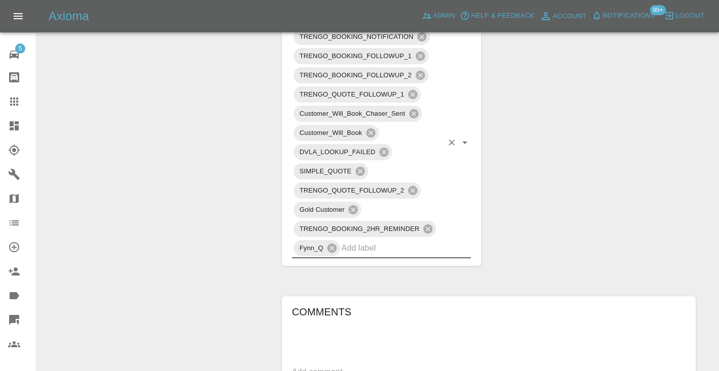
click at [252, 164] on div "Change Repairer Modify Claim Modify Quote Rollback Submit Payment Archive" at bounding box center [155, 153] width 222 height 1364
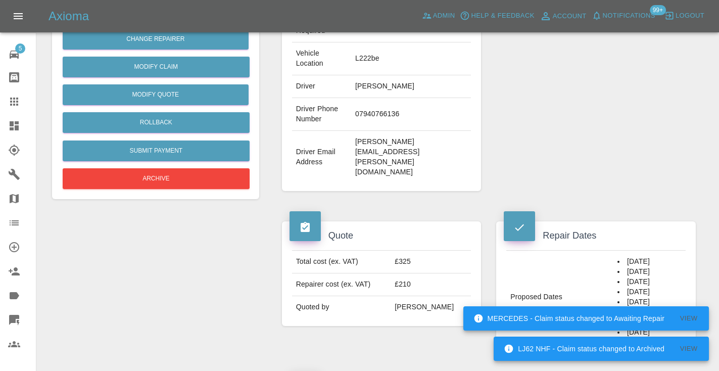
scroll to position [240, 0]
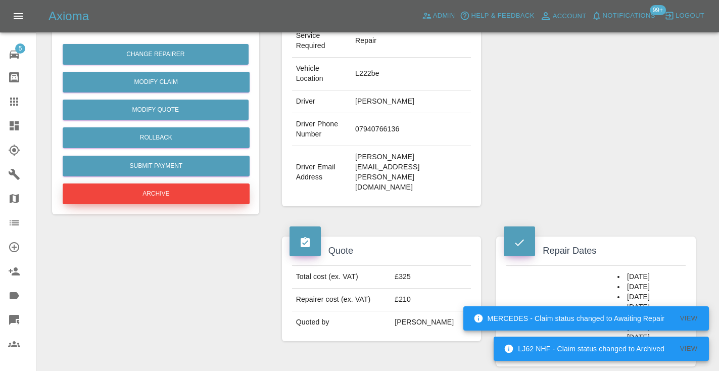
click at [207, 190] on button "Archive" at bounding box center [156, 193] width 187 height 21
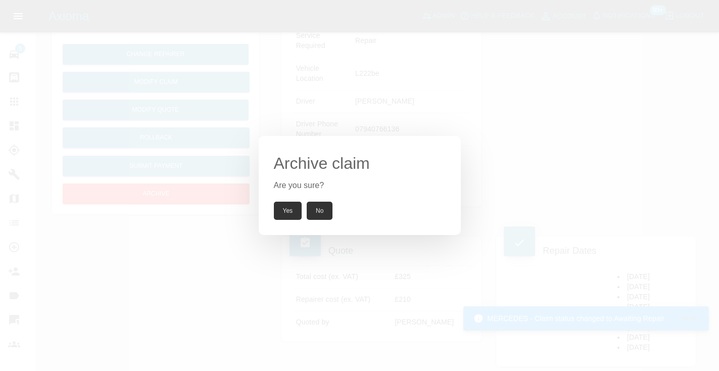
click at [279, 210] on button "Yes" at bounding box center [288, 211] width 28 height 18
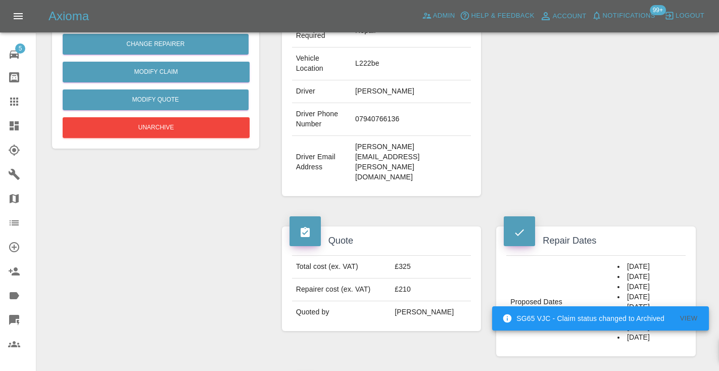
click at [282, 266] on div "Total cost (ex. VAT) £325 Repairer cost (ex. VAT) £210 Quoted by [PERSON_NAME]" at bounding box center [382, 288] width 200 height 83
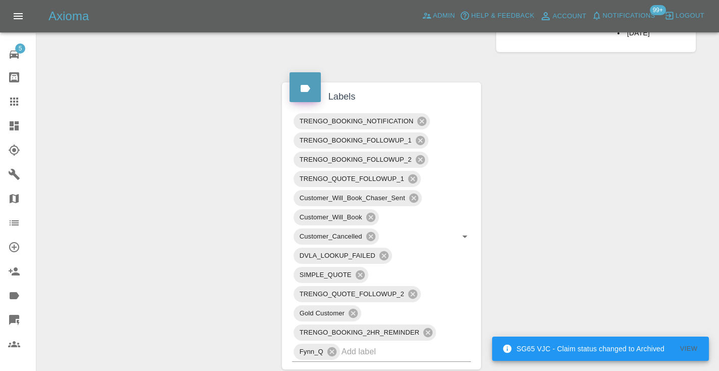
scroll to position [559, 0]
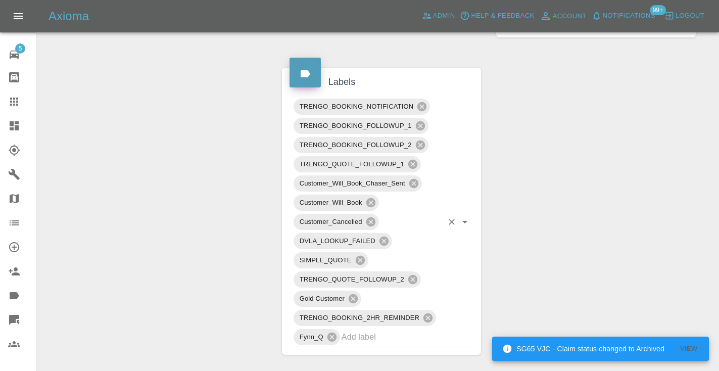
click at [401, 329] on input "text" at bounding box center [392, 337] width 102 height 16
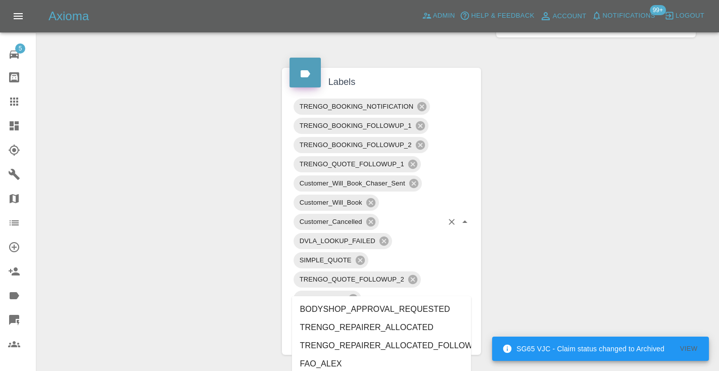
type input "alt"
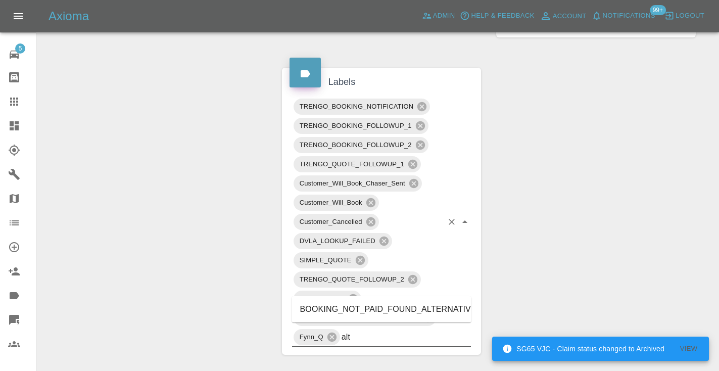
click at [420, 306] on li "BOOKING_NOT_PAID_FOUND_ALTERNATIVE" at bounding box center [381, 309] width 179 height 18
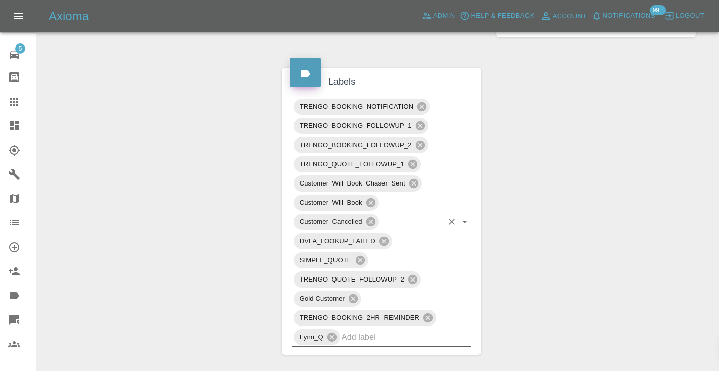
click at [142, 87] on div "Change Repairer Modify Claim Modify Quote Unarchive" at bounding box center [155, 231] width 222 height 1383
click at [21, 98] on div at bounding box center [22, 101] width 28 height 12
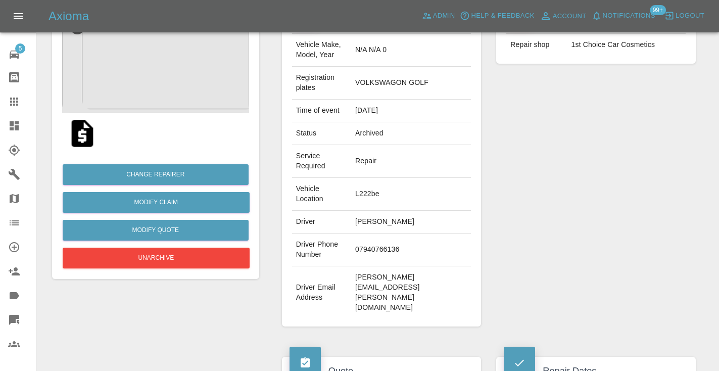
scroll to position [102, 0]
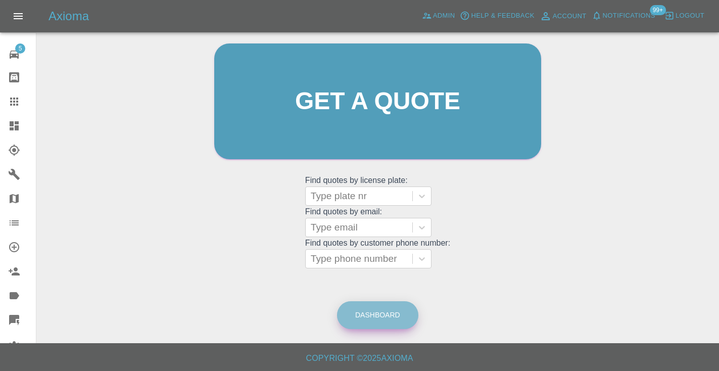
click at [396, 317] on link "Dashboard" at bounding box center [377, 315] width 81 height 28
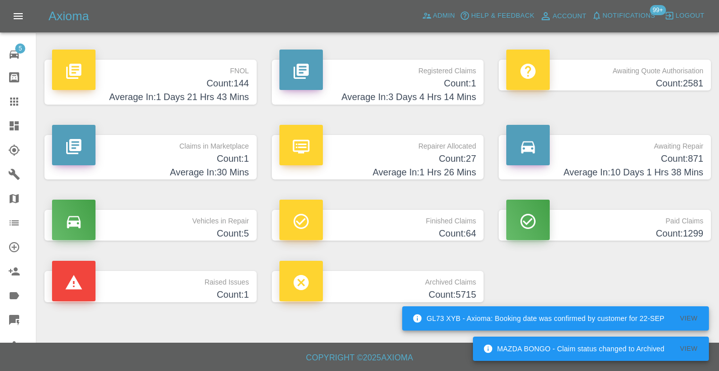
click at [681, 158] on h4 "Count: 871" at bounding box center [604, 159] width 197 height 14
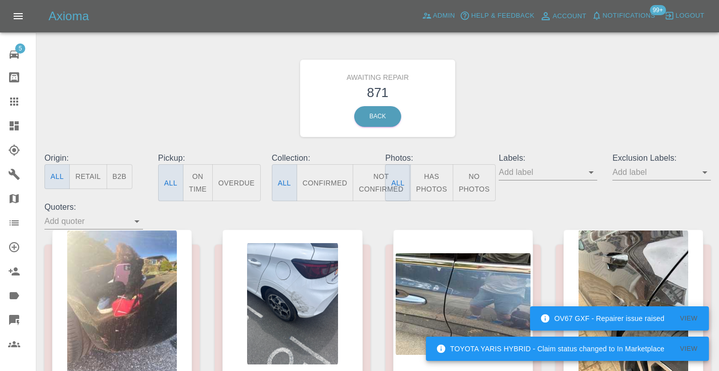
click at [369, 181] on button "Not Confirmed" at bounding box center [381, 182] width 57 height 37
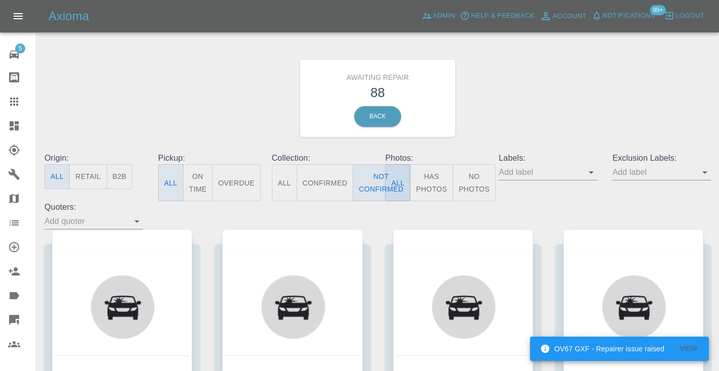
click at [609, 81] on div "Awaiting Repair 88 Back" at bounding box center [377, 98] width 681 height 108
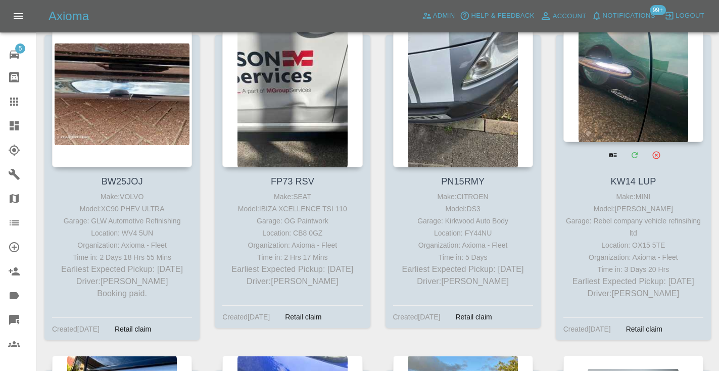
scroll to position [1213, 0]
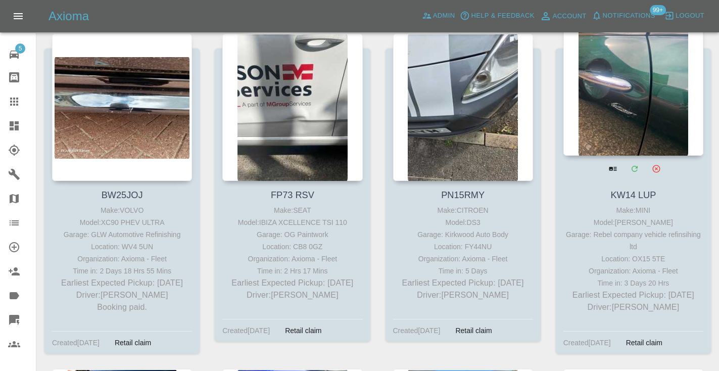
click at [651, 91] on div at bounding box center [633, 81] width 140 height 147
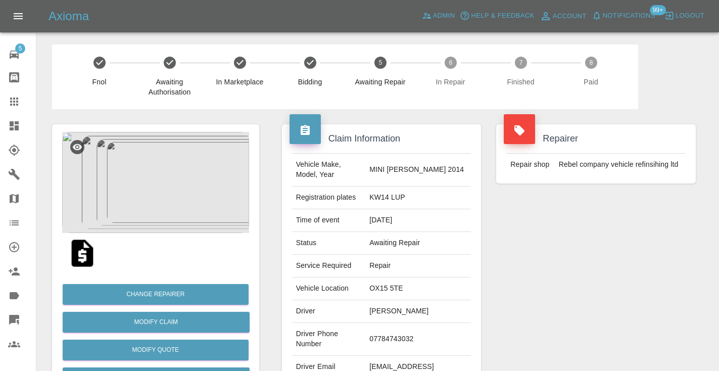
click at [403, 334] on td "07784743032" at bounding box center [418, 339] width 106 height 33
copy td "07784743032"
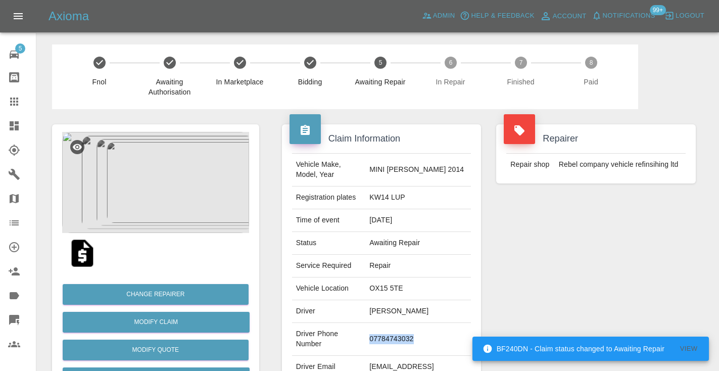
click at [564, 240] on div "Repairer Repair shop Rebel company vehicle refinsihing ltd" at bounding box center [595, 260] width 215 height 302
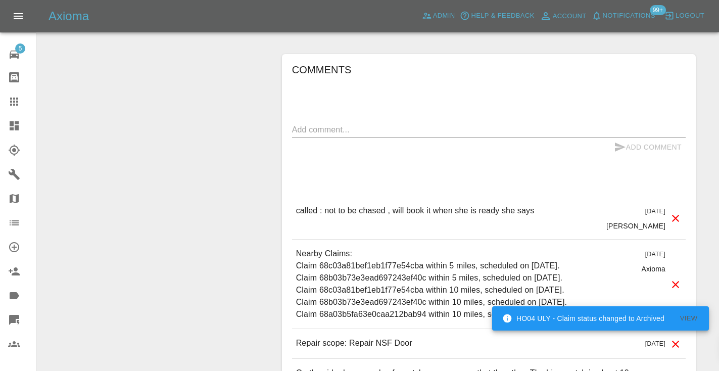
scroll to position [781, 0]
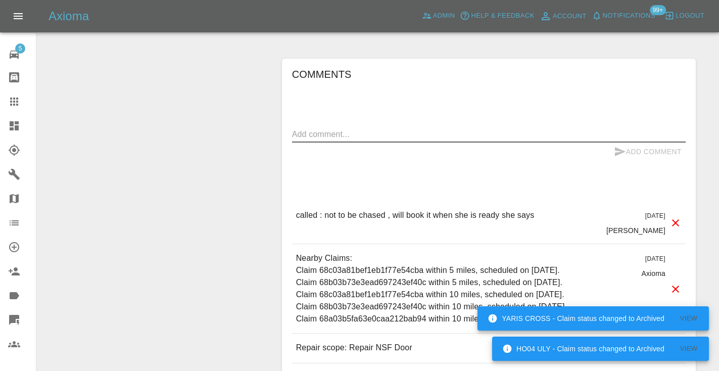
click at [317, 128] on textarea at bounding box center [488, 134] width 393 height 12
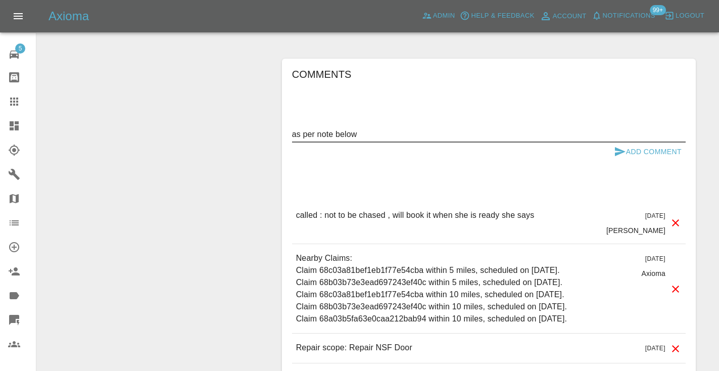
type textarea "as per note below"
click at [633, 142] on button "Add Comment" at bounding box center [648, 151] width 76 height 19
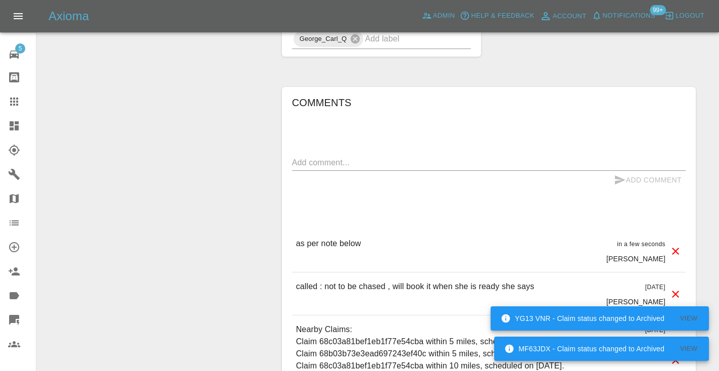
scroll to position [758, 0]
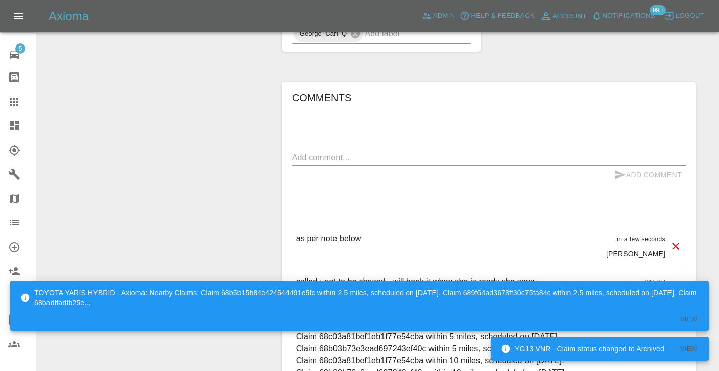
click at [11, 104] on icon at bounding box center [14, 101] width 8 height 8
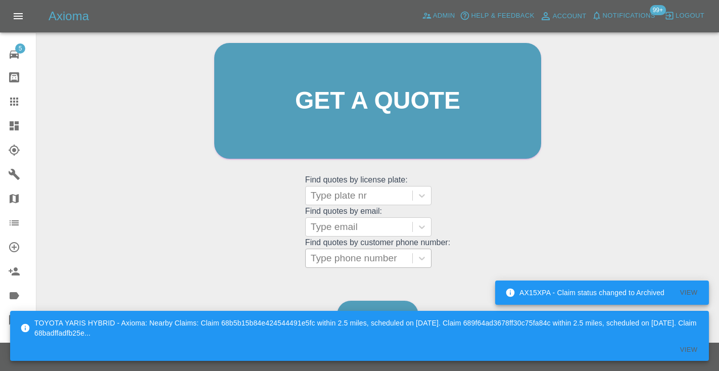
scroll to position [102, 0]
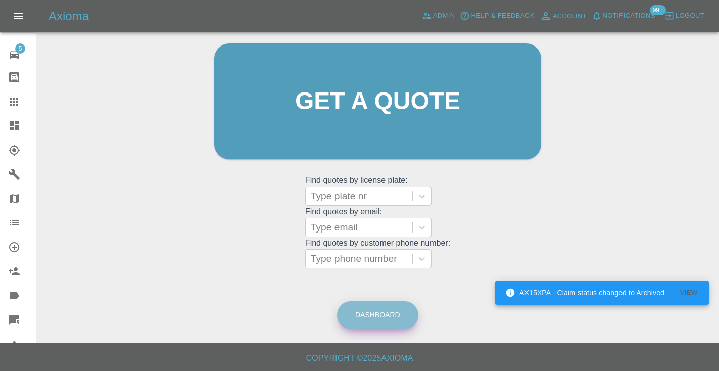
click at [379, 303] on link "Dashboard" at bounding box center [377, 315] width 81 height 28
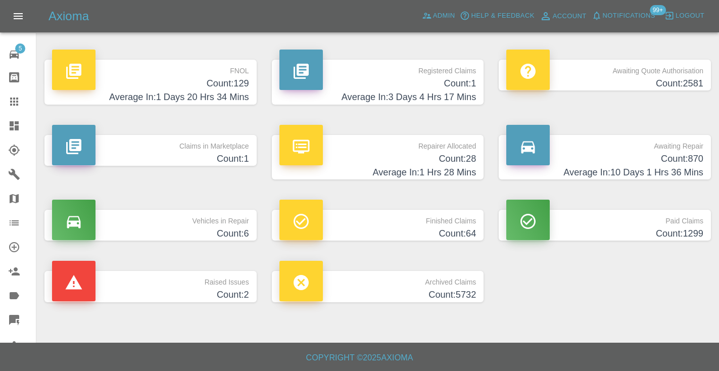
click at [688, 164] on h4 "Count: 870" at bounding box center [604, 159] width 197 height 14
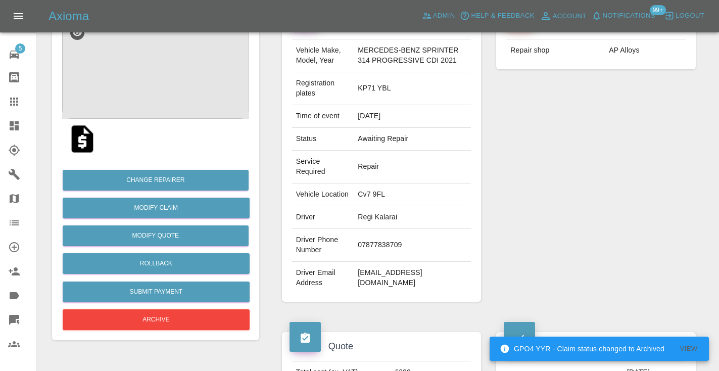
scroll to position [114, 0]
click at [373, 254] on td "07877838709" at bounding box center [412, 245] width 117 height 33
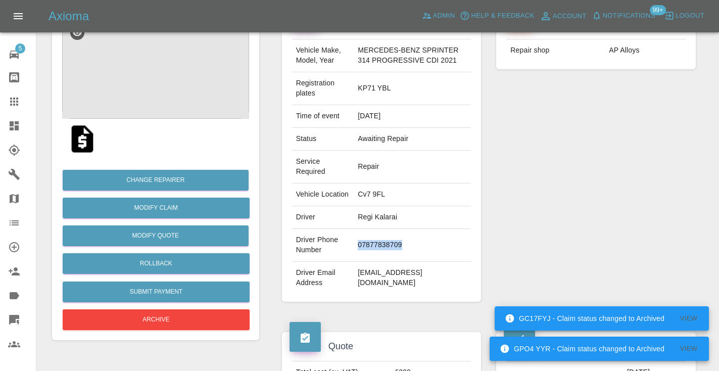
copy td "07877838709"
click at [652, 172] on div "Repairer Repair shop AP Alloys" at bounding box center [595, 156] width 215 height 322
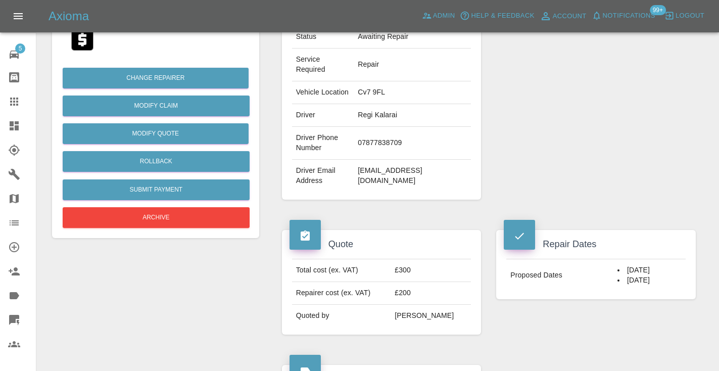
scroll to position [224, 0]
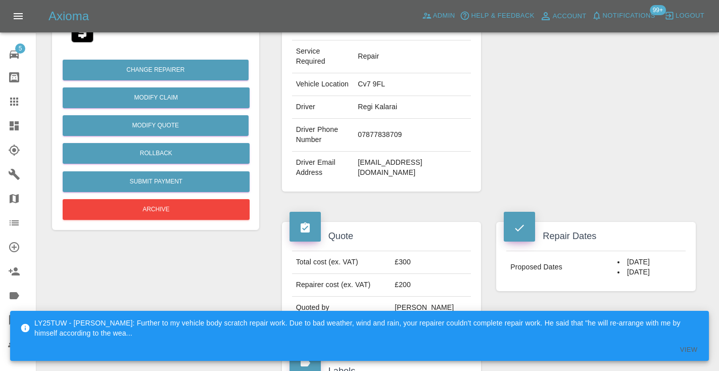
click at [12, 102] on icon at bounding box center [14, 101] width 8 height 8
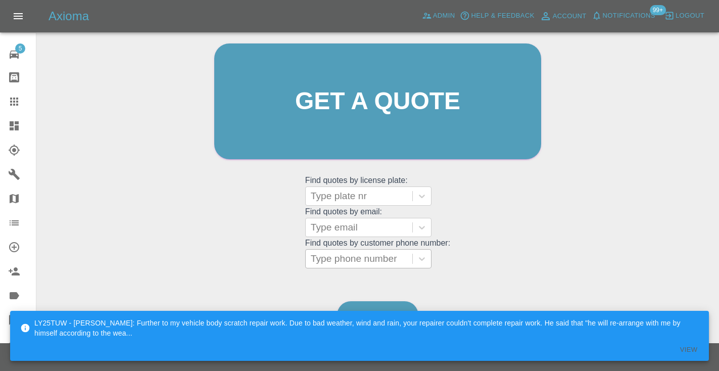
click at [375, 260] on div "Type phone number" at bounding box center [359, 259] width 96 height 12
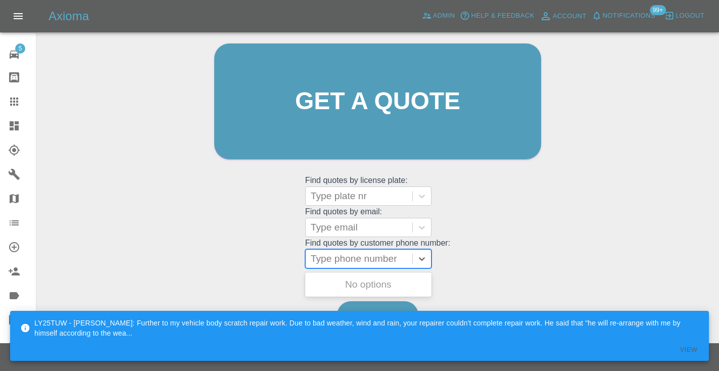
paste input "07852195809"
type input "07852195809"
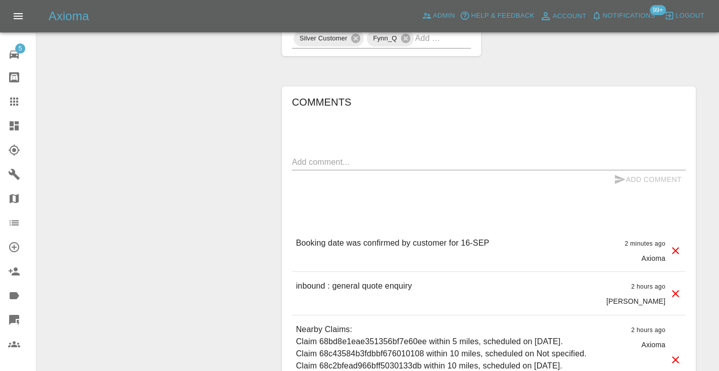
scroll to position [754, 0]
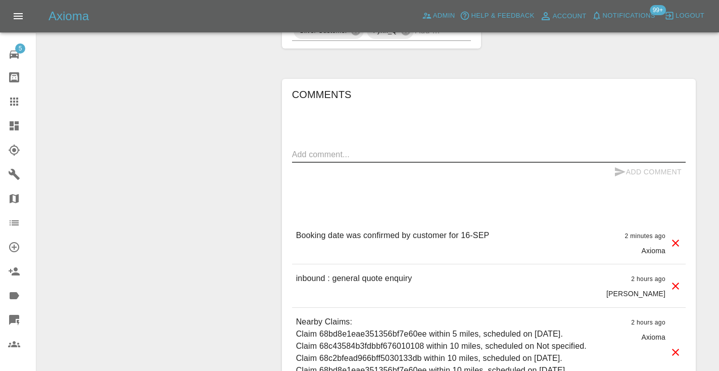
click at [322, 160] on textarea at bounding box center [488, 154] width 393 height 12
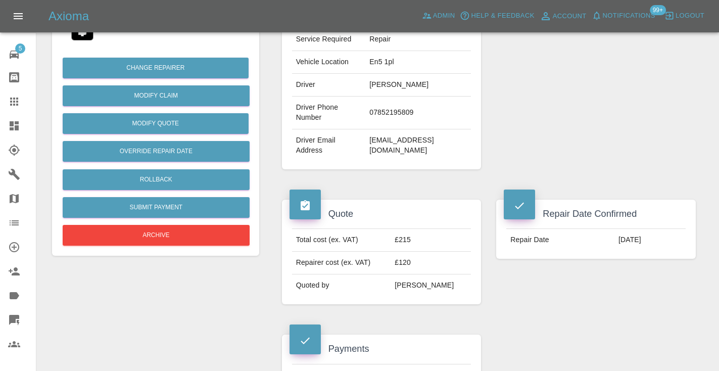
scroll to position [222, 0]
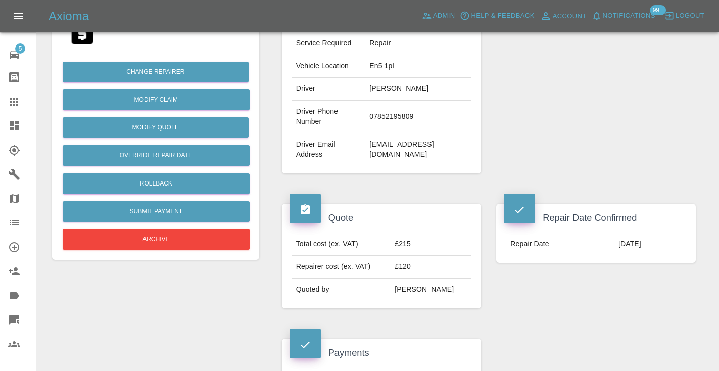
click at [9, 98] on icon at bounding box center [14, 101] width 12 height 12
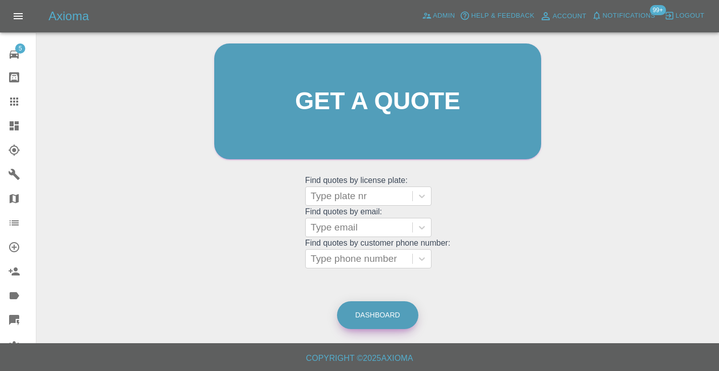
click at [392, 316] on link "Dashboard" at bounding box center [377, 315] width 81 height 28
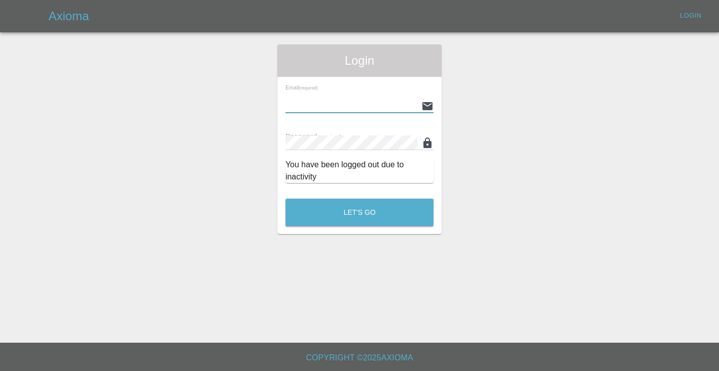
type input "[EMAIL_ADDRESS][DOMAIN_NAME]"
click at [359, 212] on button "Let's Go" at bounding box center [359, 212] width 148 height 28
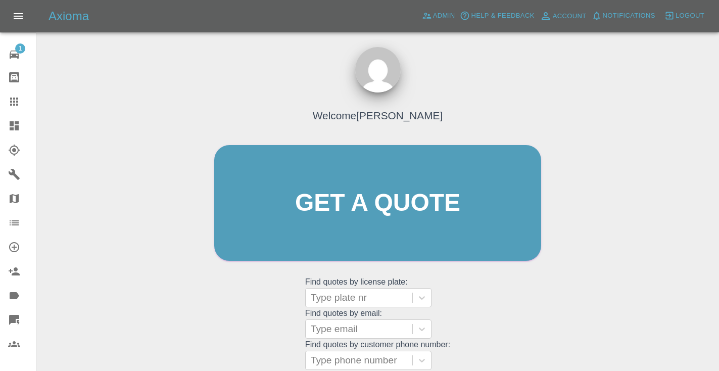
click at [498, 328] on div "Welcome [PERSON_NAME] Get a quote Get a quote Find quotes by license plate: Typ…" at bounding box center [378, 222] width 348 height 305
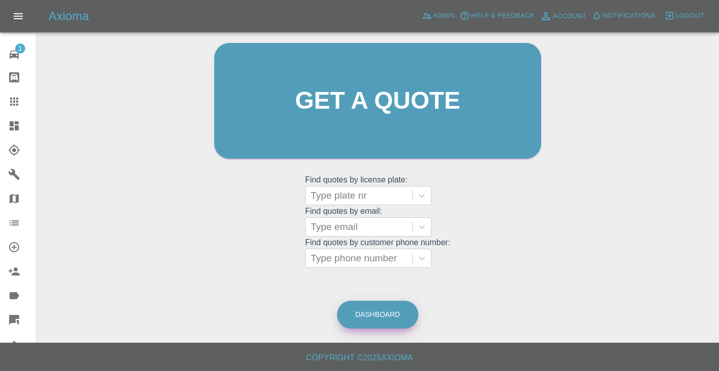
scroll to position [102, 0]
click at [354, 321] on link "Dashboard" at bounding box center [377, 315] width 81 height 28
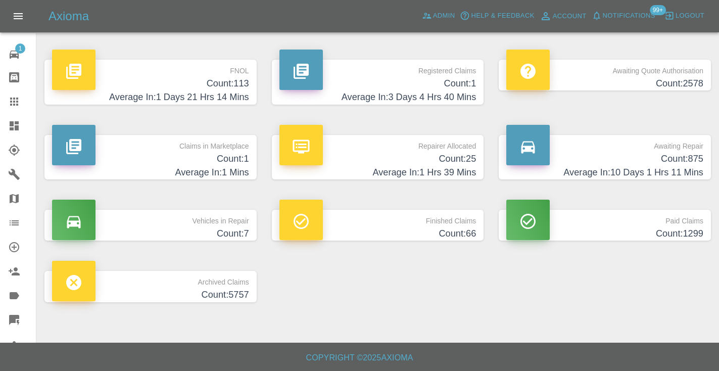
click at [675, 163] on h4 "Count: 875" at bounding box center [604, 159] width 197 height 14
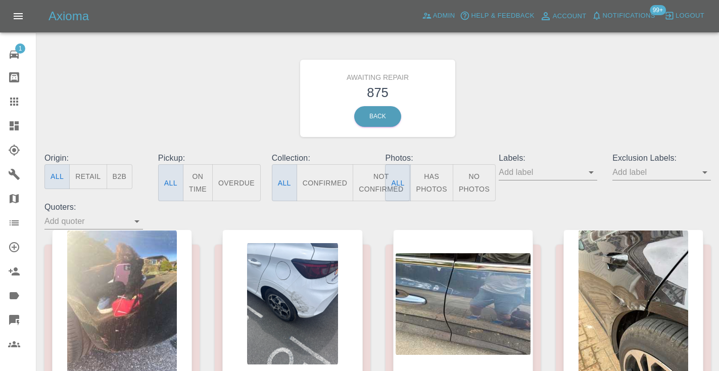
click at [373, 174] on button "Not Confirmed" at bounding box center [381, 182] width 57 height 37
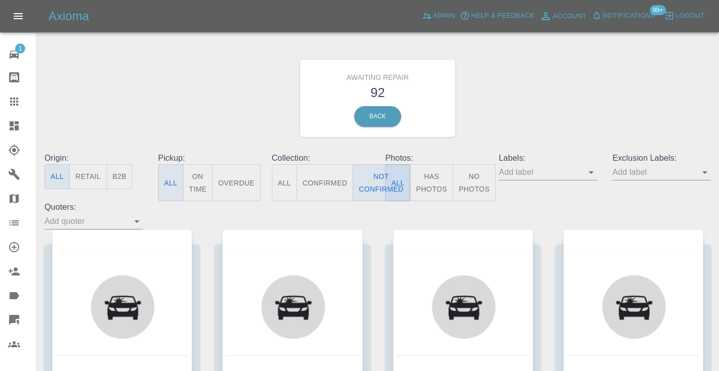
click at [635, 91] on div "Awaiting Repair 92 Back" at bounding box center [377, 98] width 681 height 108
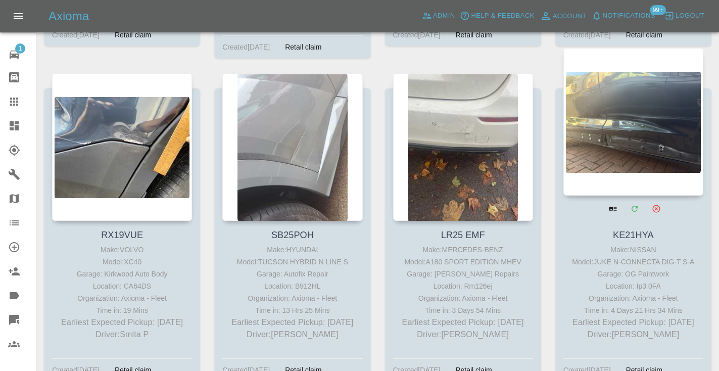
scroll to position [1843, 0]
click at [638, 110] on div at bounding box center [633, 121] width 140 height 147
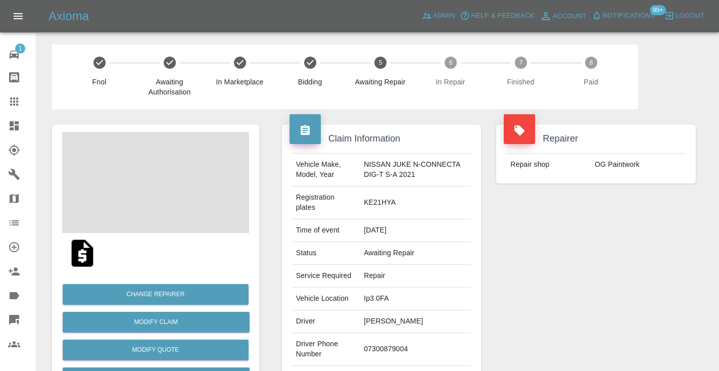
click at [382, 345] on td "07300879004" at bounding box center [415, 349] width 111 height 33
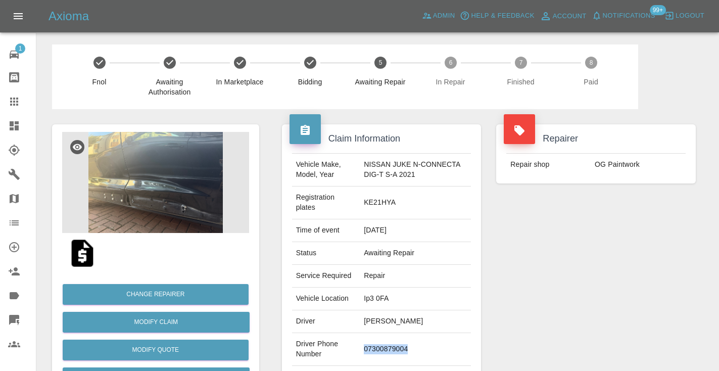
click at [382, 345] on td "07300879004" at bounding box center [415, 349] width 111 height 33
copy td "07300879004"
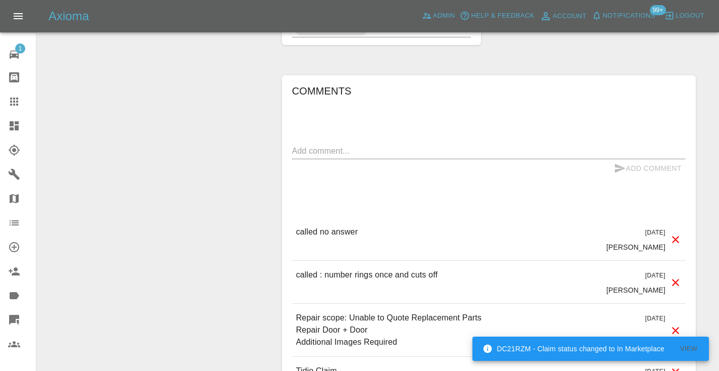
scroll to position [922, 0]
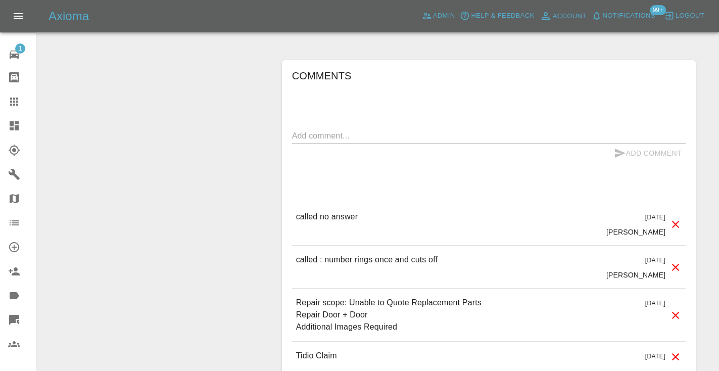
click at [346, 132] on textarea at bounding box center [488, 136] width 393 height 12
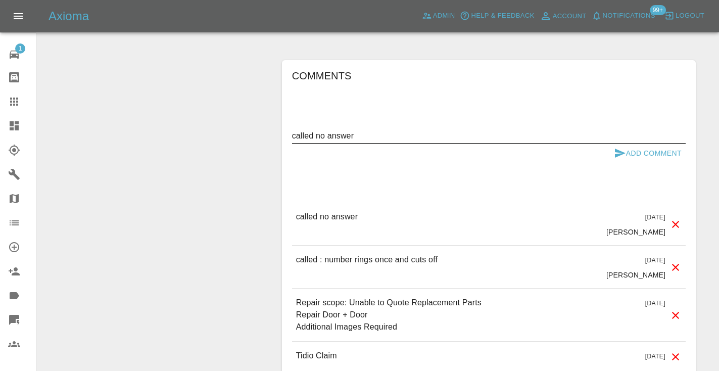
type textarea "called no answer"
click at [643, 155] on button "Add Comment" at bounding box center [648, 153] width 76 height 19
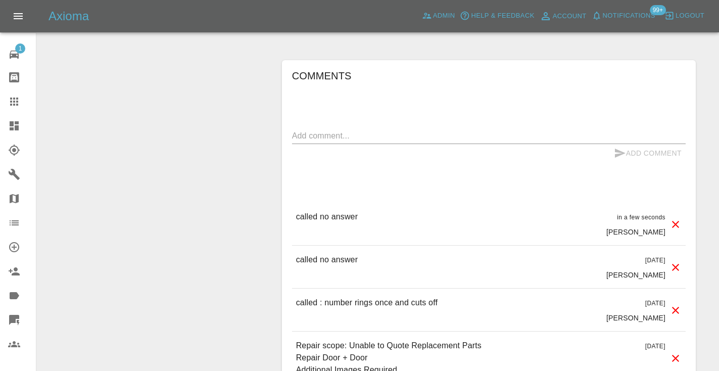
click at [20, 104] on div at bounding box center [22, 101] width 28 height 12
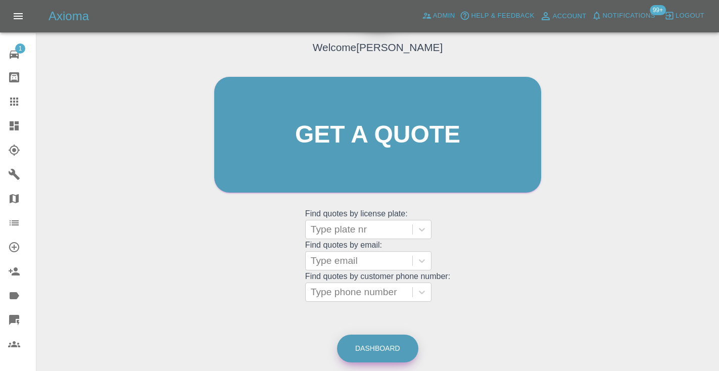
click at [365, 342] on link "Dashboard" at bounding box center [377, 348] width 81 height 28
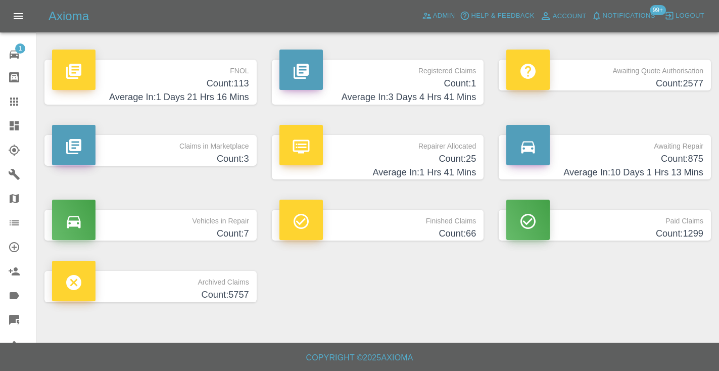
click at [648, 171] on h4 "Average In: 10 Days 1 Hrs 13 Mins" at bounding box center [604, 173] width 197 height 14
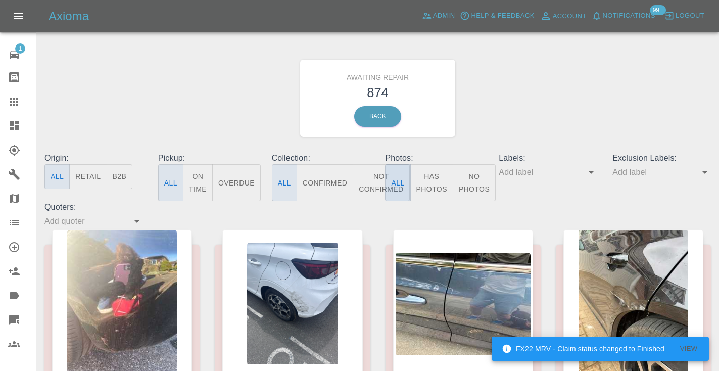
click at [385, 176] on button "All" at bounding box center [397, 182] width 25 height 37
click at [377, 176] on button "Not Confirmed" at bounding box center [381, 182] width 57 height 37
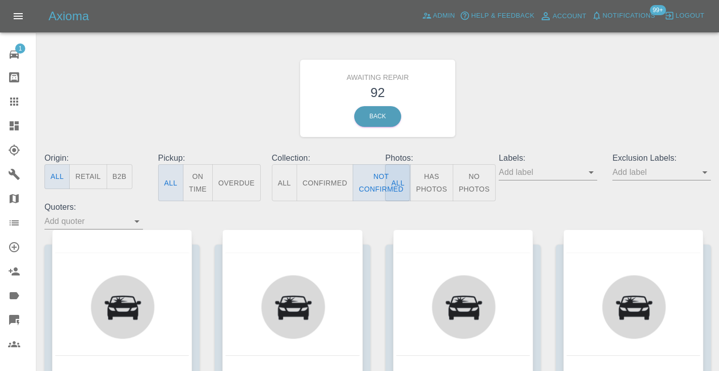
click at [560, 75] on div "Awaiting Repair 92 Back" at bounding box center [377, 98] width 681 height 108
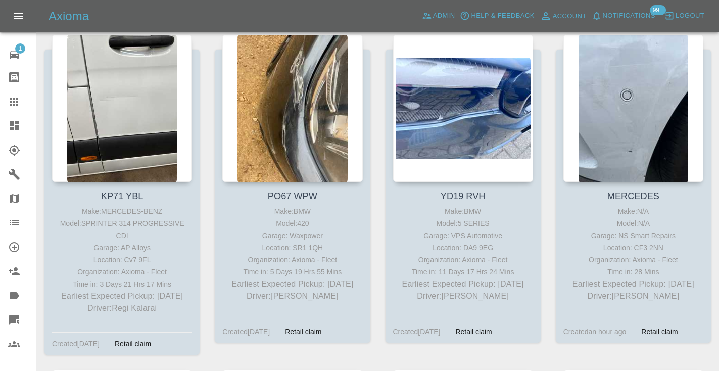
scroll to position [2213, 0]
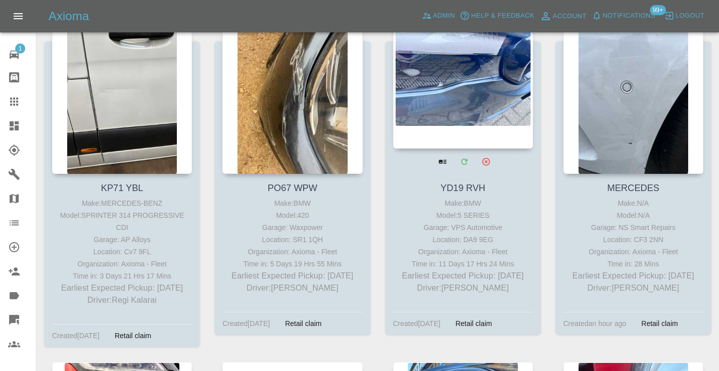
click at [450, 69] on div at bounding box center [463, 74] width 140 height 147
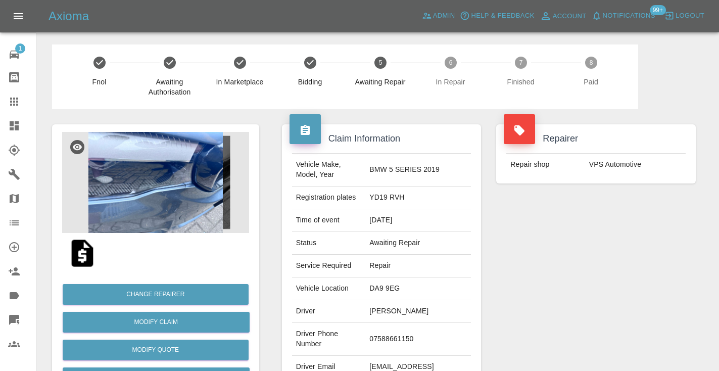
click at [396, 341] on td "07588661150" at bounding box center [418, 339] width 106 height 33
copy td "07588661150"
click at [588, 313] on div "Repairer Repair shop VPS Automotive" at bounding box center [595, 260] width 215 height 302
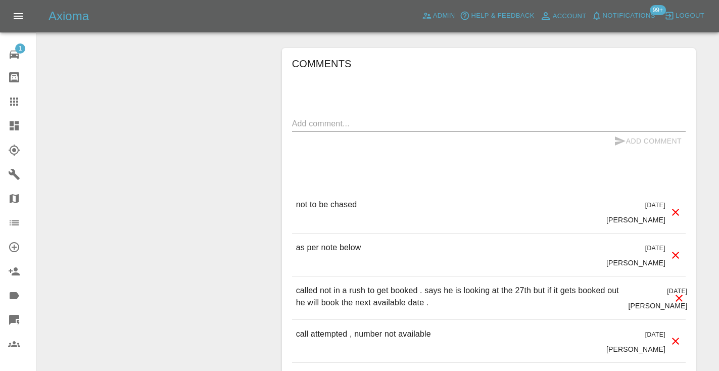
scroll to position [928, 0]
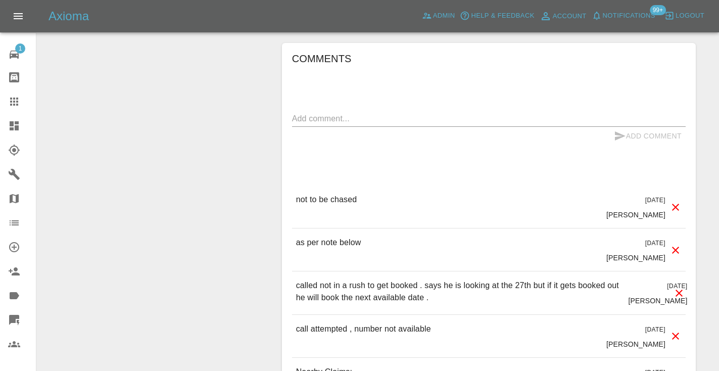
click at [311, 121] on textarea at bounding box center [488, 119] width 393 height 12
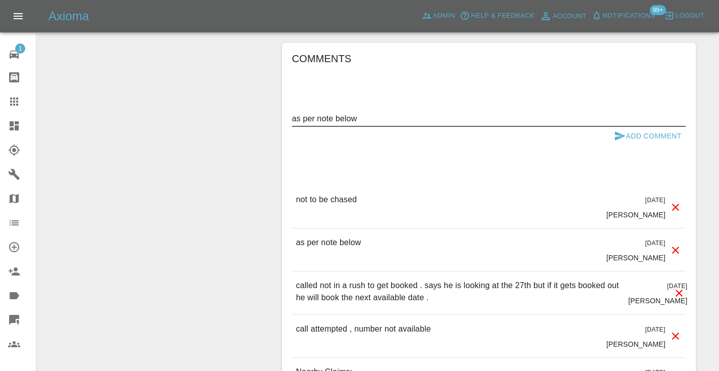
type textarea "as per note below"
click at [621, 136] on icon "submit" at bounding box center [620, 135] width 11 height 9
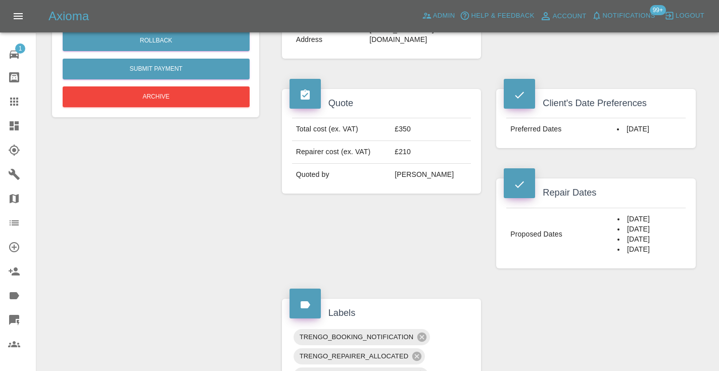
scroll to position [336, 0]
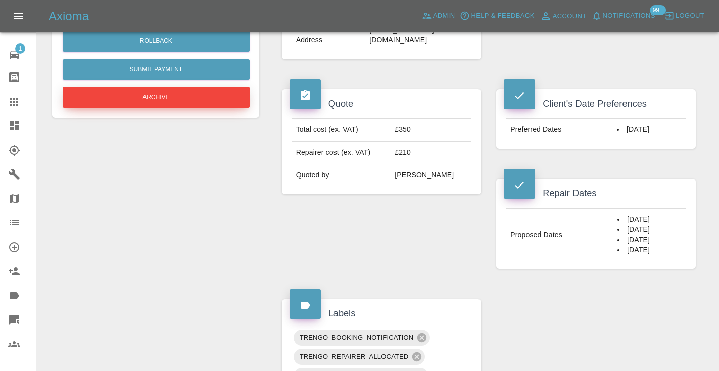
click at [216, 95] on button "Archive" at bounding box center [156, 97] width 187 height 21
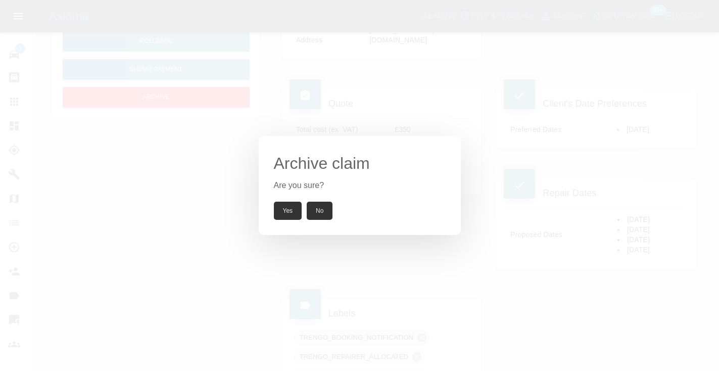
click at [277, 211] on button "Yes" at bounding box center [288, 211] width 28 height 18
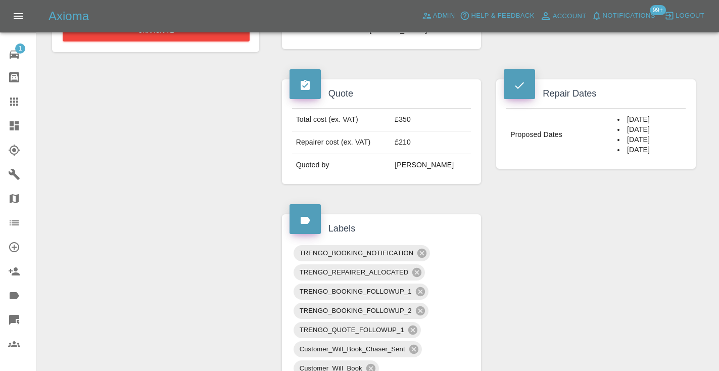
click at [19, 105] on icon at bounding box center [14, 101] width 12 height 12
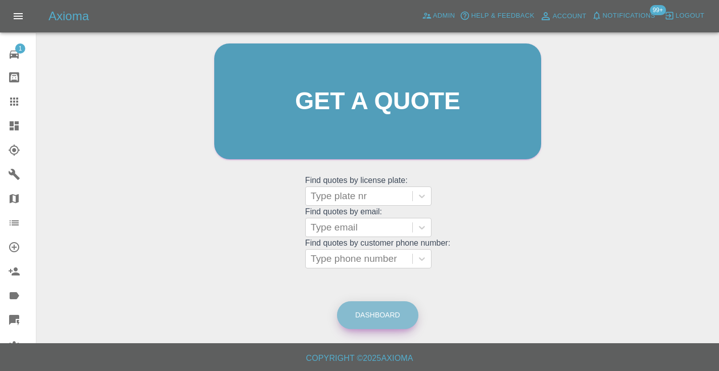
click at [378, 304] on link "Dashboard" at bounding box center [377, 315] width 81 height 28
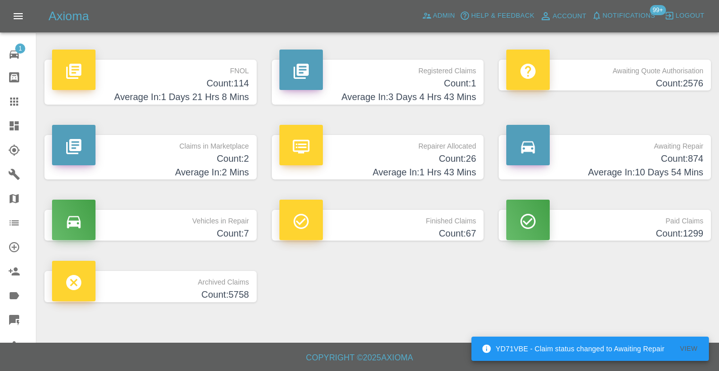
click at [685, 156] on h4 "Count: 874" at bounding box center [604, 159] width 197 height 14
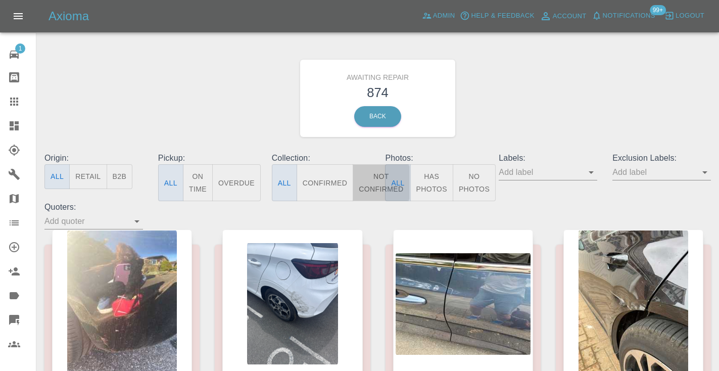
click at [372, 183] on button "Not Confirmed" at bounding box center [381, 182] width 57 height 37
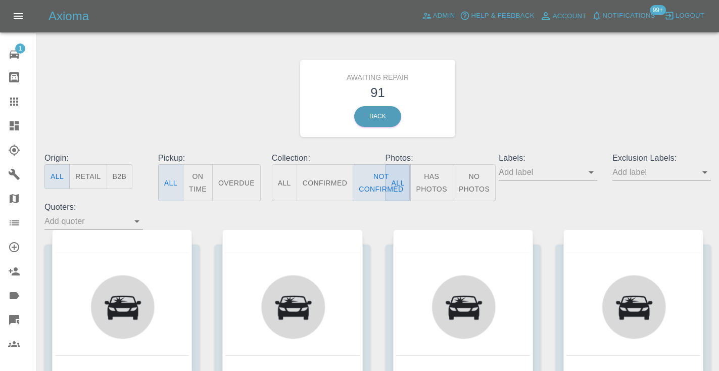
click at [527, 116] on div "Awaiting Repair 91 Back" at bounding box center [377, 98] width 681 height 108
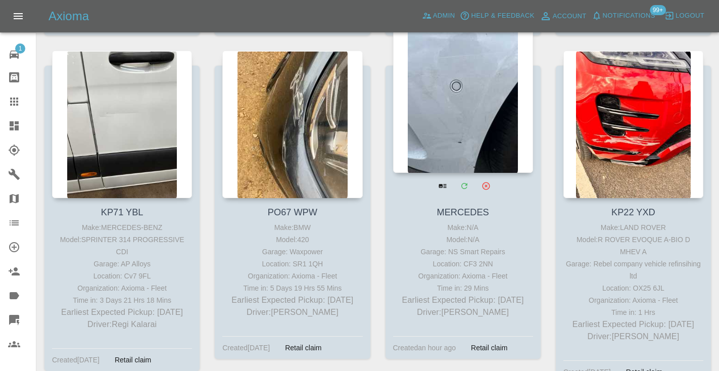
scroll to position [2192, 0]
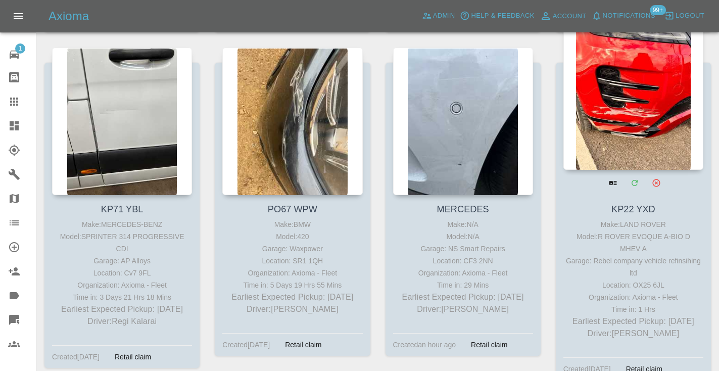
click at [639, 95] on div at bounding box center [633, 95] width 140 height 147
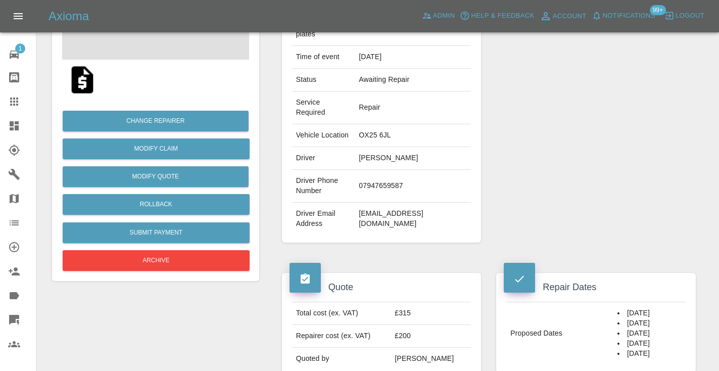
scroll to position [177, 0]
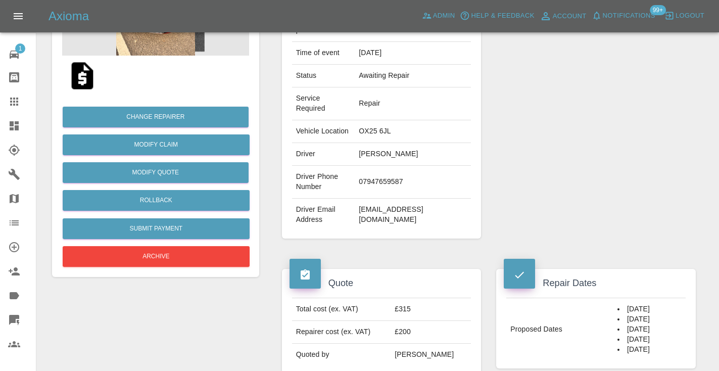
click at [377, 187] on td "07947659587" at bounding box center [413, 182] width 116 height 33
copy td "07947659587"
click at [652, 54] on div "Repairer Repair shop Rebel company vehicle refinsihing ltd" at bounding box center [595, 93] width 215 height 322
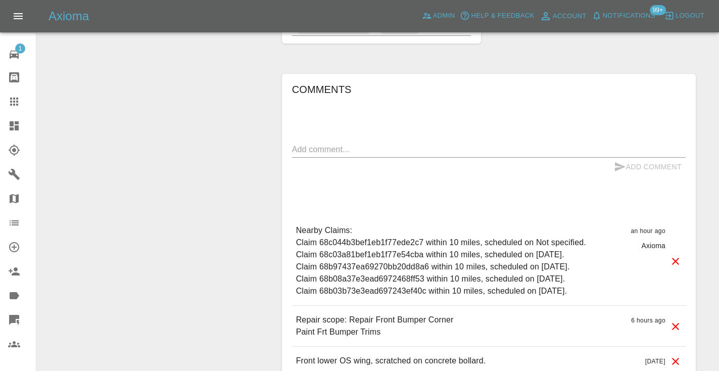
scroll to position [698, 0]
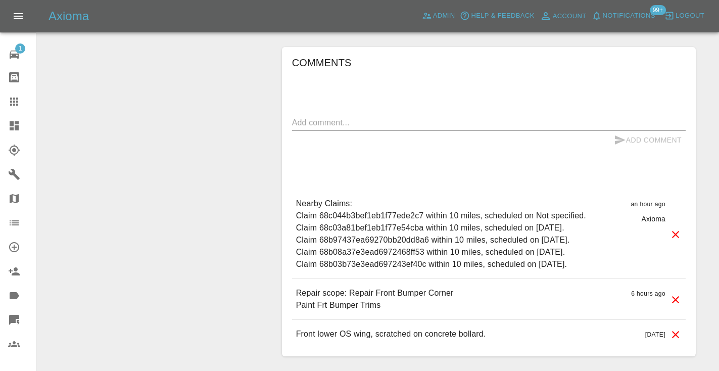
click at [337, 128] on textarea at bounding box center [488, 123] width 393 height 12
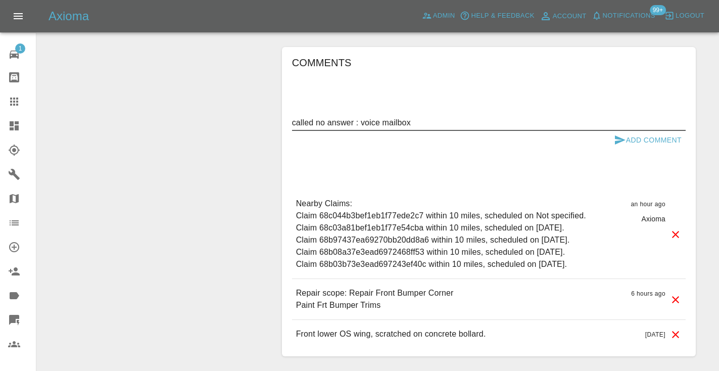
type textarea "called no answer : voice mailbox"
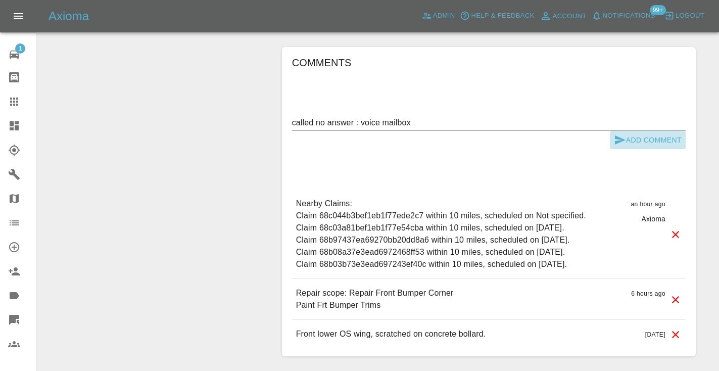
click at [624, 145] on icon "submit" at bounding box center [620, 140] width 12 height 12
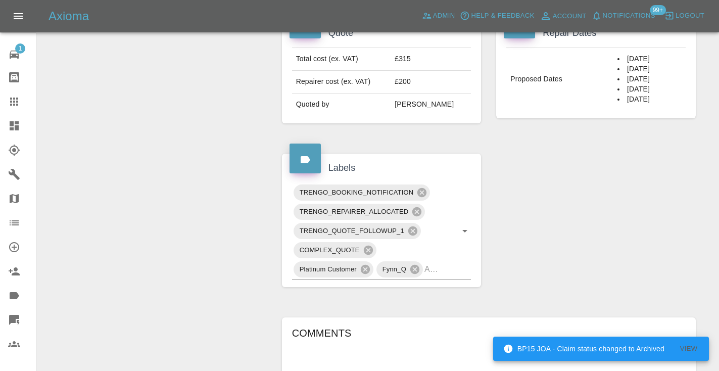
scroll to position [426, 0]
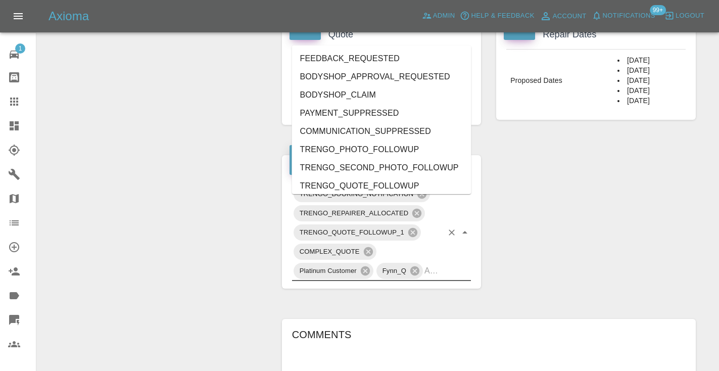
click at [442, 278] on input "text" at bounding box center [433, 271] width 18 height 16
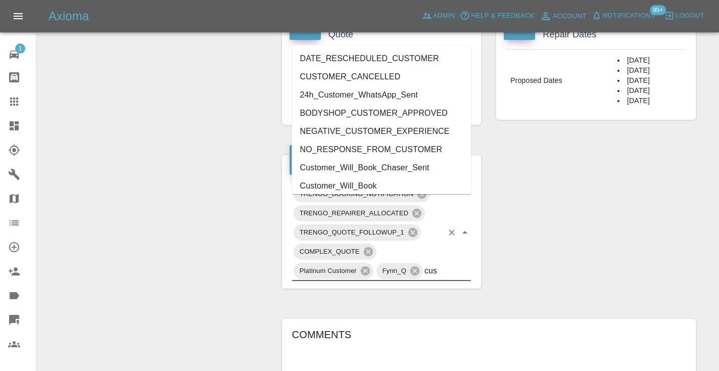
type input "cust"
click at [346, 187] on li "Customer_Will_Book" at bounding box center [381, 186] width 179 height 18
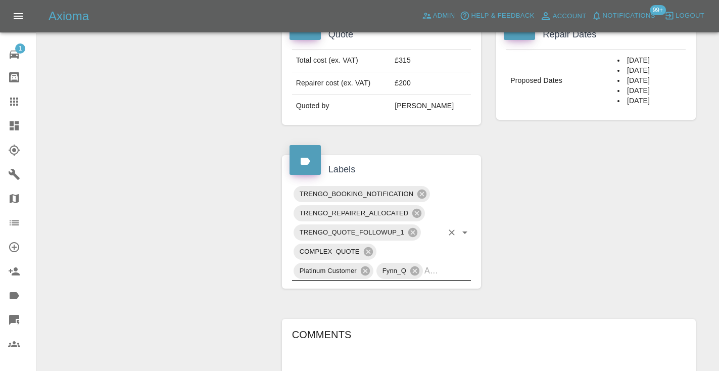
click at [25, 104] on div at bounding box center [22, 101] width 28 height 12
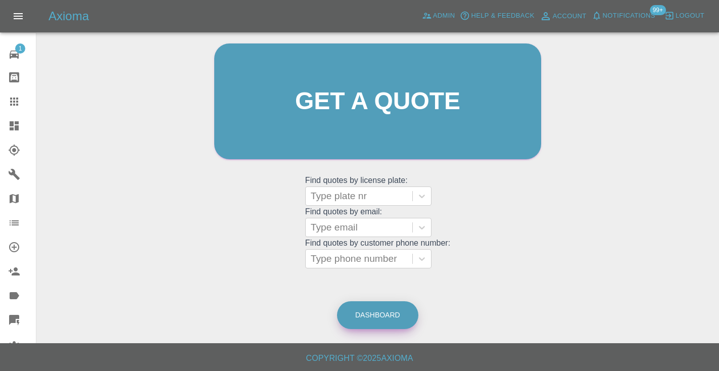
click at [380, 319] on link "Dashboard" at bounding box center [377, 315] width 81 height 28
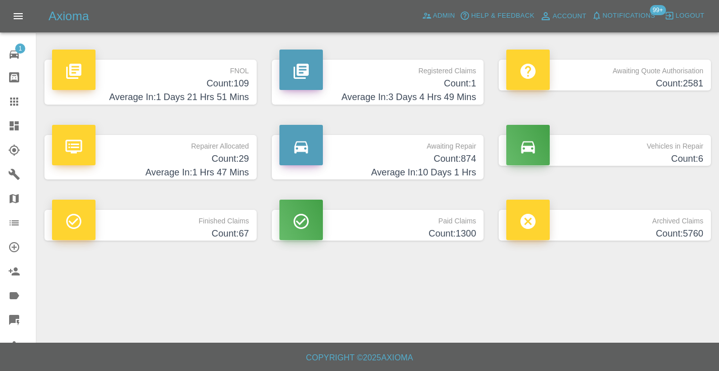
click at [446, 157] on h4 "Count: 874" at bounding box center [377, 159] width 197 height 14
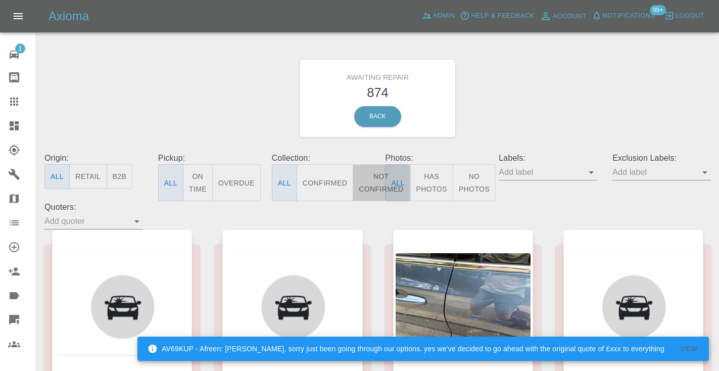
click at [366, 176] on button "Not Confirmed" at bounding box center [381, 182] width 57 height 37
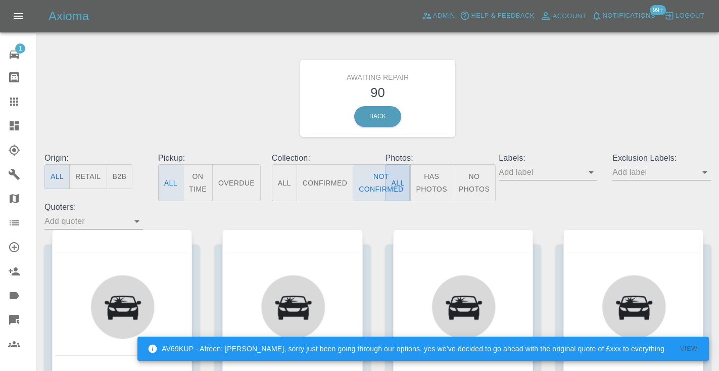
click at [537, 92] on div "Awaiting Repair 90 Back" at bounding box center [377, 98] width 681 height 108
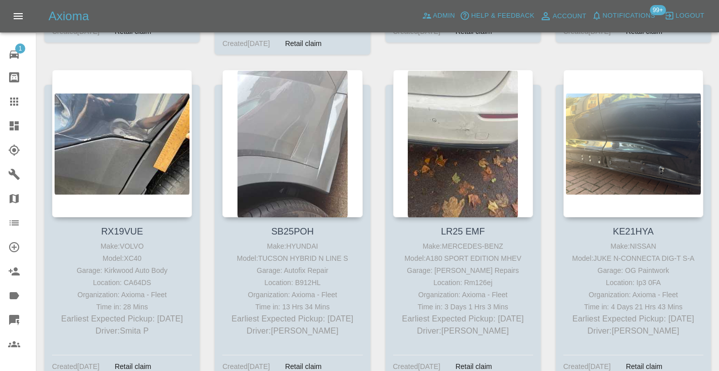
scroll to position [1854, 0]
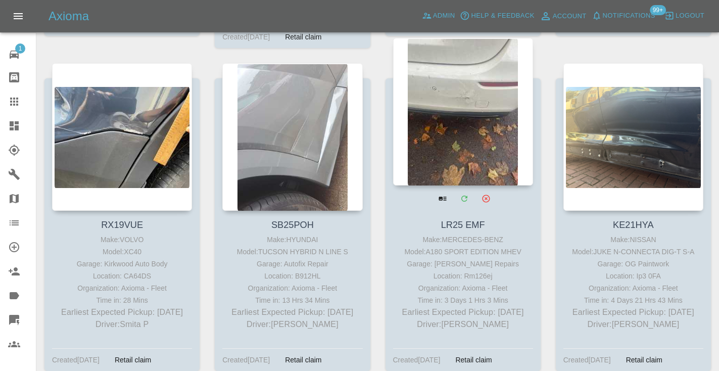
click at [467, 98] on div at bounding box center [463, 111] width 140 height 147
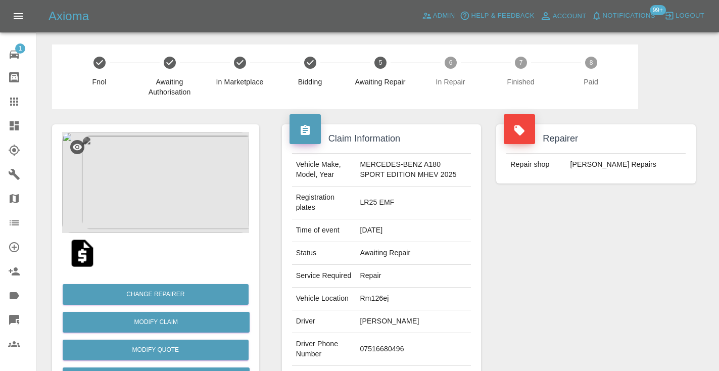
click at [375, 366] on td "07516680496" at bounding box center [413, 349] width 115 height 33
copy td "07516680496"
click at [577, 265] on div "Repairer Repair shop J Freeman SMART Repairs" at bounding box center [595, 265] width 215 height 312
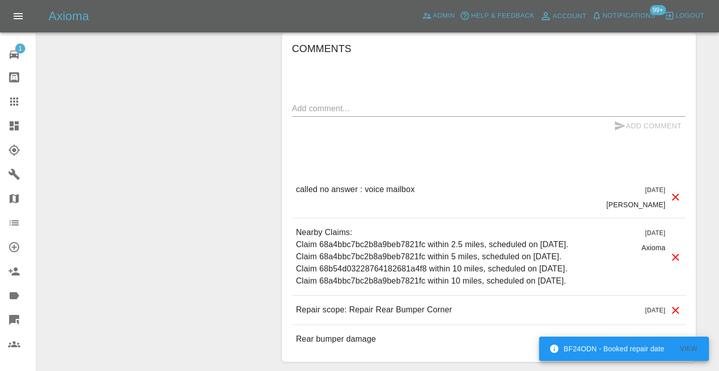
scroll to position [952, 0]
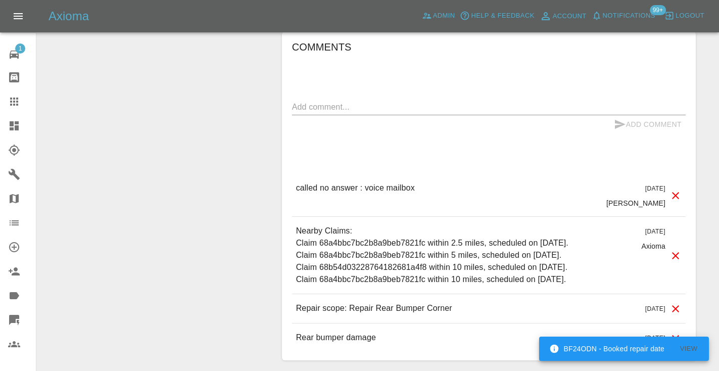
click at [322, 113] on textarea at bounding box center [488, 107] width 393 height 12
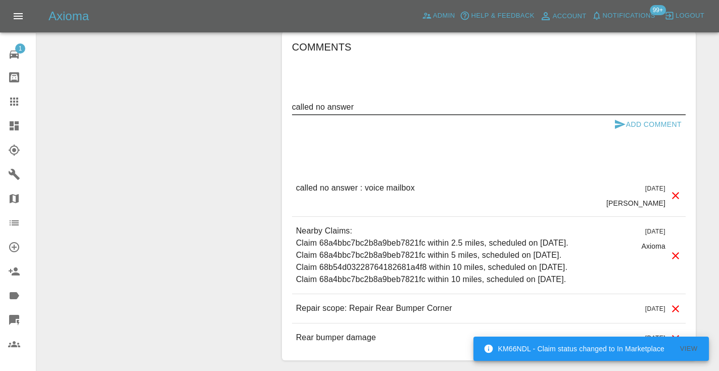
type textarea "called no answer"
click at [616, 129] on icon "submit" at bounding box center [620, 124] width 11 height 9
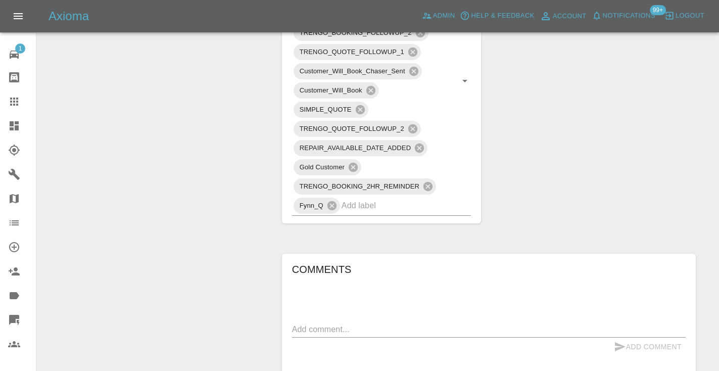
scroll to position [728, 0]
click at [23, 102] on div at bounding box center [22, 101] width 28 height 12
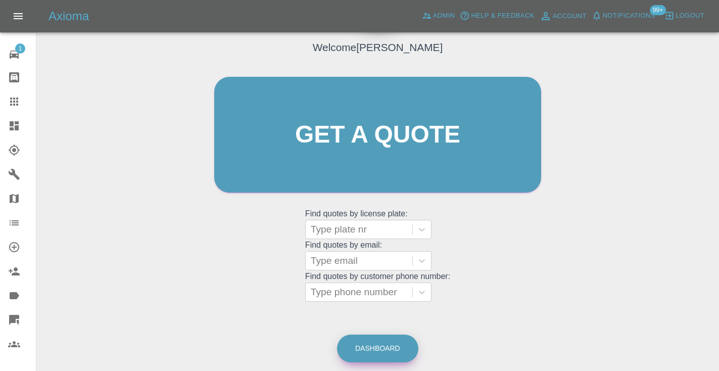
click at [364, 341] on link "Dashboard" at bounding box center [377, 348] width 81 height 28
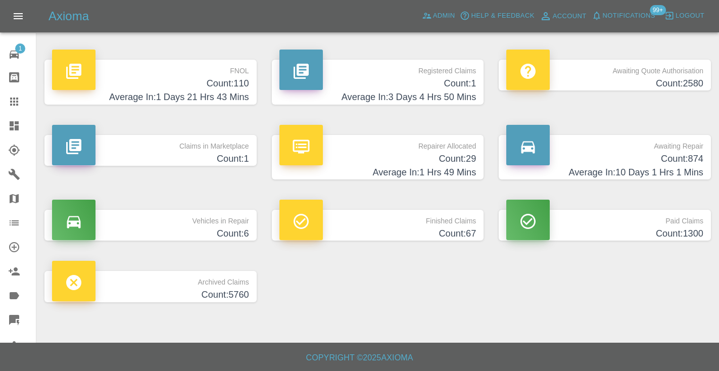
click at [683, 159] on h4 "Count: 874" at bounding box center [604, 159] width 197 height 14
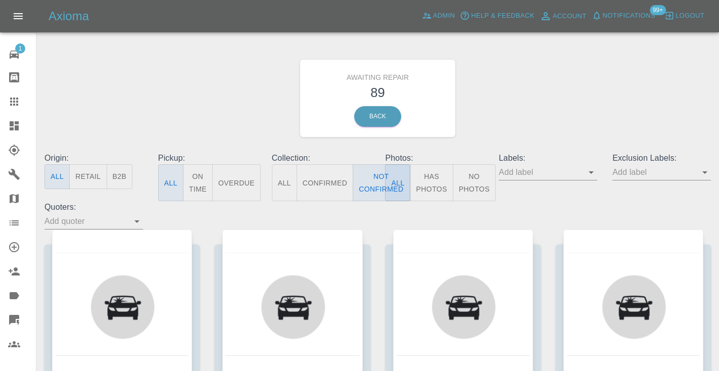
click at [545, 108] on div "Awaiting Repair 89 Back" at bounding box center [377, 98] width 681 height 108
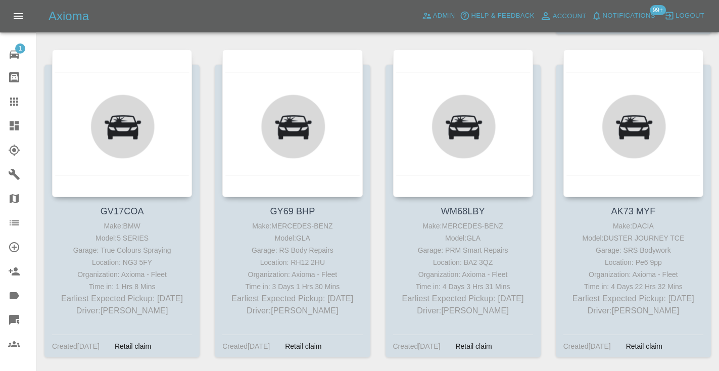
scroll to position [2539, 0]
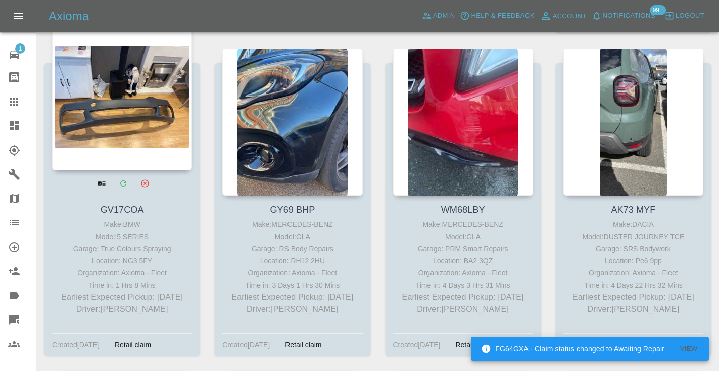
click at [134, 86] on div at bounding box center [122, 96] width 140 height 147
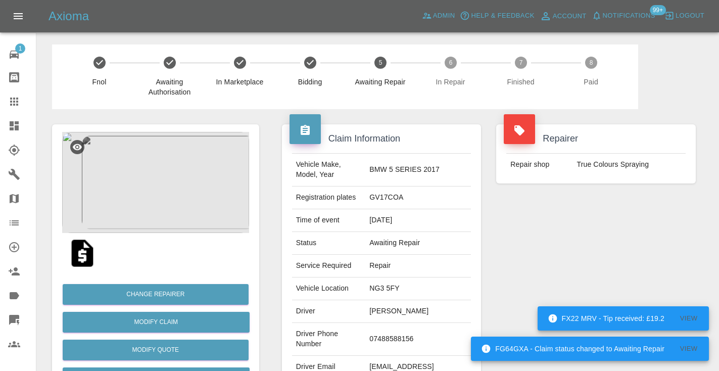
click at [395, 334] on td "07488588156" at bounding box center [418, 339] width 106 height 33
copy td "07488588156"
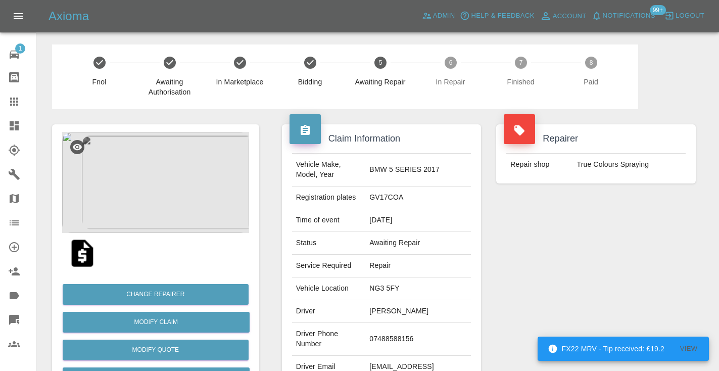
click at [592, 261] on div "Repairer Repair shop True Colours Spraying" at bounding box center [595, 260] width 215 height 302
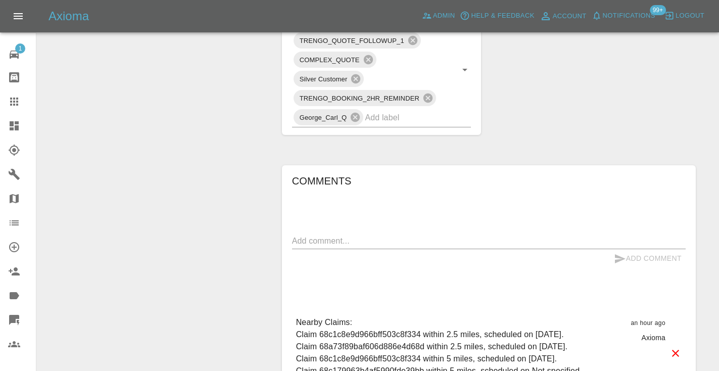
scroll to position [686, 0]
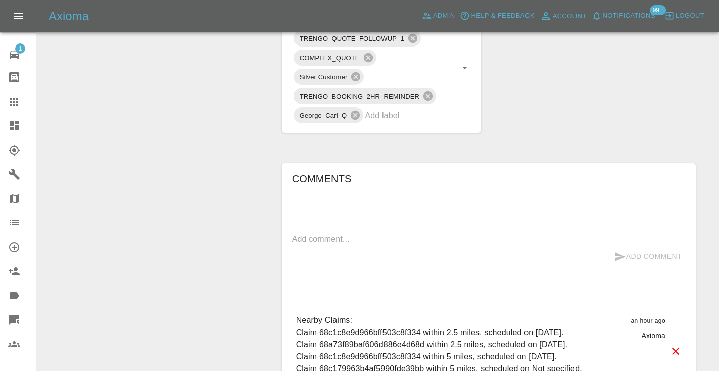
click at [313, 233] on textarea at bounding box center [488, 239] width 393 height 12
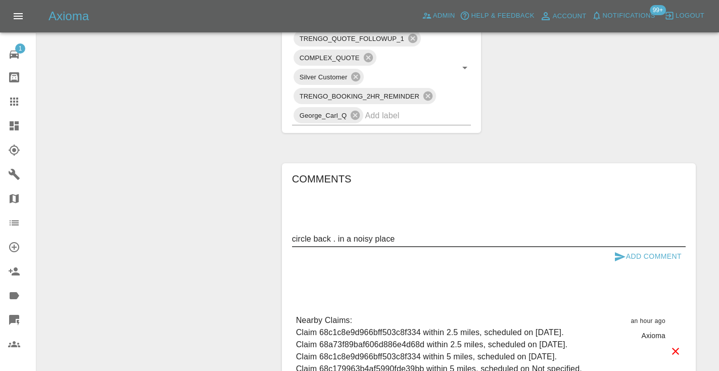
type textarea "circle back . in a noisy place"
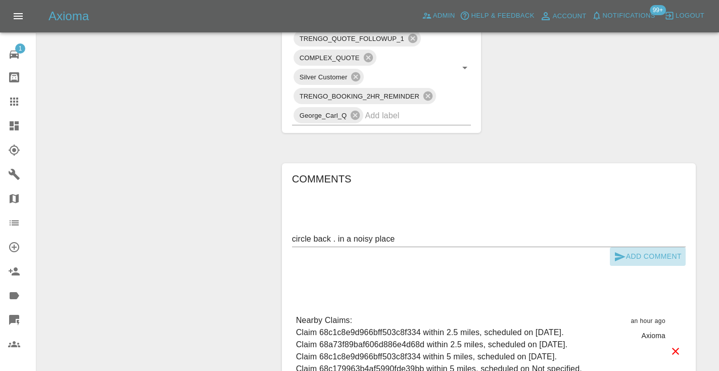
click at [635, 247] on button "Add Comment" at bounding box center [648, 256] width 76 height 19
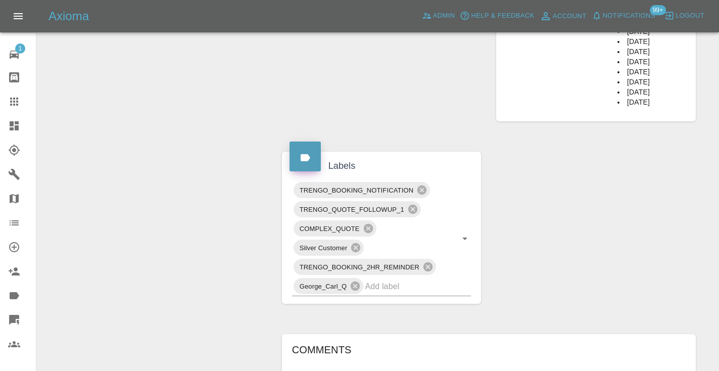
scroll to position [511, 0]
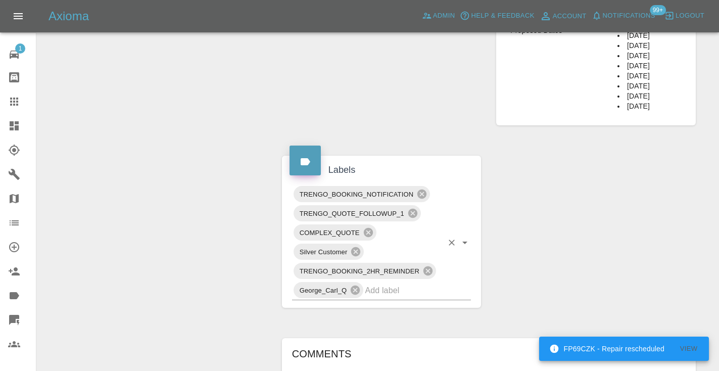
click at [386, 282] on input "text" at bounding box center [404, 290] width 78 height 16
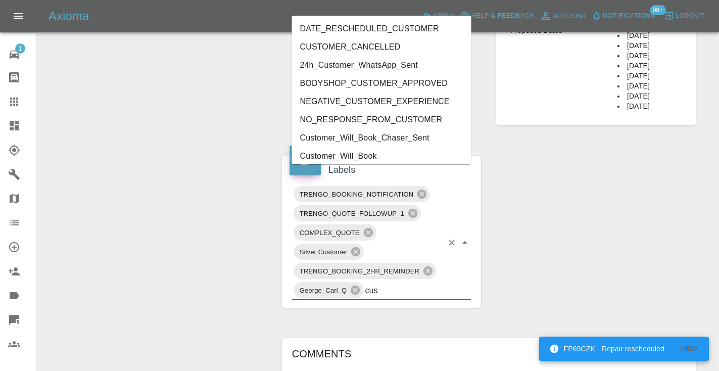
type input "cust"
click at [339, 151] on li "Customer_Will_Book" at bounding box center [381, 156] width 179 height 18
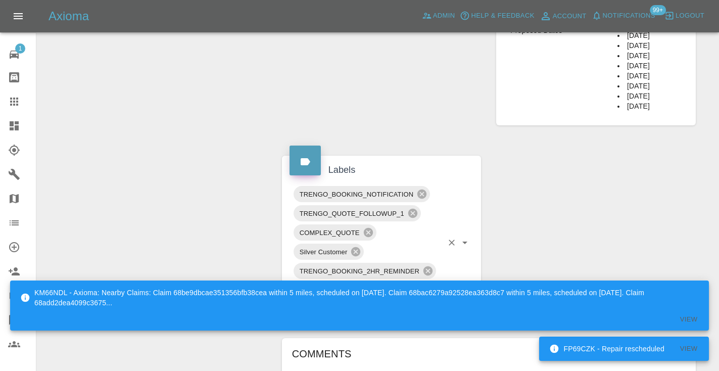
click at [167, 116] on div "Change Repairer Modify Claim Modify Quote Rollback Submit Payment Archive" at bounding box center [155, 164] width 222 height 1132
click at [17, 101] on icon at bounding box center [14, 101] width 8 height 8
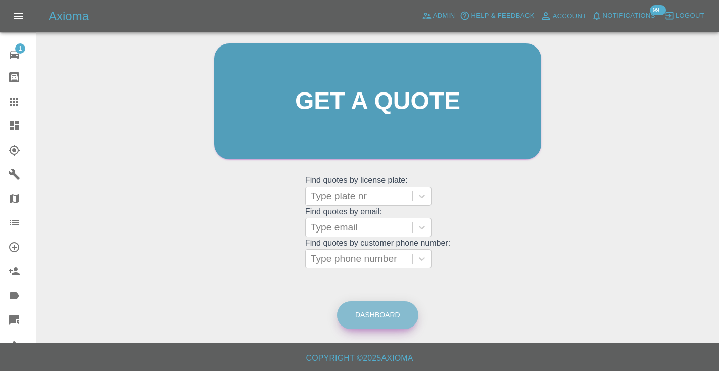
click at [386, 307] on link "Dashboard" at bounding box center [377, 315] width 81 height 28
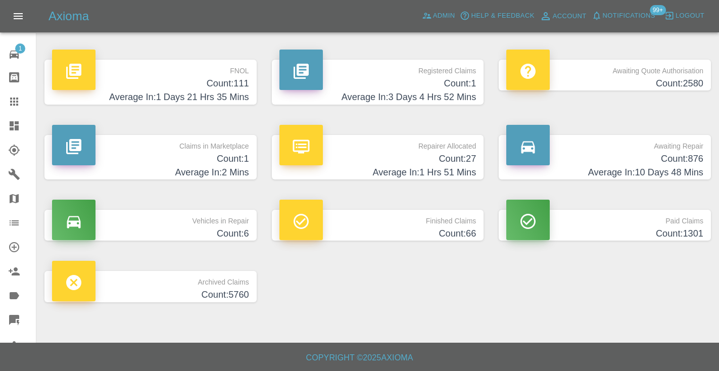
click at [701, 156] on h4 "Count: 876" at bounding box center [604, 159] width 197 height 14
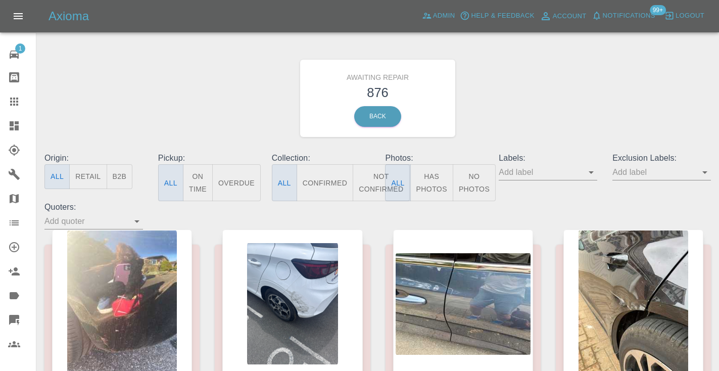
click at [372, 179] on button "Not Confirmed" at bounding box center [381, 182] width 57 height 37
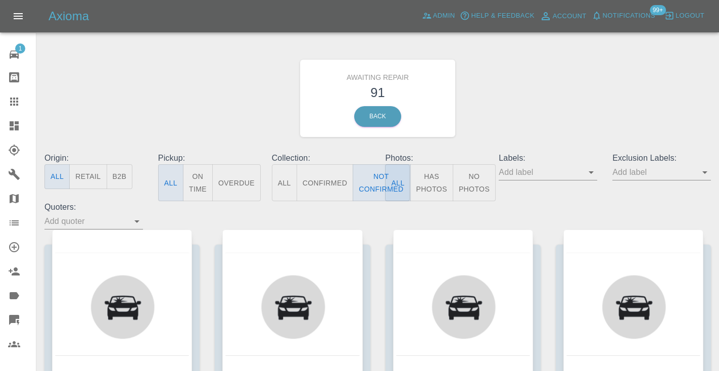
click at [567, 87] on div "Awaiting Repair 91 Back" at bounding box center [377, 98] width 681 height 108
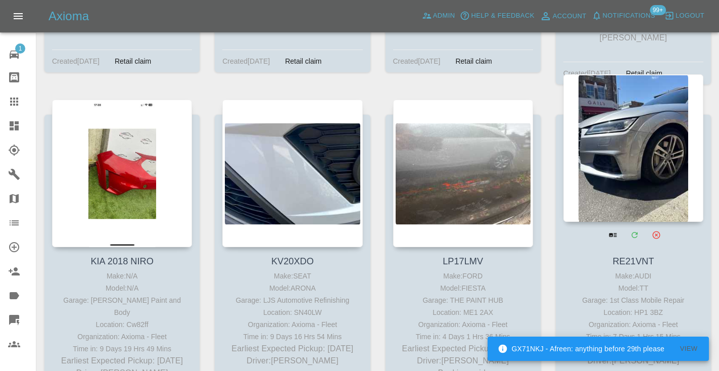
scroll to position [3825, 0]
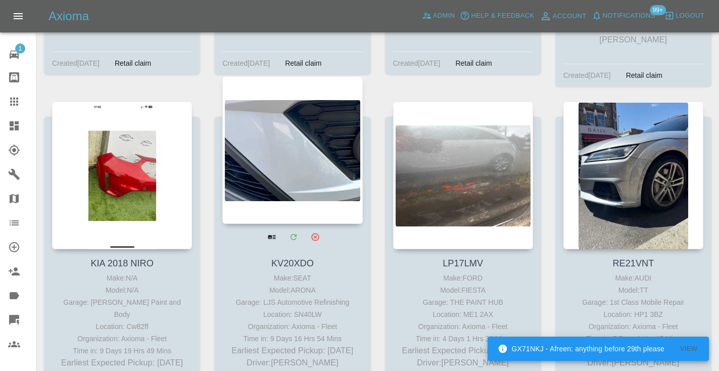
click at [260, 128] on div at bounding box center [292, 149] width 140 height 147
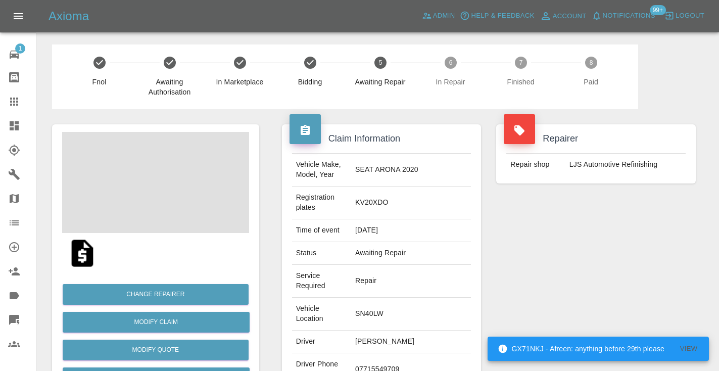
click at [408, 353] on td "07715549709" at bounding box center [411, 369] width 120 height 33
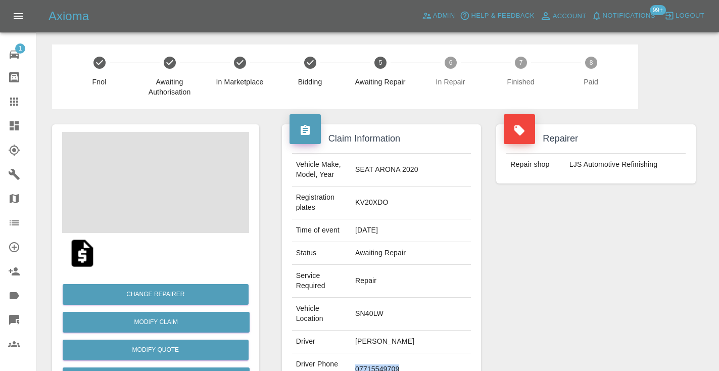
copy td "07715549709"
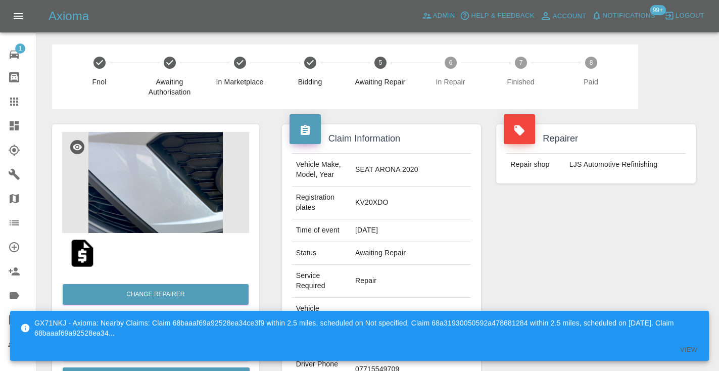
click at [566, 253] on div "Repairer Repair shop LJS Automotive Refinishing" at bounding box center [595, 285] width 215 height 352
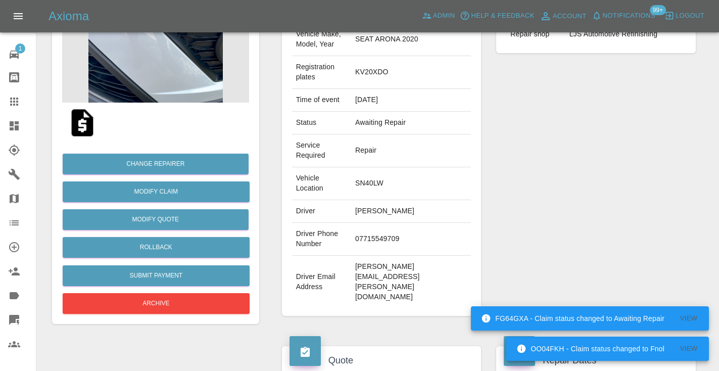
scroll to position [129, 0]
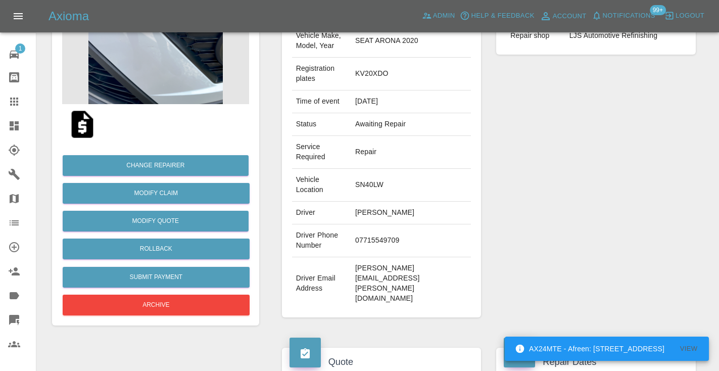
click at [644, 173] on div "Repairer Repair shop LJS Automotive Refinishing" at bounding box center [595, 156] width 215 height 352
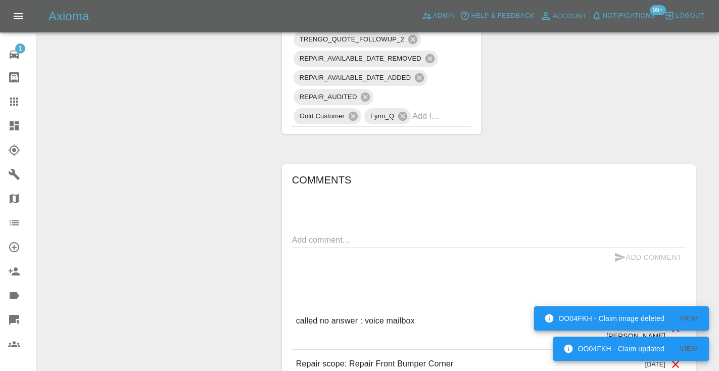
scroll to position [810, 0]
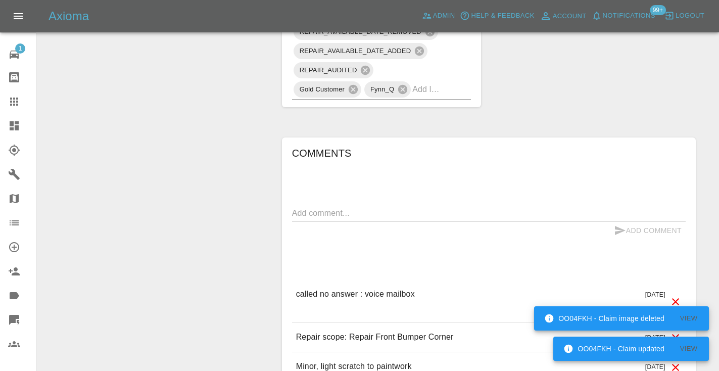
click at [305, 207] on textarea at bounding box center [488, 213] width 393 height 12
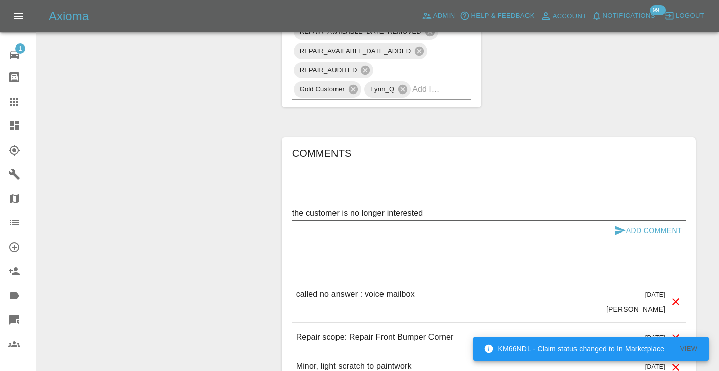
type textarea "the customer is no longer interested"
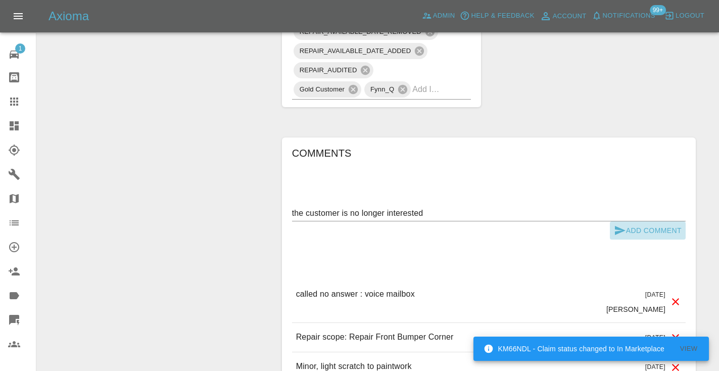
click at [614, 224] on icon "submit" at bounding box center [620, 230] width 12 height 12
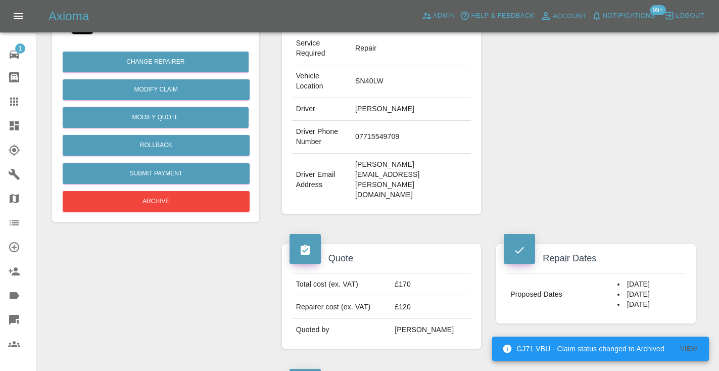
scroll to position [206, 0]
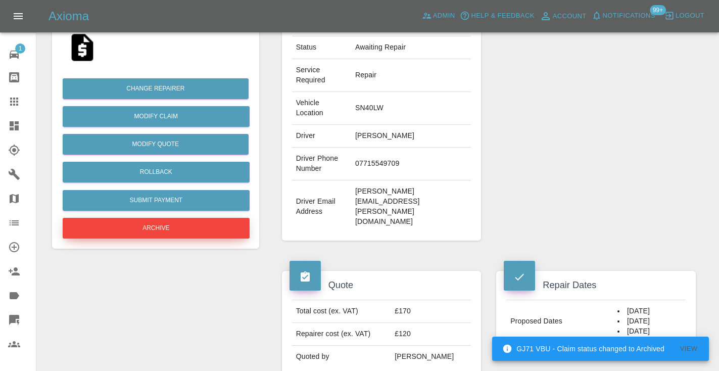
click at [216, 219] on button "Archive" at bounding box center [156, 228] width 187 height 21
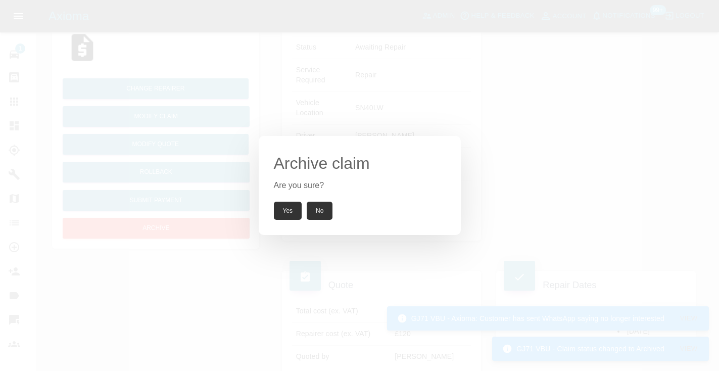
click at [287, 214] on button "Yes" at bounding box center [288, 211] width 28 height 18
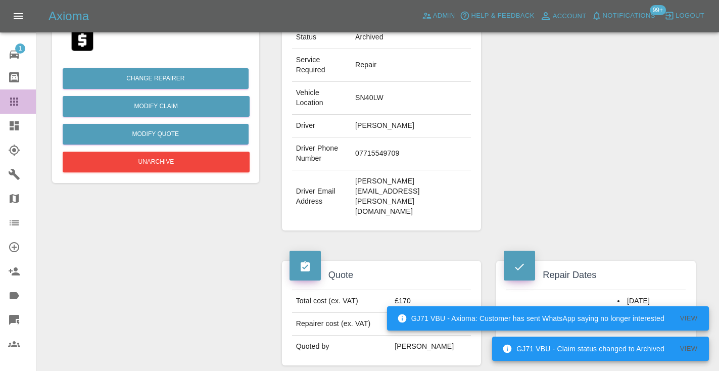
click at [16, 96] on icon at bounding box center [14, 101] width 12 height 12
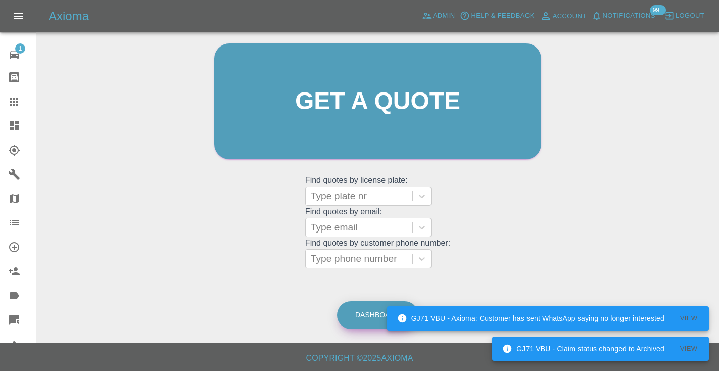
click at [373, 308] on link "Dashboard" at bounding box center [377, 315] width 81 height 28
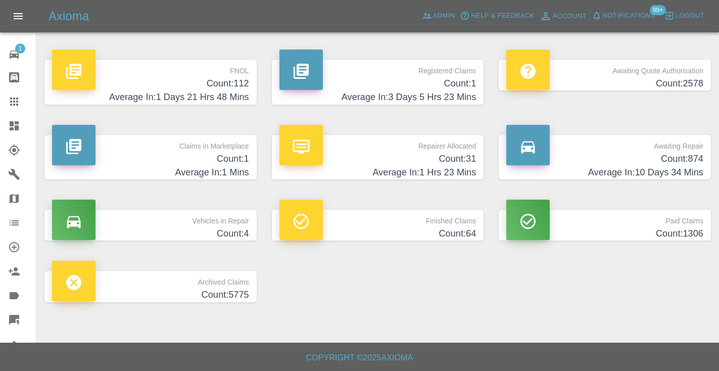
click at [668, 153] on h4 "Count: 874" at bounding box center [604, 159] width 197 height 14
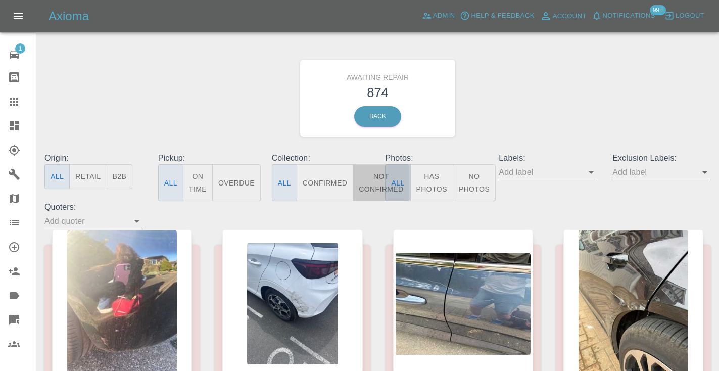
click at [378, 176] on button "Not Confirmed" at bounding box center [381, 182] width 57 height 37
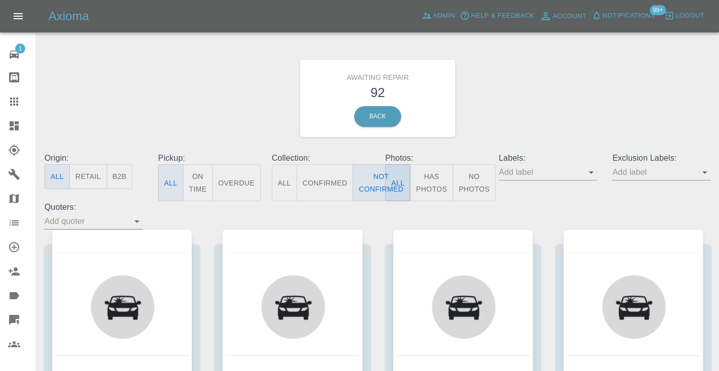
click at [582, 110] on div "Awaiting Repair 92 Back" at bounding box center [377, 98] width 681 height 108
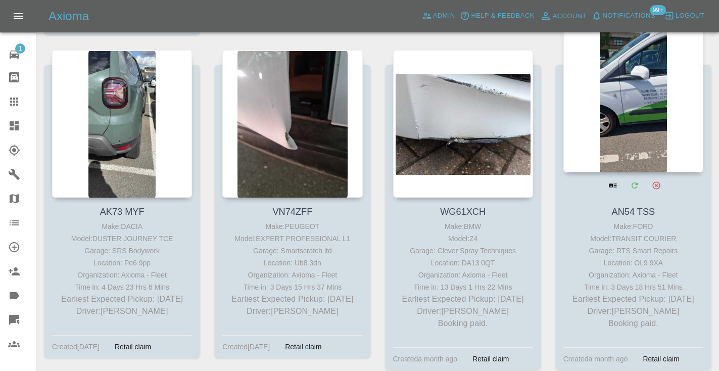
scroll to position [2855, 0]
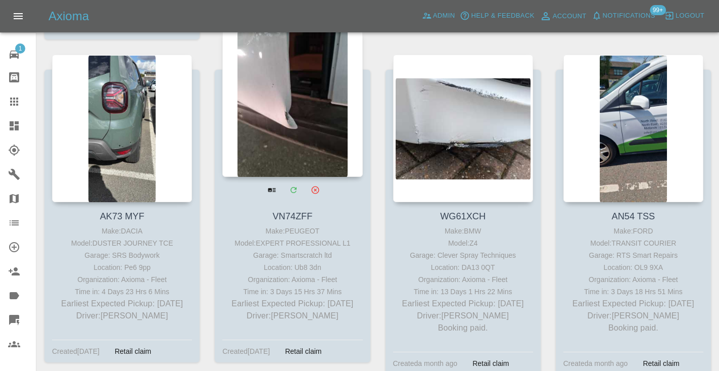
click at [310, 103] on div at bounding box center [292, 102] width 140 height 147
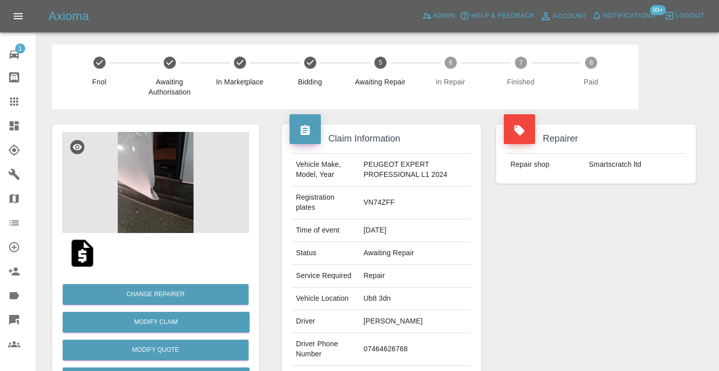
click at [367, 347] on td "07464626768" at bounding box center [416, 349] width 112 height 33
copy td "07464626768"
click at [581, 252] on div "Repairer Repair shop Smartscratch ltd" at bounding box center [595, 265] width 215 height 312
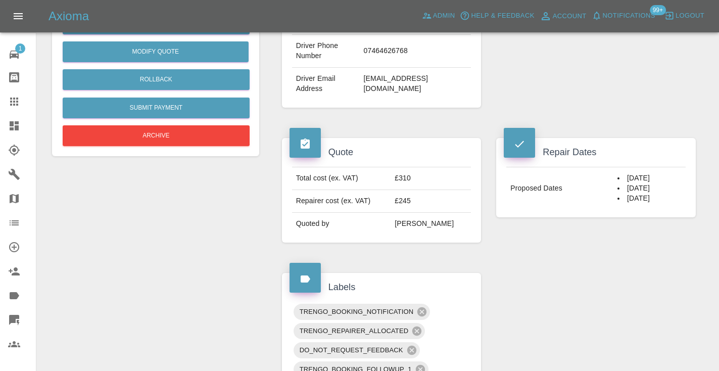
scroll to position [296, 0]
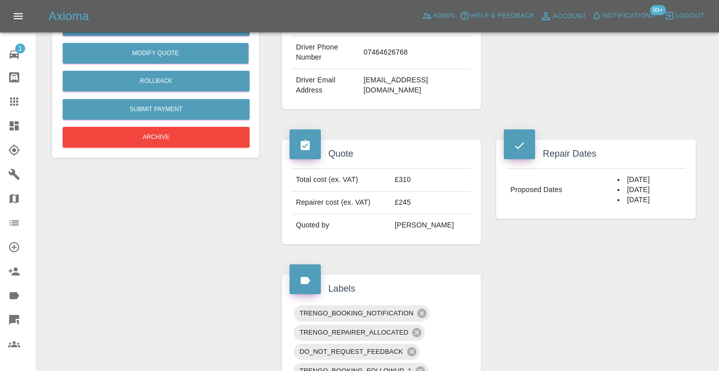
click at [386, 50] on td "07464626768" at bounding box center [416, 52] width 112 height 33
copy td "07464626768"
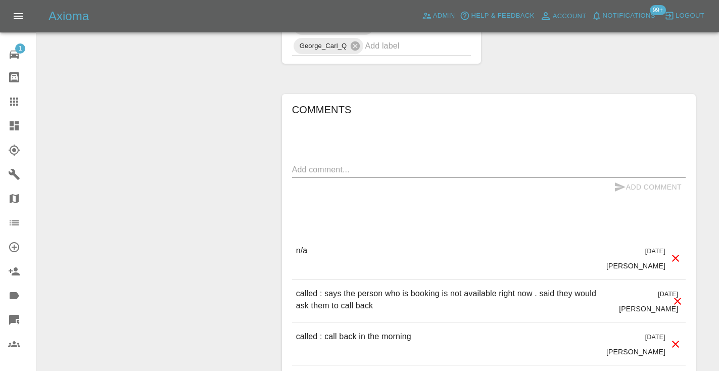
scroll to position [755, 0]
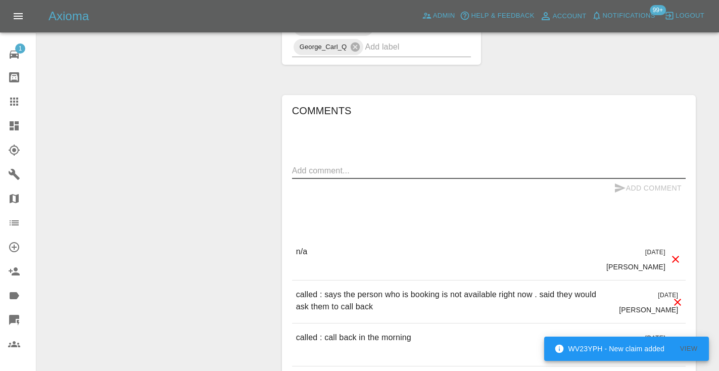
click at [326, 166] on textarea at bounding box center [488, 171] width 393 height 12
type textarea "called no answer"
click at [617, 187] on icon "submit" at bounding box center [620, 188] width 12 height 12
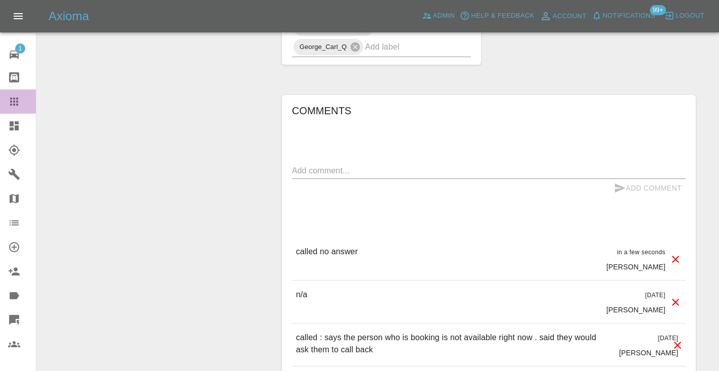
click at [17, 104] on icon at bounding box center [14, 101] width 8 height 8
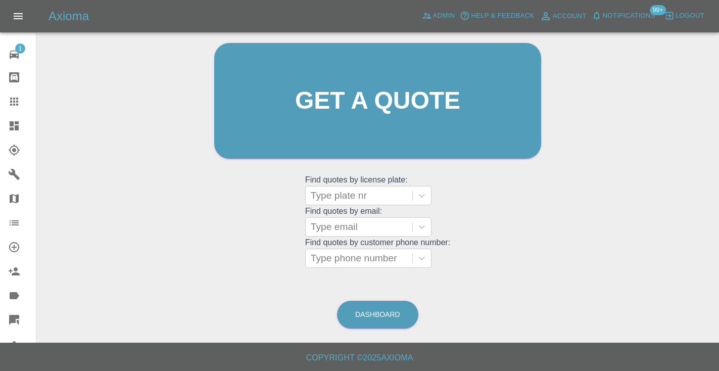
scroll to position [68, 0]
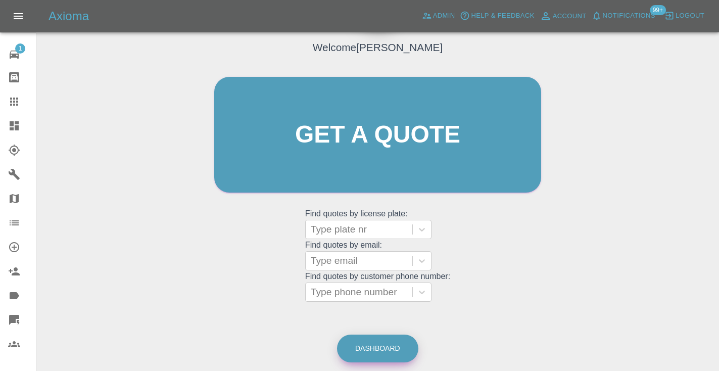
click at [384, 344] on link "Dashboard" at bounding box center [377, 348] width 81 height 28
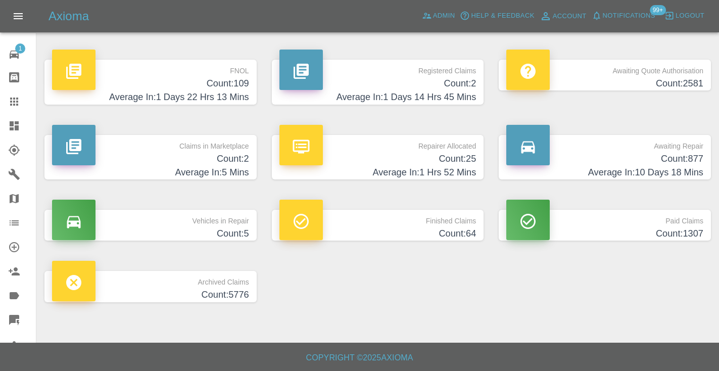
click at [695, 163] on h4 "Count: 877" at bounding box center [604, 159] width 197 height 14
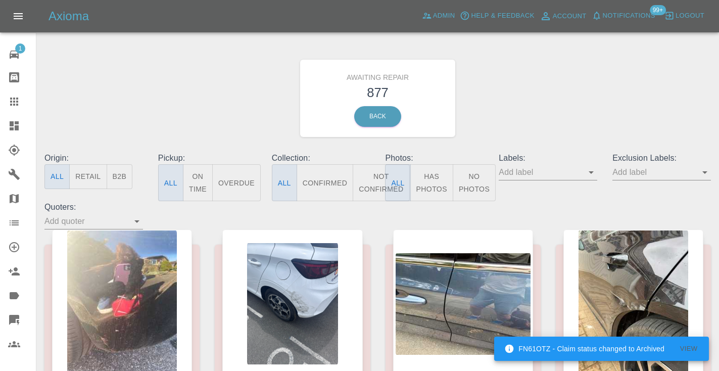
click at [370, 180] on button "Not Confirmed" at bounding box center [381, 182] width 57 height 37
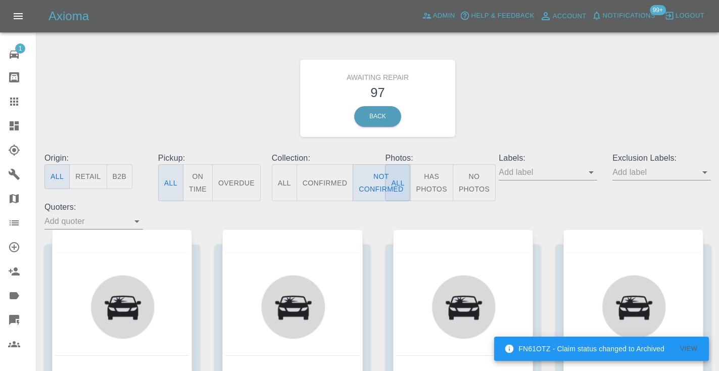
click at [524, 95] on div "Awaiting Repair 97 Back" at bounding box center [377, 98] width 681 height 108
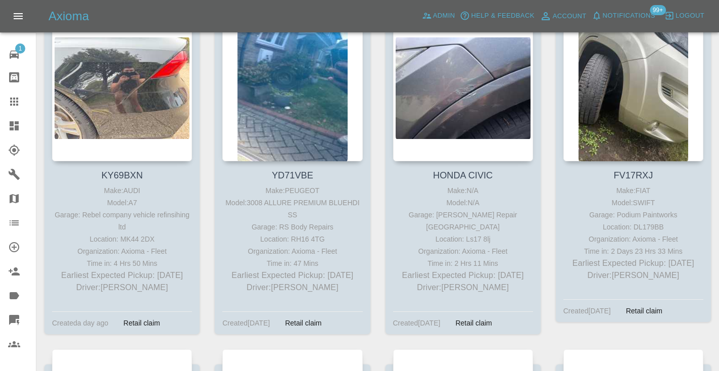
scroll to position [4559, 0]
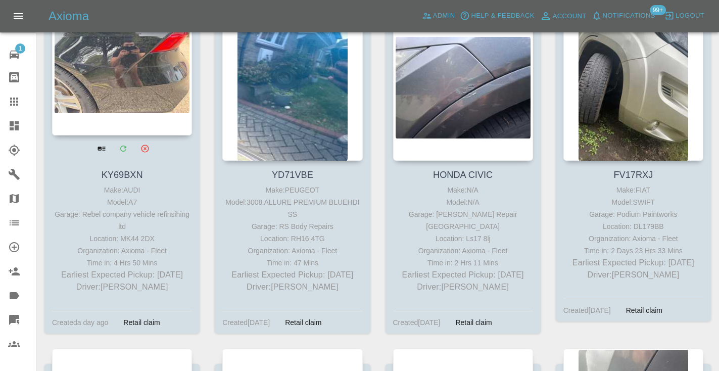
click at [127, 60] on div at bounding box center [122, 61] width 140 height 147
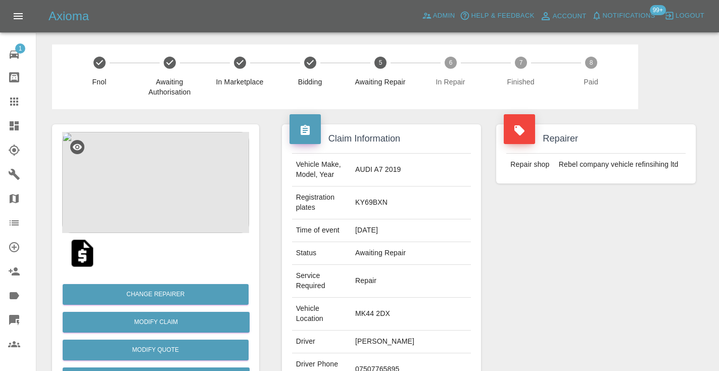
click at [409, 353] on td "07507765895" at bounding box center [411, 369] width 120 height 33
copy td "07507765895"
click at [622, 265] on div "Repairer Repair shop Rebel company vehicle refinsihing ltd" at bounding box center [595, 285] width 215 height 352
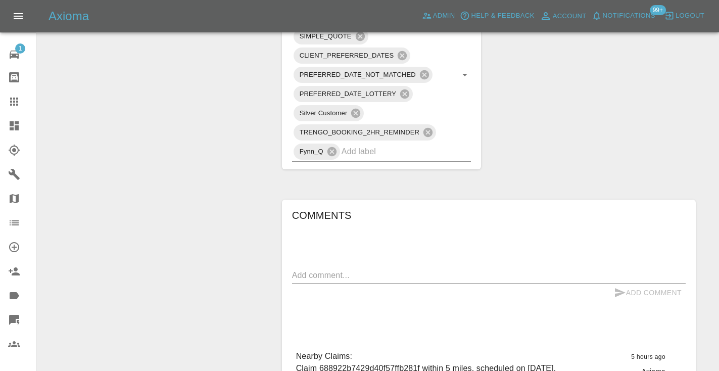
scroll to position [744, 0]
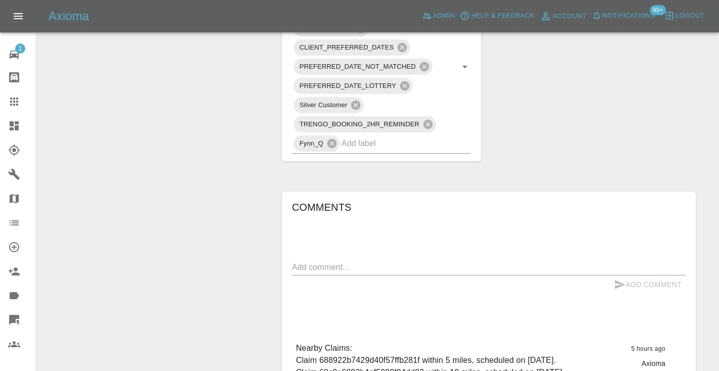
click at [310, 259] on div "x" at bounding box center [488, 267] width 393 height 16
type textarea "called : at work cant talk will have a look at the email"
click at [617, 280] on icon "submit" at bounding box center [620, 284] width 11 height 9
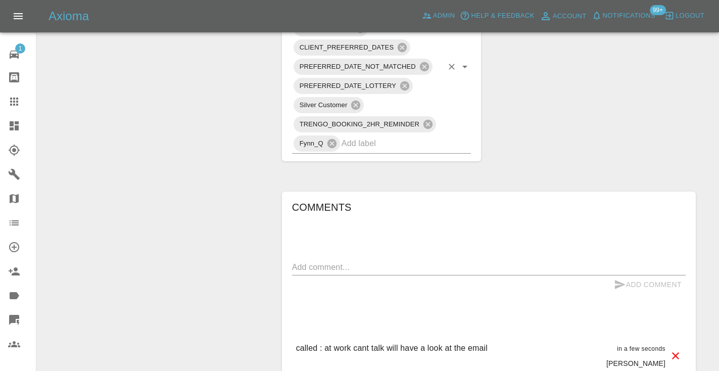
click at [396, 135] on input "text" at bounding box center [392, 143] width 102 height 16
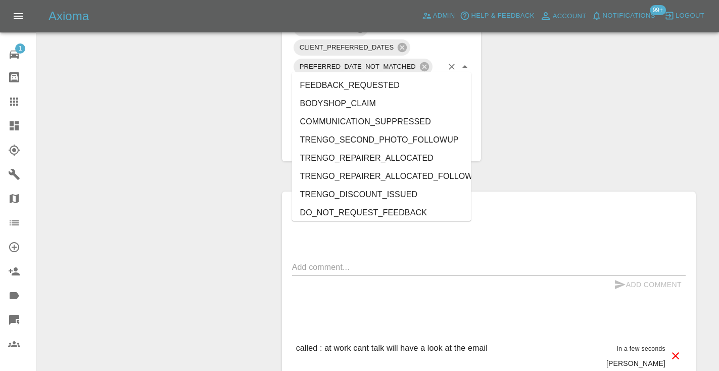
type input "cust"
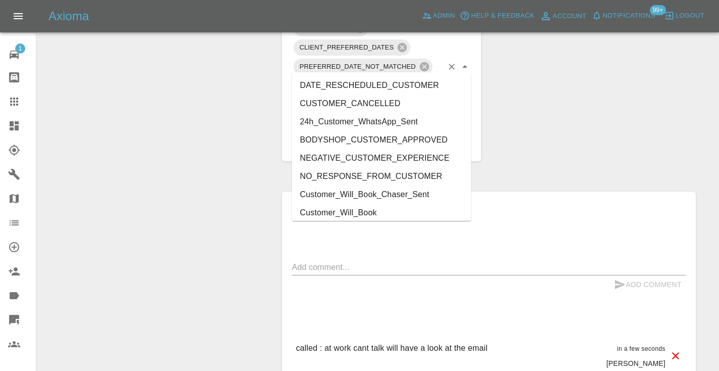
click at [369, 214] on li "Customer_Will_Book" at bounding box center [381, 213] width 179 height 18
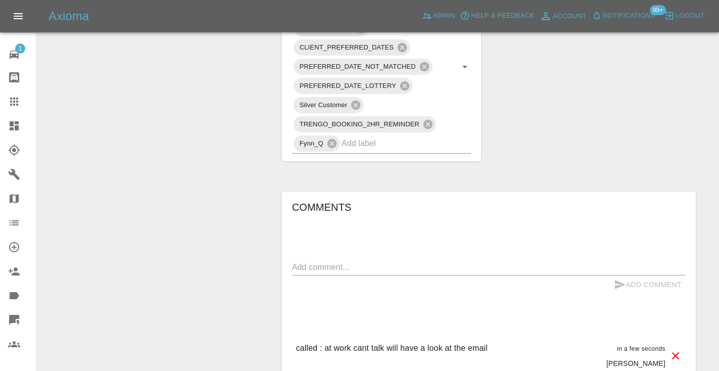
click at [18, 102] on icon at bounding box center [14, 101] width 8 height 8
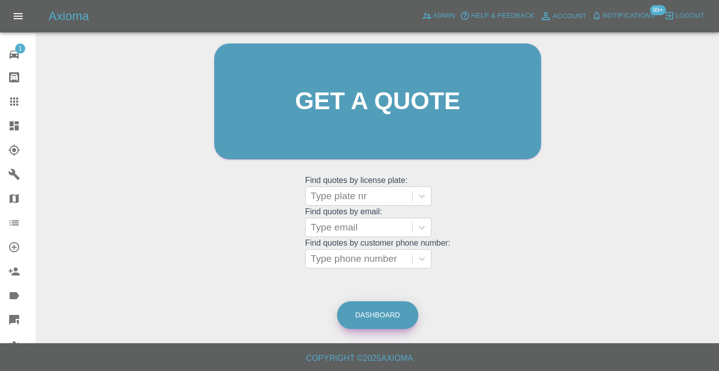
click at [376, 311] on link "Dashboard" at bounding box center [377, 315] width 81 height 28
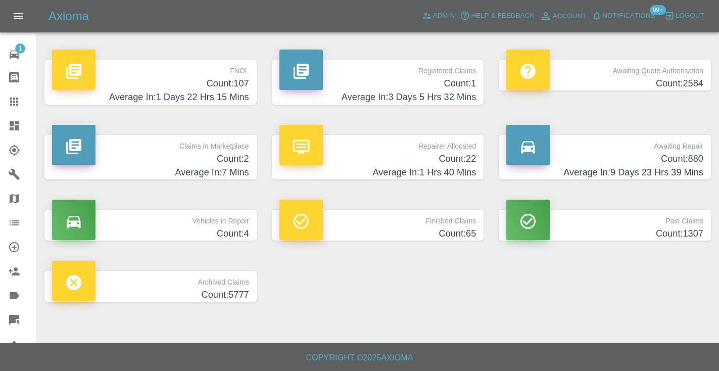
click at [673, 163] on h4 "Count: 880" at bounding box center [604, 159] width 197 height 14
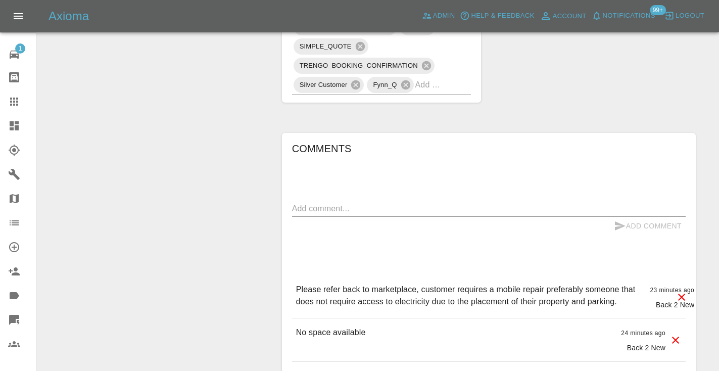
scroll to position [711, 0]
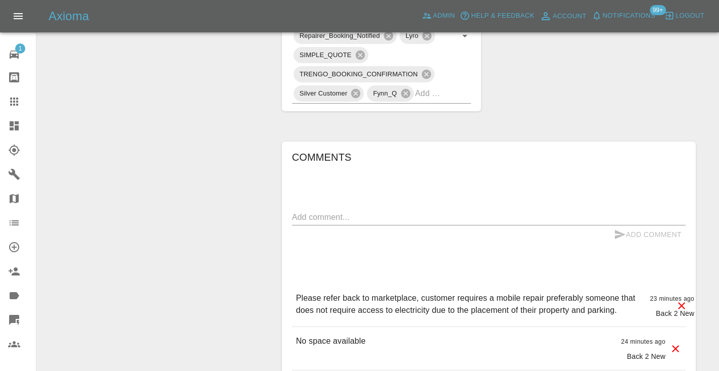
click at [14, 103] on icon at bounding box center [14, 101] width 8 height 8
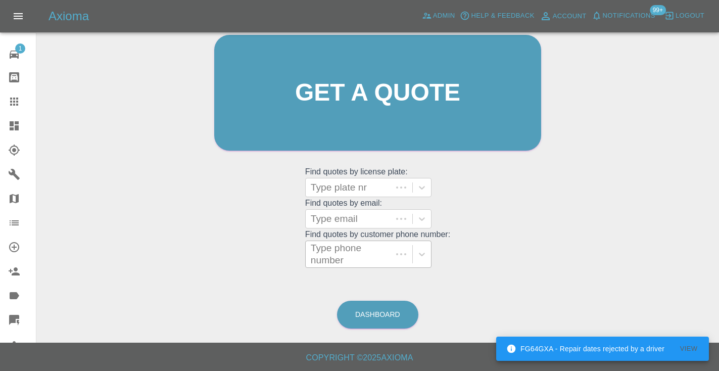
scroll to position [102, 0]
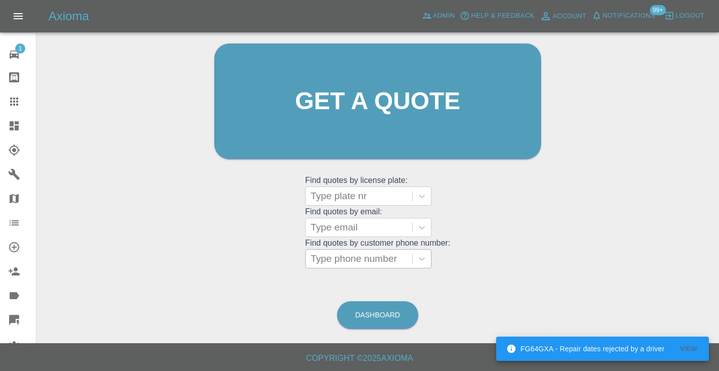
click at [351, 255] on div "Type phone number" at bounding box center [359, 259] width 96 height 12
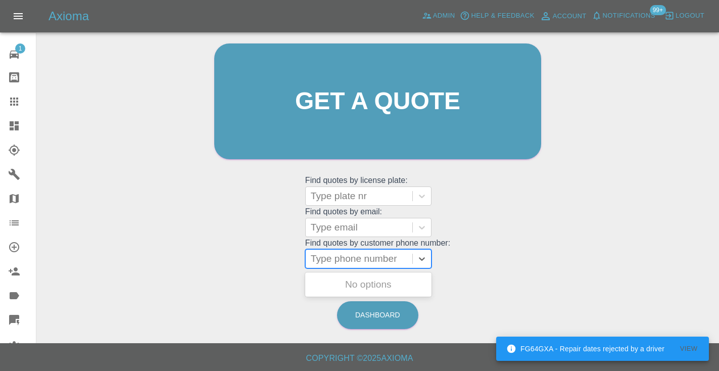
paste input "07790897752"
type input "07790897752"
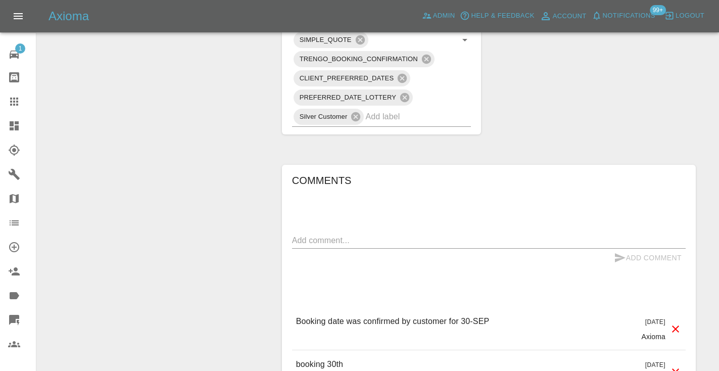
scroll to position [720, 0]
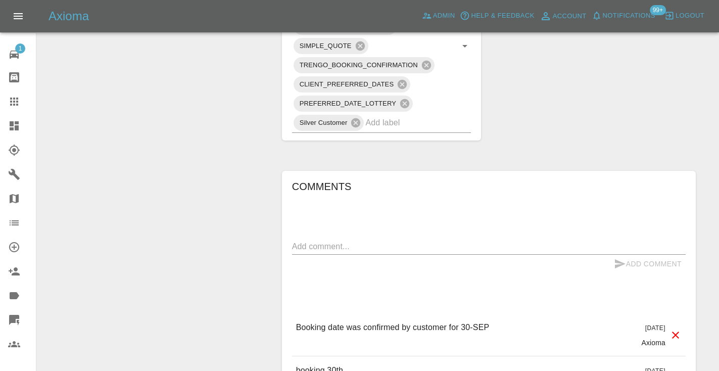
click at [320, 240] on textarea at bounding box center [488, 246] width 393 height 12
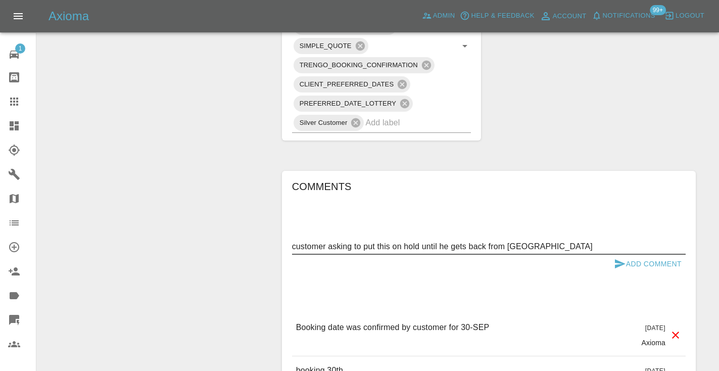
type textarea "customer asking to put this on hold until he gets back from [GEOGRAPHIC_DATA]"
click at [619, 258] on icon "submit" at bounding box center [620, 264] width 12 height 12
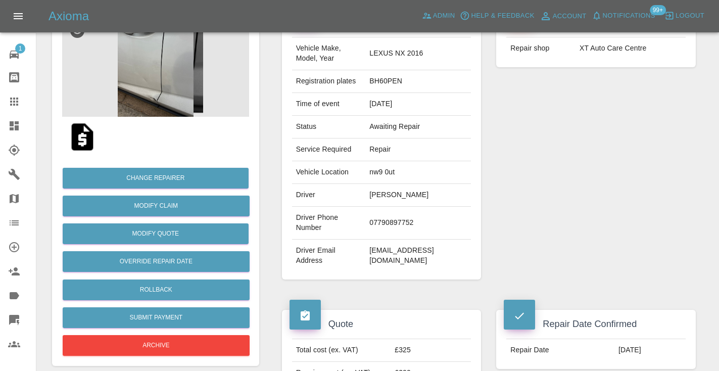
scroll to position [117, 0]
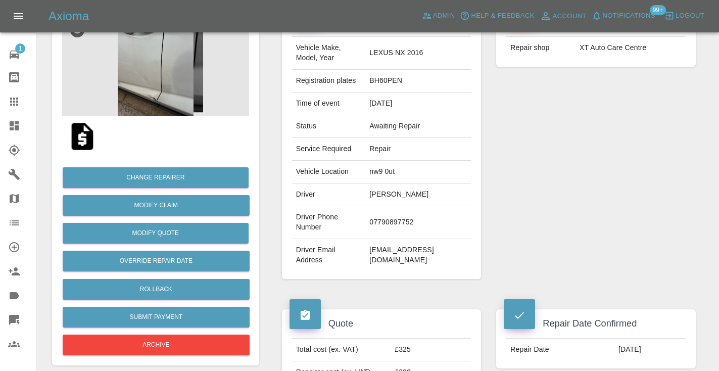
click at [20, 99] on div at bounding box center [22, 101] width 28 height 12
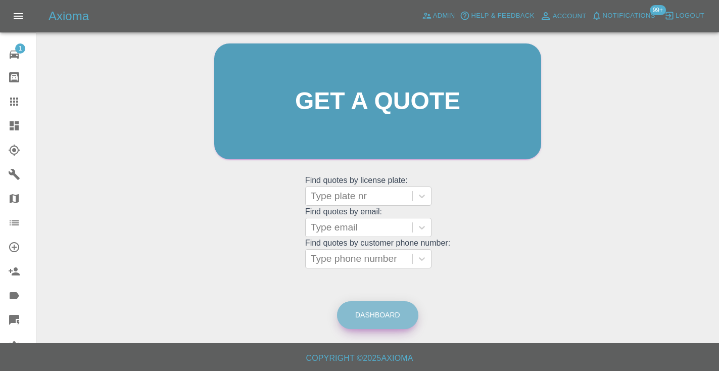
click at [385, 321] on link "Dashboard" at bounding box center [377, 315] width 81 height 28
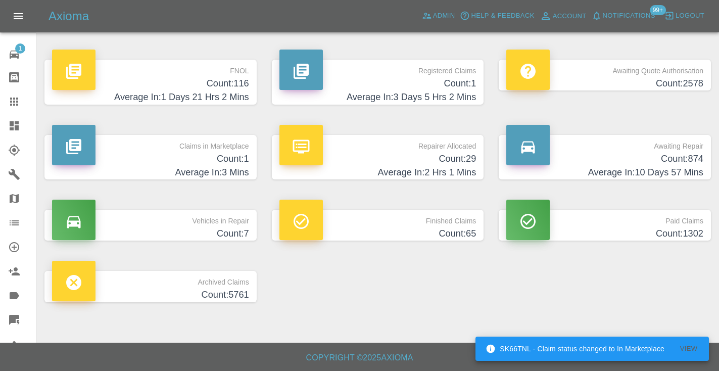
click at [681, 164] on h4 "Count: 874" at bounding box center [604, 159] width 197 height 14
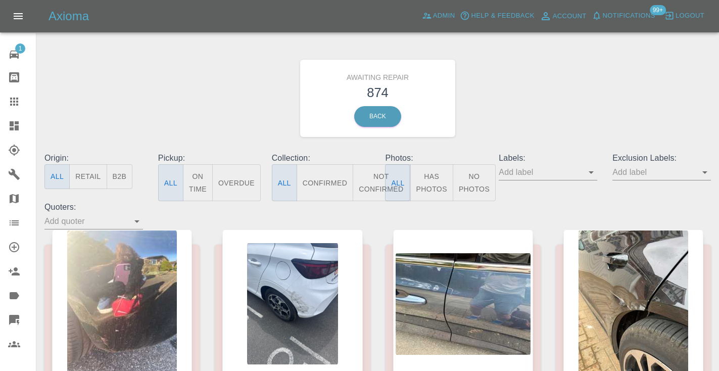
click at [375, 181] on button "Not Confirmed" at bounding box center [381, 182] width 57 height 37
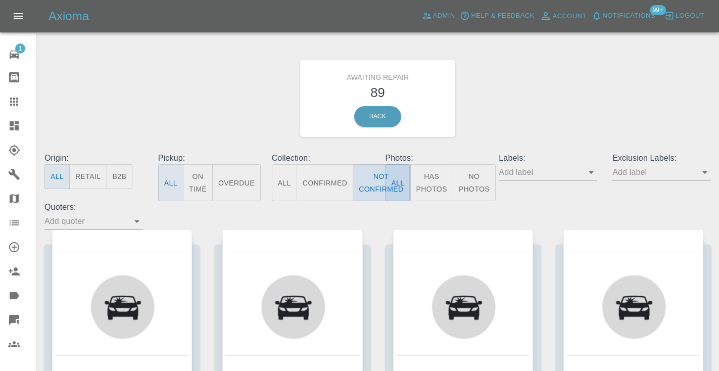
click at [368, 182] on button "Not Confirmed" at bounding box center [381, 182] width 57 height 37
click at [516, 97] on div "Awaiting Repair 89 Back" at bounding box center [377, 98] width 681 height 108
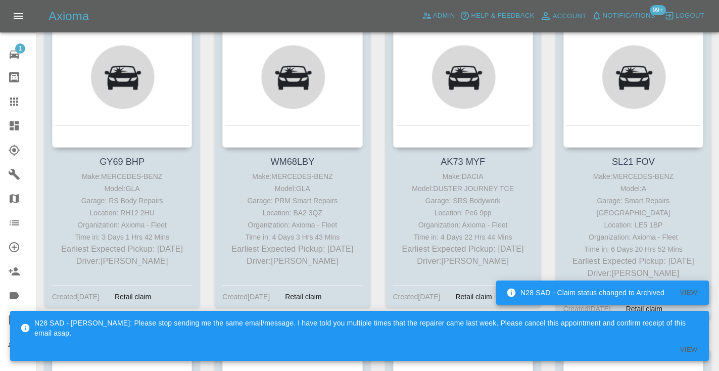
scroll to position [2623, 0]
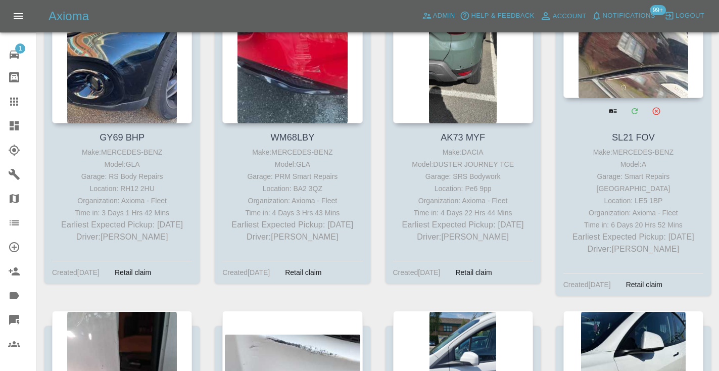
click at [625, 65] on div at bounding box center [633, 24] width 140 height 147
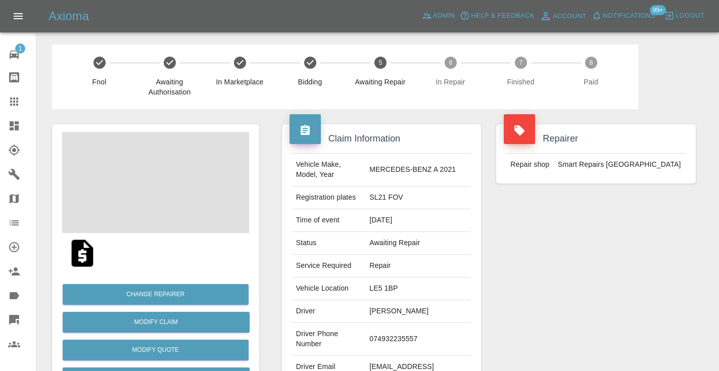
click at [424, 333] on td "074932235557" at bounding box center [418, 339] width 106 height 33
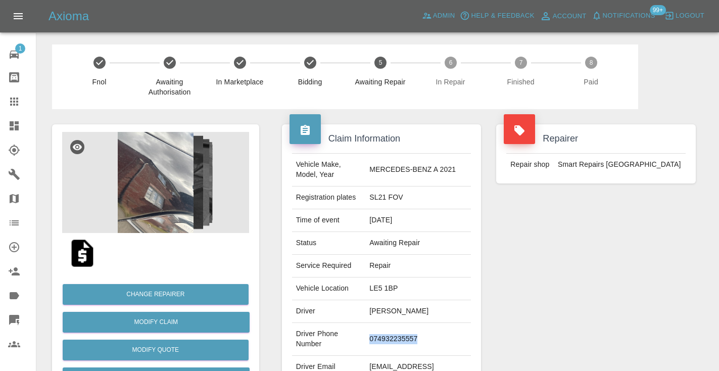
copy td "074932235557"
click at [612, 243] on div "Repairer Repair shop Smart Repairs Midlands" at bounding box center [595, 260] width 215 height 302
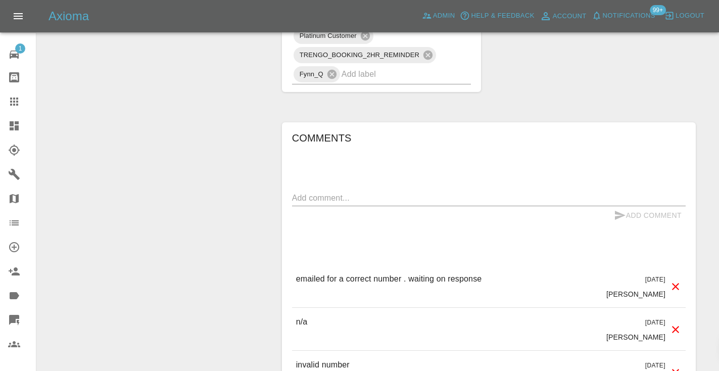
scroll to position [815, 0]
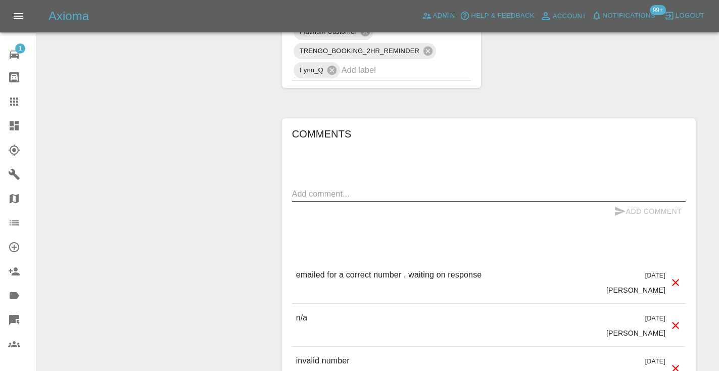
click at [319, 188] on textarea at bounding box center [488, 194] width 393 height 12
type textarea "no_response"
click at [614, 205] on icon "submit" at bounding box center [620, 211] width 12 height 12
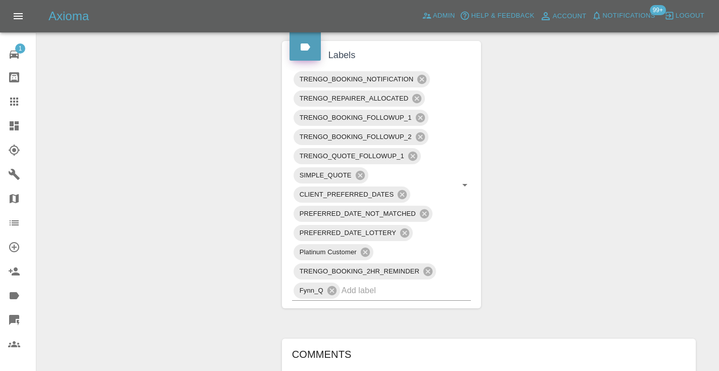
scroll to position [603, 0]
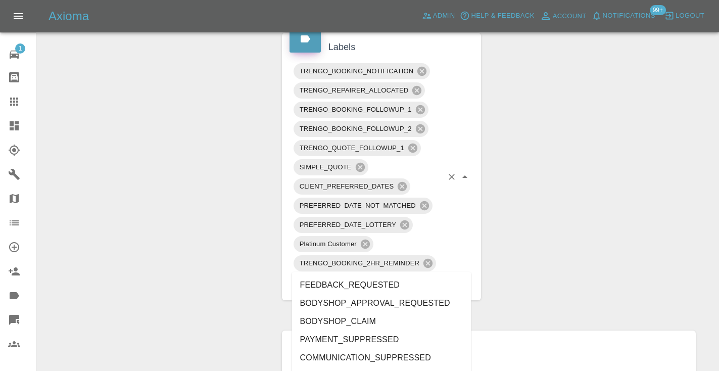
click at [380, 274] on input "text" at bounding box center [392, 282] width 102 height 16
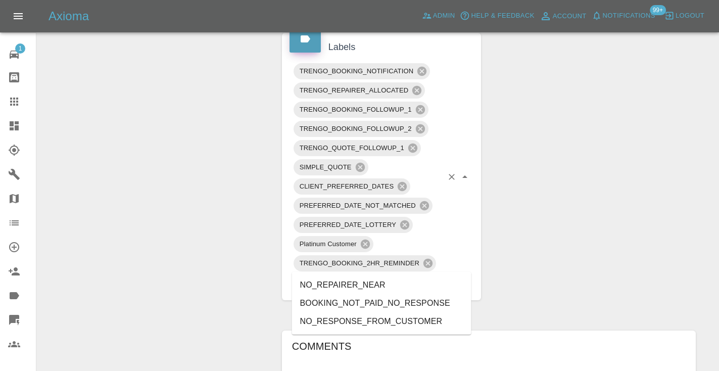
type input "no_re"
click at [362, 319] on li "NO_RESPONSE_FROM_CUSTOMER" at bounding box center [381, 321] width 179 height 18
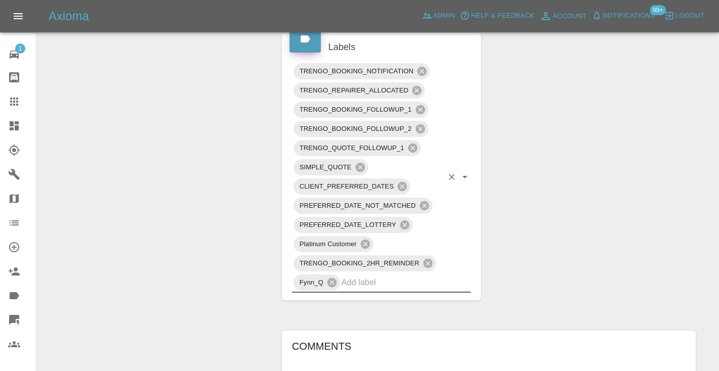
click at [230, 214] on div "Change Repairer Modify Claim Modify Quote Rollback Submit Payment Archive" at bounding box center [155, 161] width 222 height 1309
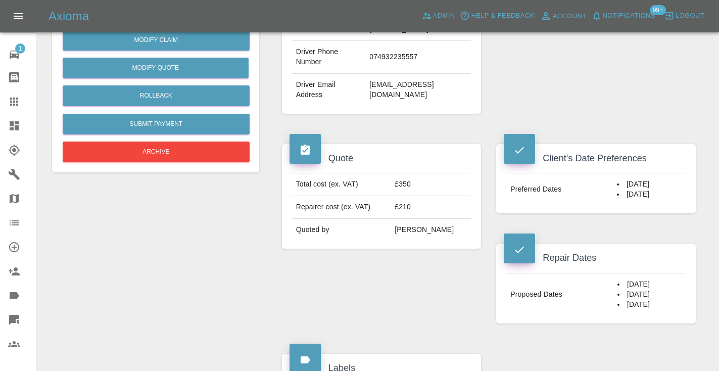
scroll to position [266, 0]
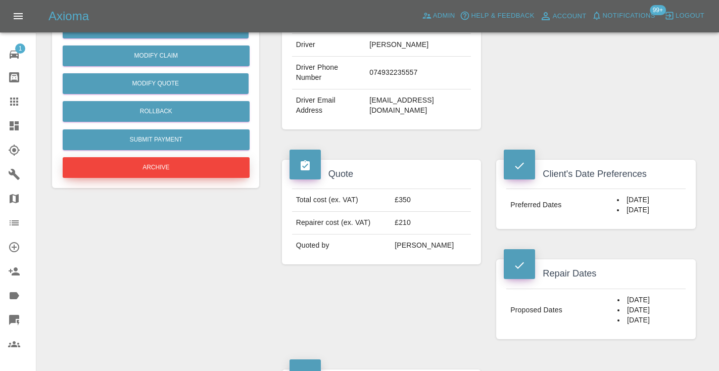
click at [171, 164] on button "Archive" at bounding box center [156, 167] width 187 height 21
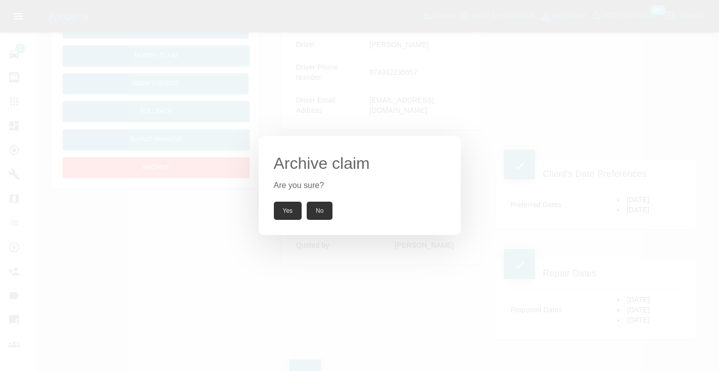
click at [276, 209] on button "Yes" at bounding box center [288, 211] width 28 height 18
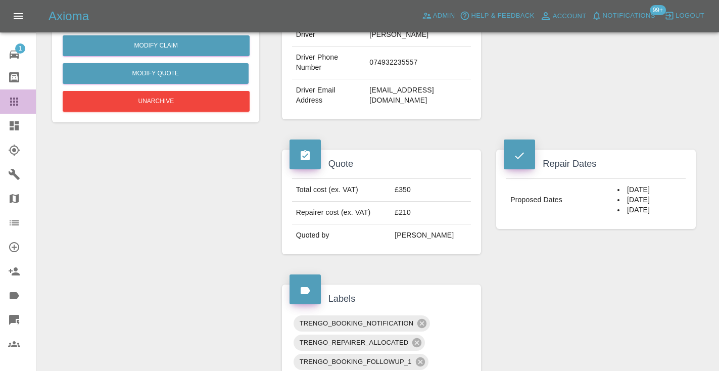
click at [20, 102] on div at bounding box center [22, 101] width 28 height 12
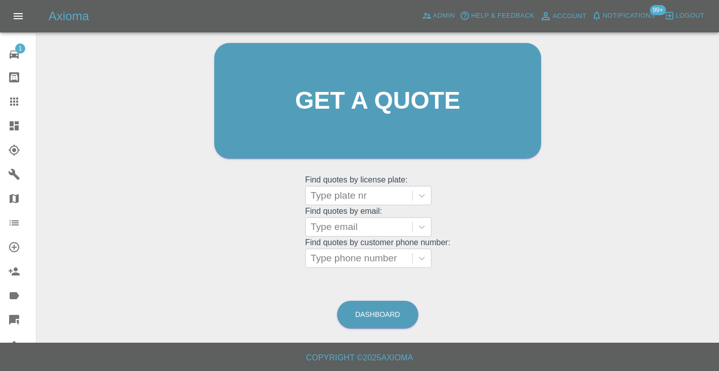
scroll to position [76, 0]
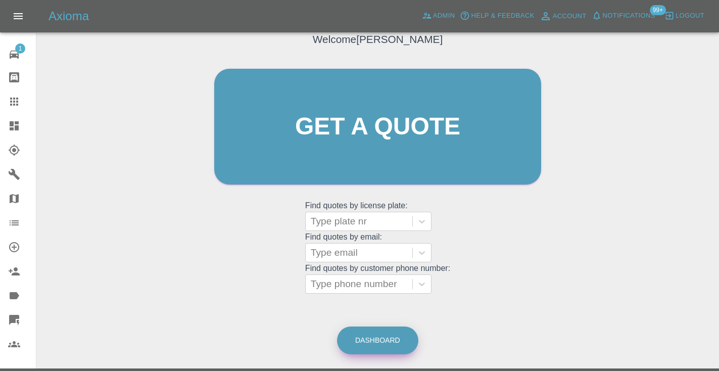
click at [384, 350] on link "Dashboard" at bounding box center [377, 340] width 81 height 28
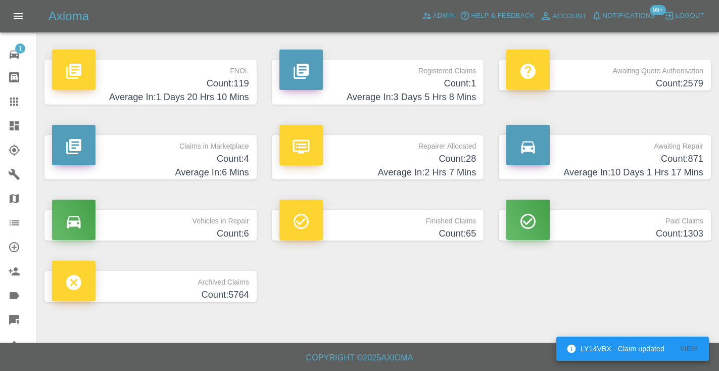
click at [665, 166] on h4 "Average In: 10 Days 1 Hrs 17 Mins" at bounding box center [604, 173] width 197 height 14
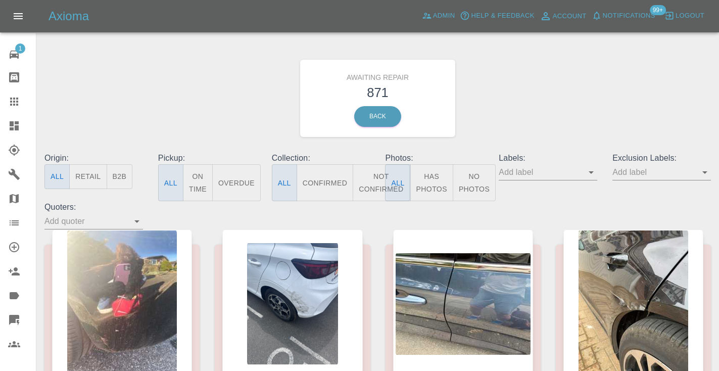
click at [370, 190] on button "Not Confirmed" at bounding box center [381, 182] width 57 height 37
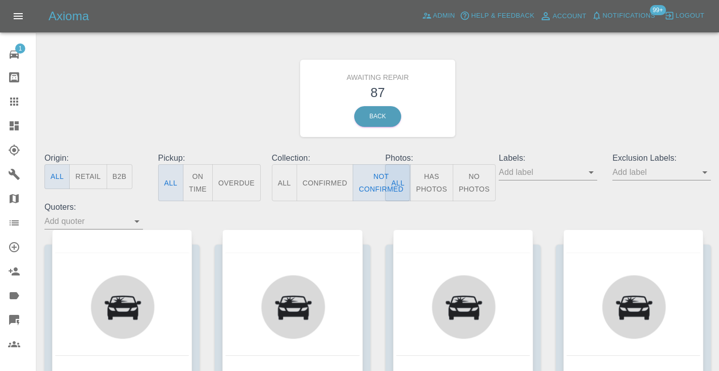
click at [519, 98] on div "Awaiting Repair 87 Back" at bounding box center [377, 98] width 681 height 108
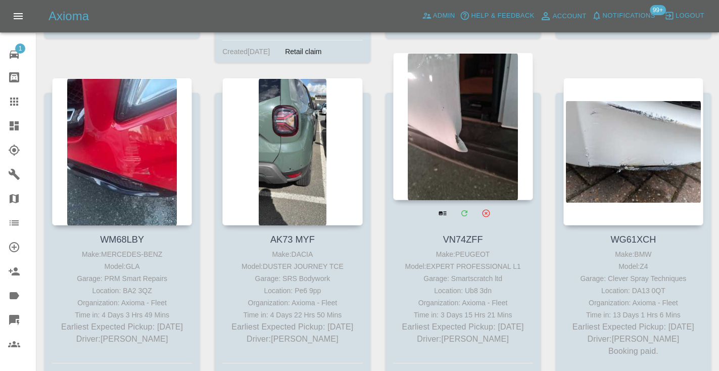
scroll to position [2531, 0]
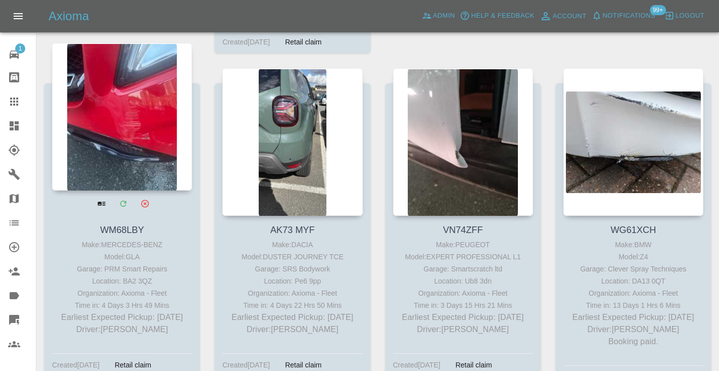
click at [120, 91] on div at bounding box center [122, 116] width 140 height 147
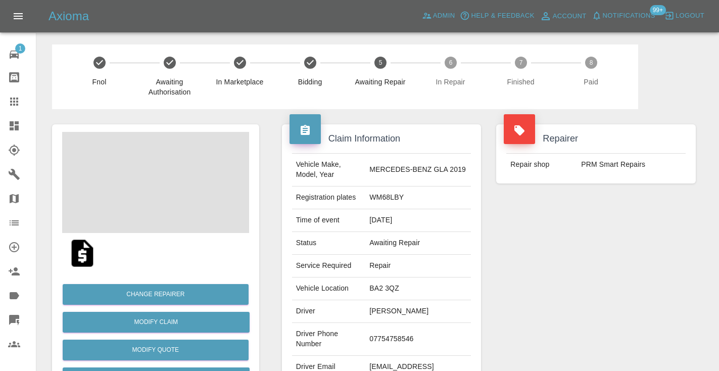
click at [404, 333] on td "07754758546" at bounding box center [418, 339] width 106 height 33
copy td "07754758546"
click at [676, 236] on div "Repairer Repair shop PRM Smart Repairs" at bounding box center [595, 260] width 215 height 302
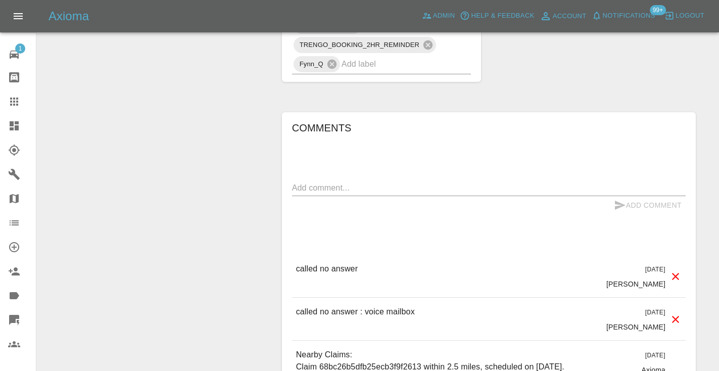
scroll to position [717, 0]
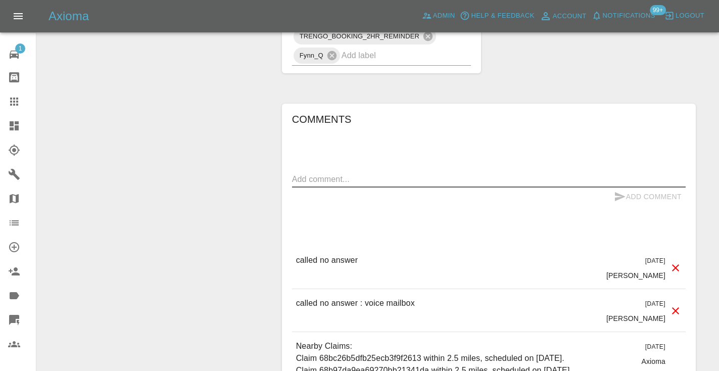
click at [306, 173] on textarea at bounding box center [488, 179] width 393 height 12
type textarea "called no answer : voice message left"
click at [627, 187] on button "Add Comment" at bounding box center [648, 196] width 76 height 19
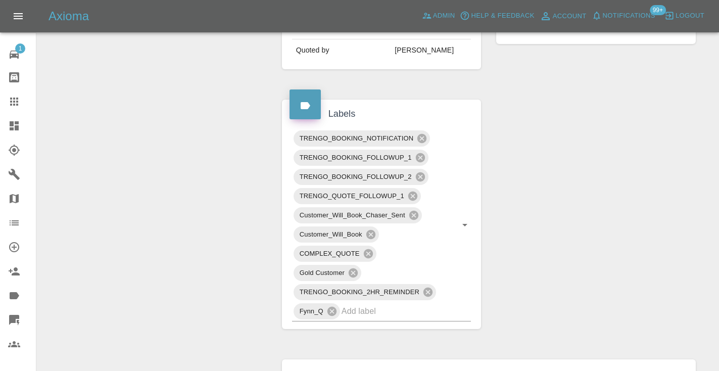
scroll to position [446, 0]
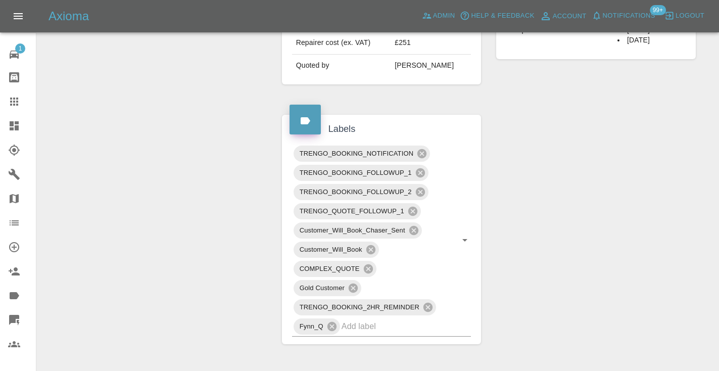
click at [11, 106] on icon at bounding box center [14, 101] width 12 height 12
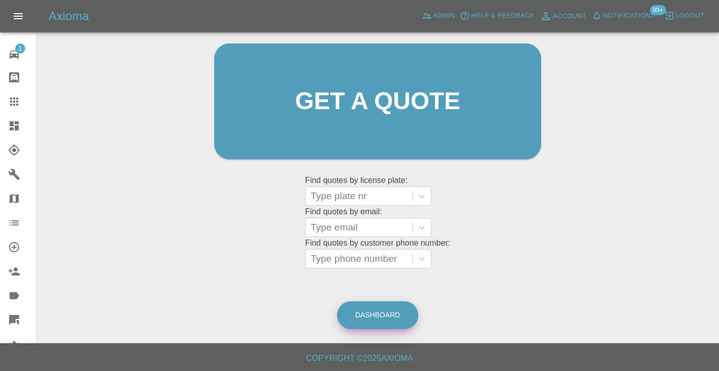
click at [387, 305] on link "Dashboard" at bounding box center [377, 315] width 81 height 28
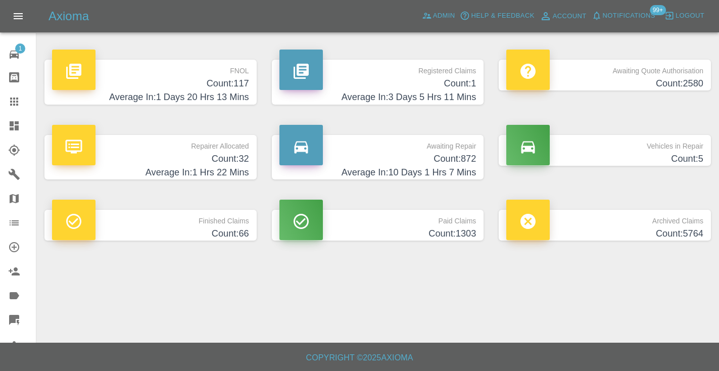
click at [446, 168] on h4 "Average In: 10 Days 1 Hrs 7 Mins" at bounding box center [377, 173] width 197 height 14
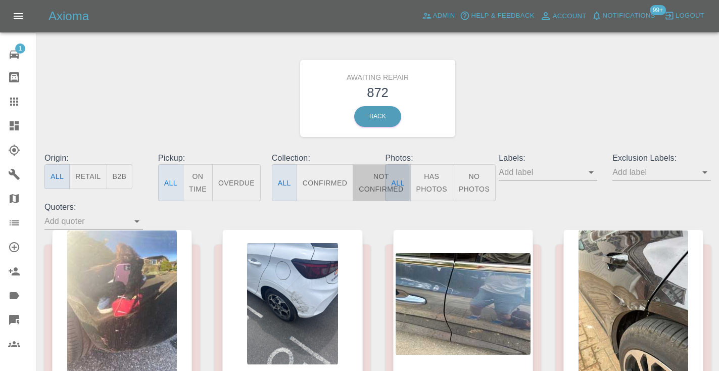
click at [373, 173] on button "Not Confirmed" at bounding box center [381, 182] width 57 height 37
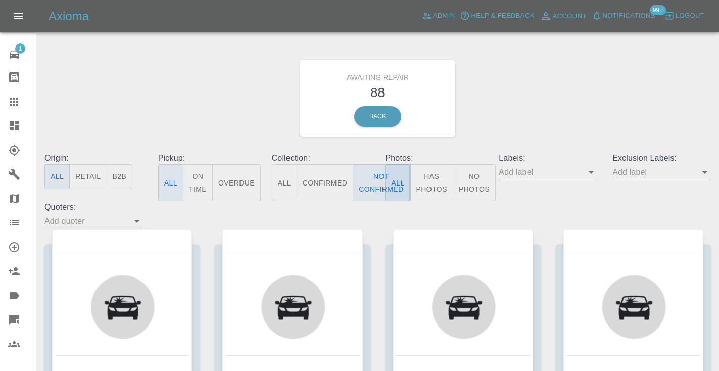
click at [537, 118] on div "Awaiting Repair 88 Back" at bounding box center [377, 98] width 681 height 108
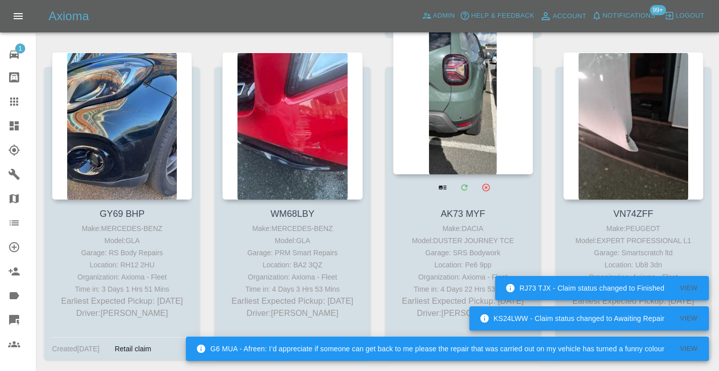
scroll to position [2553, 0]
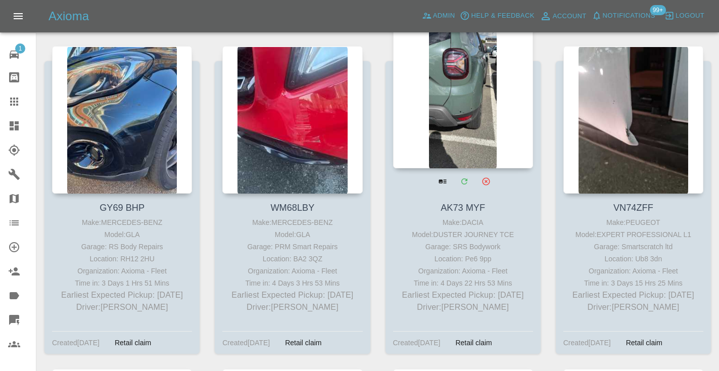
click at [479, 104] on div at bounding box center [463, 94] width 140 height 147
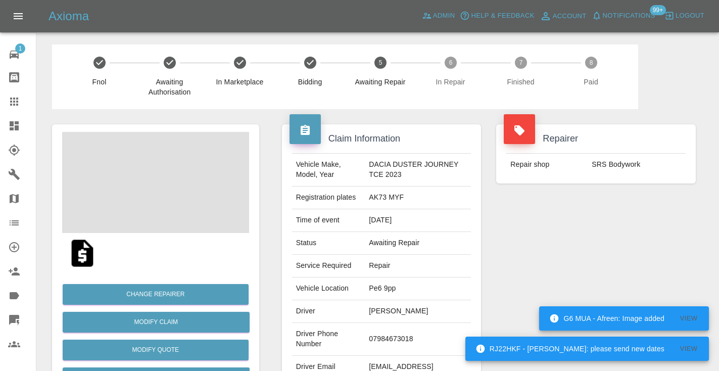
click at [397, 336] on td "07984673018" at bounding box center [418, 339] width 106 height 33
copy td "07984673018"
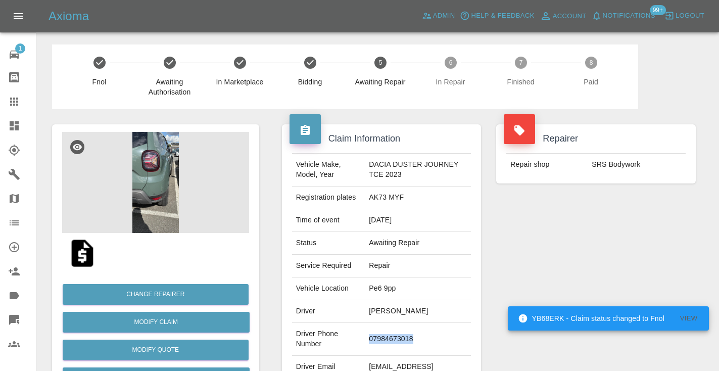
click at [642, 219] on div "Repairer Repair shop SRS Bodywork" at bounding box center [595, 260] width 215 height 302
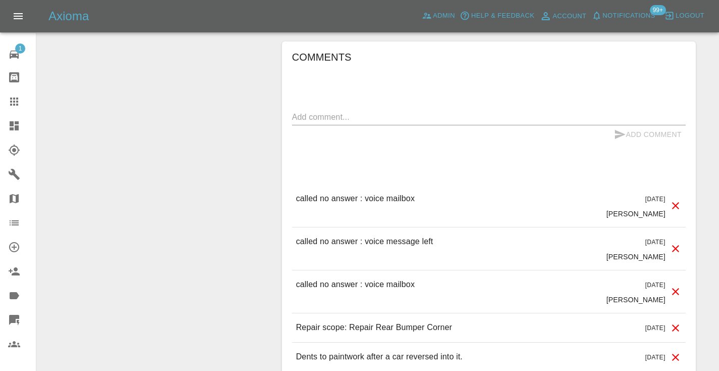
scroll to position [868, 0]
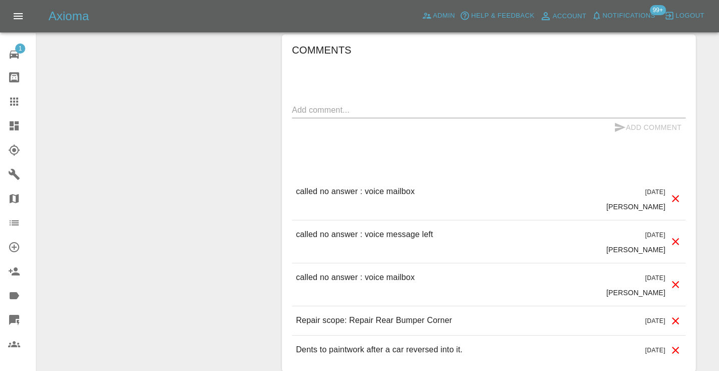
click at [382, 113] on textarea at bounding box center [488, 110] width 393 height 12
type textarea "called no answer : voice mailbox"
click at [624, 126] on icon "submit" at bounding box center [620, 127] width 12 height 12
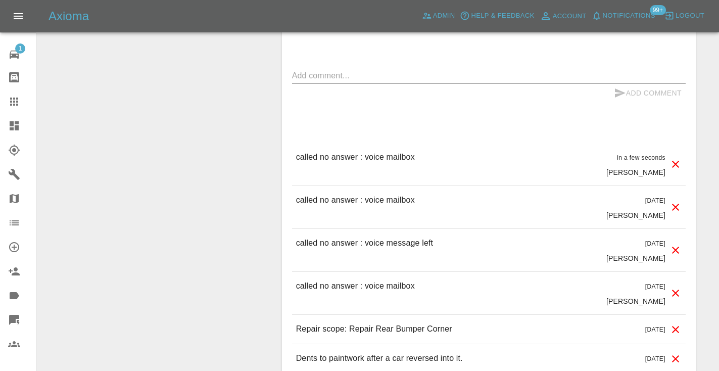
scroll to position [918, 0]
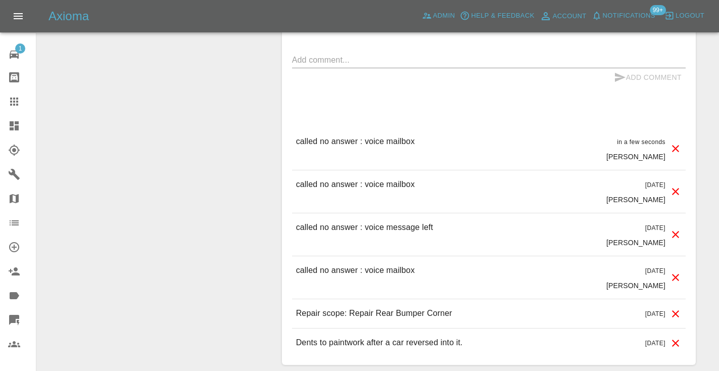
click at [23, 102] on div at bounding box center [22, 101] width 28 height 12
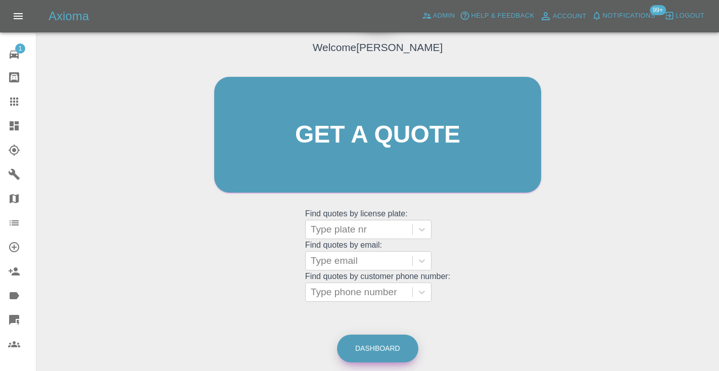
click at [377, 345] on link "Dashboard" at bounding box center [377, 348] width 81 height 28
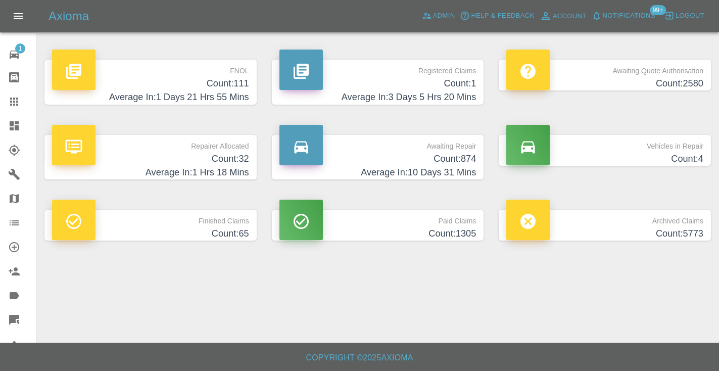
click at [464, 162] on h4 "Count: 874" at bounding box center [377, 159] width 197 height 14
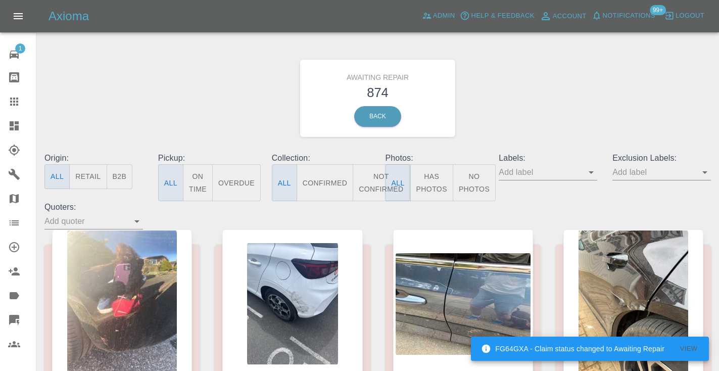
click at [370, 183] on button "Not Confirmed" at bounding box center [381, 182] width 57 height 37
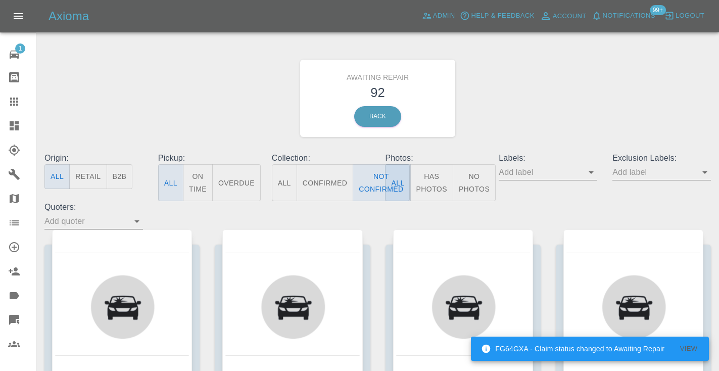
click at [554, 114] on div "Awaiting Repair 92 Back" at bounding box center [377, 98] width 681 height 108
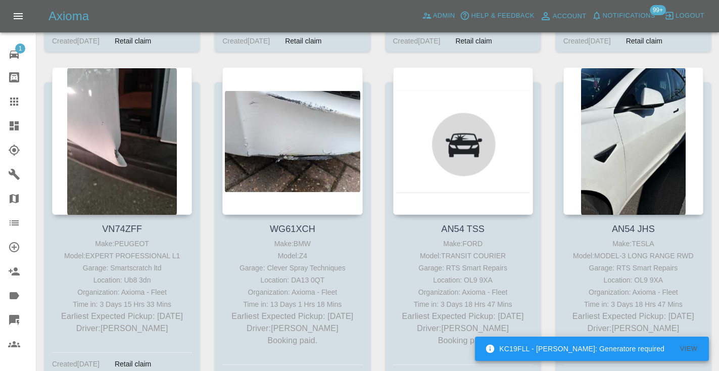
scroll to position [2851, 0]
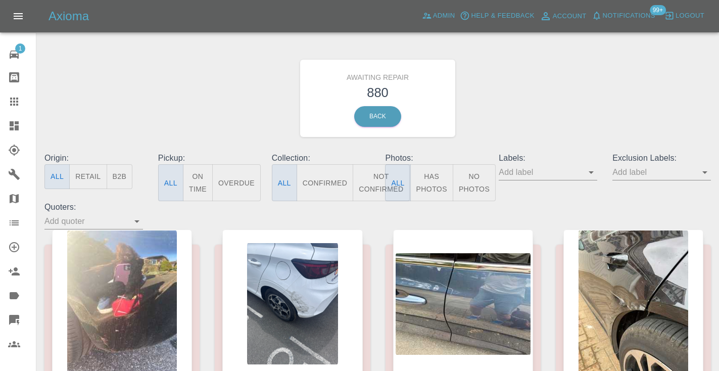
click at [357, 173] on button "Not Confirmed" at bounding box center [381, 182] width 57 height 37
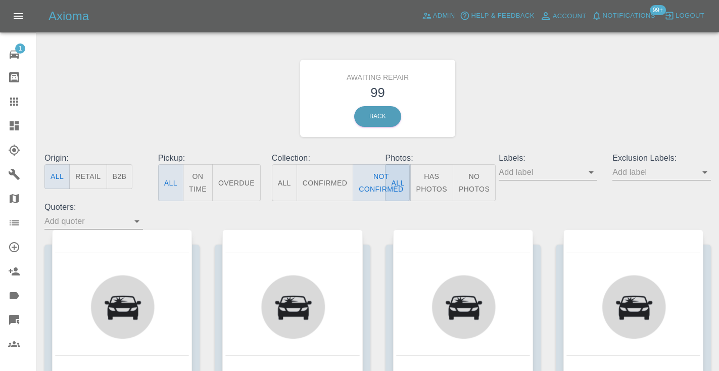
click at [546, 108] on div "Awaiting Repair 99 Back" at bounding box center [377, 98] width 681 height 108
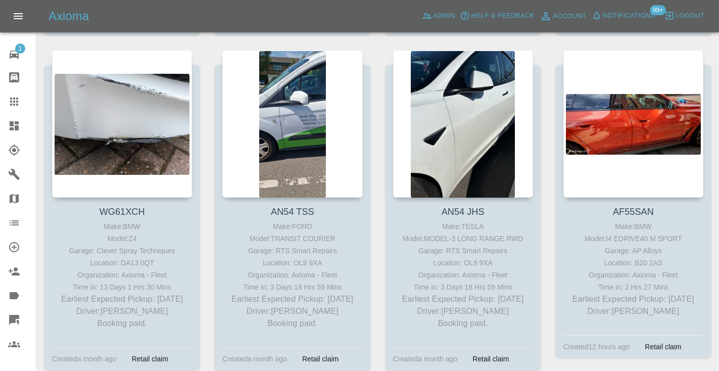
scroll to position [3202, 0]
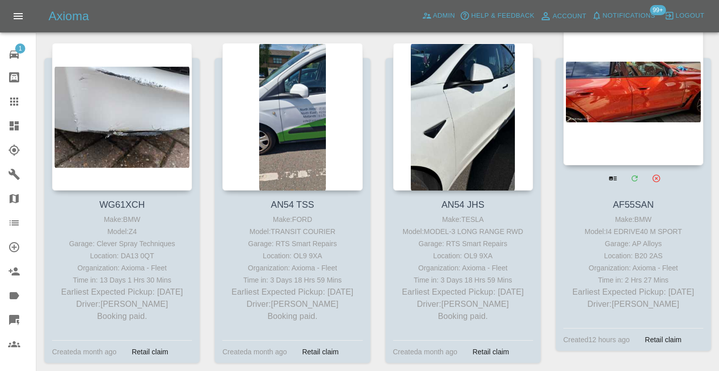
click at [625, 102] on div at bounding box center [633, 91] width 140 height 147
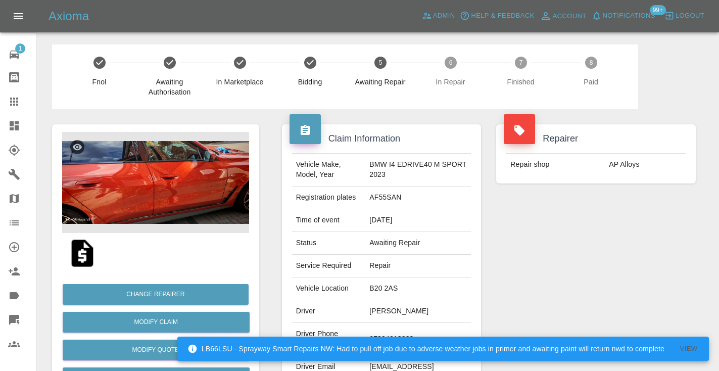
click at [383, 330] on td "07304018223" at bounding box center [418, 339] width 106 height 33
copy td "07304018223"
click at [527, 264] on div "Repairer Repair shop AP Alloys" at bounding box center [595, 260] width 215 height 302
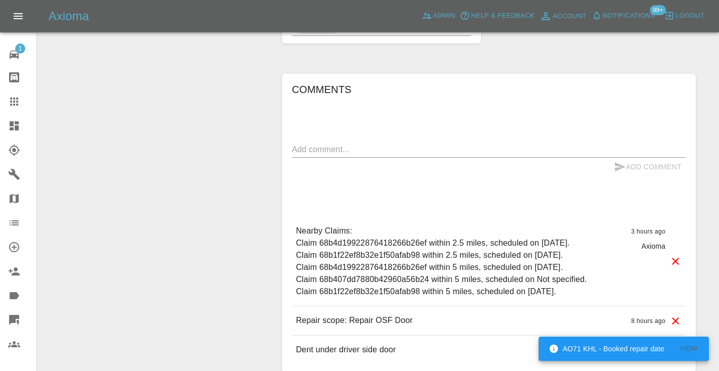
scroll to position [761, 0]
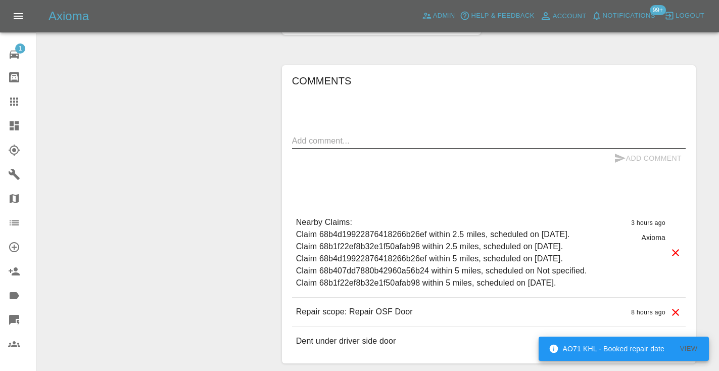
click at [385, 135] on textarea at bounding box center [488, 141] width 393 height 12
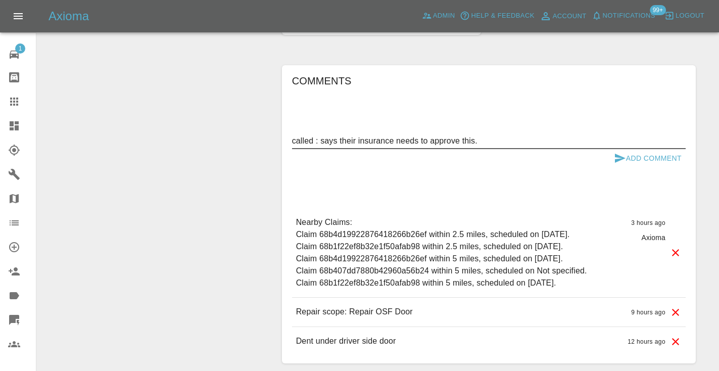
type textarea "called : says their insurance needs to approve this."
click at [619, 154] on icon "submit" at bounding box center [620, 158] width 11 height 9
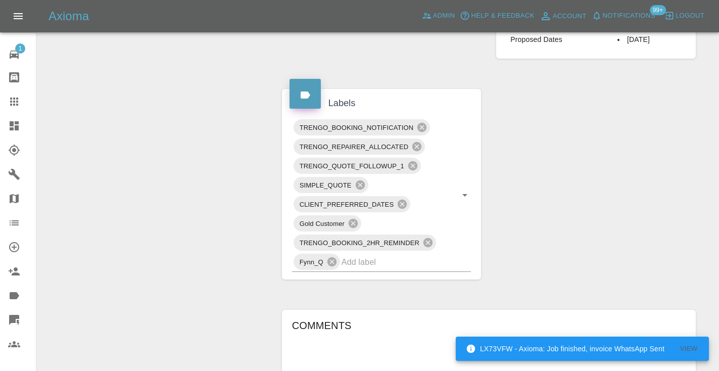
scroll to position [520, 0]
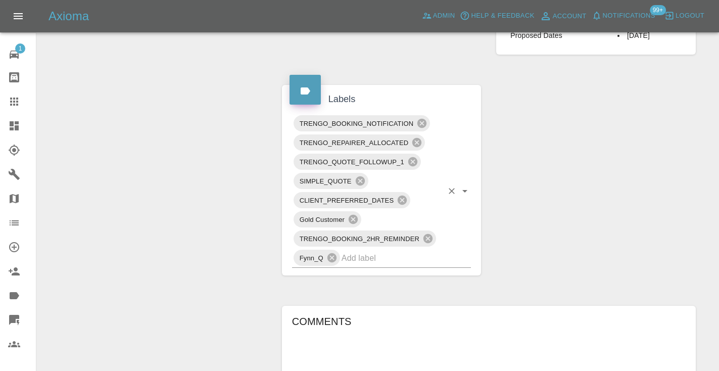
click at [381, 250] on input "text" at bounding box center [392, 258] width 102 height 16
type input "customer_wil"
click at [367, 278] on li "Customer_Will_Book" at bounding box center [381, 278] width 179 height 18
click at [145, 157] on div "Change Repairer Modify Claim Modify Quote Rollback Submit Payment Archive" at bounding box center [155, 125] width 222 height 1073
click at [14, 94] on link "Claims" at bounding box center [18, 101] width 36 height 24
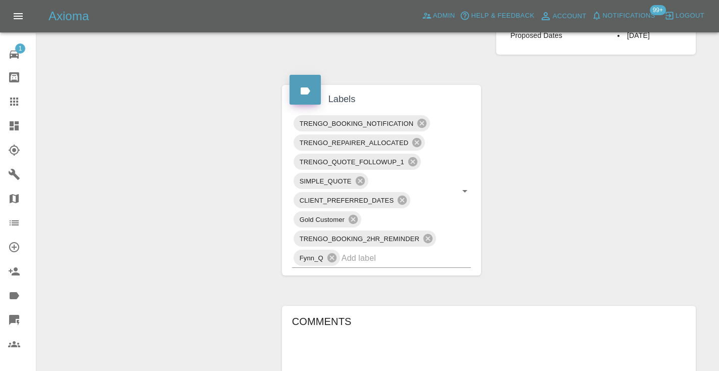
scroll to position [68, 0]
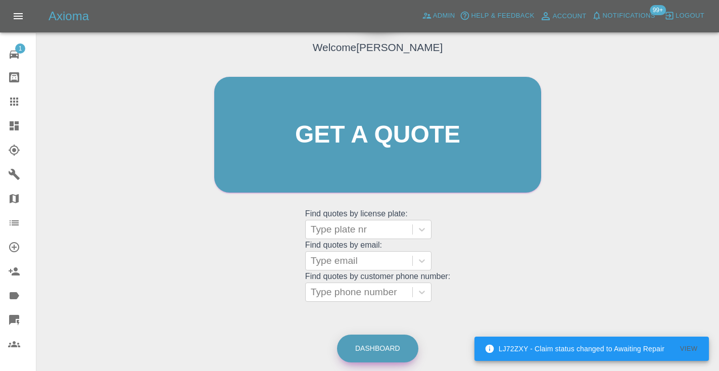
click at [395, 337] on link "Dashboard" at bounding box center [377, 348] width 81 height 28
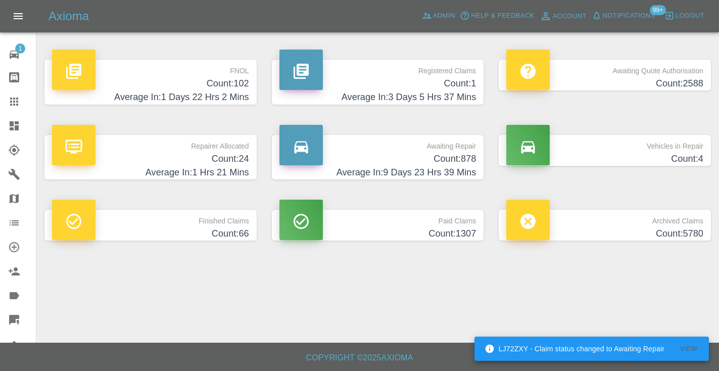
click at [454, 172] on h4 "Average In: 9 Days 23 Hrs 39 Mins" at bounding box center [377, 173] width 197 height 14
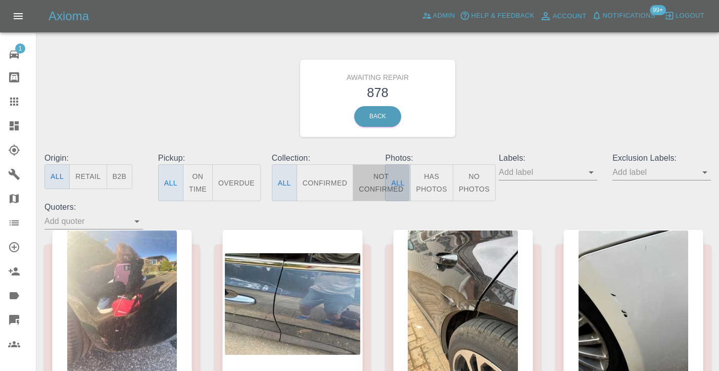
click at [372, 184] on button "Not Confirmed" at bounding box center [381, 182] width 57 height 37
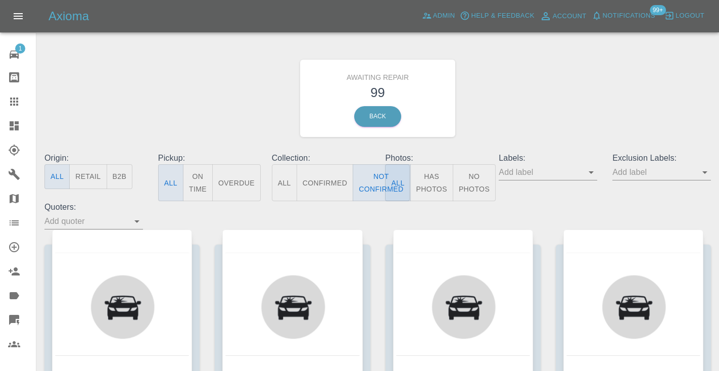
click at [569, 109] on div "Awaiting Repair 99 Back" at bounding box center [377, 98] width 681 height 108
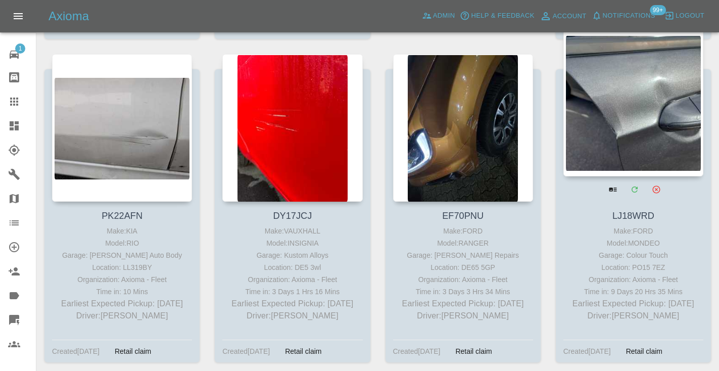
scroll to position [3535, 0]
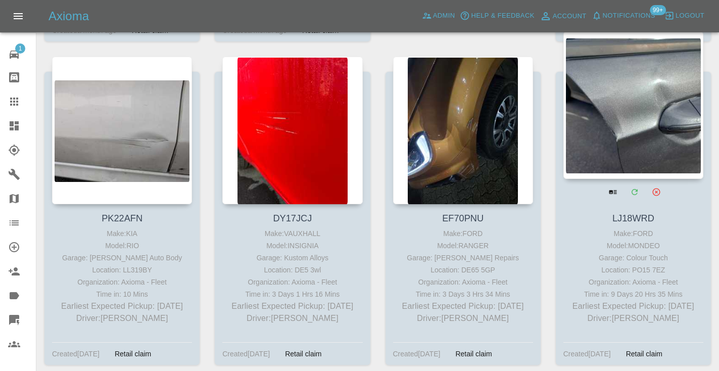
click at [662, 108] on div at bounding box center [633, 104] width 140 height 147
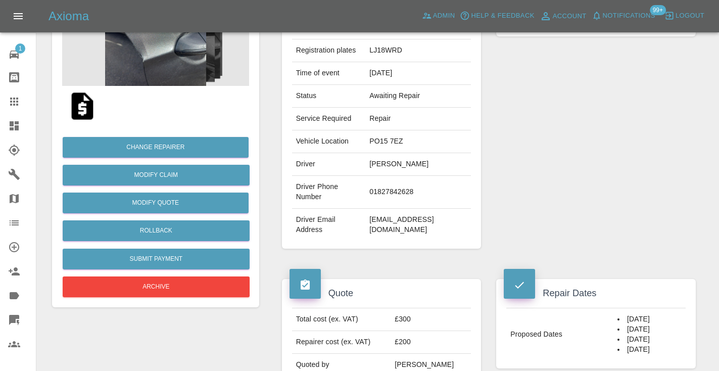
scroll to position [167, 0]
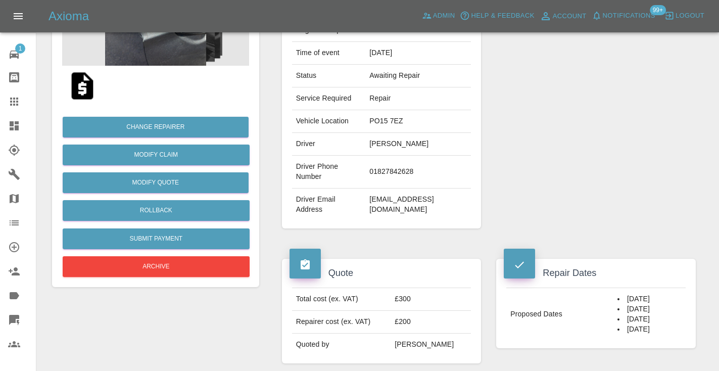
click at [365, 188] on td "01827842628" at bounding box center [418, 172] width 106 height 33
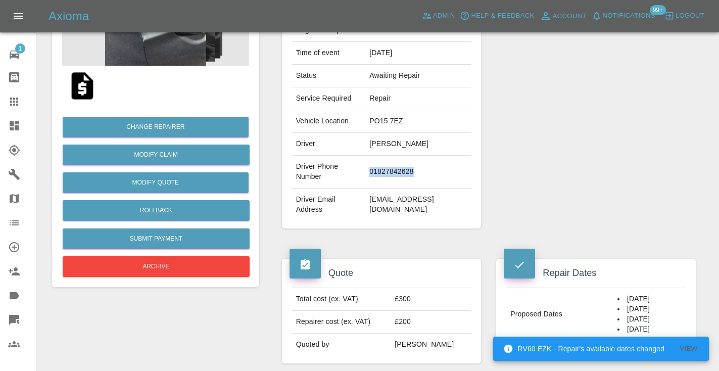
copy td "01827842628"
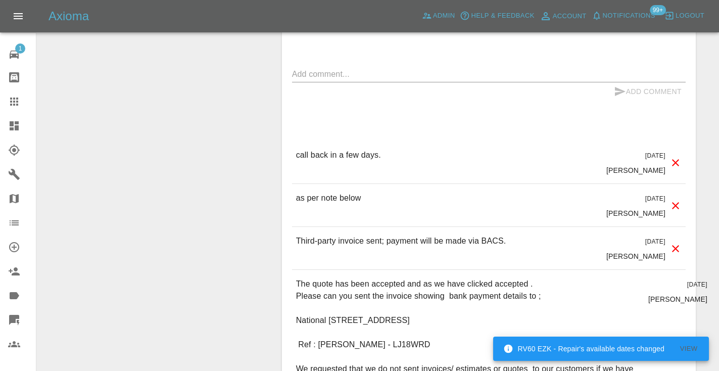
scroll to position [822, 0]
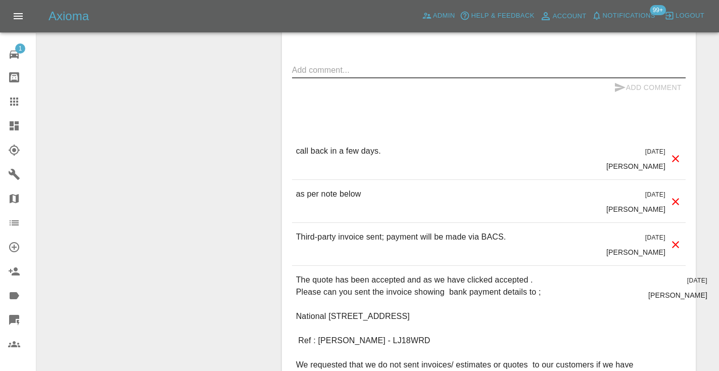
click at [326, 76] on textarea at bounding box center [488, 70] width 393 height 12
type textarea "n"
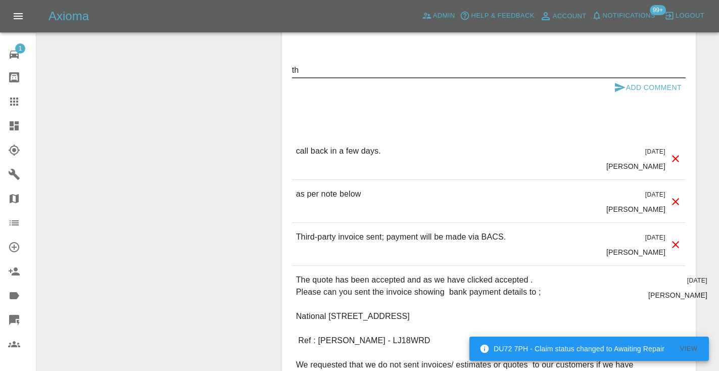
type textarea "t"
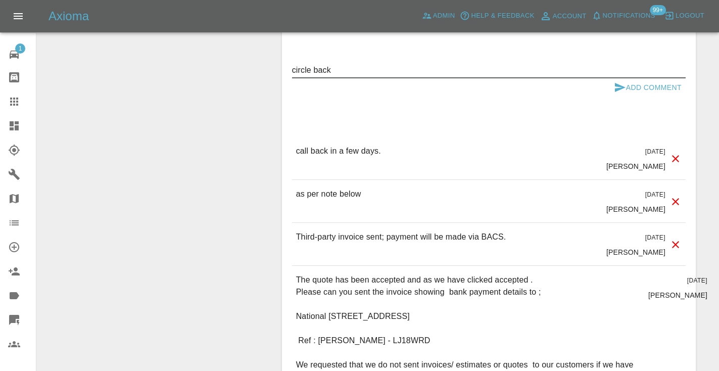
type textarea "circle back"
click at [642, 97] on button "Add Comment" at bounding box center [648, 87] width 76 height 19
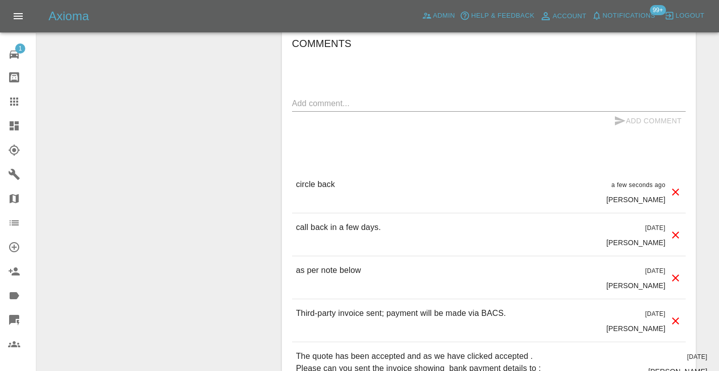
scroll to position [788, 0]
click at [15, 105] on icon at bounding box center [14, 101] width 8 height 8
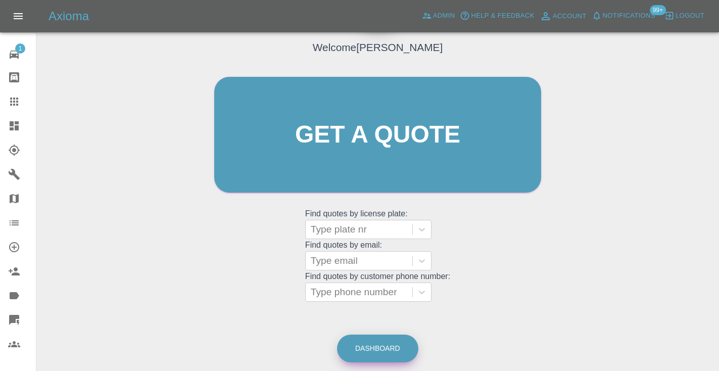
click at [382, 352] on link "Dashboard" at bounding box center [377, 348] width 81 height 28
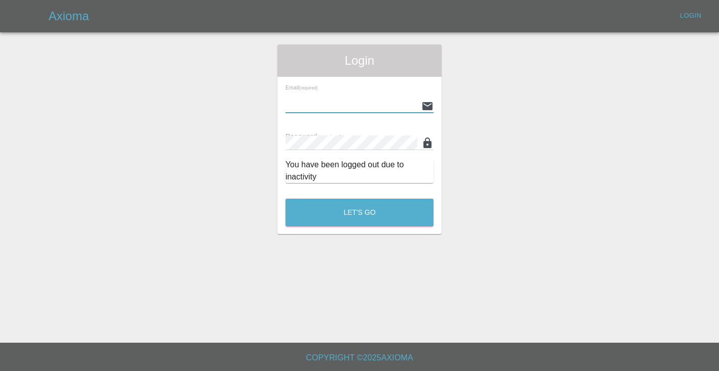
type input "[EMAIL_ADDRESS][DOMAIN_NAME]"
click at [359, 212] on button "Let's Go" at bounding box center [359, 212] width 148 height 28
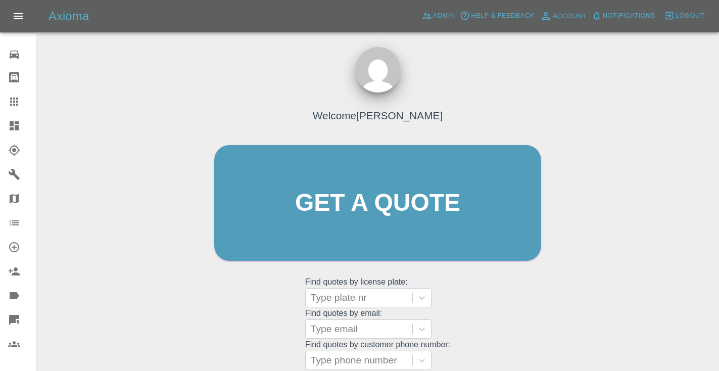
click at [553, 312] on div "Welcome [PERSON_NAME] Get a quote Get a quote Find quotes by license plate: Typ…" at bounding box center [377, 251] width 666 height 363
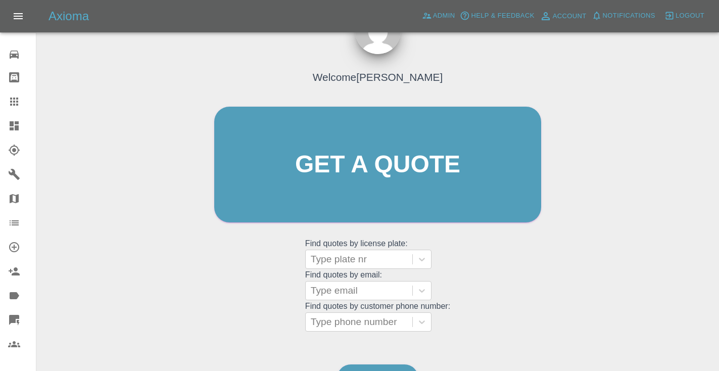
scroll to position [102, 0]
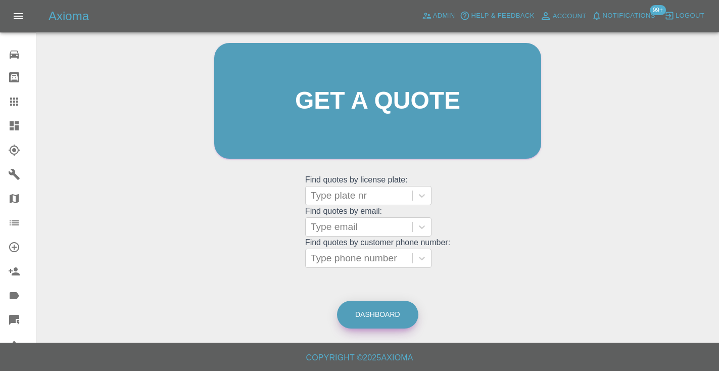
click at [401, 313] on link "Dashboard" at bounding box center [377, 315] width 81 height 28
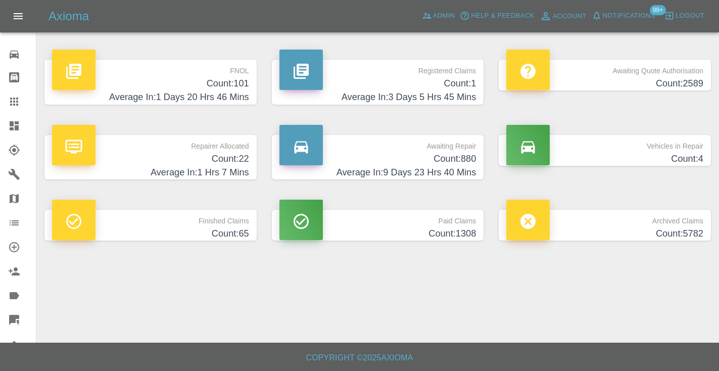
click at [455, 152] on h4 "Count: 880" at bounding box center [377, 159] width 197 height 14
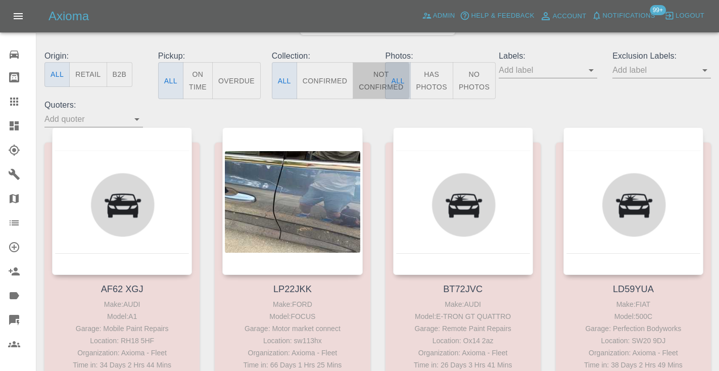
click at [372, 76] on button "Not Confirmed" at bounding box center [381, 80] width 57 height 37
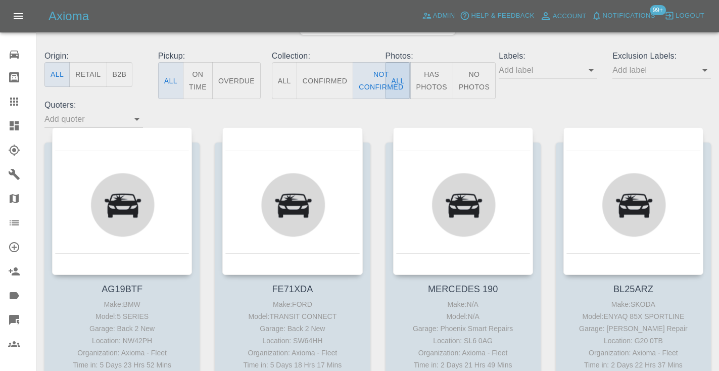
type button "false"
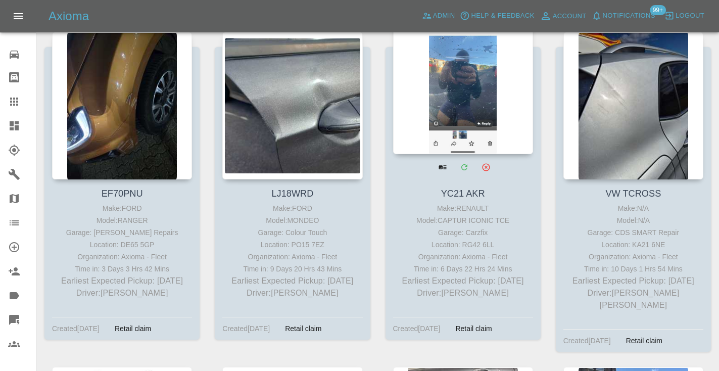
scroll to position [3888, 0]
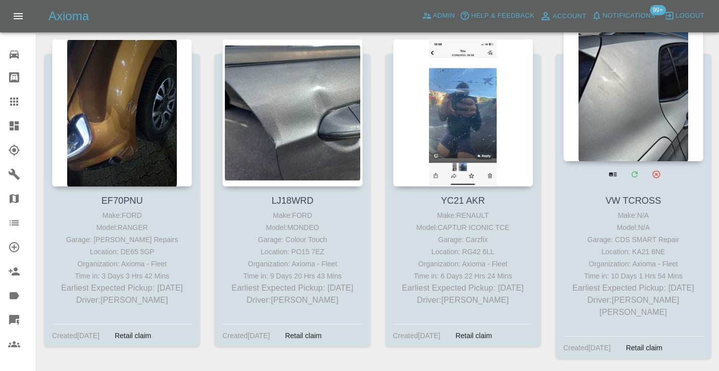
click at [631, 96] on div at bounding box center [633, 87] width 140 height 147
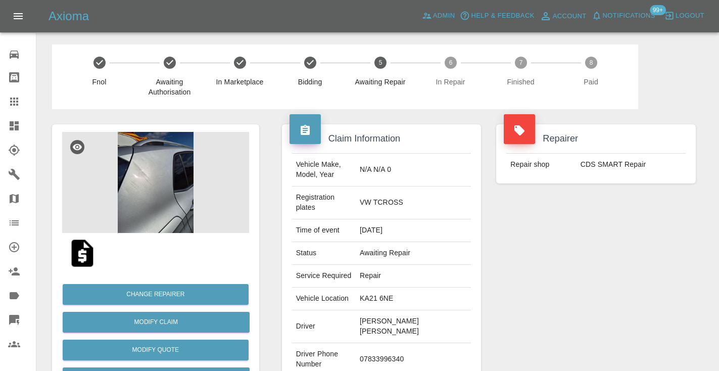
click at [374, 348] on td "07833996340" at bounding box center [413, 359] width 115 height 33
copy td "07833996340"
click at [533, 269] on div "Repairer Repair shop CDS SMART Repair" at bounding box center [595, 275] width 215 height 332
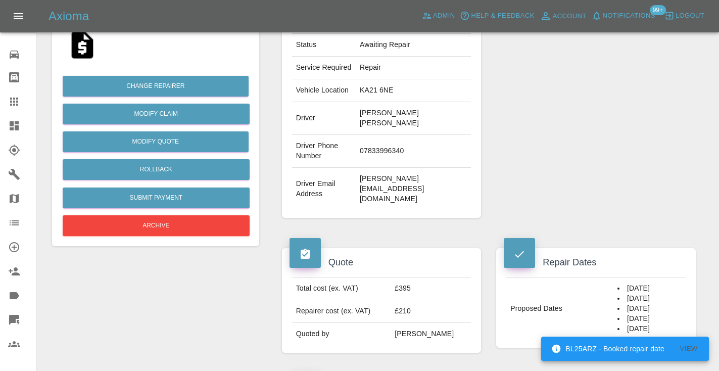
scroll to position [206, 0]
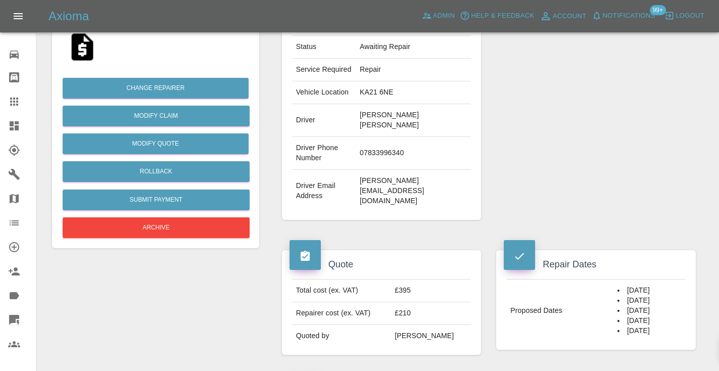
click at [390, 144] on td "07833996340" at bounding box center [413, 153] width 115 height 33
copy td "07833996340"
click at [612, 340] on div "Repair Dates Proposed Dates [DATE] [DATE] [DATE] [DATE] [DATE]" at bounding box center [595, 300] width 215 height 130
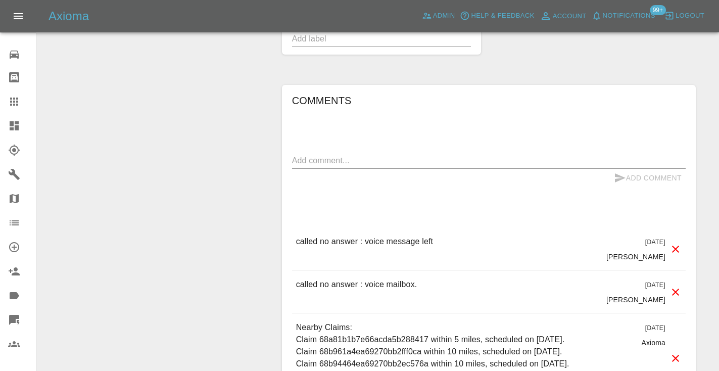
scroll to position [827, 0]
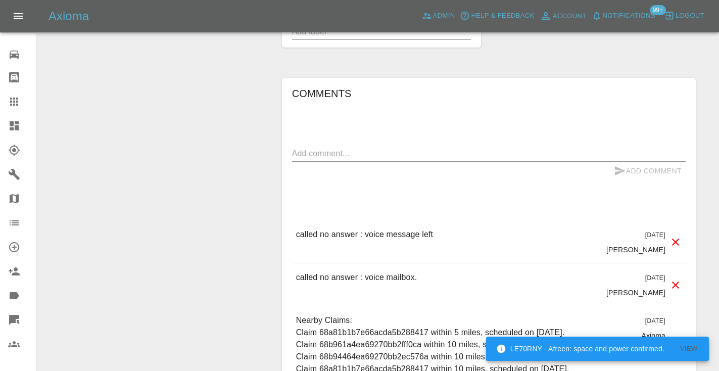
click at [352, 147] on textarea at bounding box center [488, 153] width 393 height 12
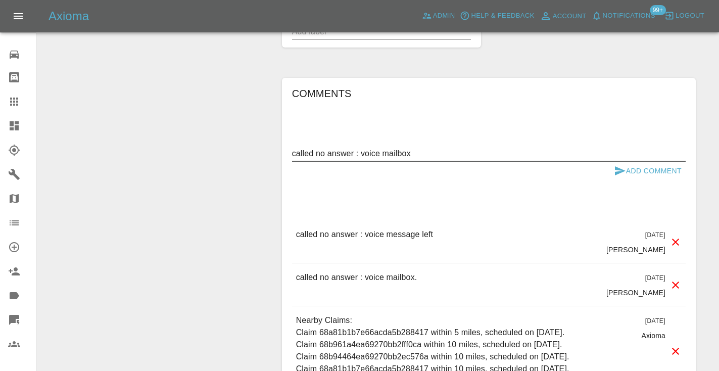
type textarea "called no answer : voice mailbox"
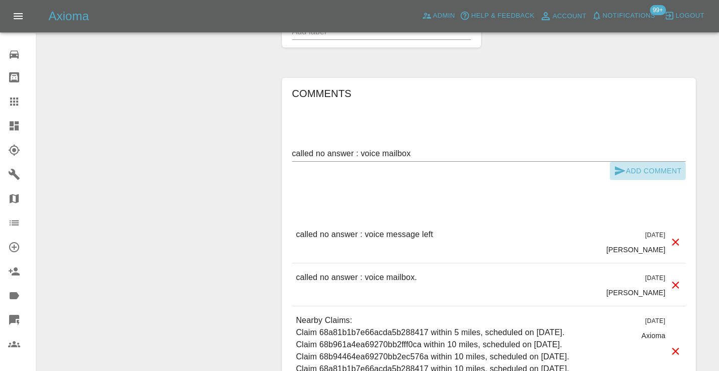
click at [617, 166] on icon "submit" at bounding box center [620, 170] width 11 height 9
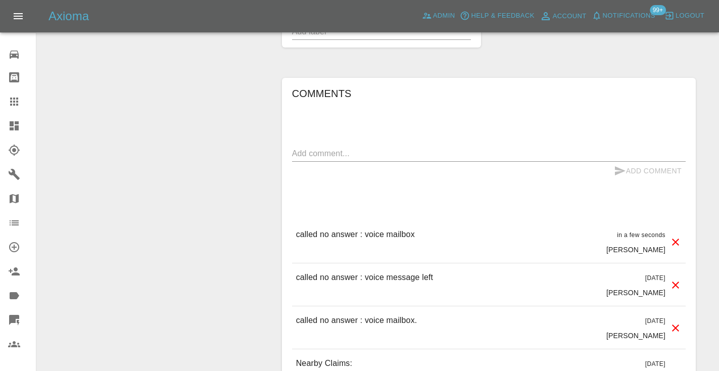
click at [588, 85] on h6 "Comments" at bounding box center [488, 93] width 393 height 16
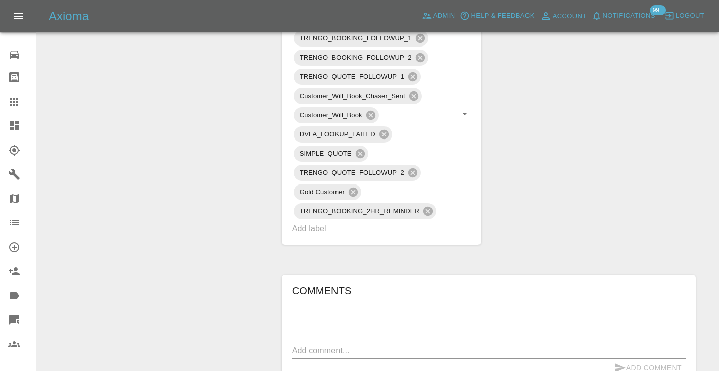
scroll to position [645, 0]
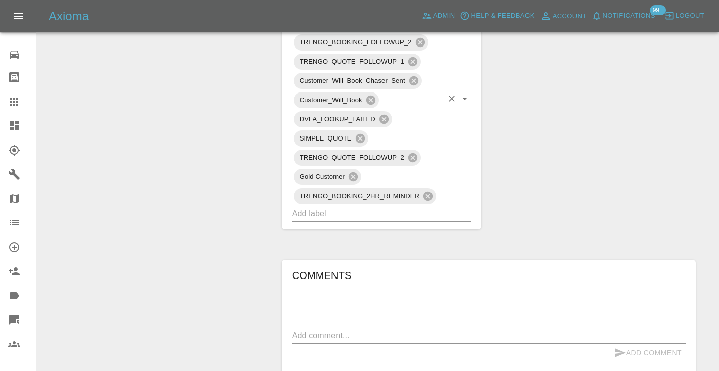
click at [332, 206] on input "text" at bounding box center [367, 214] width 151 height 16
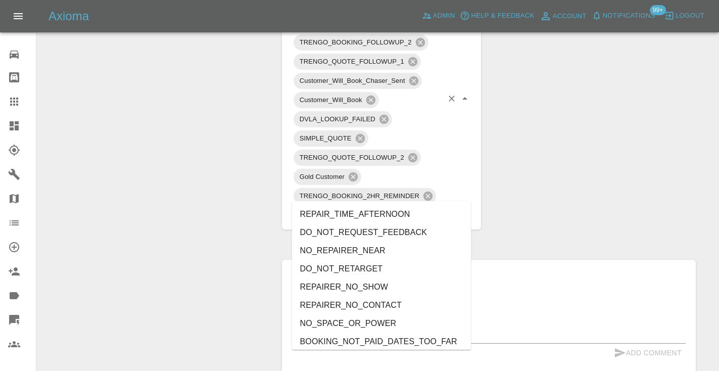
type input "no_"
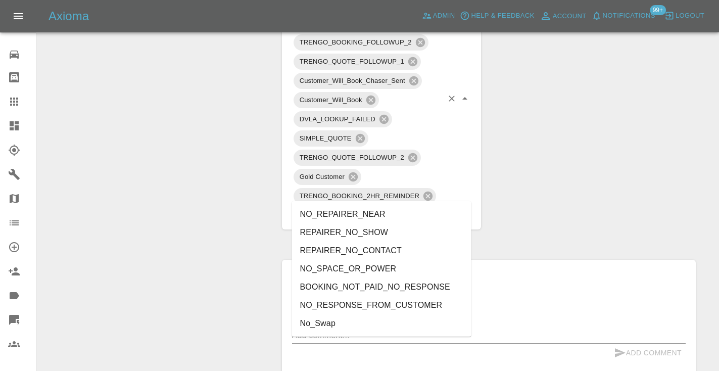
click at [323, 303] on li "NO_RESPONSE_FROM_CUSTOMER" at bounding box center [381, 305] width 179 height 18
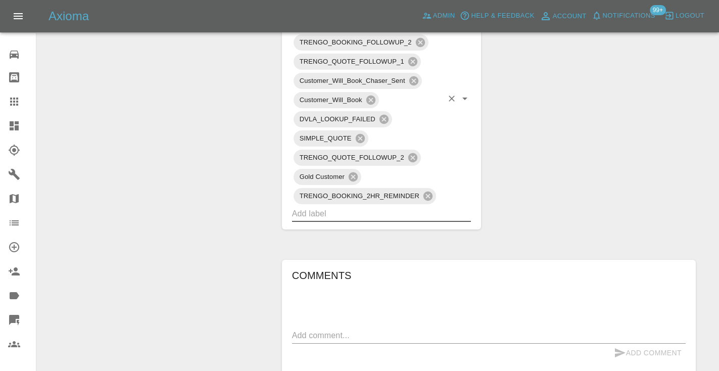
click at [227, 149] on div "Change Repairer Modify Claim Modify Quote Rollback Submit Payment Archive" at bounding box center [155, 82] width 222 height 1237
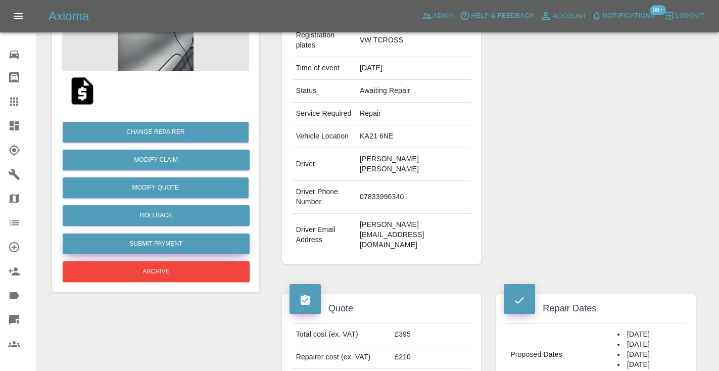
scroll to position [177, 0]
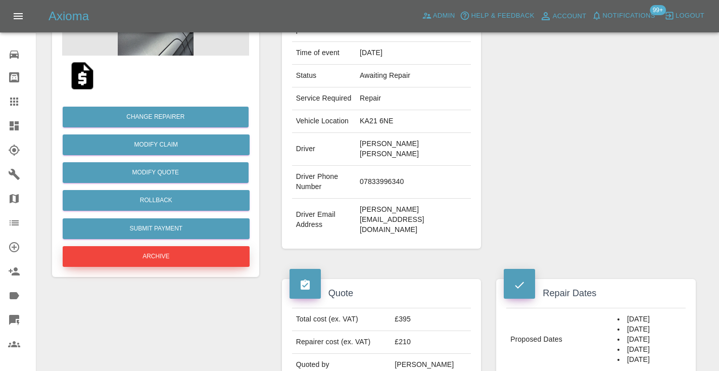
click at [141, 252] on button "Archive" at bounding box center [156, 256] width 187 height 21
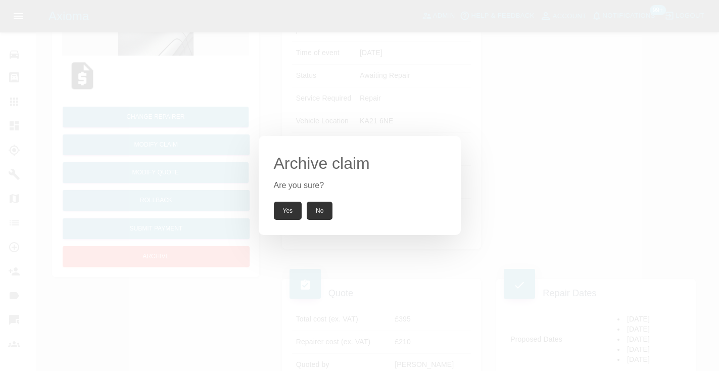
click at [284, 217] on button "Yes" at bounding box center [288, 211] width 28 height 18
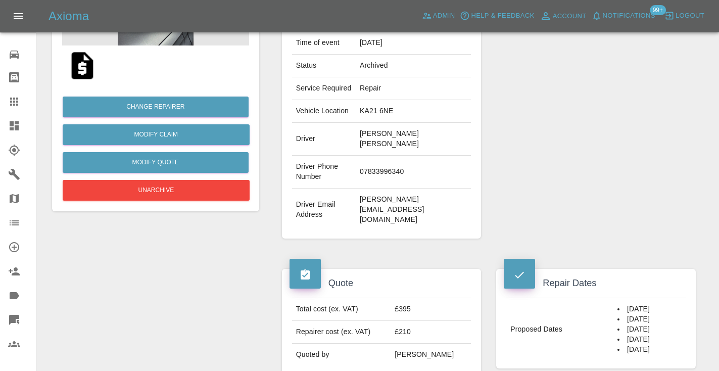
click at [18, 103] on icon at bounding box center [14, 101] width 8 height 8
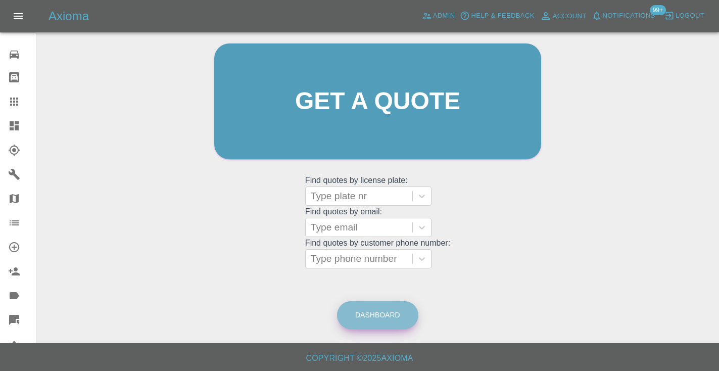
click at [391, 323] on link "Dashboard" at bounding box center [377, 315] width 81 height 28
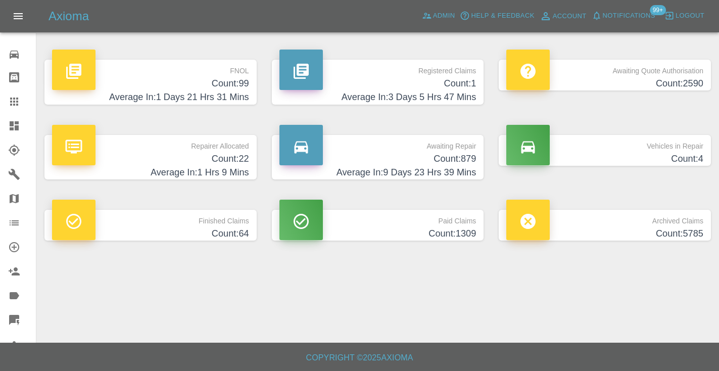
click at [457, 152] on h4 "Count: 879" at bounding box center [377, 159] width 197 height 14
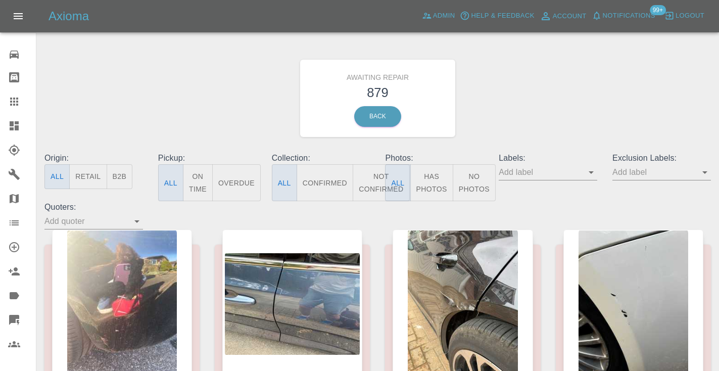
click at [371, 181] on button "Not Confirmed" at bounding box center [381, 182] width 57 height 37
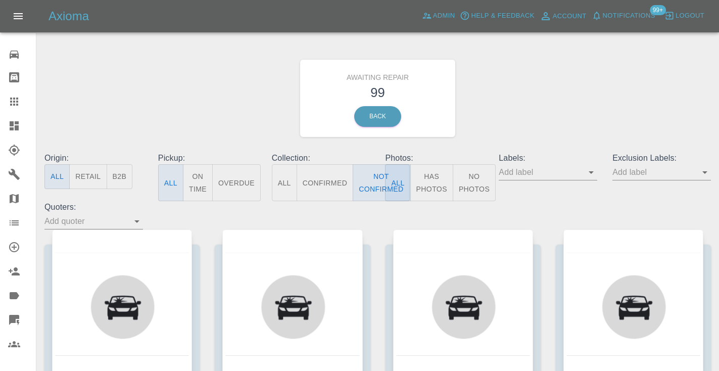
click at [568, 109] on div "Awaiting Repair 99 Back" at bounding box center [377, 98] width 681 height 108
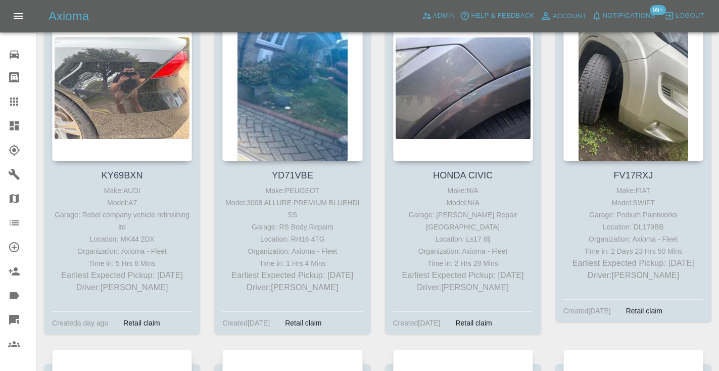
scroll to position [4589, 0]
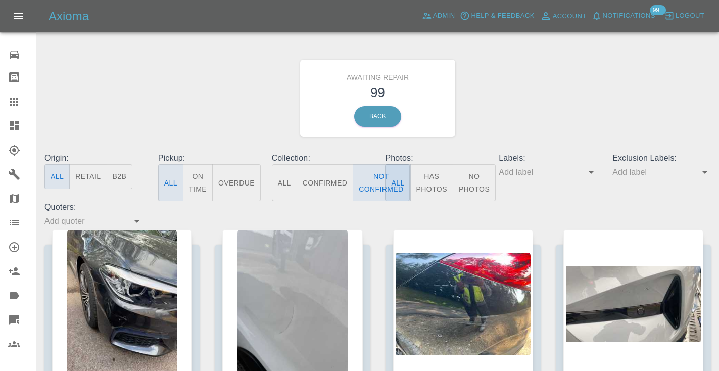
scroll to position [4500, 0]
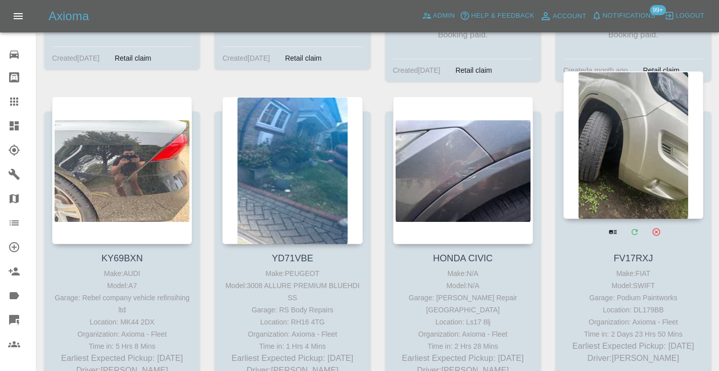
click at [629, 131] on div at bounding box center [633, 144] width 140 height 147
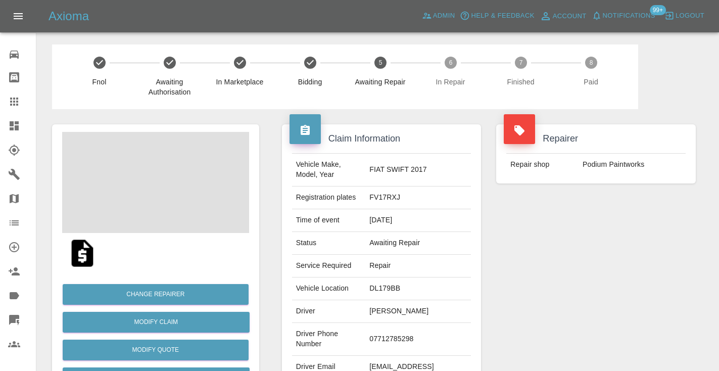
click at [400, 335] on td "07712785298" at bounding box center [418, 339] width 106 height 33
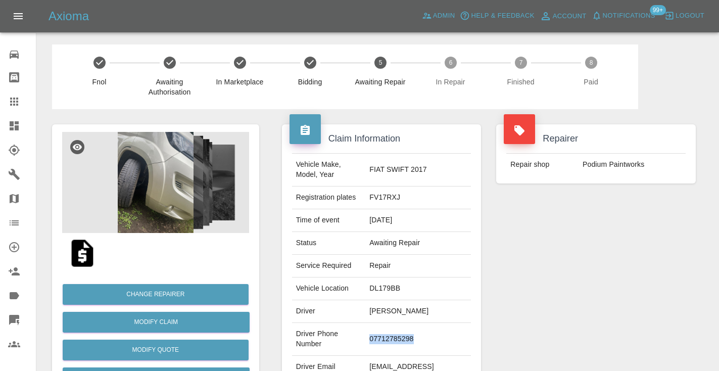
copy td "07712785298"
click at [542, 268] on div "Repairer Repair shop Podium Paintworks" at bounding box center [595, 260] width 215 height 302
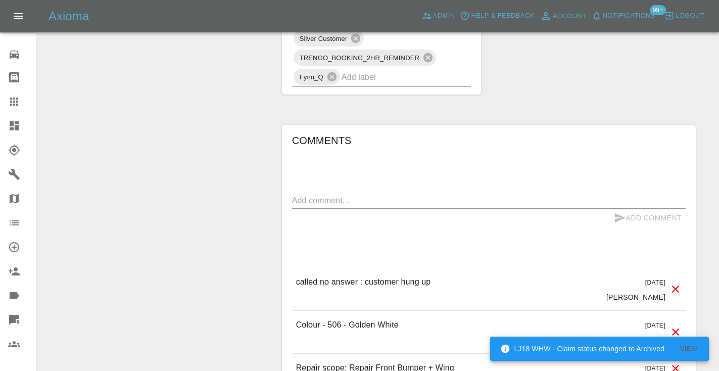
scroll to position [782, 0]
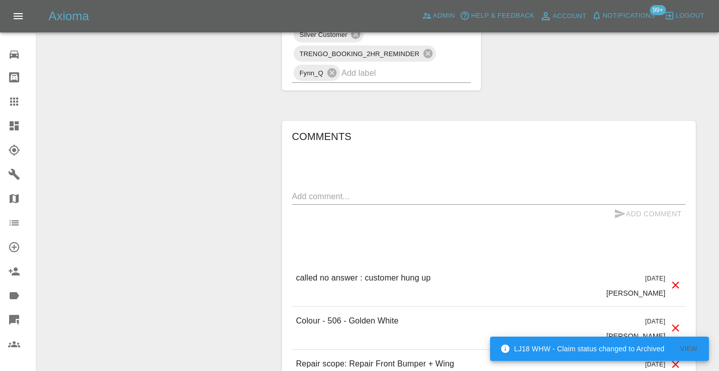
click at [322, 204] on div "x" at bounding box center [488, 196] width 393 height 16
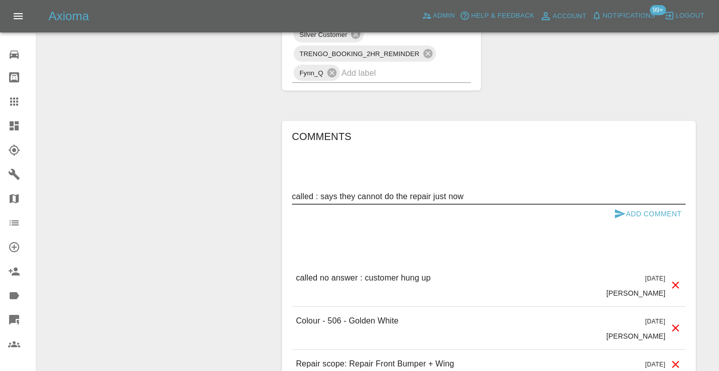
type textarea "called : says they cannot do the repair just now"
click at [625, 210] on button "Add Comment" at bounding box center [648, 214] width 76 height 19
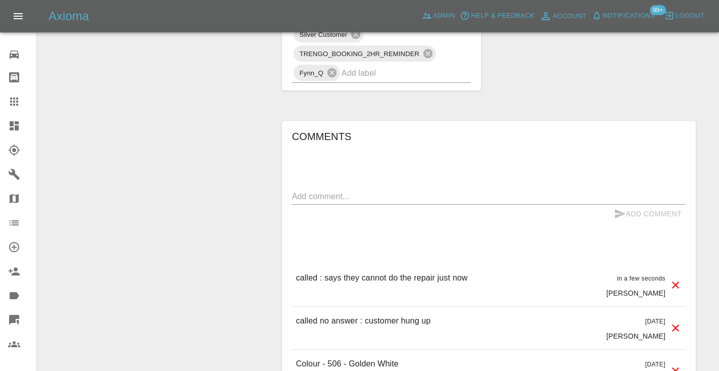
click at [379, 74] on input "text" at bounding box center [392, 73] width 102 height 16
click at [19, 104] on icon at bounding box center [14, 101] width 12 height 12
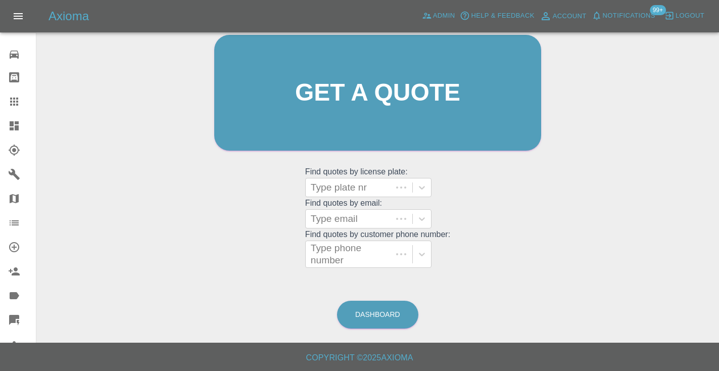
scroll to position [76, 0]
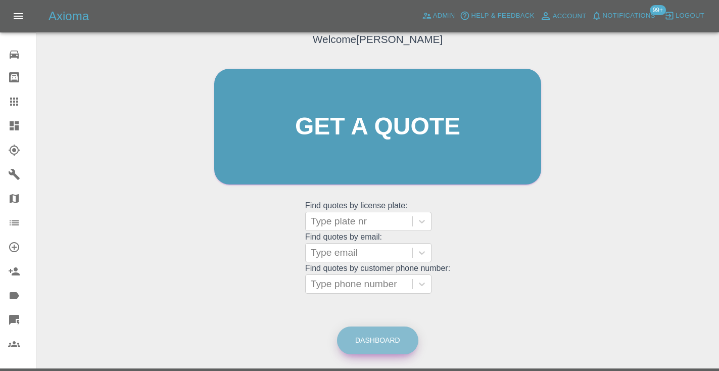
click at [385, 336] on link "Dashboard" at bounding box center [377, 340] width 81 height 28
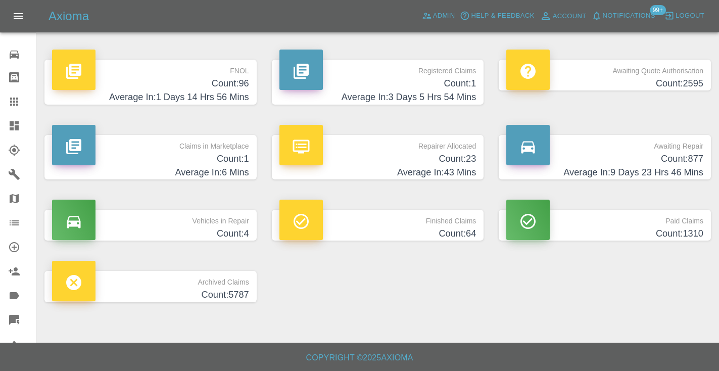
click at [694, 160] on h4 "Count: 877" at bounding box center [604, 159] width 197 height 14
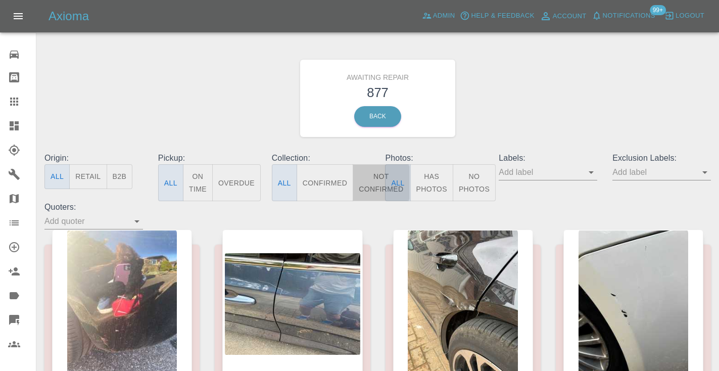
click at [367, 184] on button "Not Confirmed" at bounding box center [381, 182] width 57 height 37
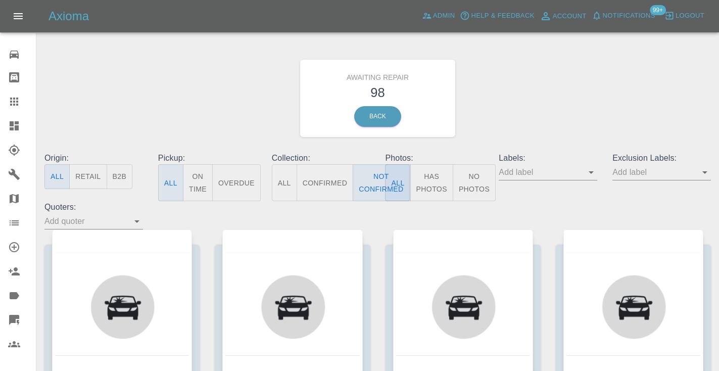
click at [559, 110] on div "Awaiting Repair 98 Back" at bounding box center [377, 98] width 681 height 108
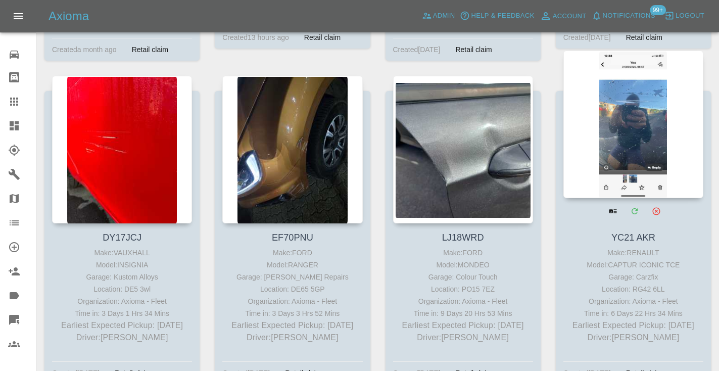
scroll to position [3514, 0]
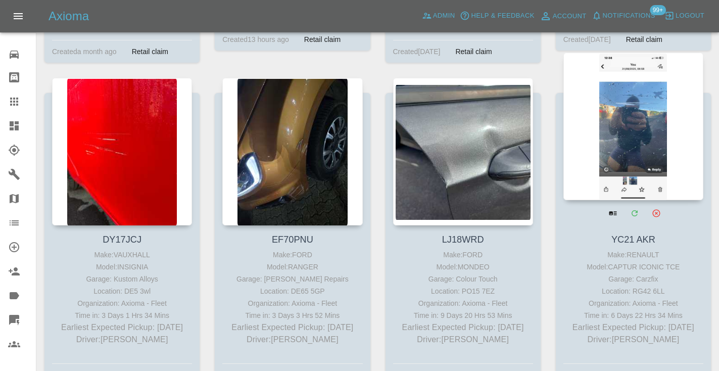
click at [648, 99] on div at bounding box center [633, 126] width 140 height 147
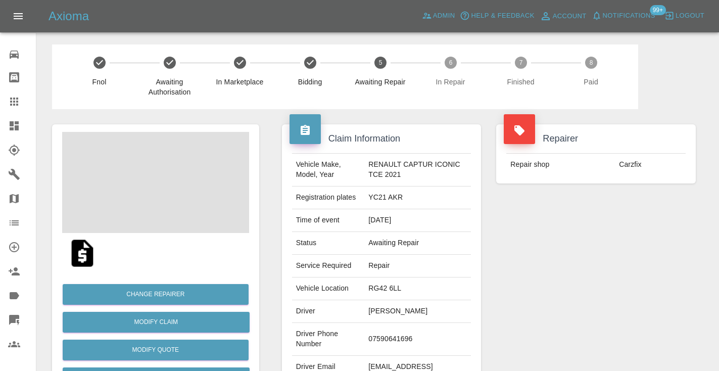
click at [380, 337] on td "07590641696" at bounding box center [417, 339] width 107 height 33
copy td "07590641696"
click at [551, 259] on div "Repairer Repair shop Carzfix" at bounding box center [595, 260] width 215 height 302
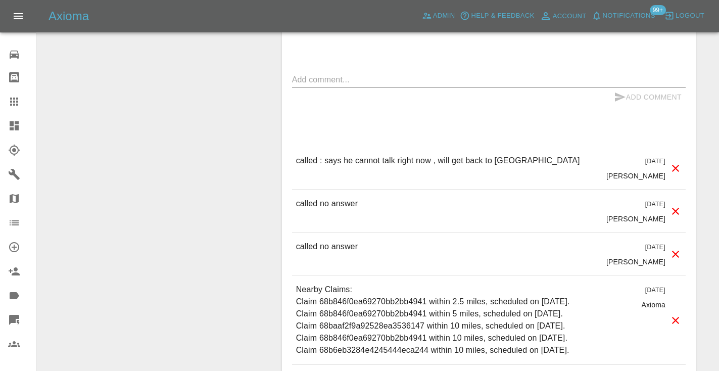
scroll to position [895, 0]
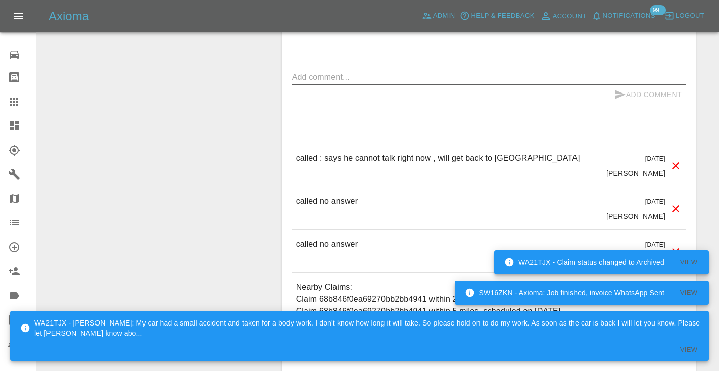
click at [350, 77] on textarea at bounding box center [488, 77] width 393 height 12
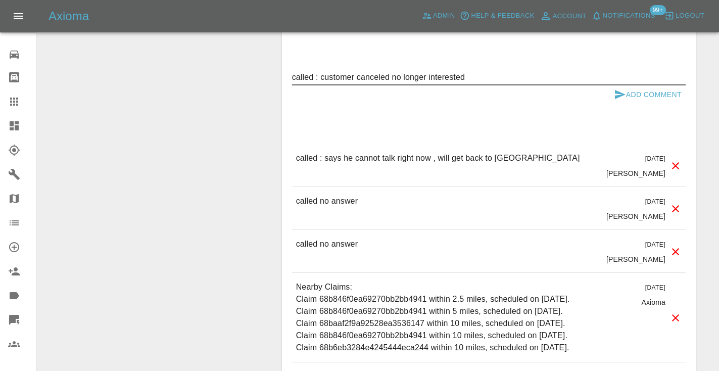
type textarea "called : customer canceled no longer interested"
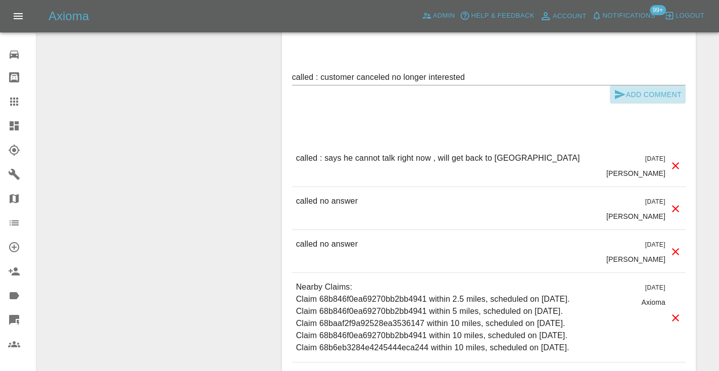
click at [633, 93] on button "Add Comment" at bounding box center [648, 94] width 76 height 19
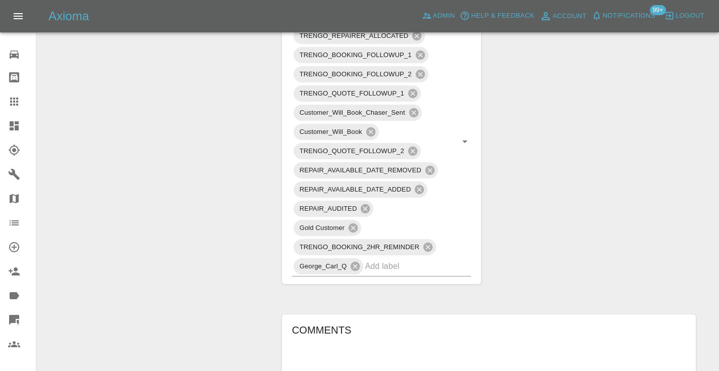
scroll to position [579, 0]
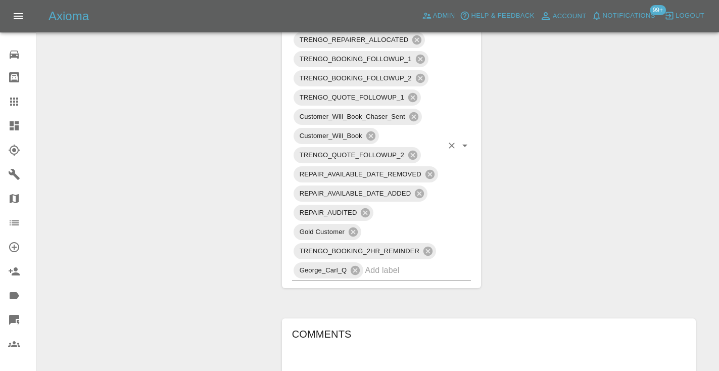
click at [373, 267] on input "text" at bounding box center [404, 270] width 78 height 16
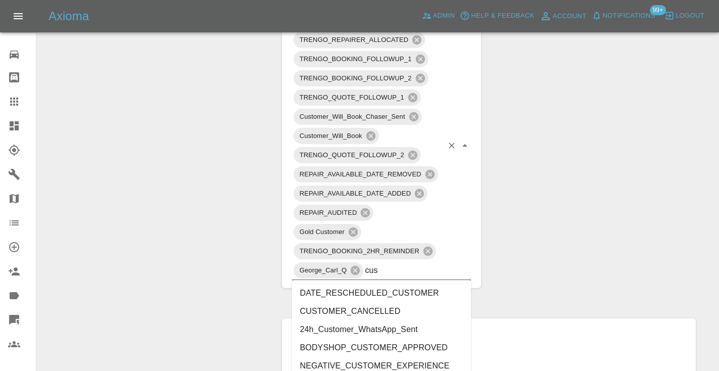
type input "cust"
click at [365, 306] on li "CUSTOMER_CANCELLED" at bounding box center [381, 311] width 179 height 18
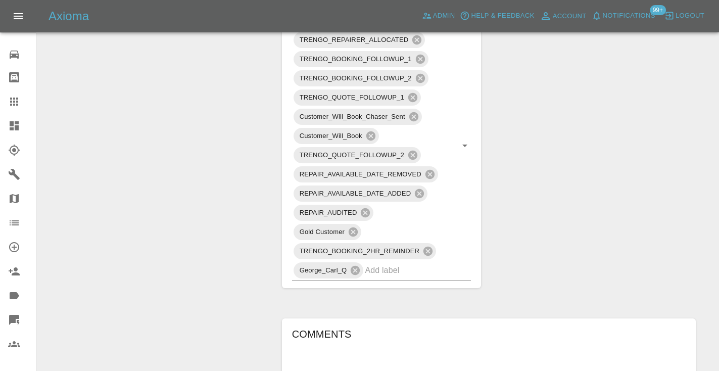
click at [206, 128] on div "Change Repairer Modify Claim Modify Quote Rollback Submit Payment Archive" at bounding box center [155, 196] width 222 height 1332
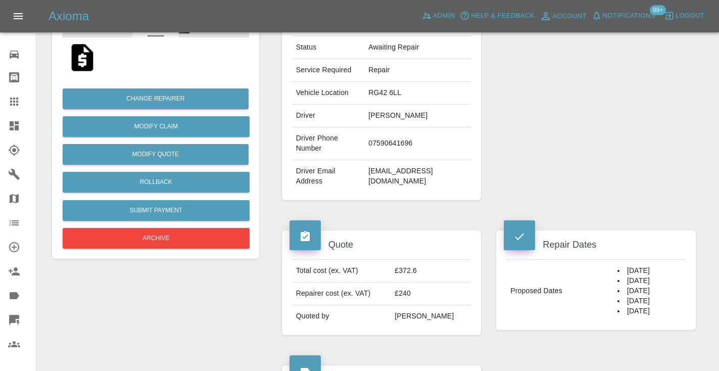
scroll to position [191, 0]
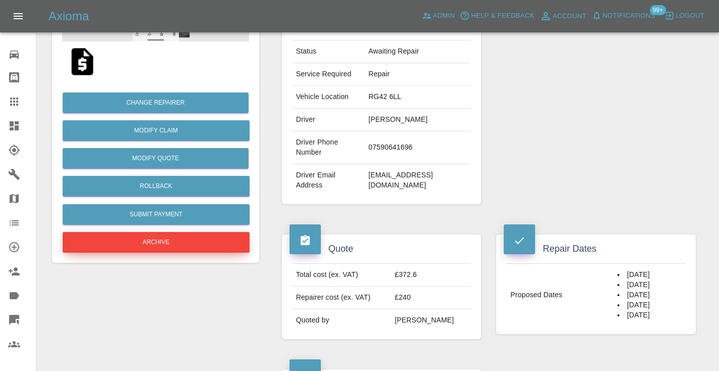
click at [166, 246] on button "Archive" at bounding box center [156, 242] width 187 height 21
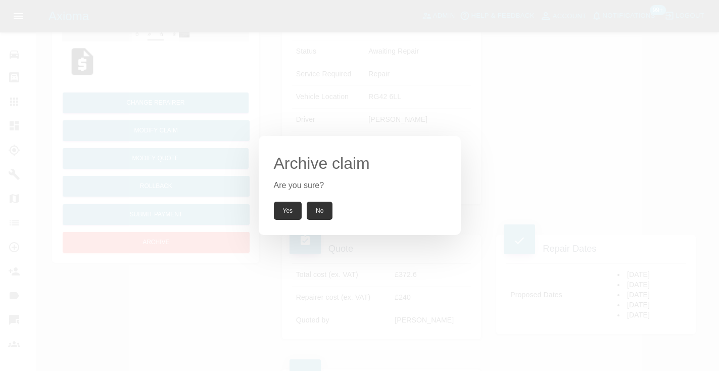
click at [285, 208] on button "Yes" at bounding box center [288, 211] width 28 height 18
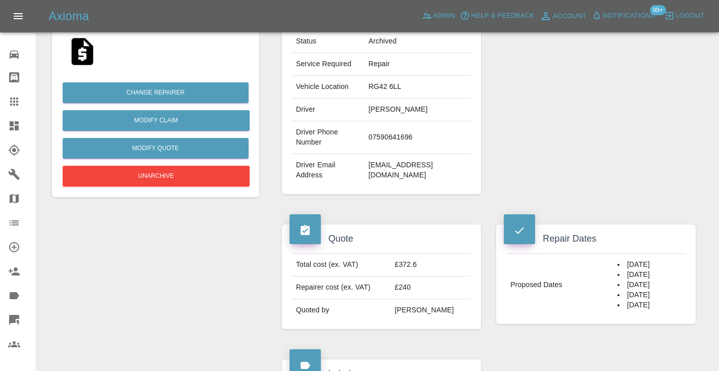
click at [17, 97] on icon at bounding box center [14, 101] width 8 height 8
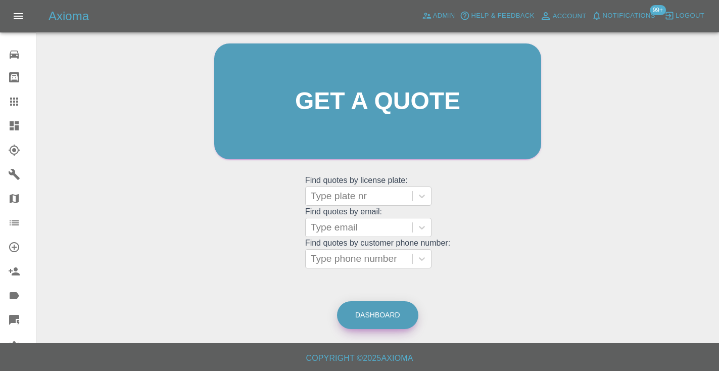
click at [385, 315] on link "Dashboard" at bounding box center [377, 315] width 81 height 28
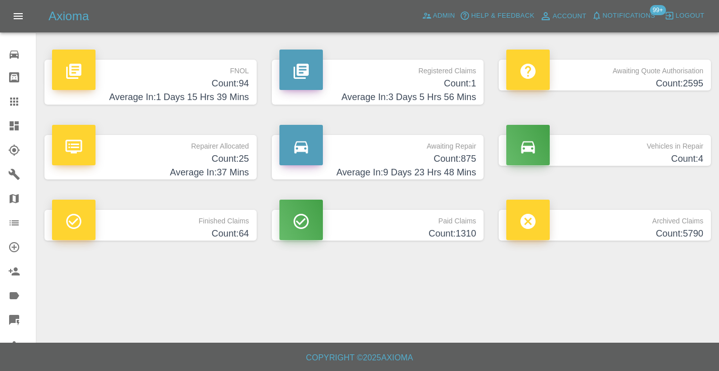
click at [461, 158] on h4 "Count: 875" at bounding box center [377, 159] width 197 height 14
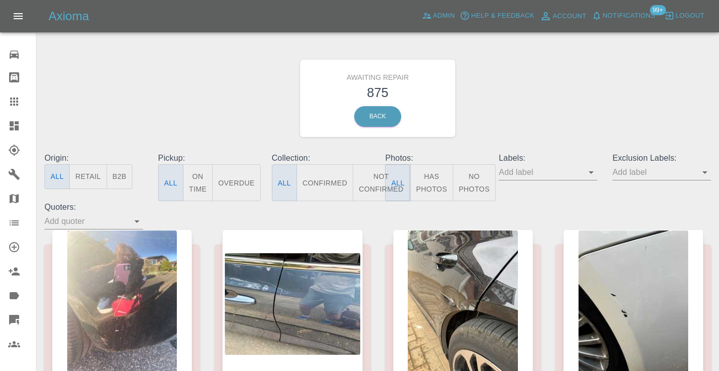
click at [372, 182] on button "Not Confirmed" at bounding box center [381, 182] width 57 height 37
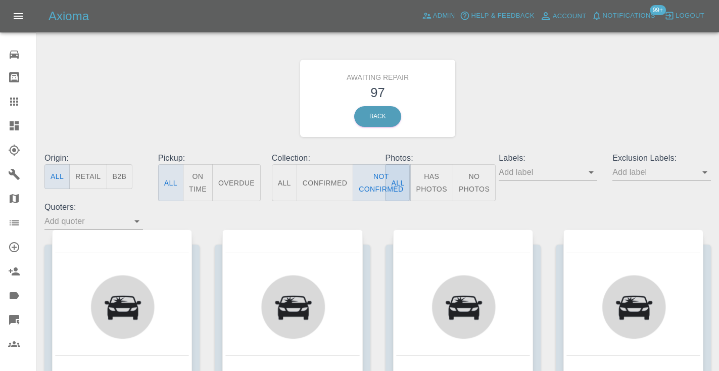
click at [556, 111] on div "Awaiting Repair 97 Back" at bounding box center [377, 98] width 681 height 108
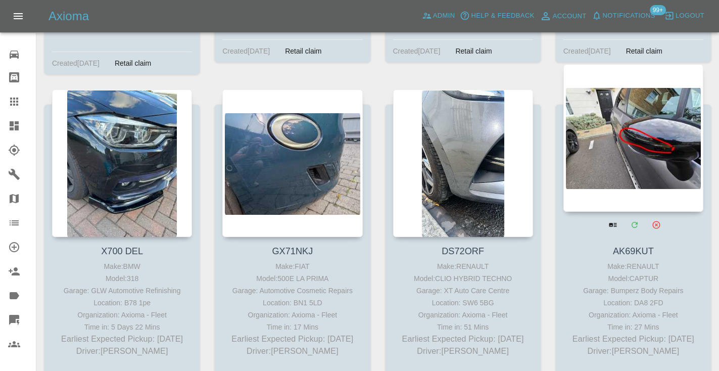
scroll to position [5530, 0]
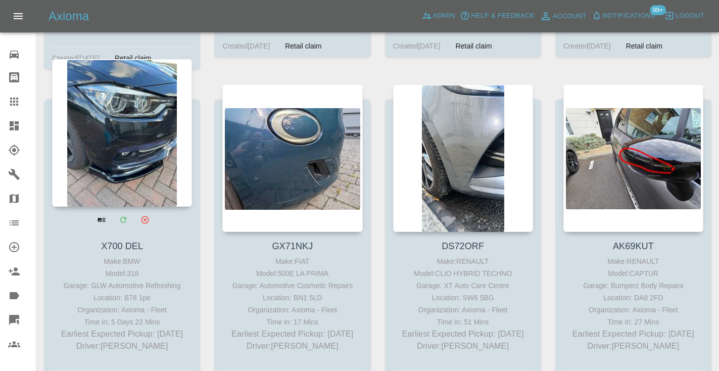
click at [117, 93] on div at bounding box center [122, 132] width 140 height 147
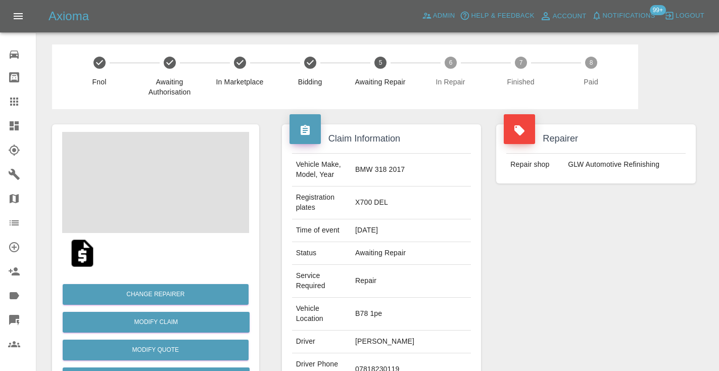
click at [418, 353] on td "07818230119" at bounding box center [411, 369] width 120 height 33
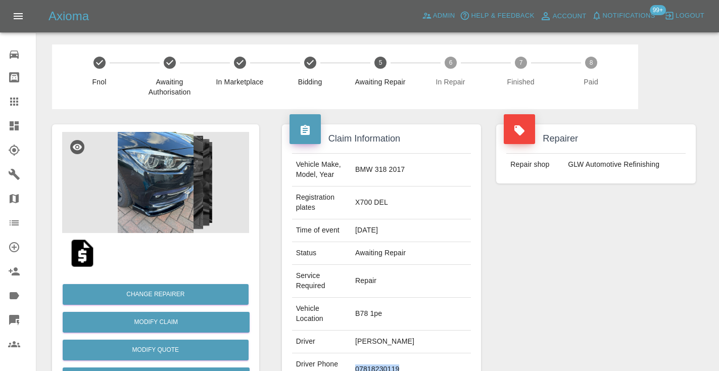
copy td "07818230119"
click at [610, 262] on div "Repairer Repair shop GLW Automotive Refinishing" at bounding box center [595, 285] width 215 height 352
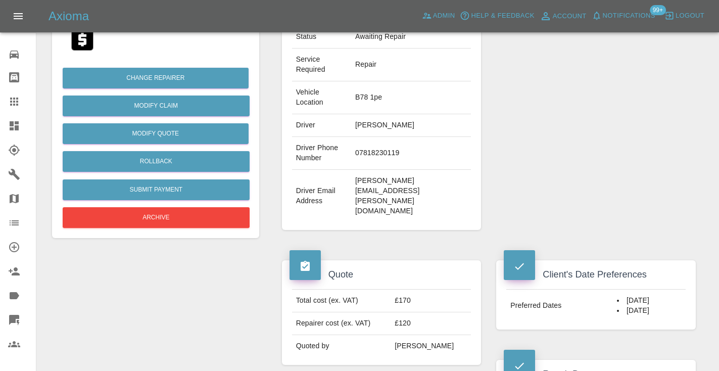
scroll to position [215, 0]
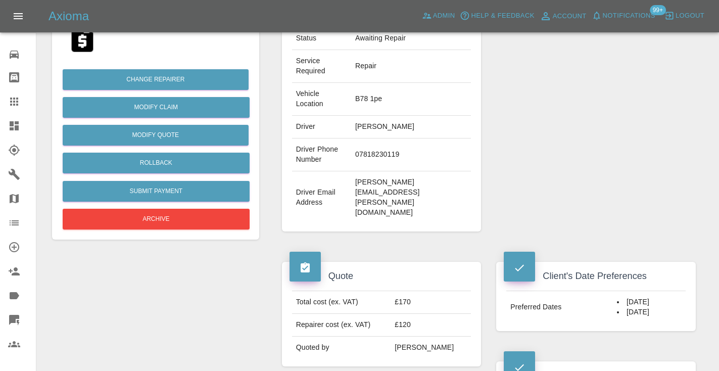
click at [423, 138] on td "07818230119" at bounding box center [411, 154] width 120 height 33
copy td "07818230119"
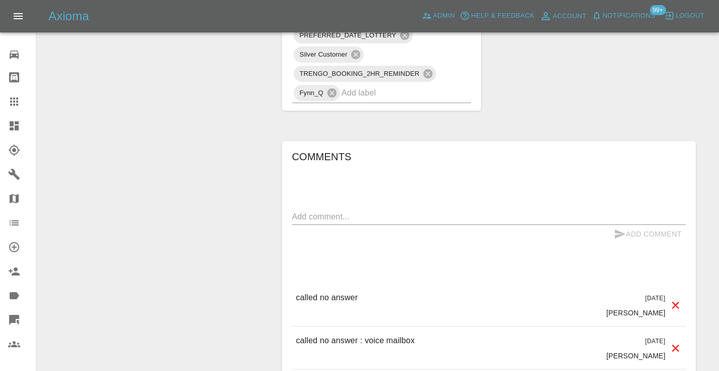
scroll to position [917, 0]
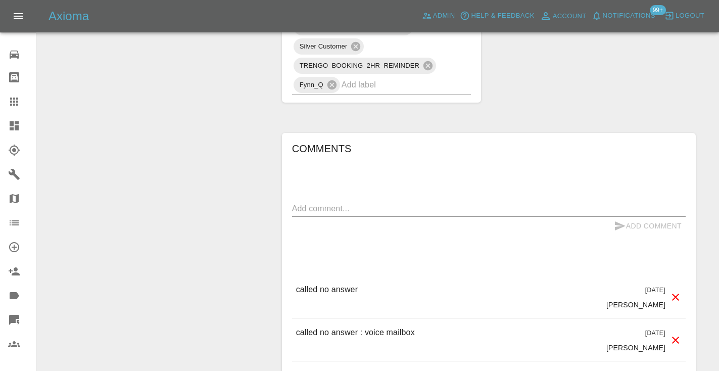
click at [376, 326] on p "called no answer : voice mailbox" at bounding box center [355, 332] width 119 height 12
copy p "called no answer : voice mailbox"
click at [366, 201] on div "x" at bounding box center [488, 209] width 393 height 16
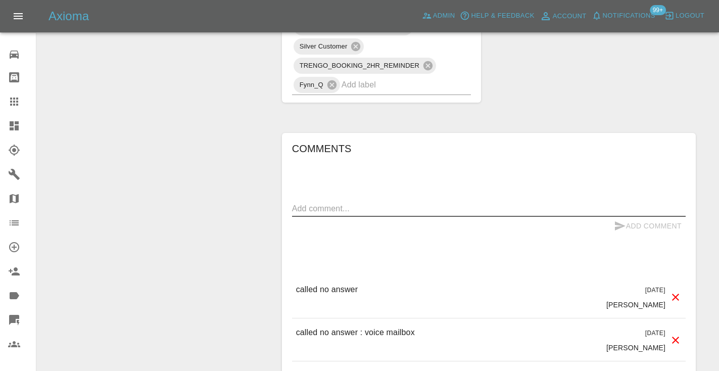
paste textarea "called no answer : voice mailbox"
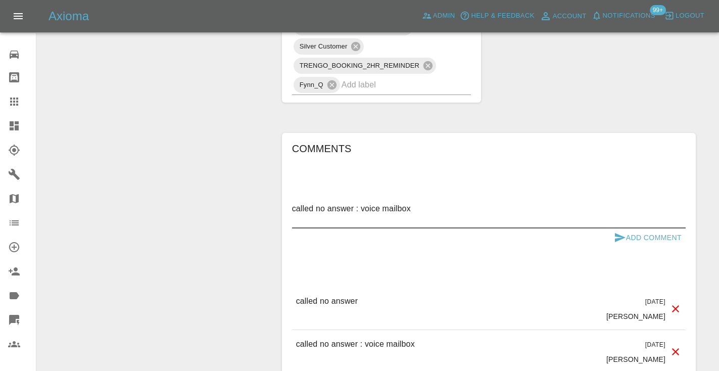
type textarea "called no answer : voice mailbox"
click at [631, 228] on button "Add Comment" at bounding box center [648, 237] width 76 height 19
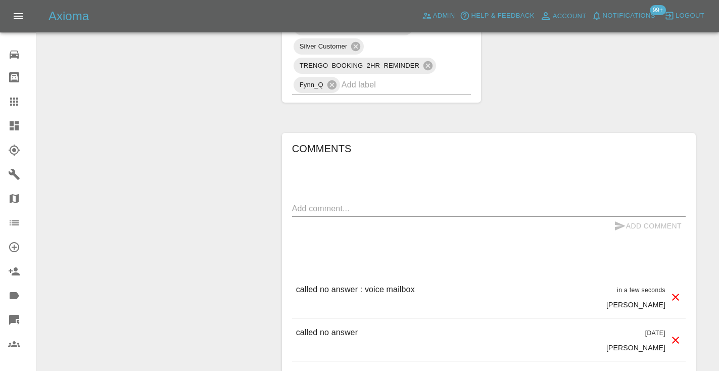
click at [20, 98] on icon at bounding box center [14, 101] width 12 height 12
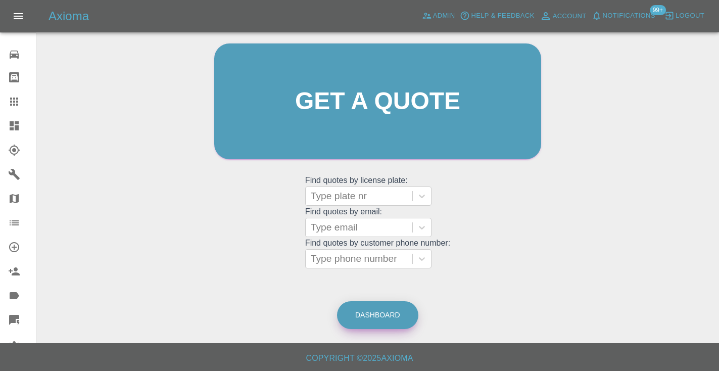
click at [379, 308] on link "Dashboard" at bounding box center [377, 315] width 81 height 28
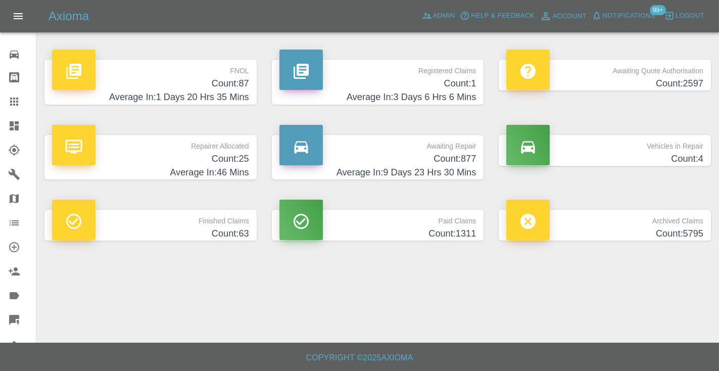
click at [461, 164] on h4 "Count: 877" at bounding box center [377, 159] width 197 height 14
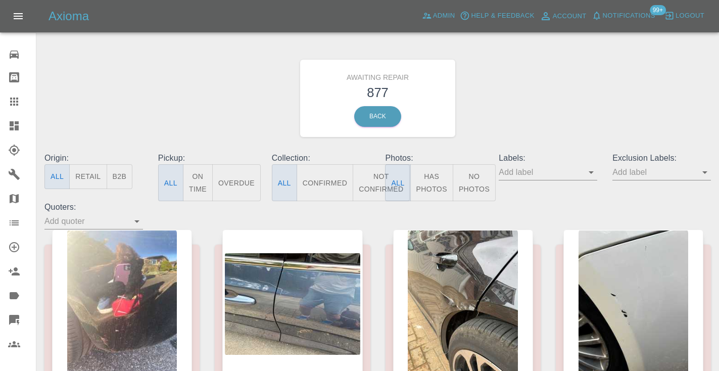
click at [374, 180] on button "Not Confirmed" at bounding box center [381, 182] width 57 height 37
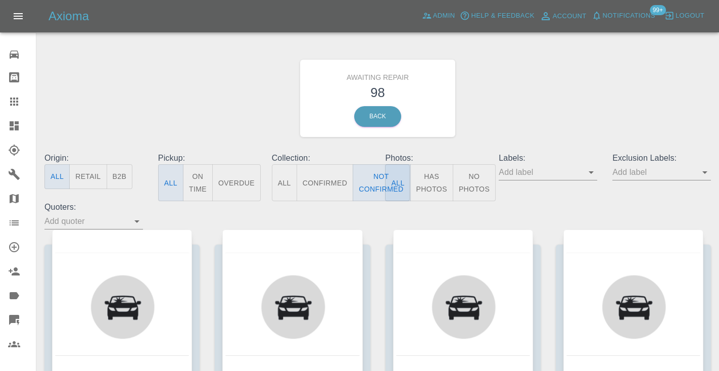
click at [526, 125] on div "Awaiting Repair 98 Back" at bounding box center [377, 98] width 681 height 108
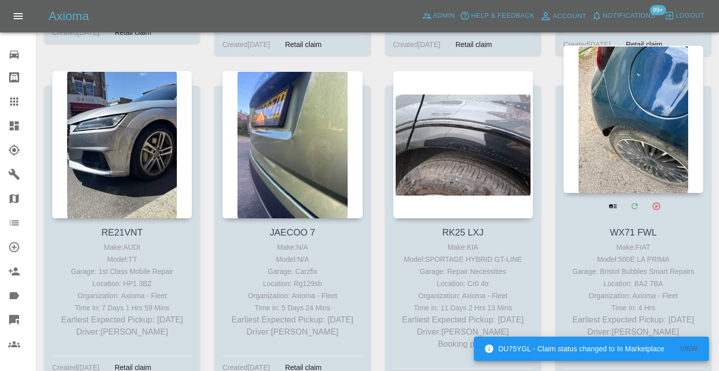
scroll to position [4219, 0]
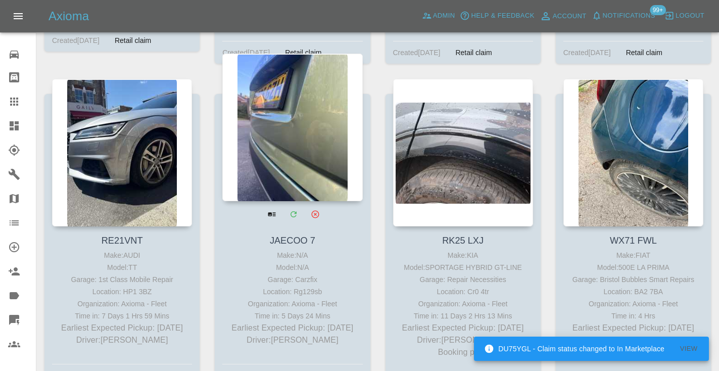
click at [269, 121] on div at bounding box center [292, 127] width 140 height 147
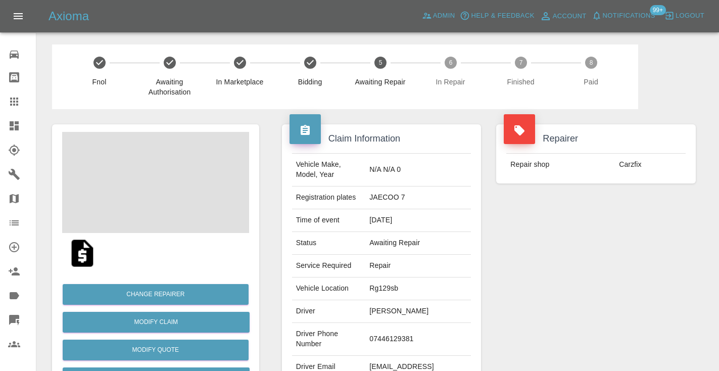
click at [392, 337] on td "07446129381" at bounding box center [418, 339] width 106 height 33
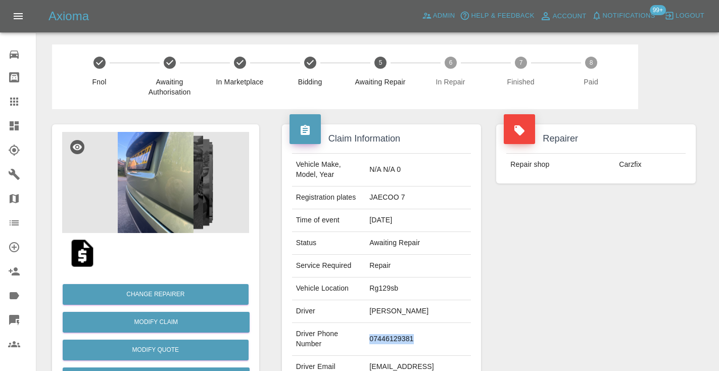
copy td "07446129381"
click at [649, 250] on div "Repairer Repair shop Carzfix" at bounding box center [595, 260] width 215 height 302
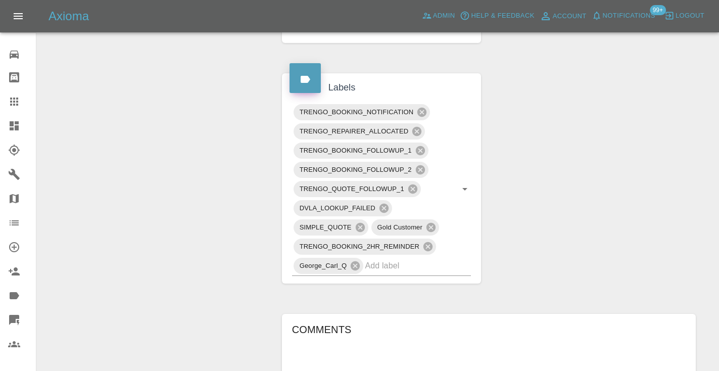
scroll to position [496, 0]
